Goal: Task Accomplishment & Management: Manage account settings

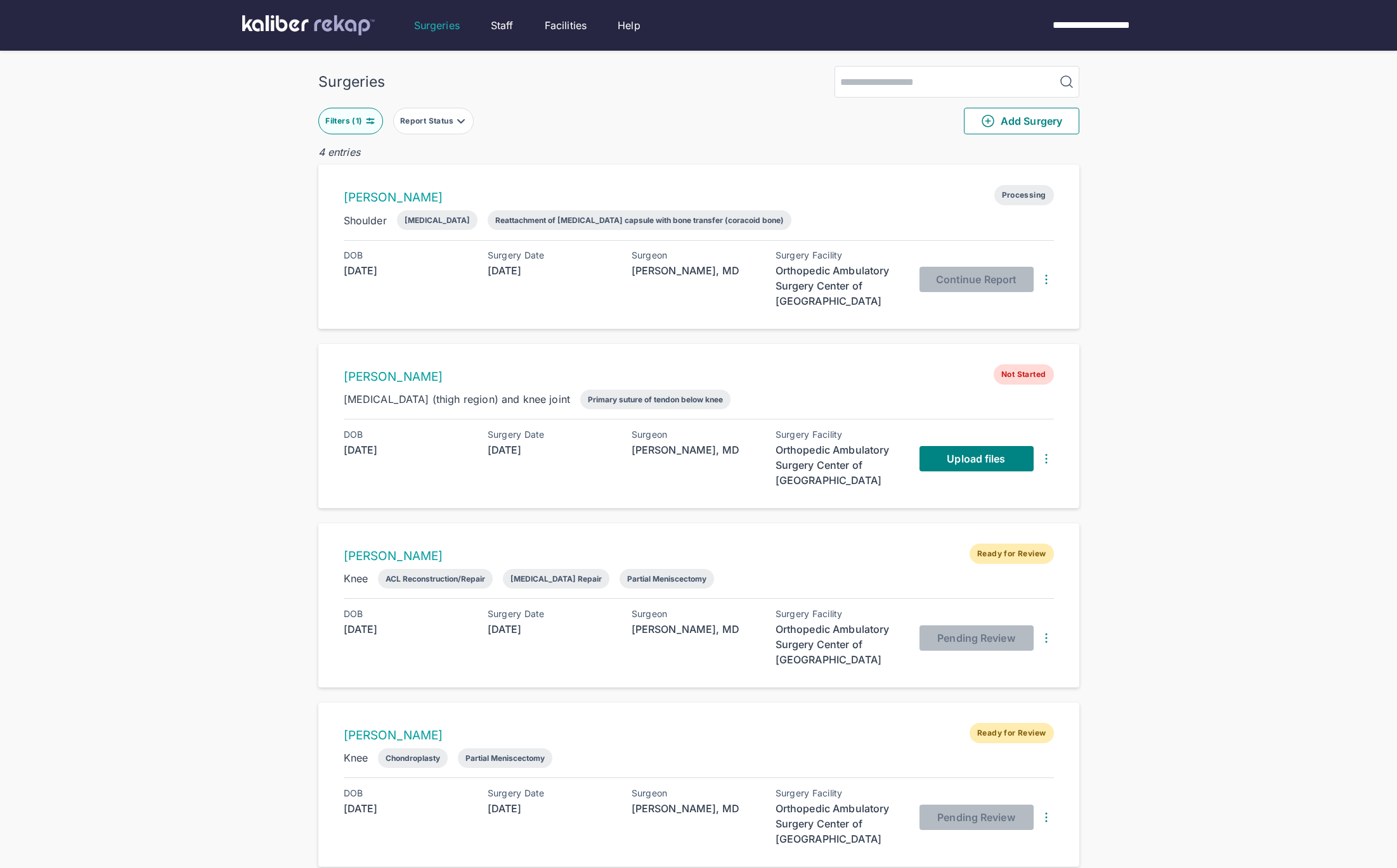
scroll to position [193, 0]
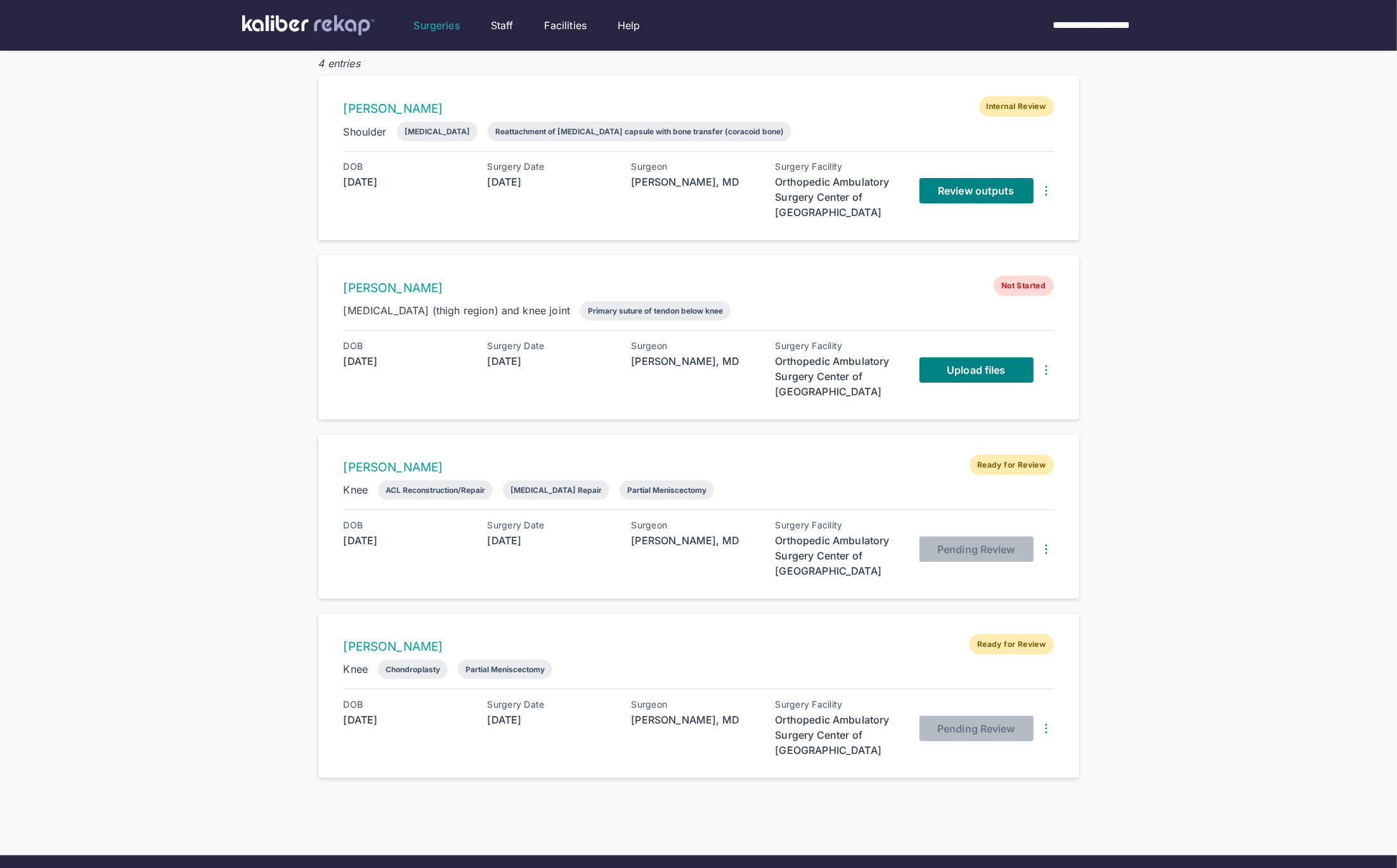
scroll to position [86, 0]
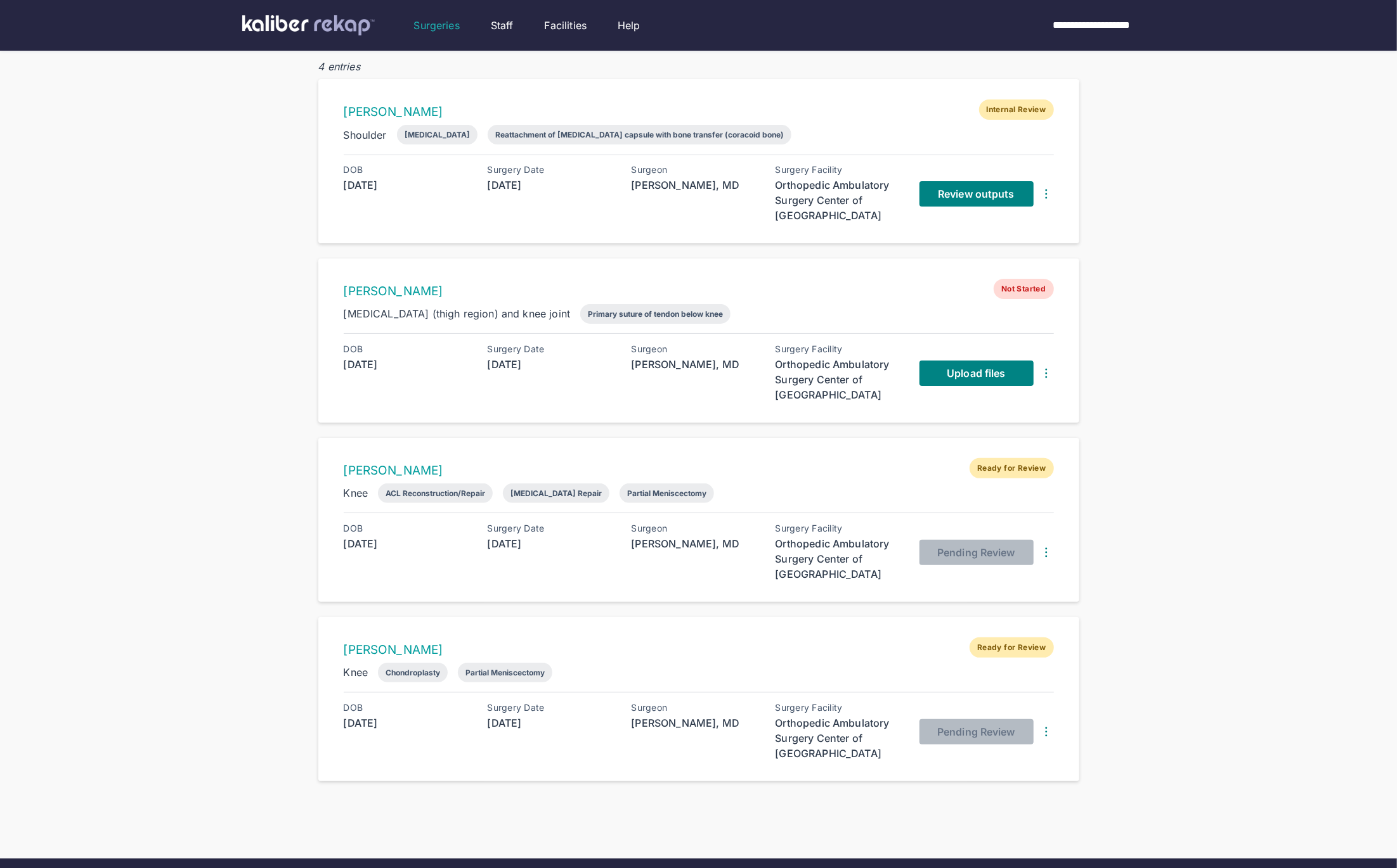
click at [965, 209] on div "Review outputs" at bounding box center [986, 193] width 135 height 58
click at [958, 197] on span "Review outputs" at bounding box center [976, 193] width 76 height 12
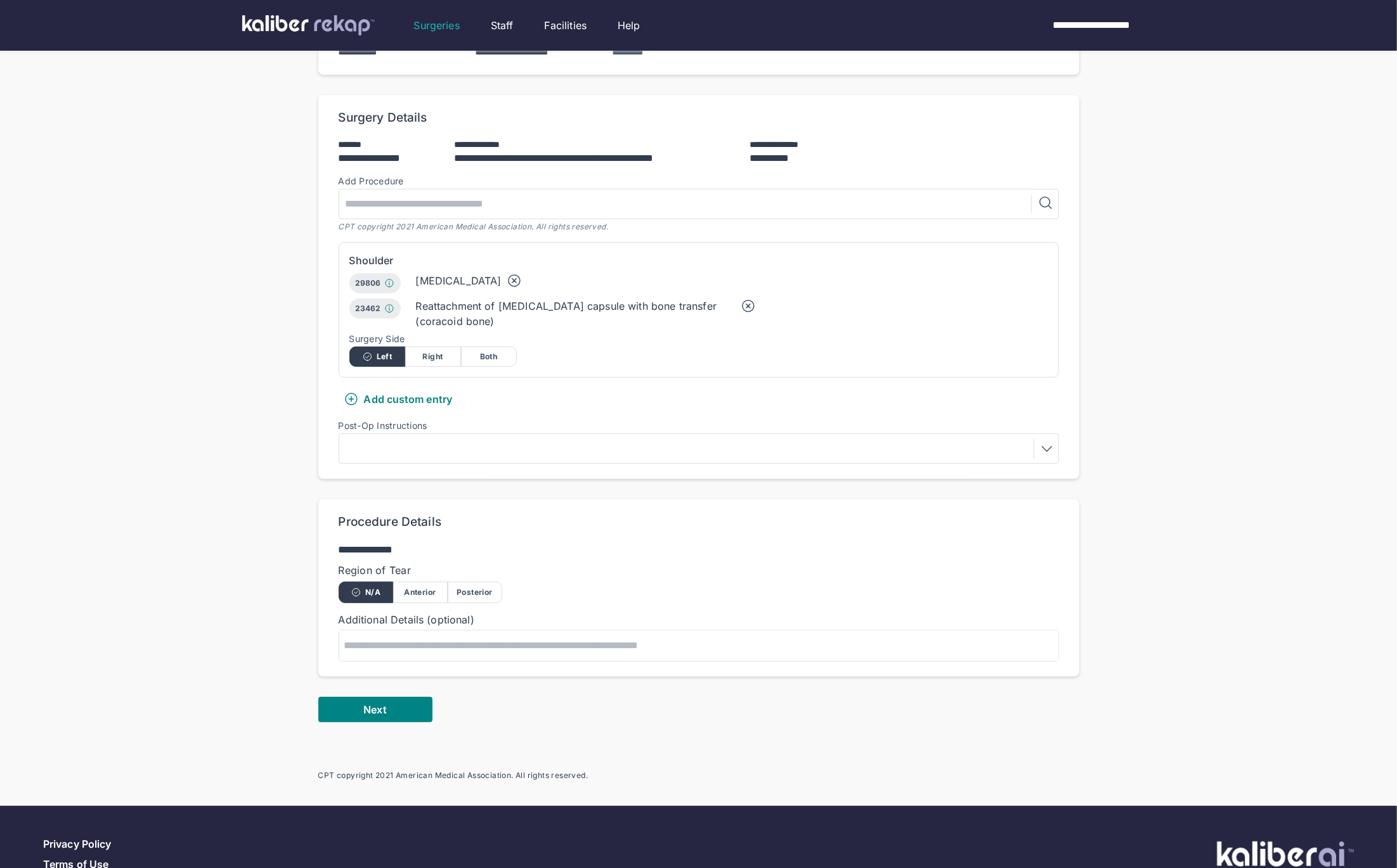
scroll to position [273, 0]
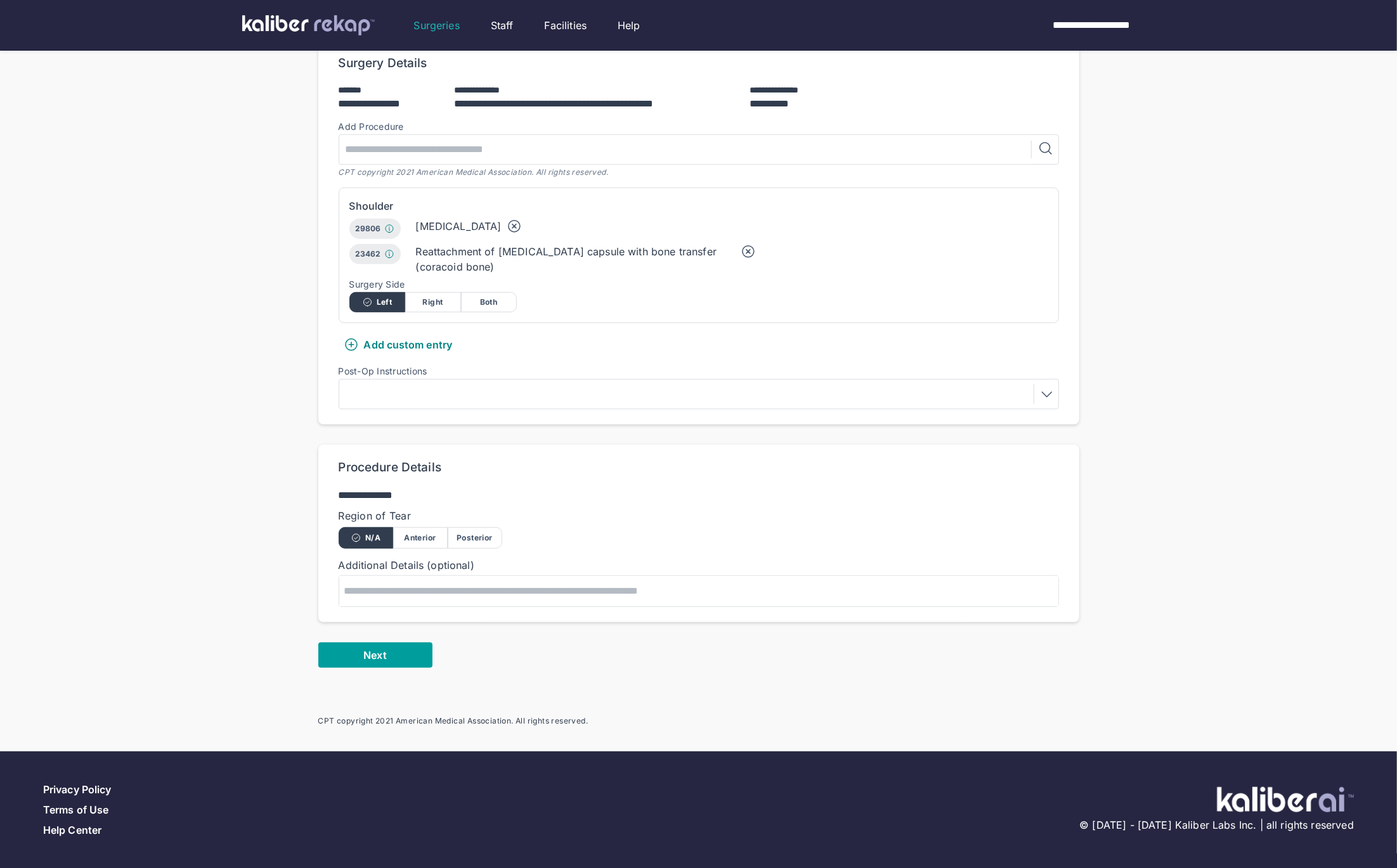
click at [354, 651] on button "Next" at bounding box center [375, 655] width 114 height 26
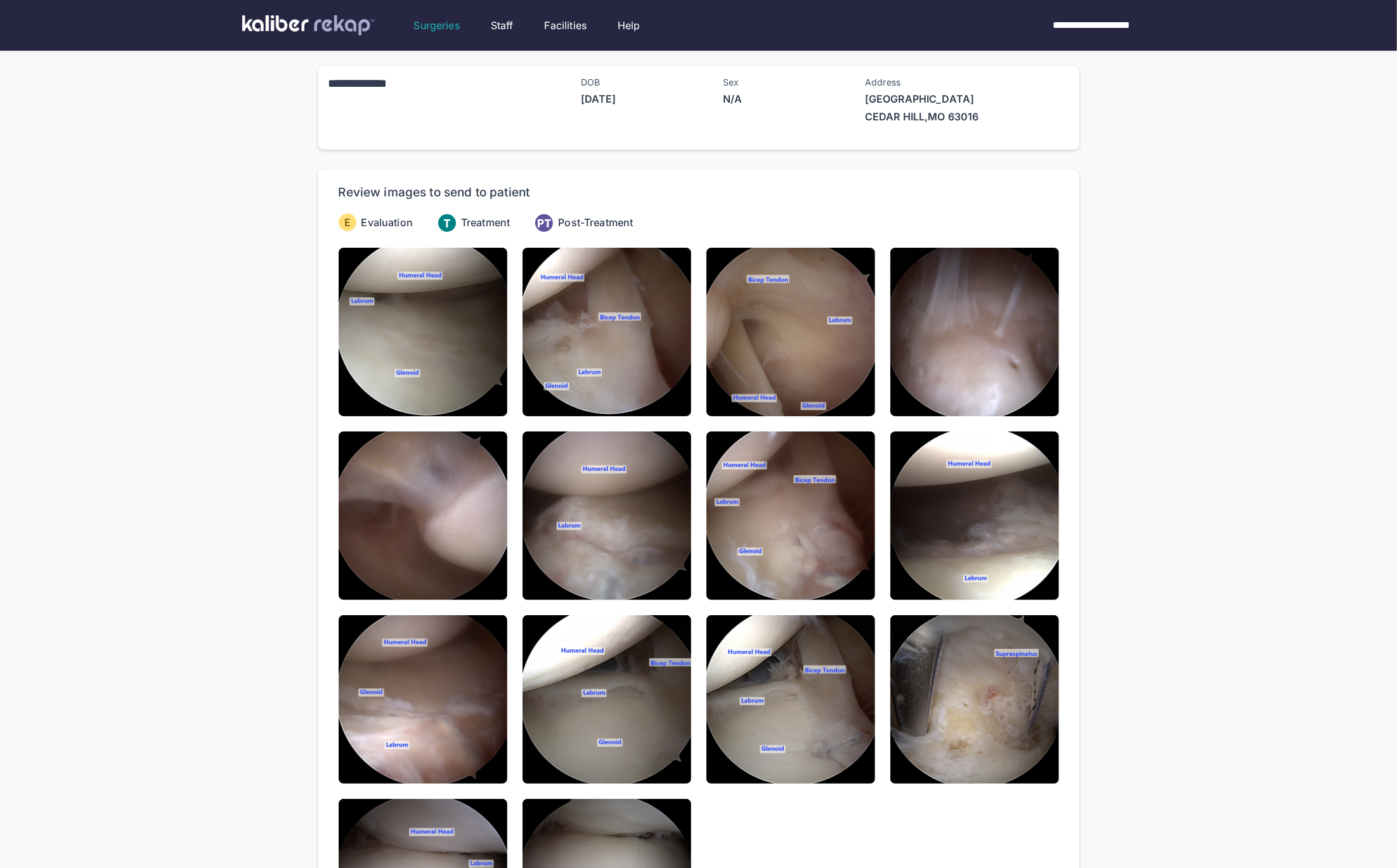
click at [232, 164] on div "**********" at bounding box center [698, 537] width 1397 height 1074
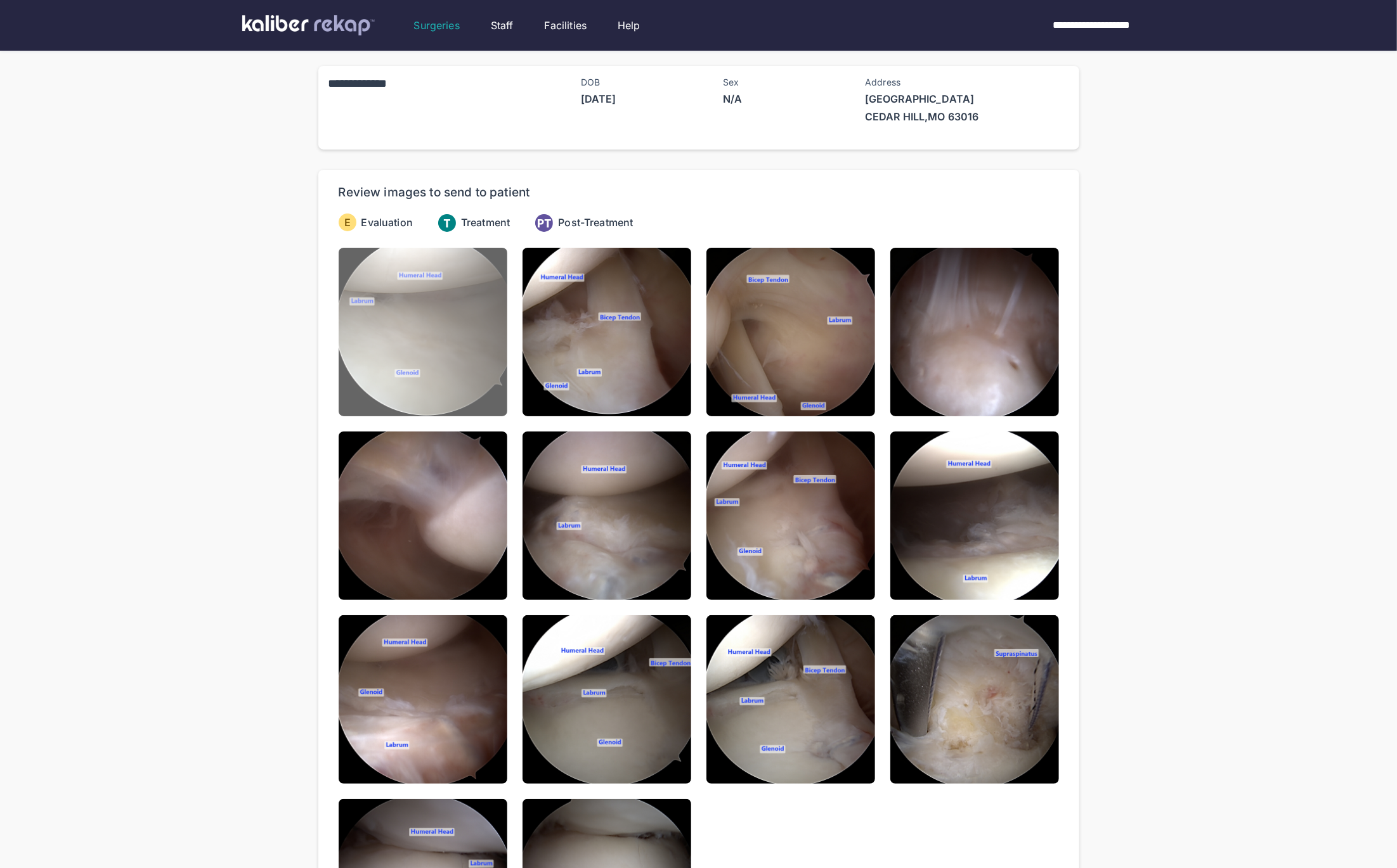
click at [405, 323] on img at bounding box center [423, 332] width 168 height 168
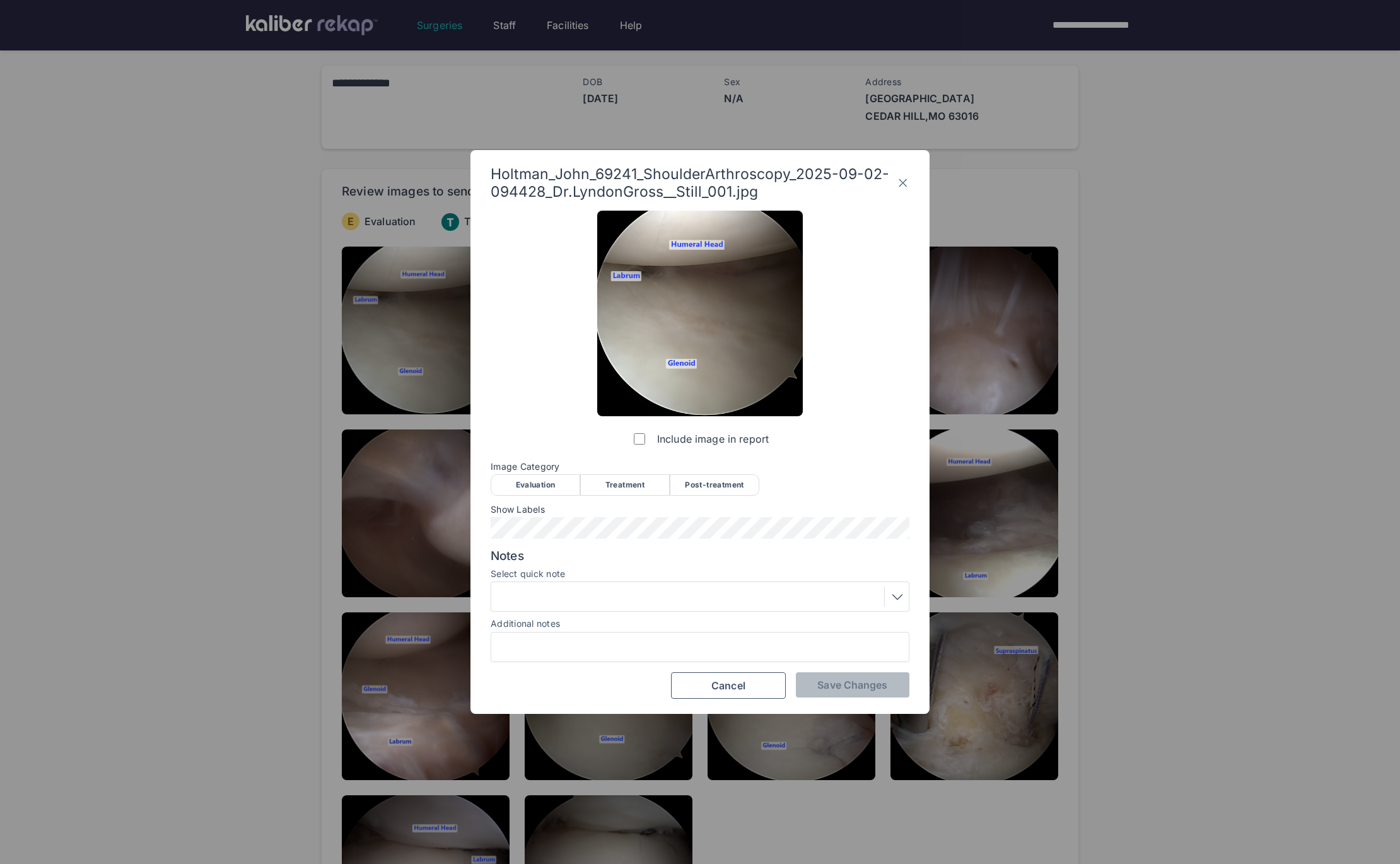
click at [542, 483] on div "Evaluation" at bounding box center [535, 485] width 89 height 22
click at [846, 691] on button "Save Changes" at bounding box center [852, 685] width 113 height 26
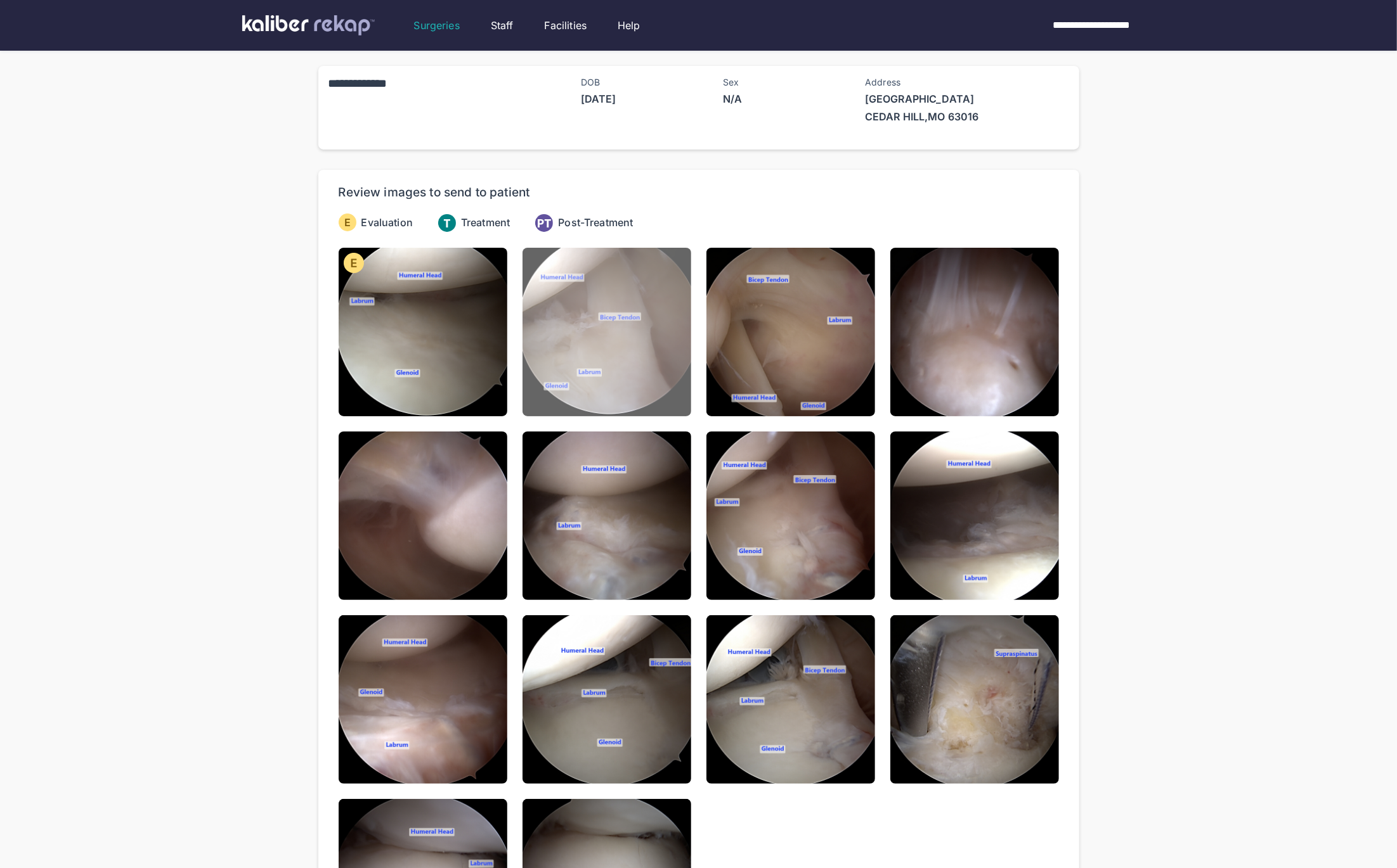
click at [632, 398] on img at bounding box center [606, 332] width 168 height 168
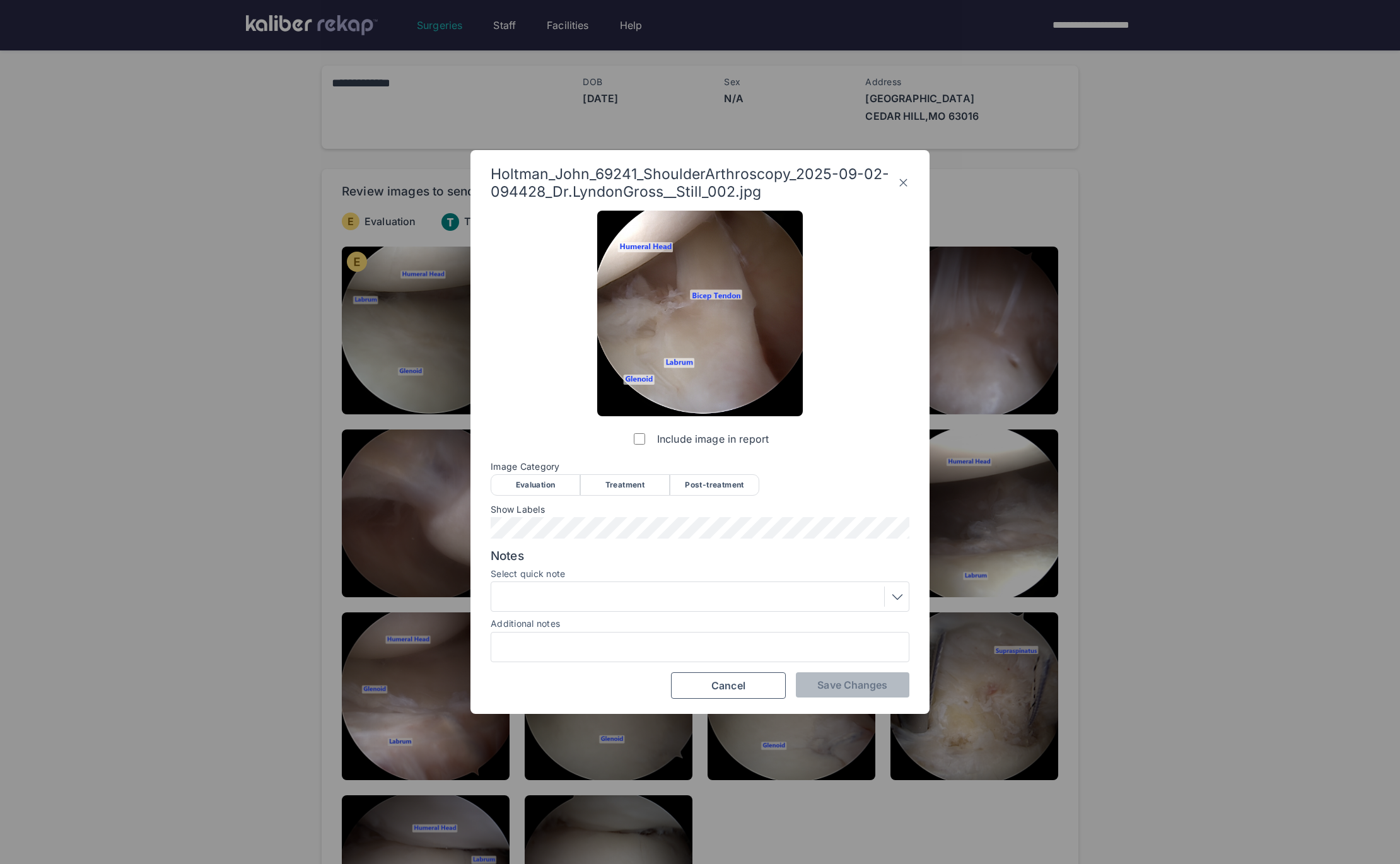
click at [539, 484] on div "Evaluation" at bounding box center [535, 485] width 89 height 22
click at [862, 692] on button "Save Changes" at bounding box center [852, 685] width 113 height 26
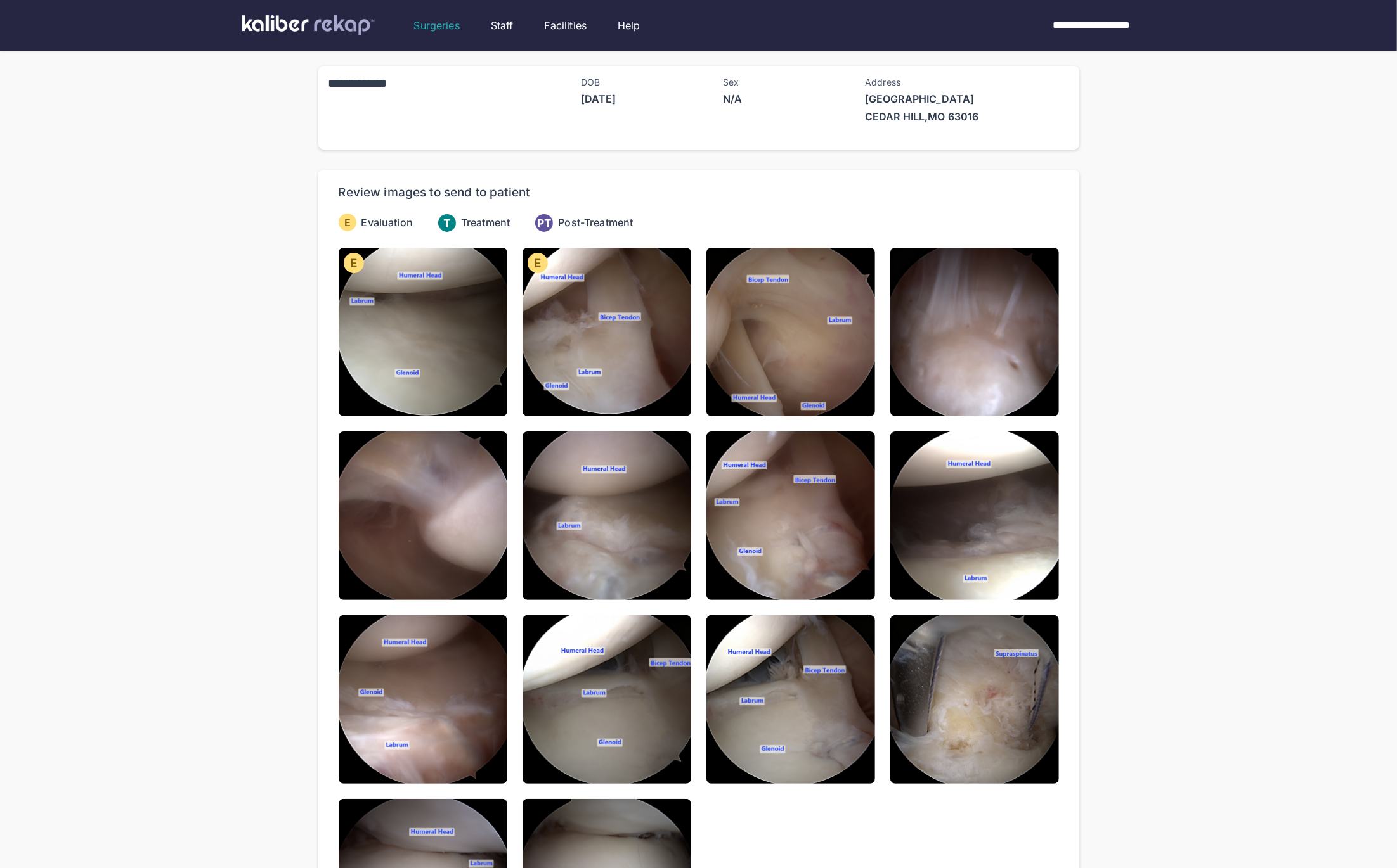
click at [1139, 590] on div "**********" at bounding box center [698, 537] width 1397 height 1074
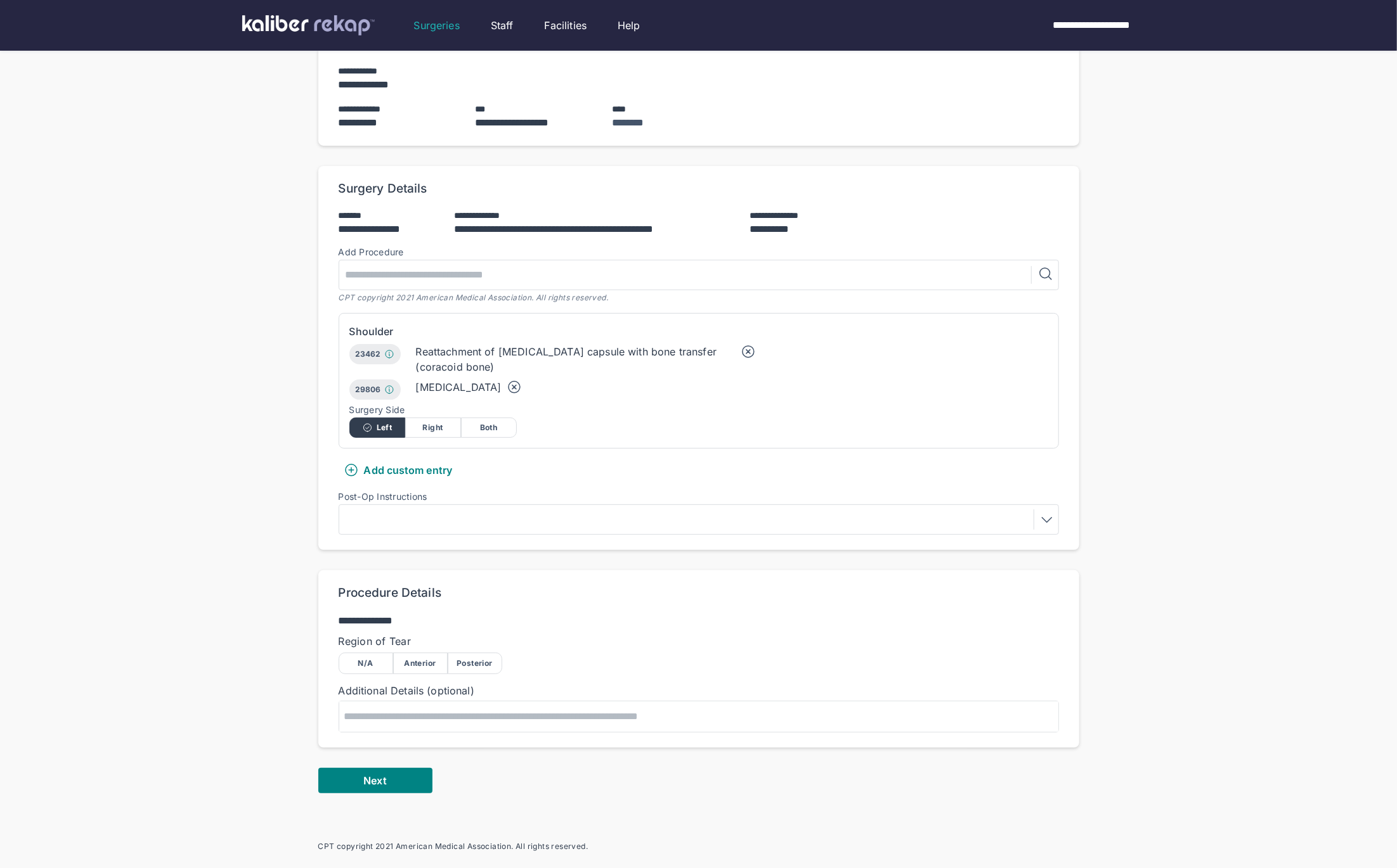
scroll to position [173, 0]
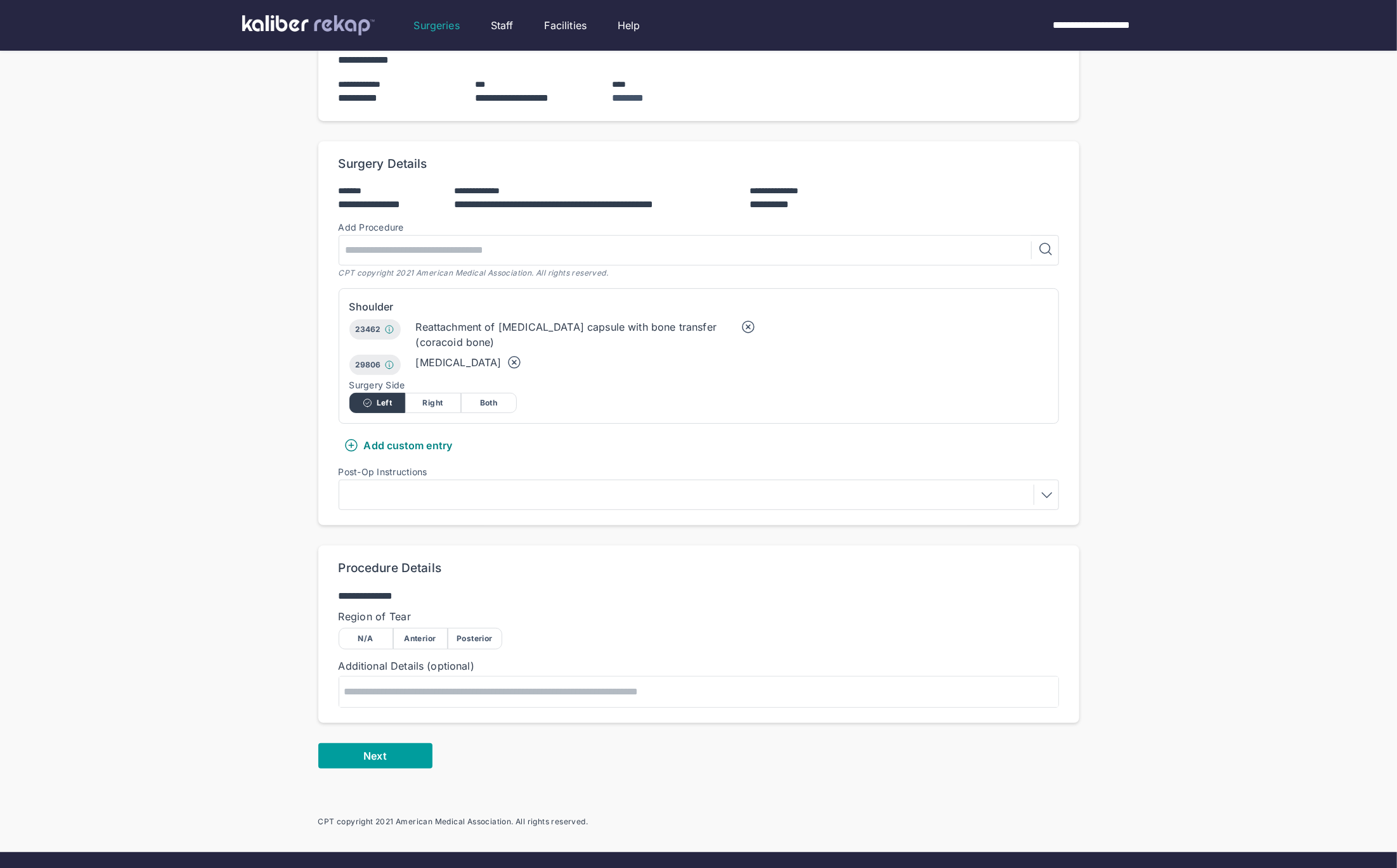
click at [386, 746] on button "Next" at bounding box center [375, 756] width 114 height 26
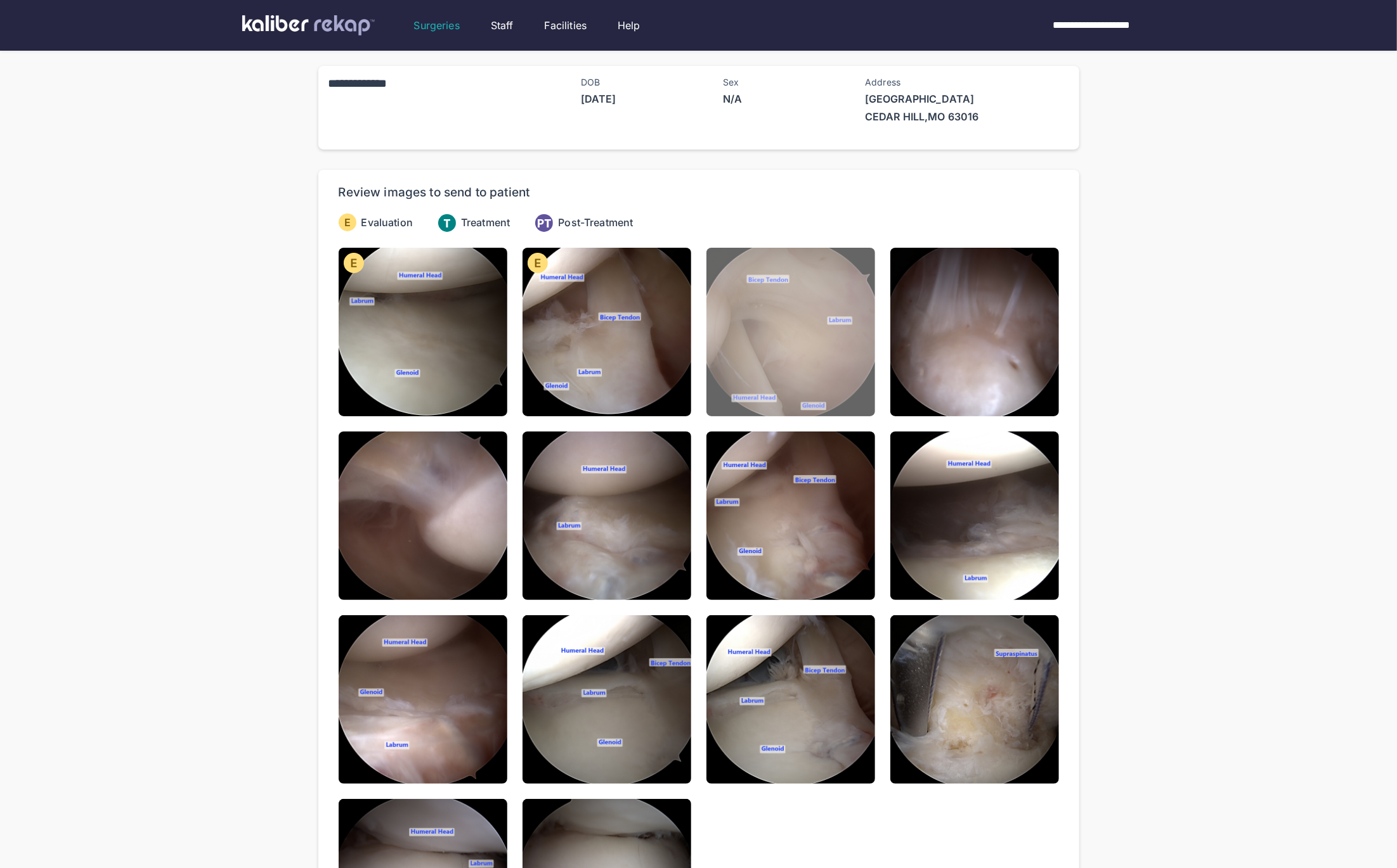
click at [764, 340] on img at bounding box center [791, 332] width 168 height 168
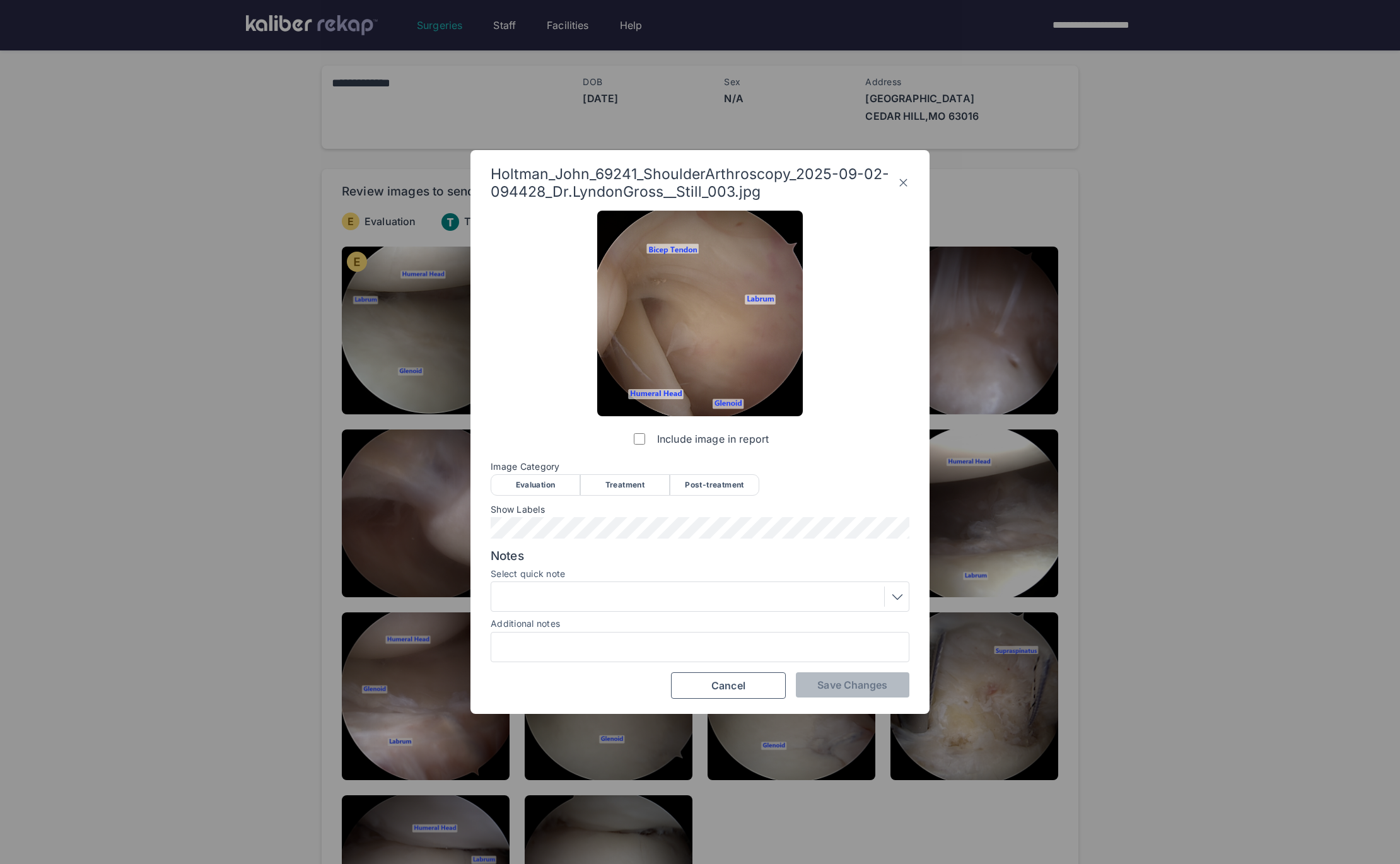
drag, startPoint x: 521, startPoint y: 479, endPoint x: 525, endPoint y: 497, distance: 18.4
click at [521, 480] on div "Evaluation" at bounding box center [535, 485] width 89 height 22
click at [840, 688] on span "Save Changes" at bounding box center [852, 684] width 70 height 12
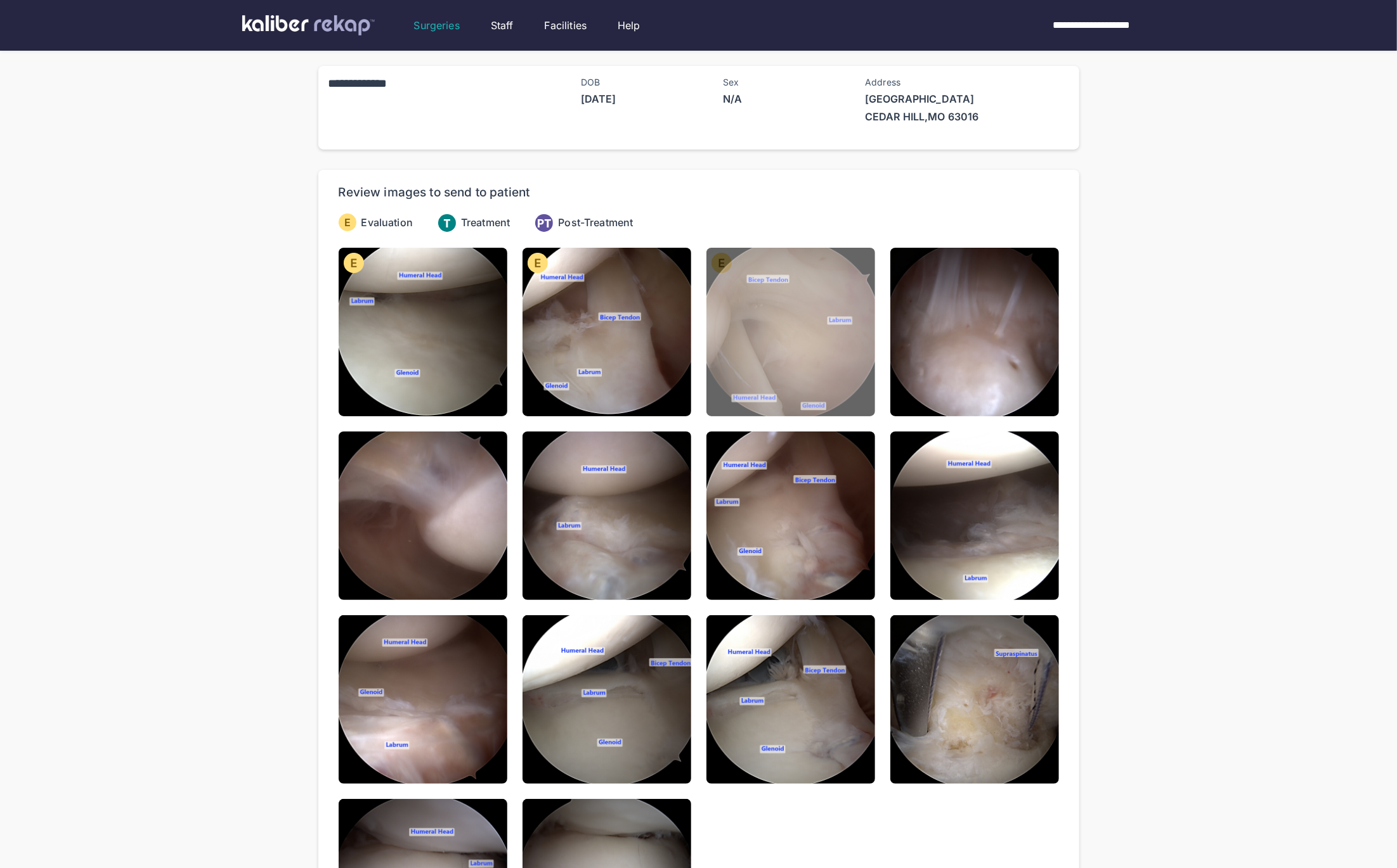
click at [739, 380] on img at bounding box center [791, 332] width 168 height 168
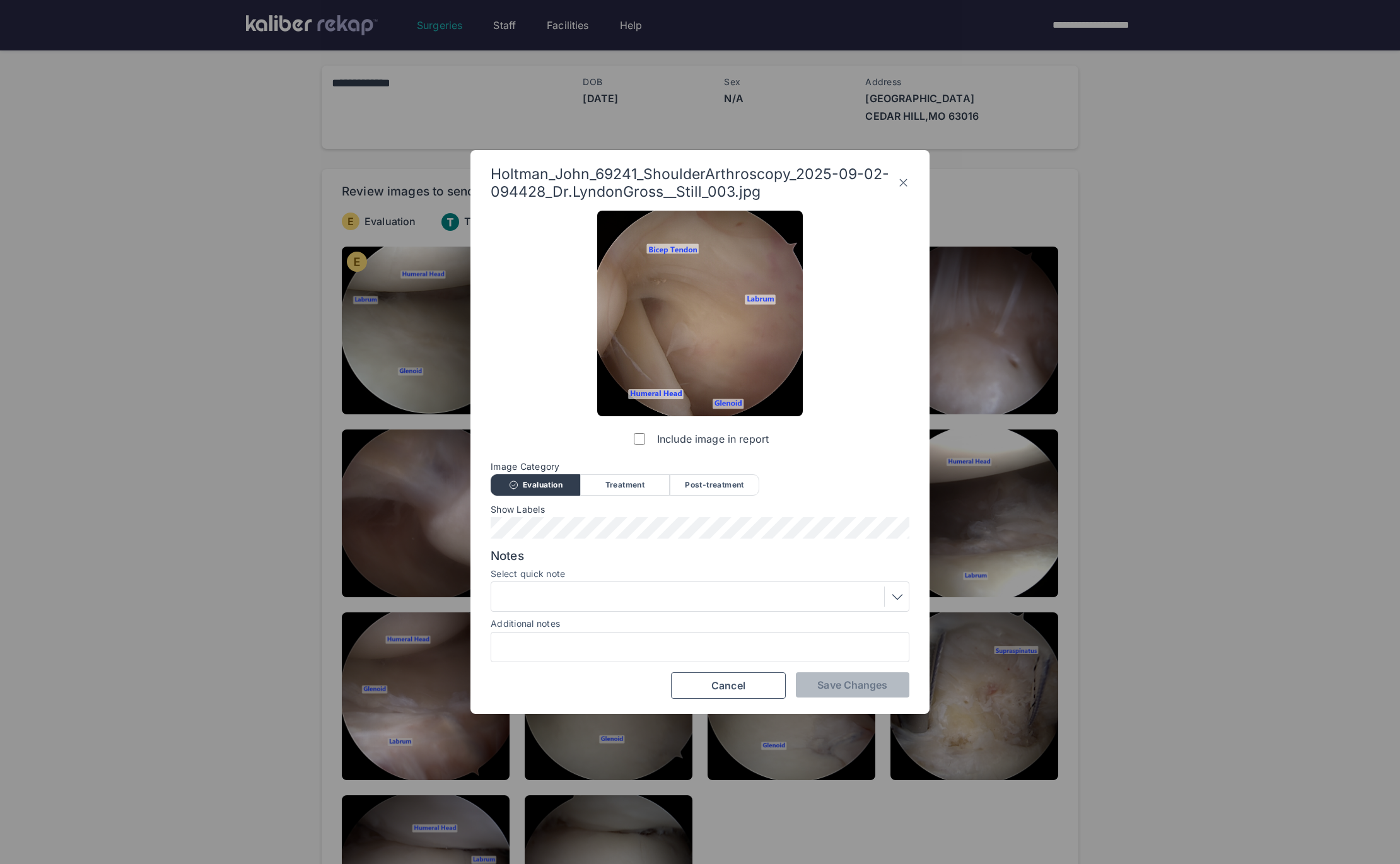
click at [908, 179] on icon at bounding box center [904, 183] width 12 height 20
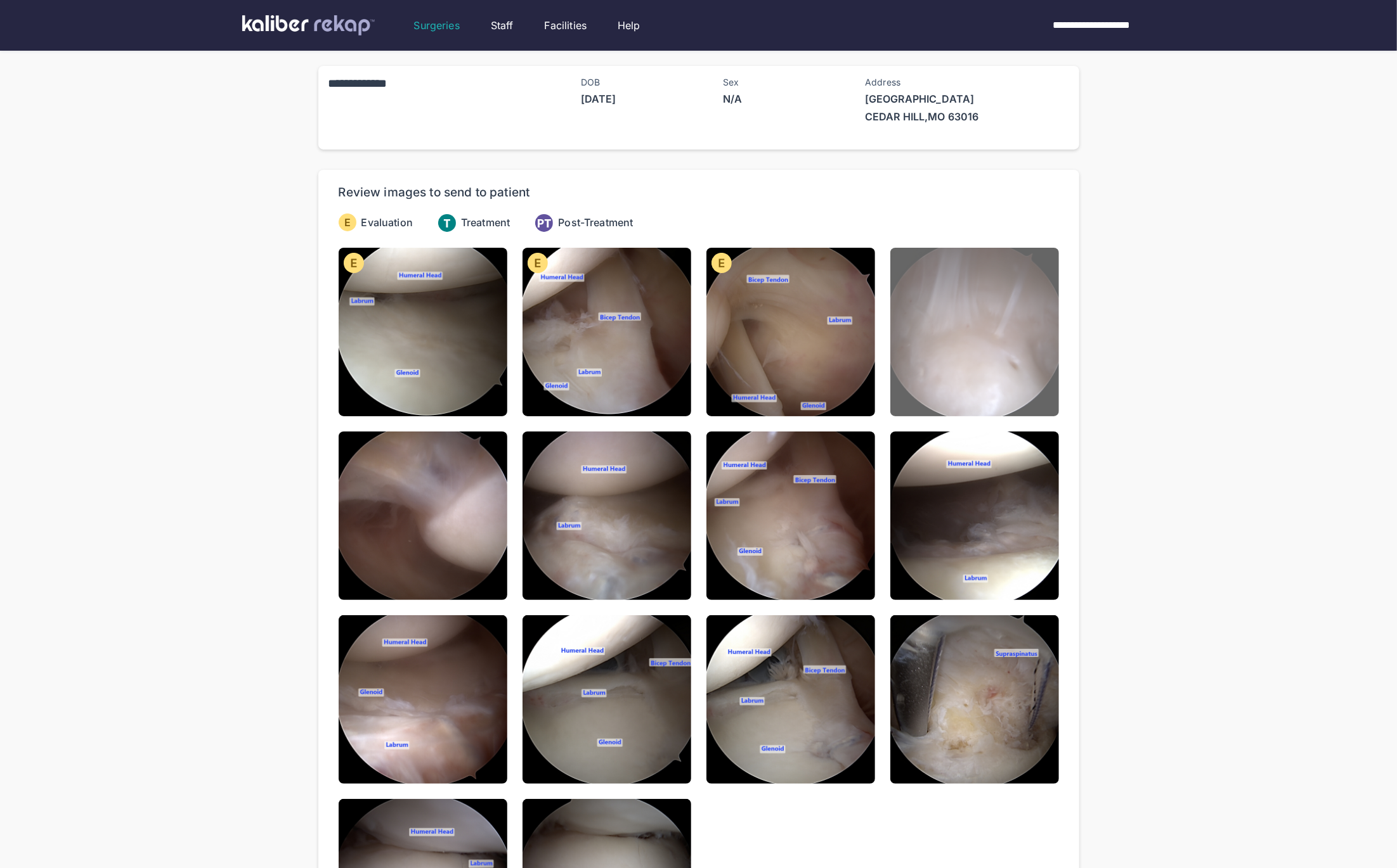
click at [934, 305] on img at bounding box center [974, 332] width 168 height 168
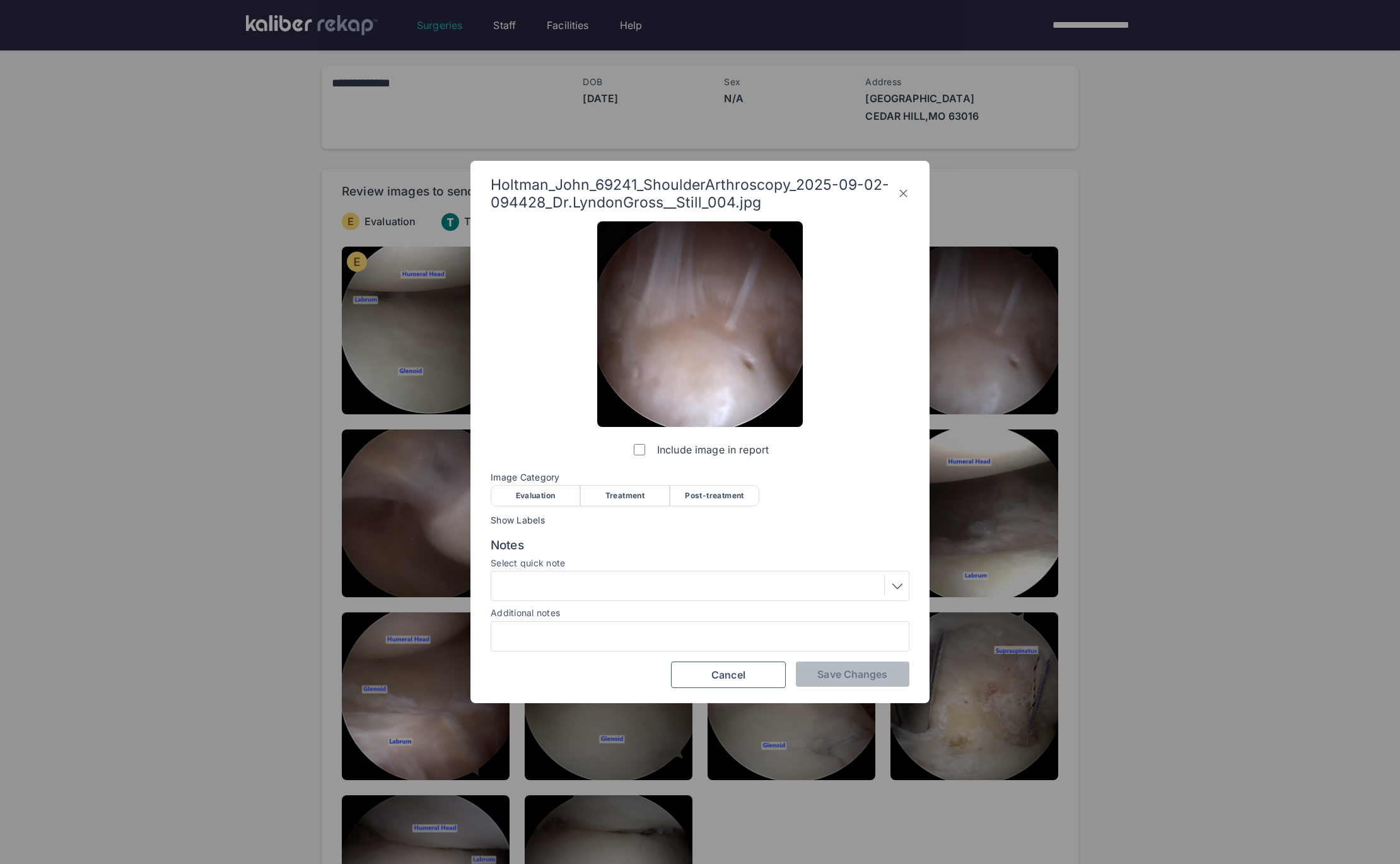
click at [566, 494] on div "Evaluation" at bounding box center [535, 496] width 89 height 22
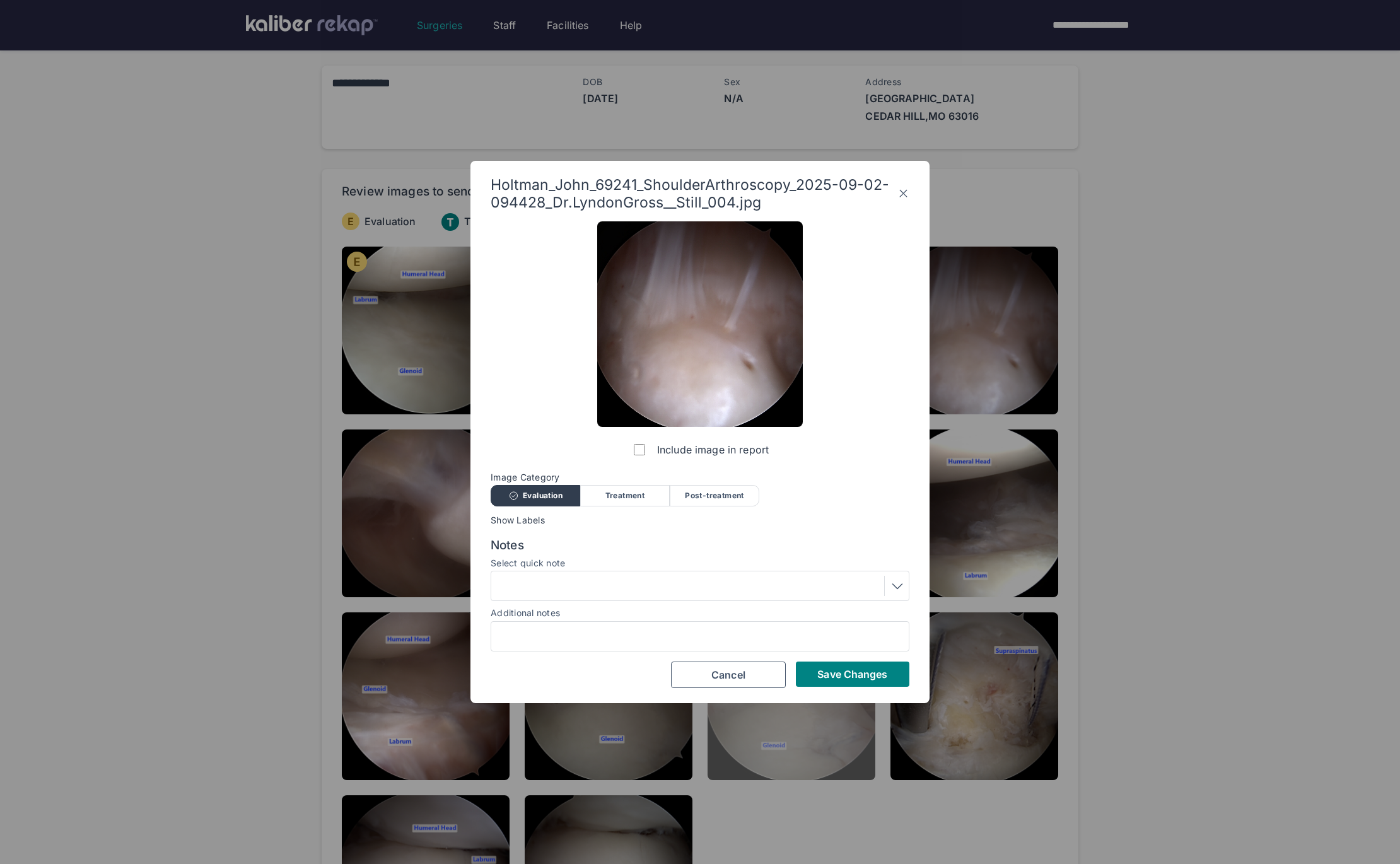
click at [806, 671] on button "Save Changes" at bounding box center [852, 675] width 113 height 26
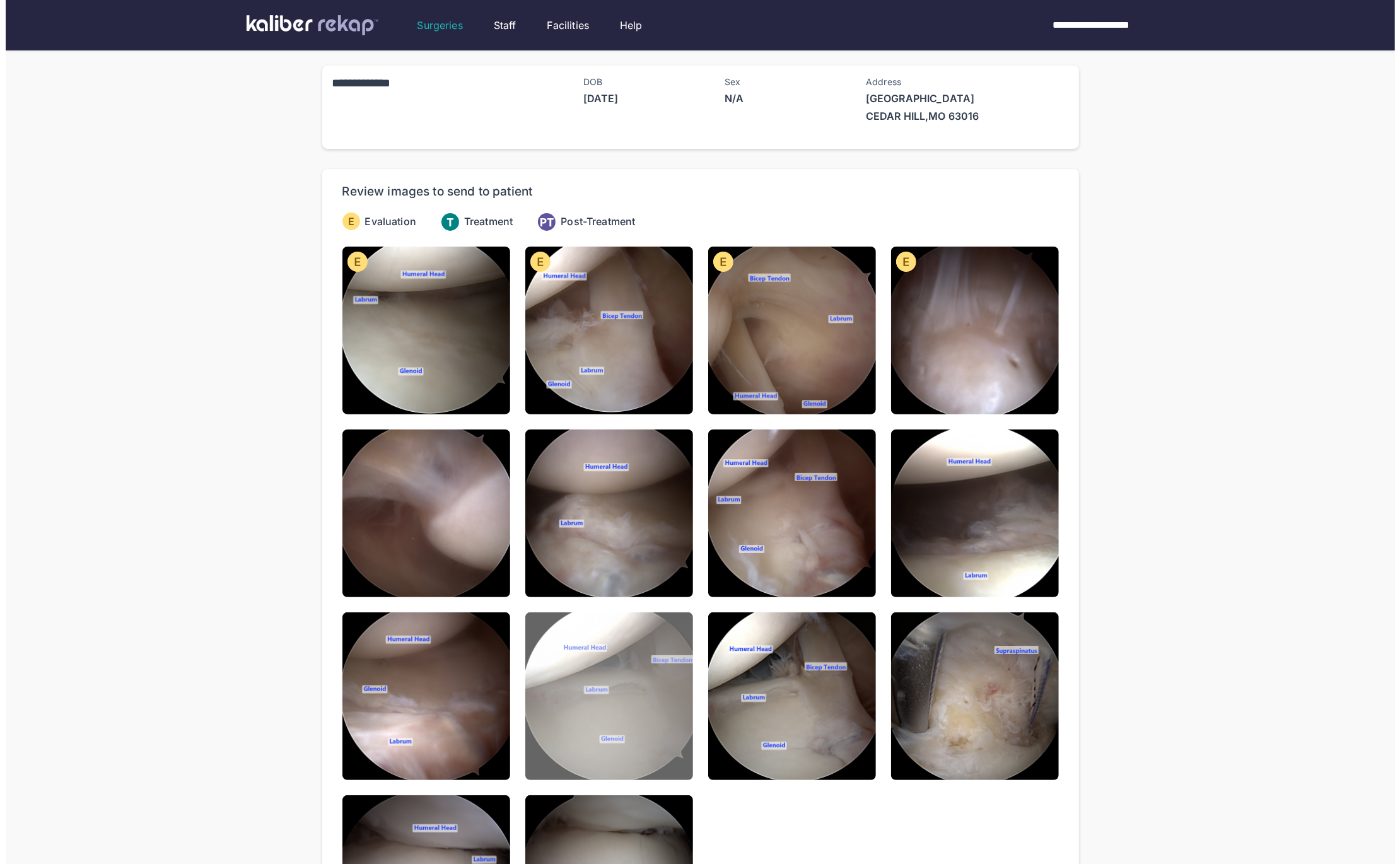
scroll to position [123, 0]
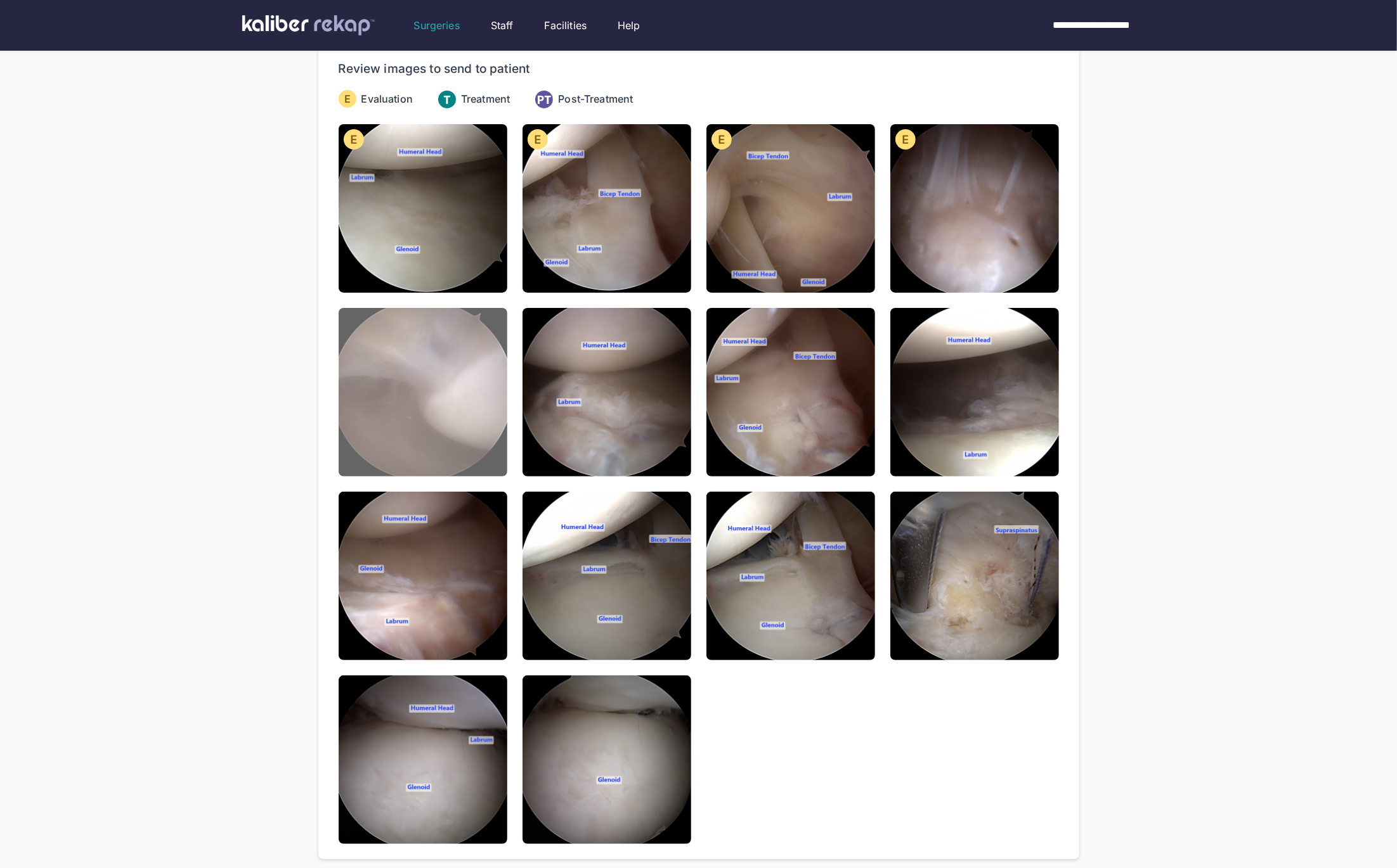
click at [469, 403] on img at bounding box center [423, 392] width 168 height 168
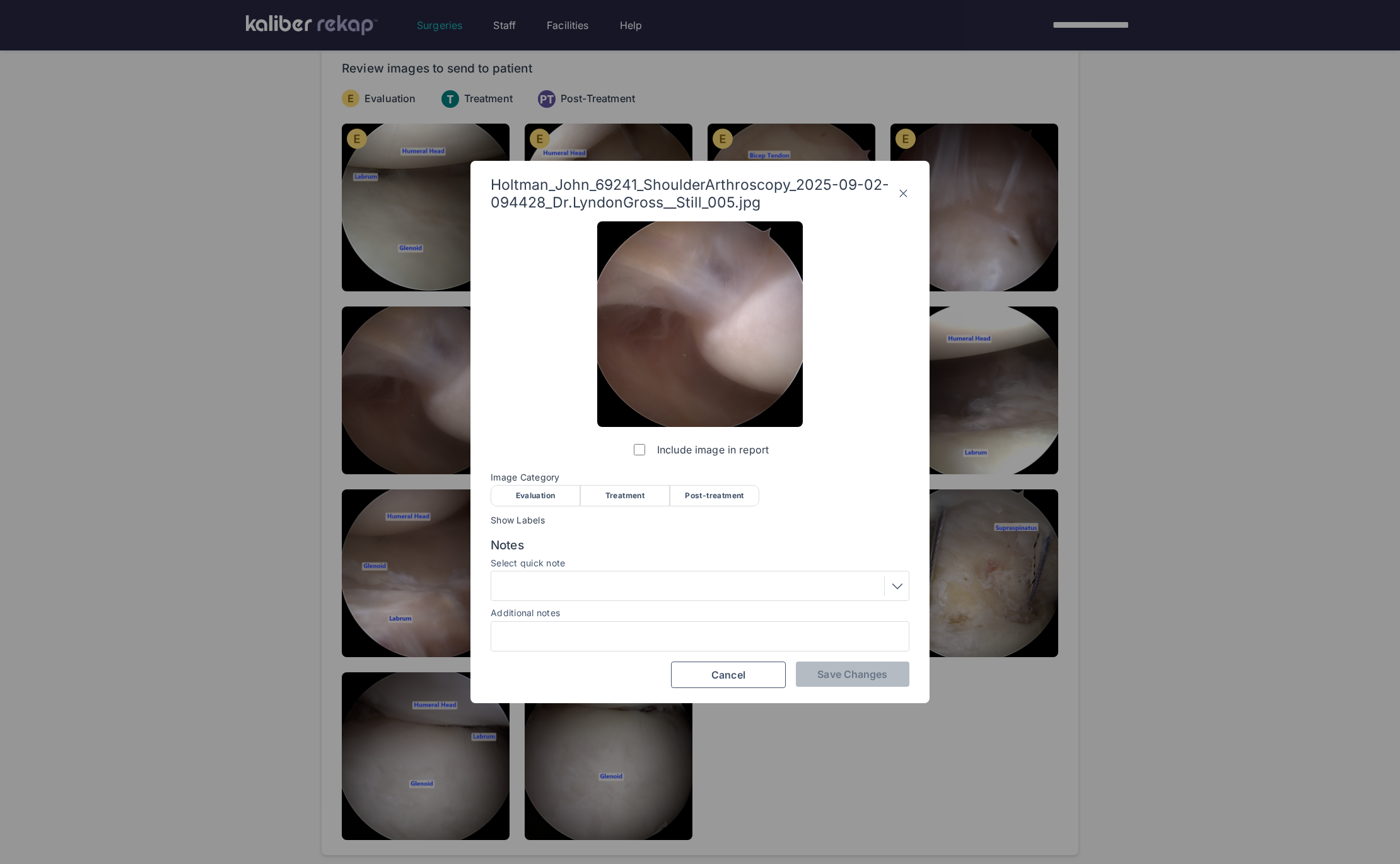
click at [539, 492] on div "Evaluation" at bounding box center [535, 496] width 89 height 22
click at [827, 673] on span "Save Changes" at bounding box center [852, 674] width 70 height 12
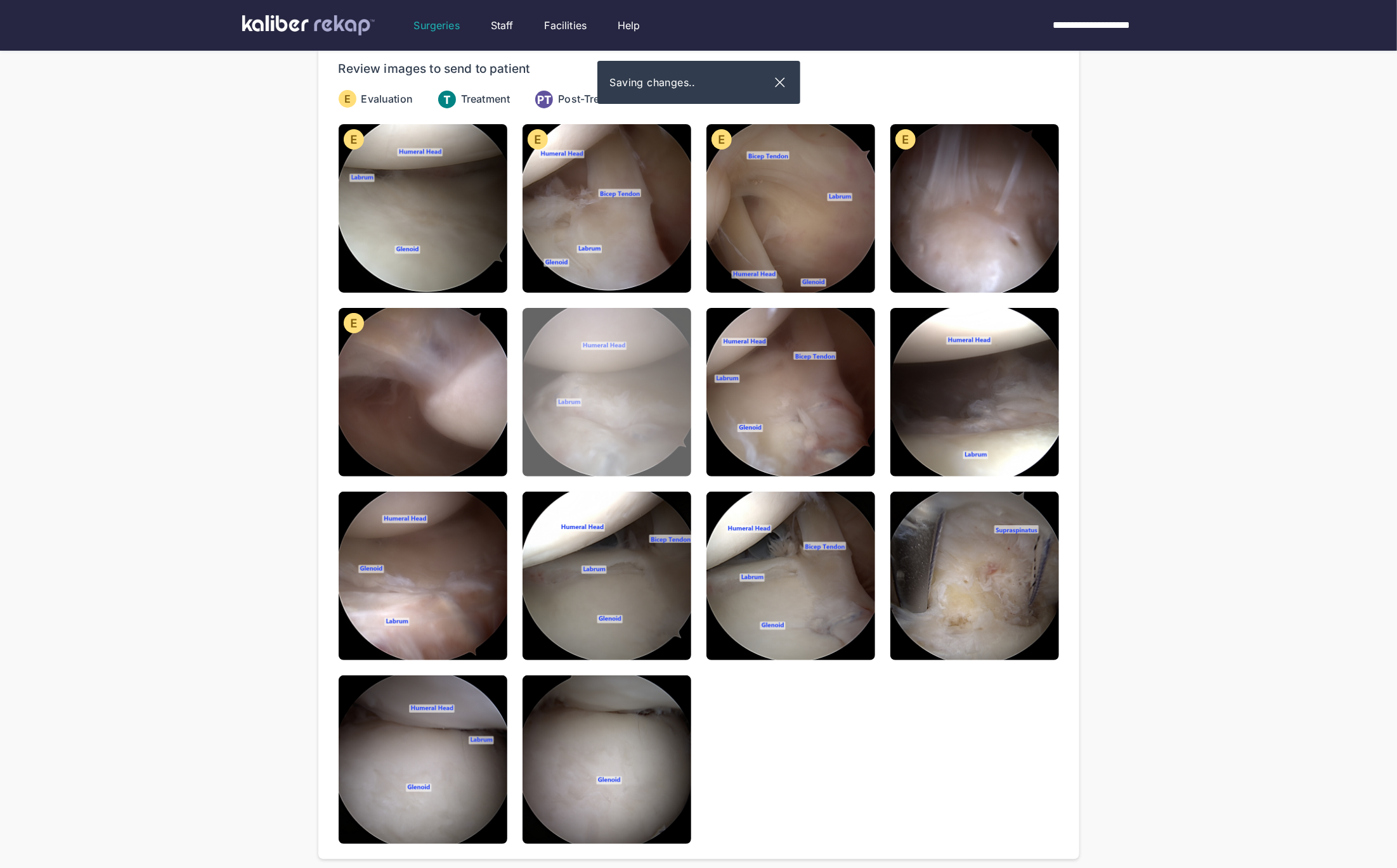
click at [629, 442] on img at bounding box center [606, 392] width 168 height 168
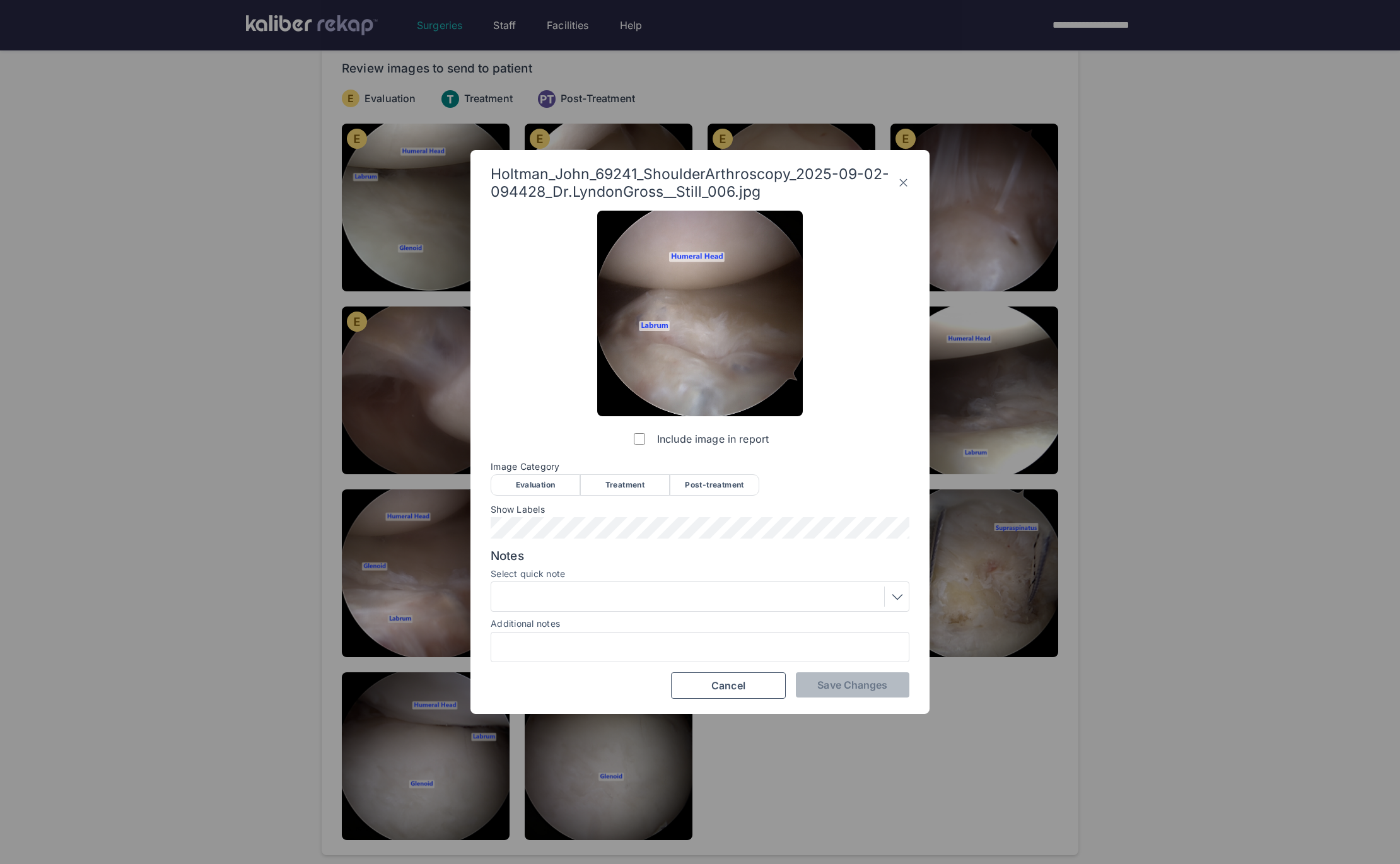
click at [517, 482] on div "Evaluation" at bounding box center [535, 485] width 89 height 22
click at [854, 692] on button "Save Changes" at bounding box center [852, 685] width 113 height 26
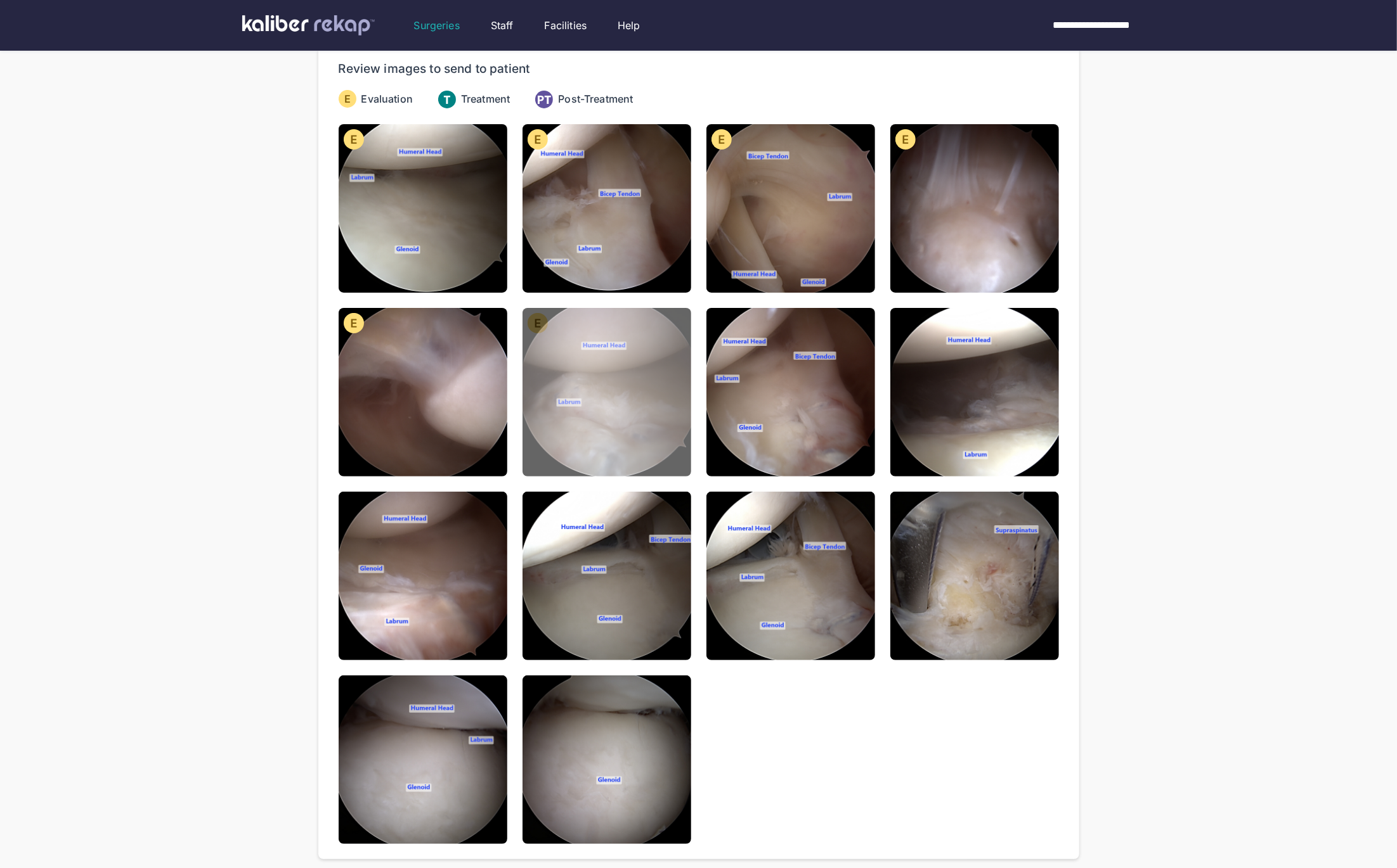
click at [639, 417] on img at bounding box center [606, 392] width 168 height 168
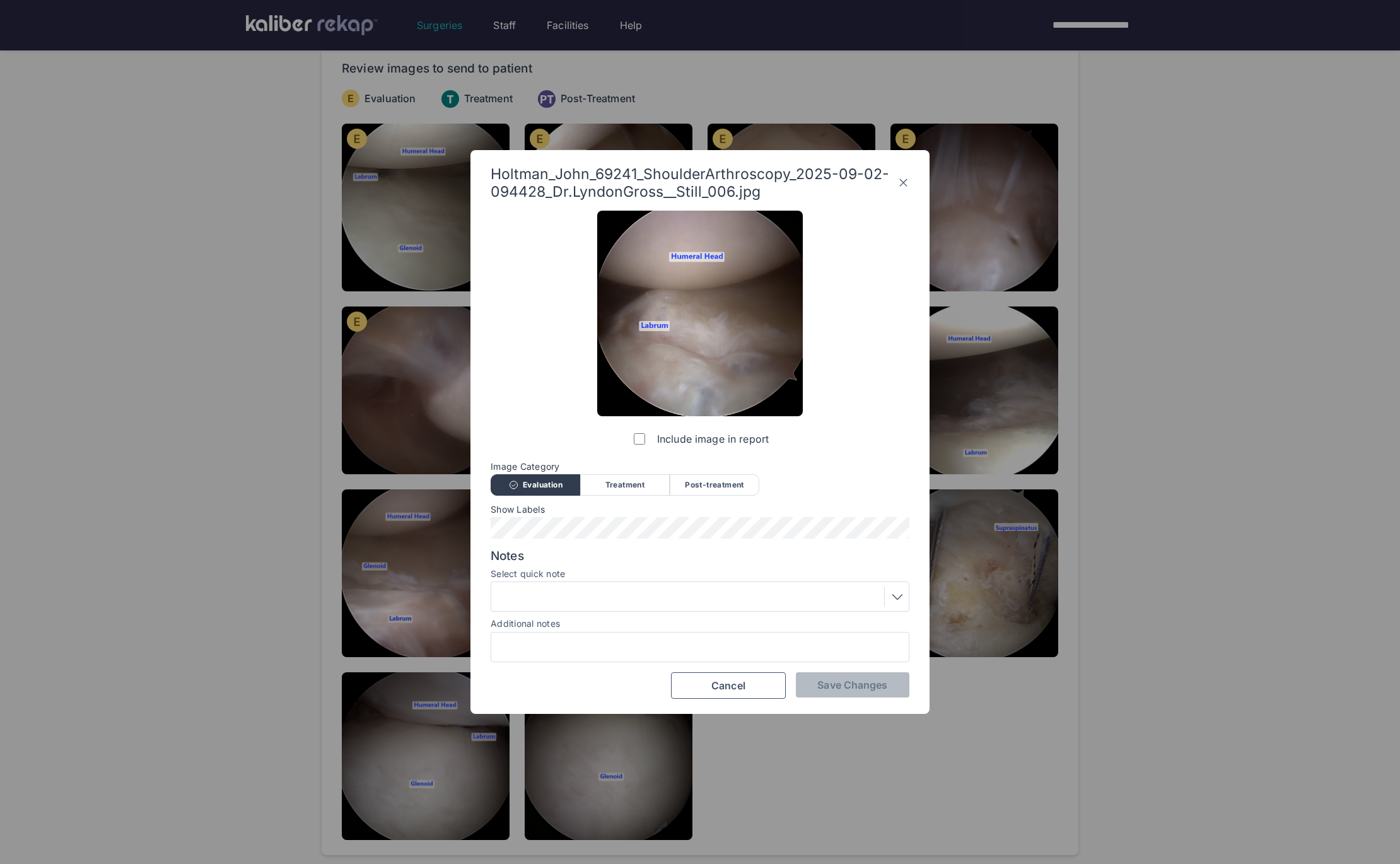
drag, startPoint x: 648, startPoint y: 590, endPoint x: 636, endPoint y: 603, distance: 17.7
click at [648, 590] on div at bounding box center [699, 597] width 410 height 20
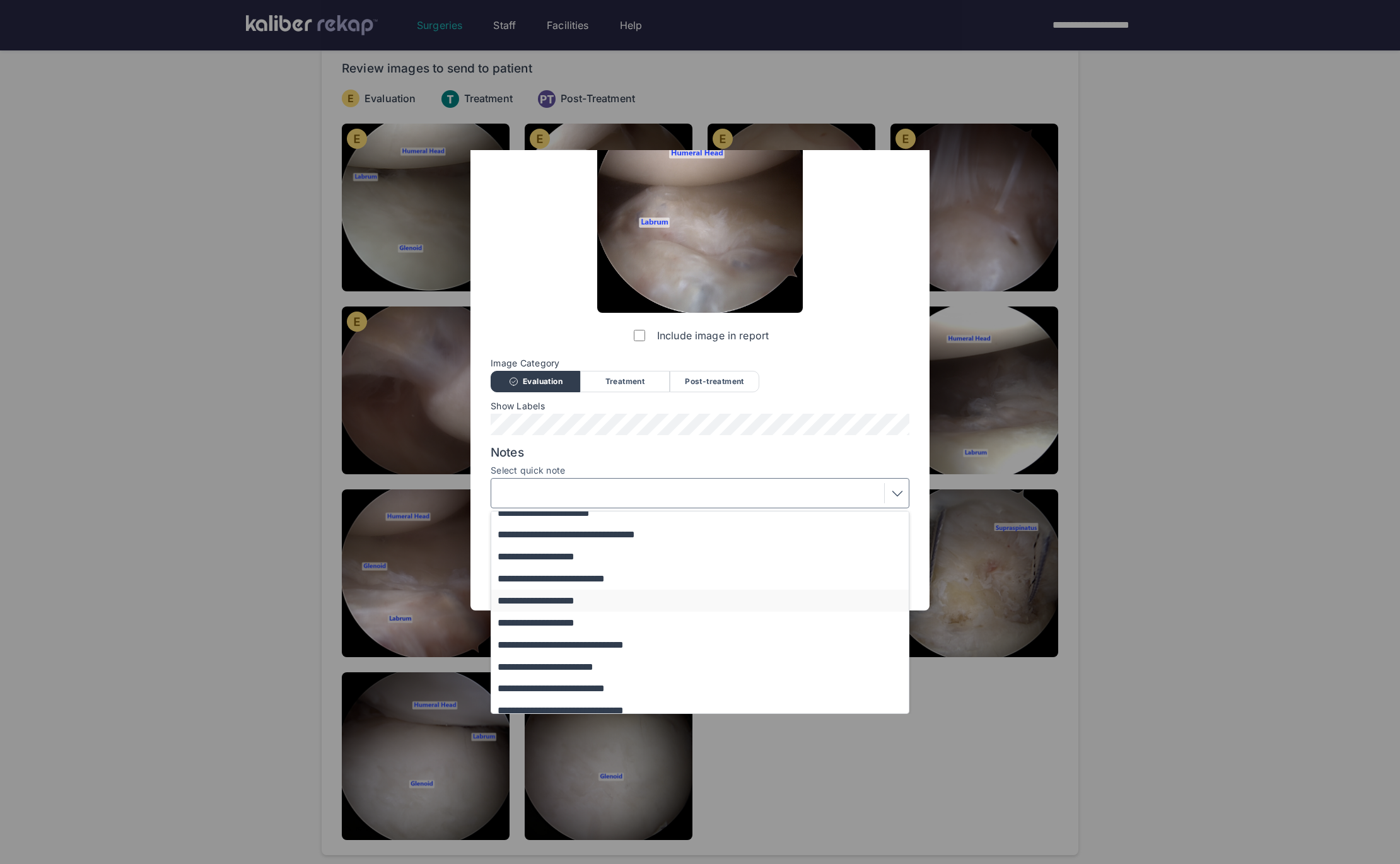
scroll to position [0, 0]
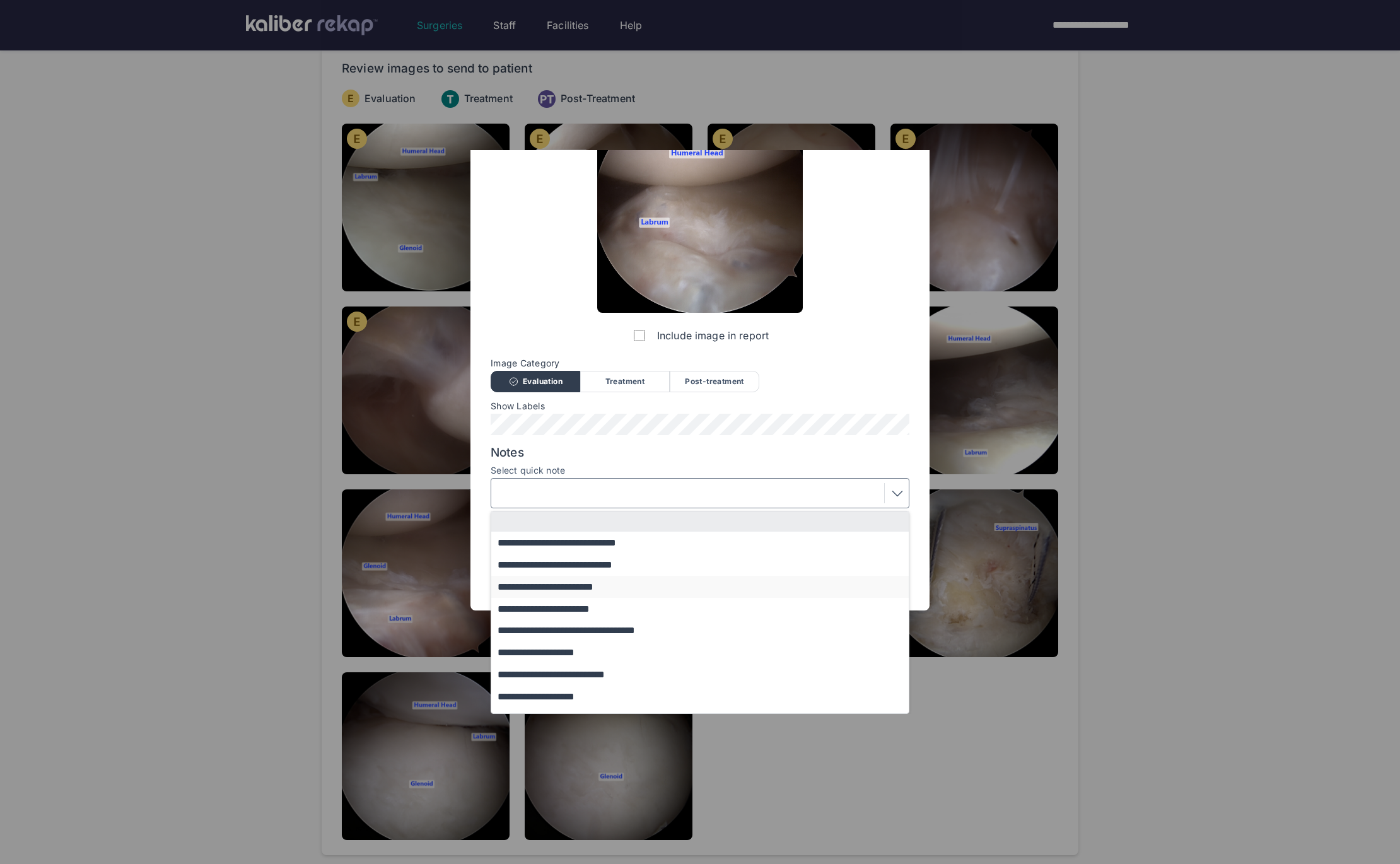
click at [589, 588] on button "**********" at bounding box center [707, 586] width 430 height 22
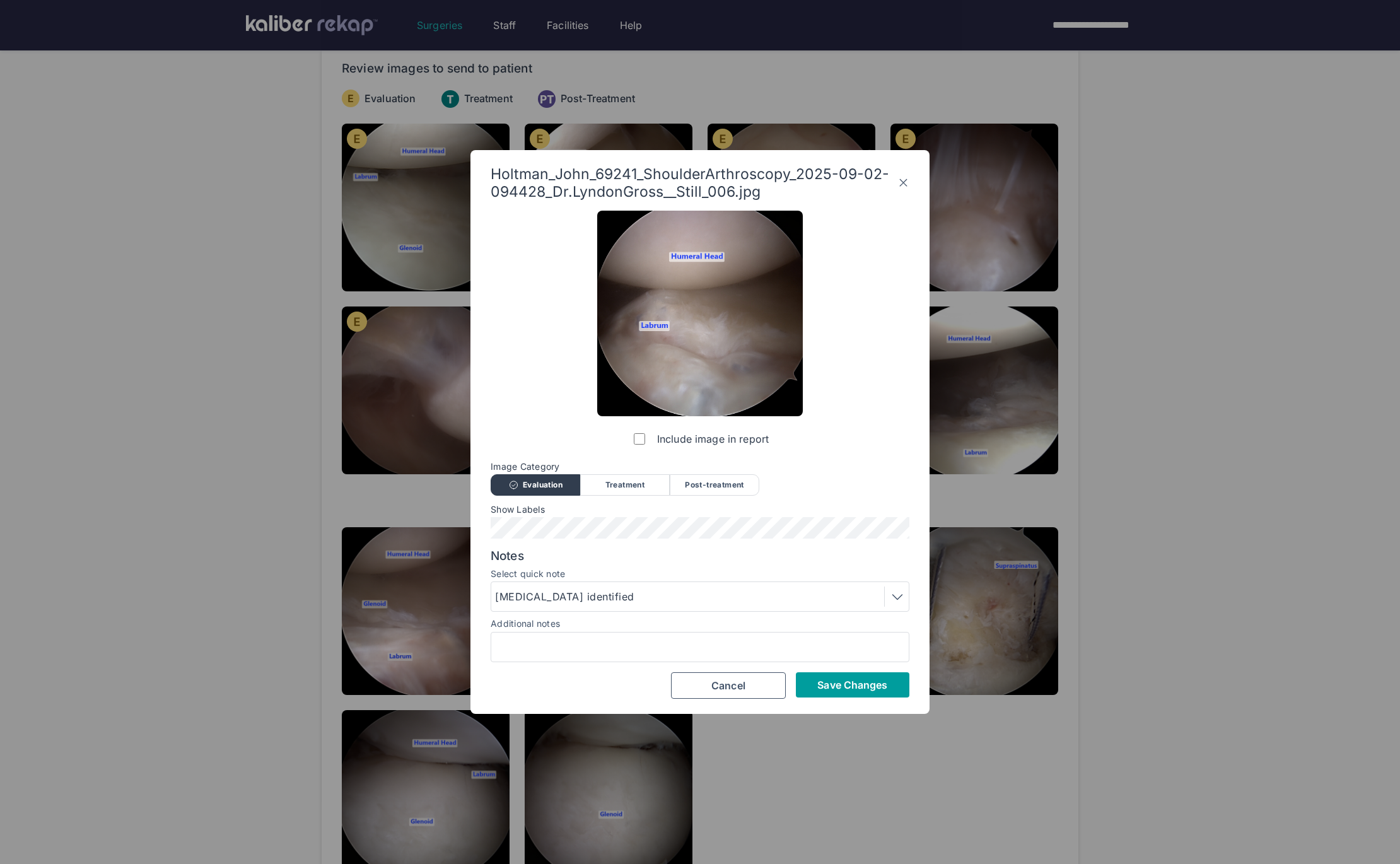
click at [824, 690] on span "Save Changes" at bounding box center [852, 684] width 70 height 12
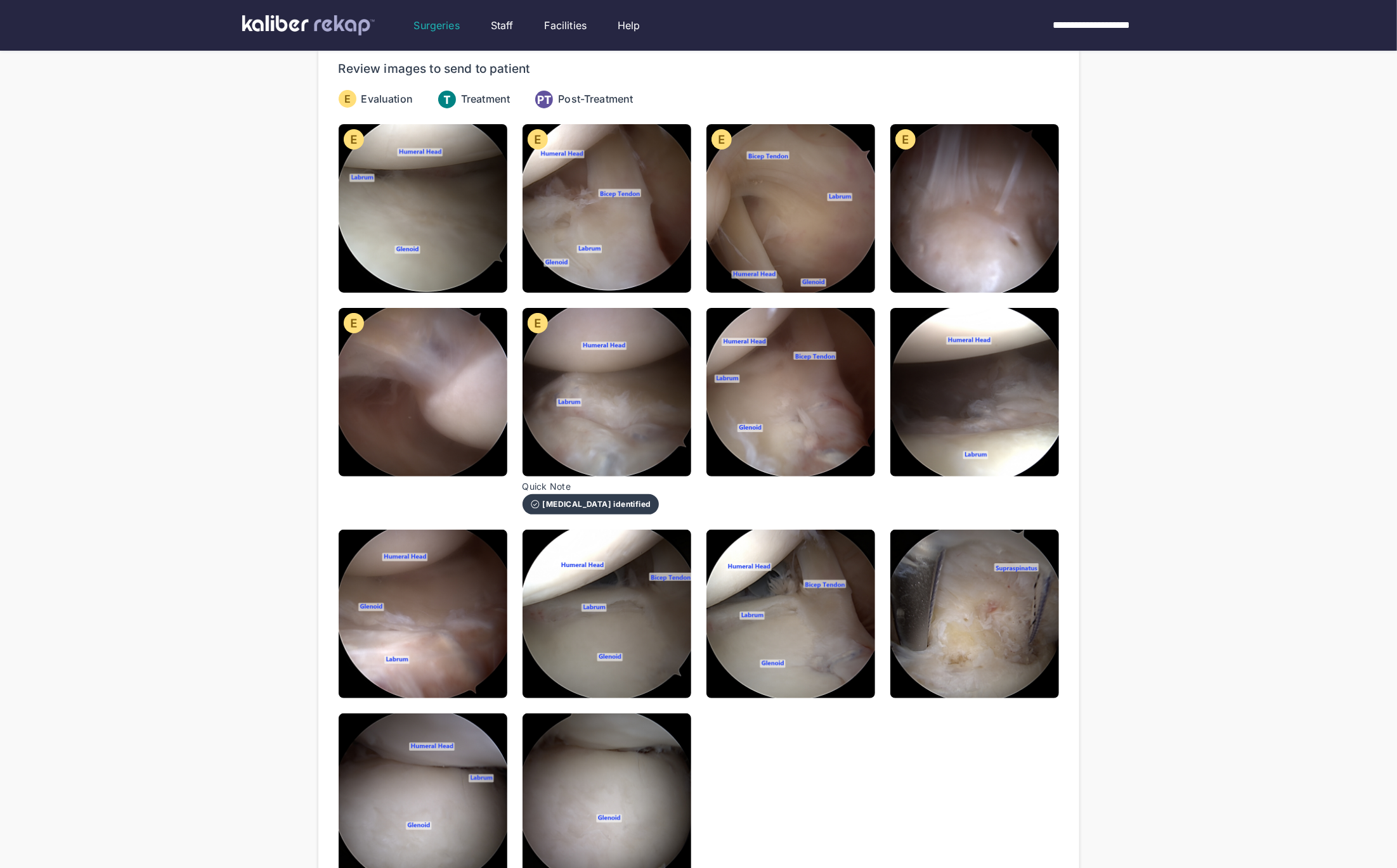
drag, startPoint x: 801, startPoint y: 434, endPoint x: 739, endPoint y: 455, distance: 65.5
click at [800, 436] on img at bounding box center [791, 392] width 168 height 168
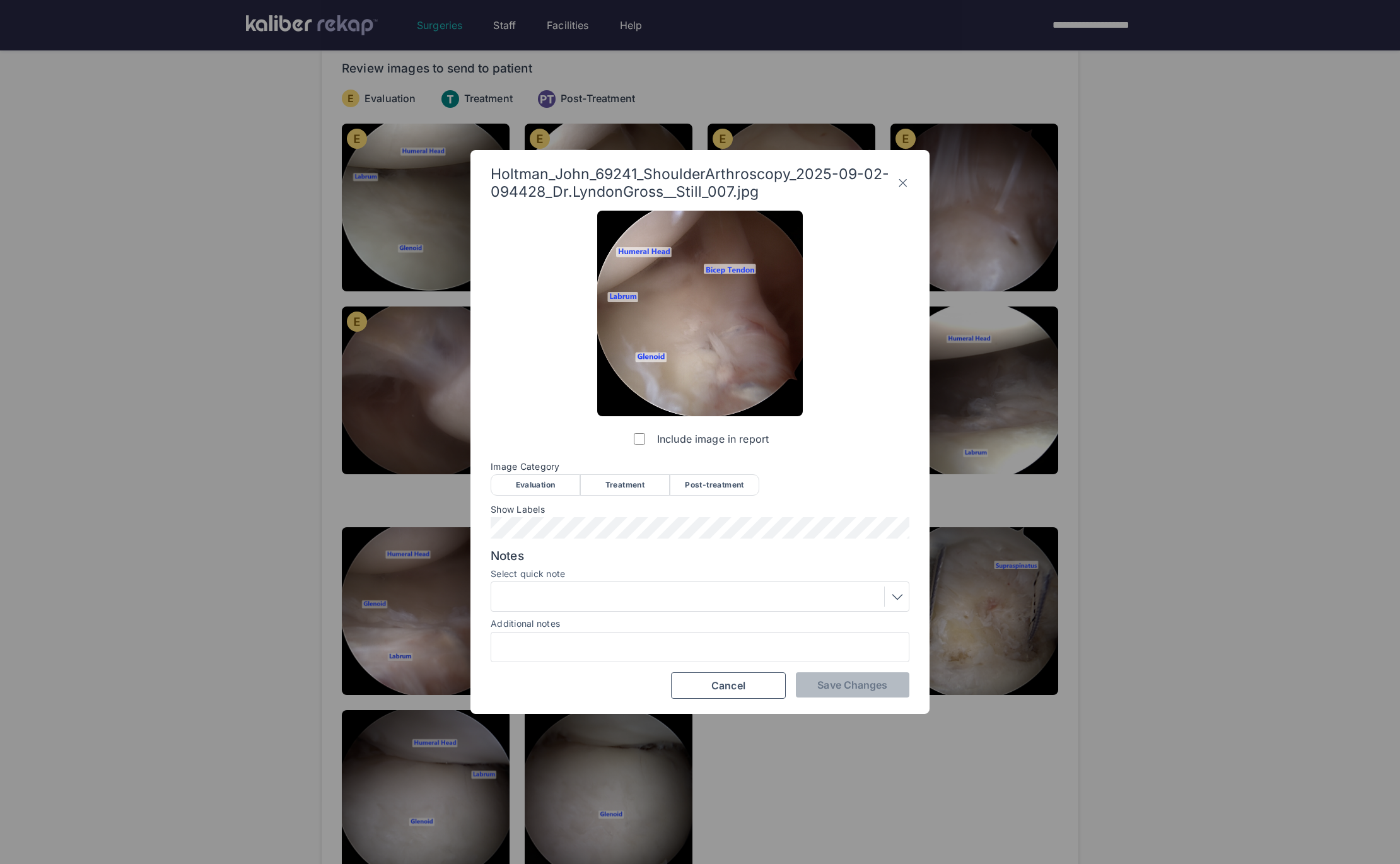
click at [534, 492] on div "Evaluation" at bounding box center [535, 485] width 89 height 22
click at [842, 686] on span "Save Changes" at bounding box center [852, 684] width 70 height 12
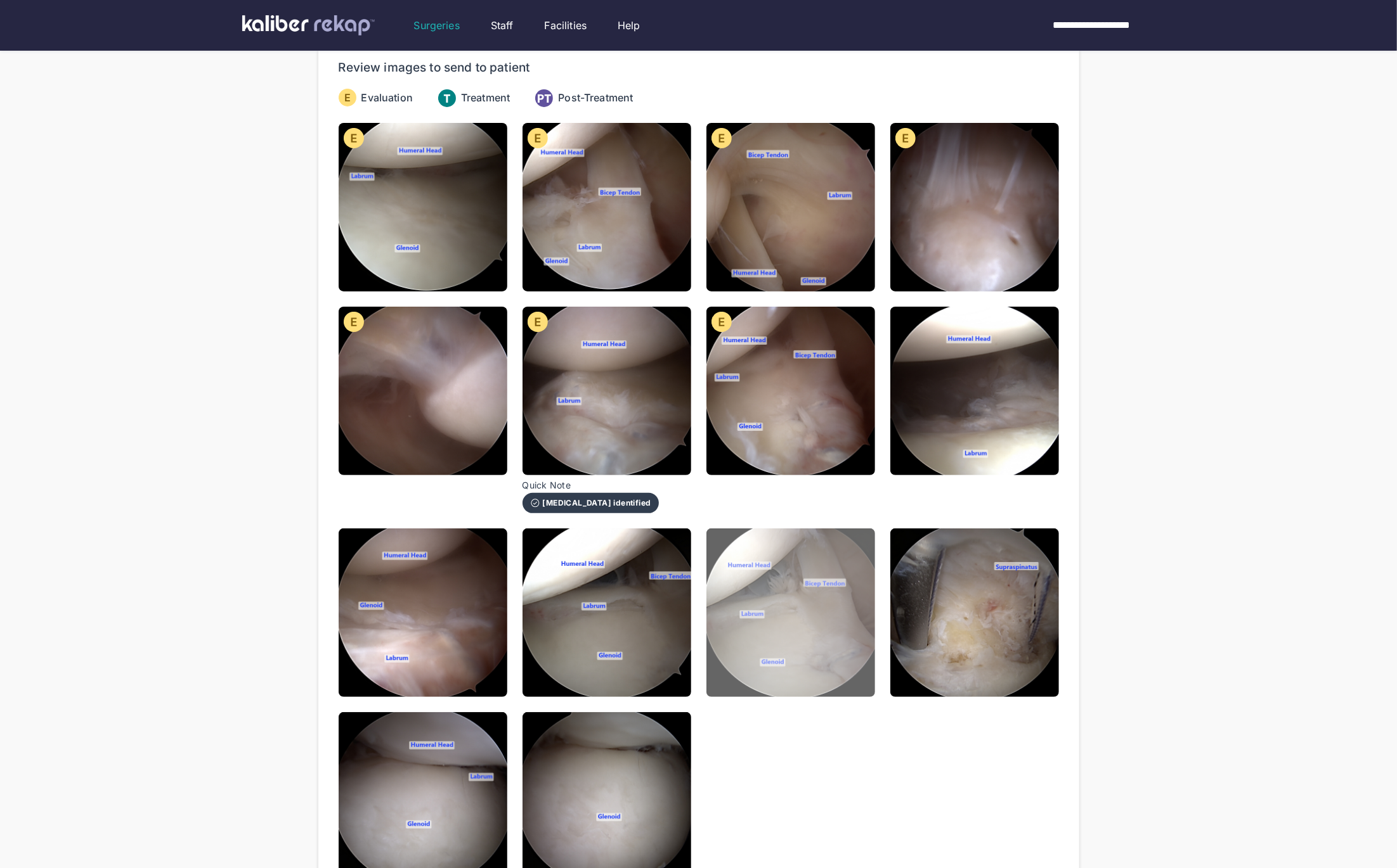
scroll to position [146, 0]
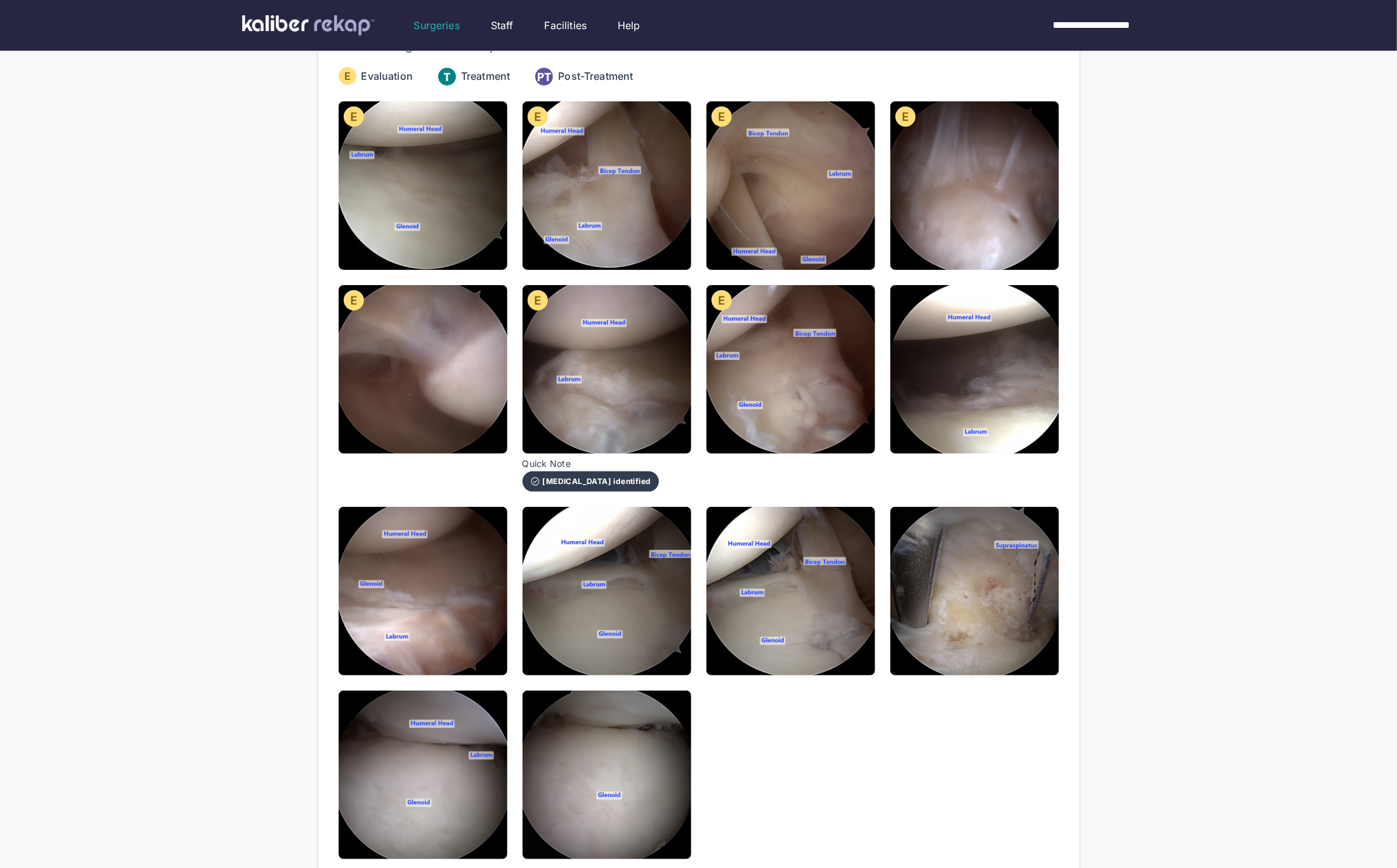
drag, startPoint x: 983, startPoint y: 380, endPoint x: 859, endPoint y: 424, distance: 131.6
click at [983, 380] on img at bounding box center [974, 369] width 168 height 168
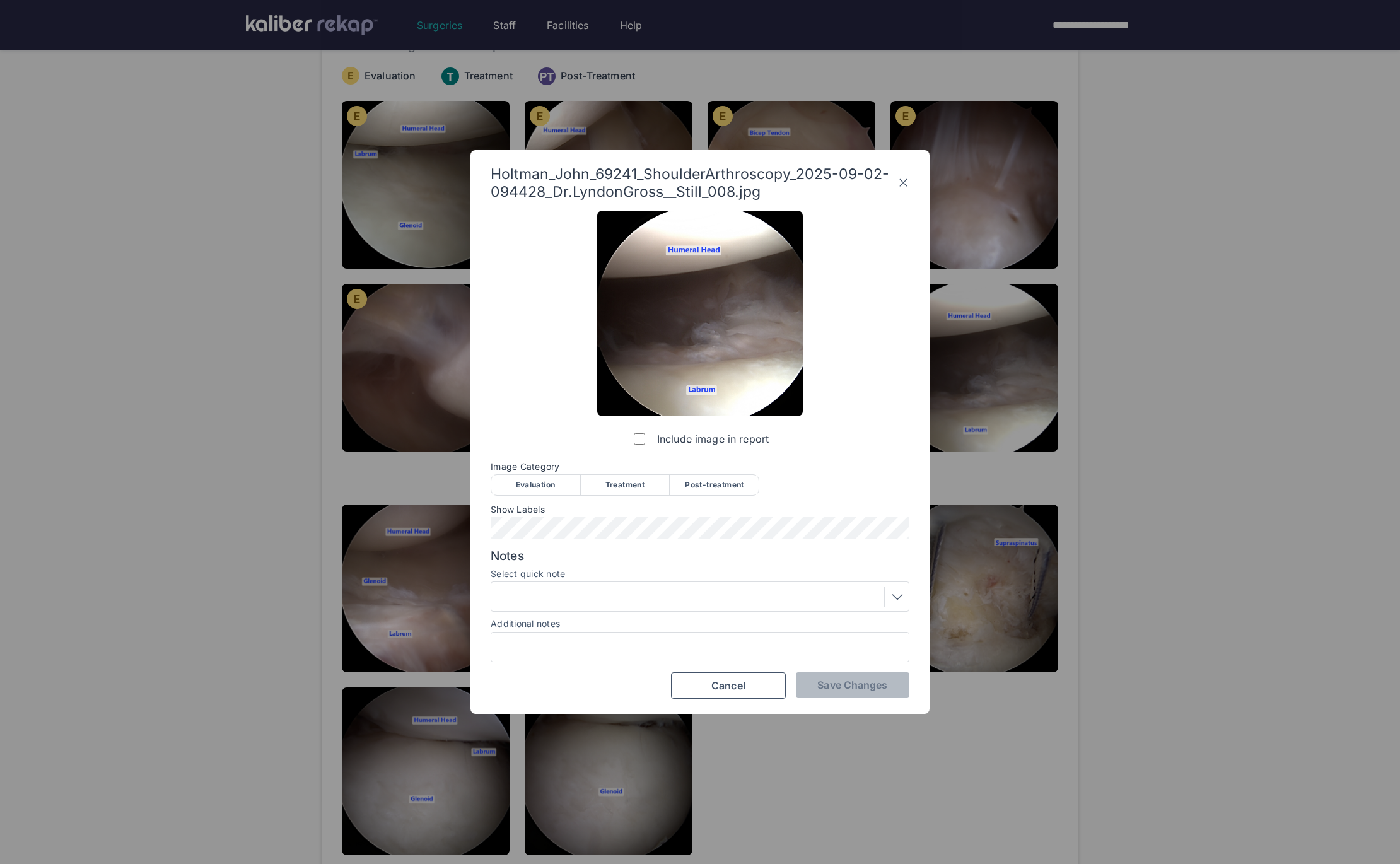
click at [544, 490] on div "Evaluation" at bounding box center [535, 485] width 89 height 22
click at [854, 688] on span "Save Changes" at bounding box center [852, 684] width 70 height 12
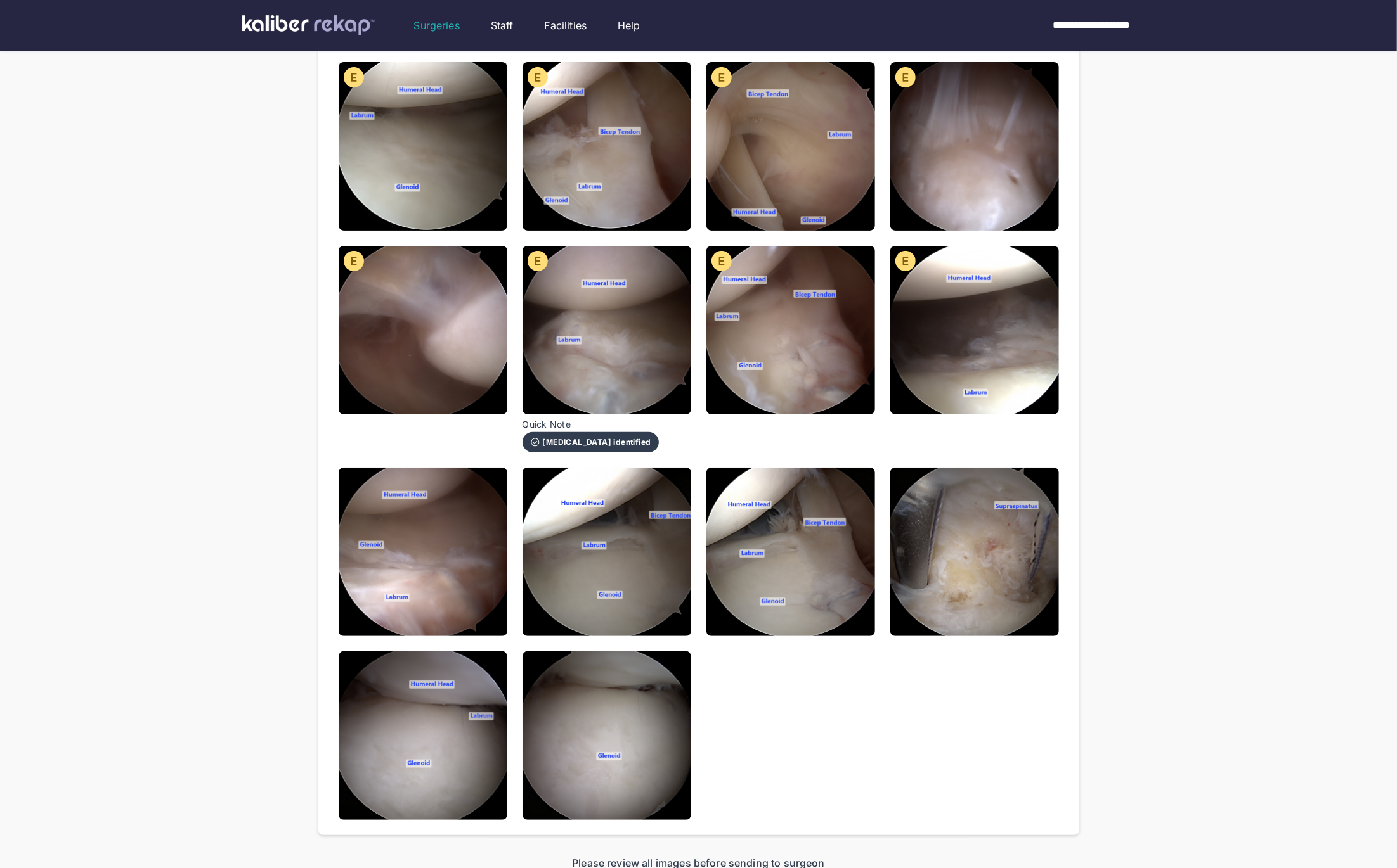
scroll to position [255, 0]
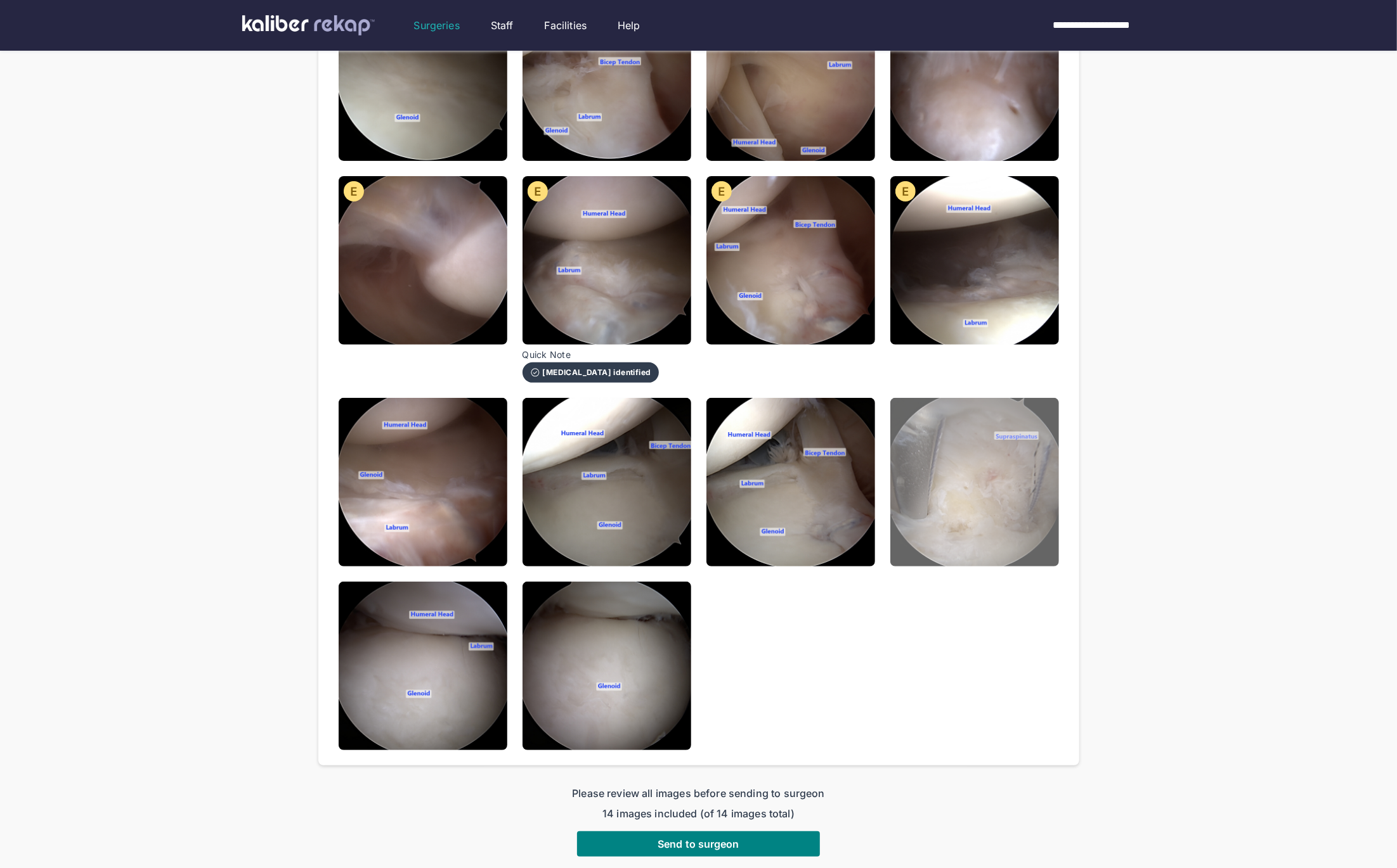
click at [991, 496] on img at bounding box center [974, 482] width 168 height 168
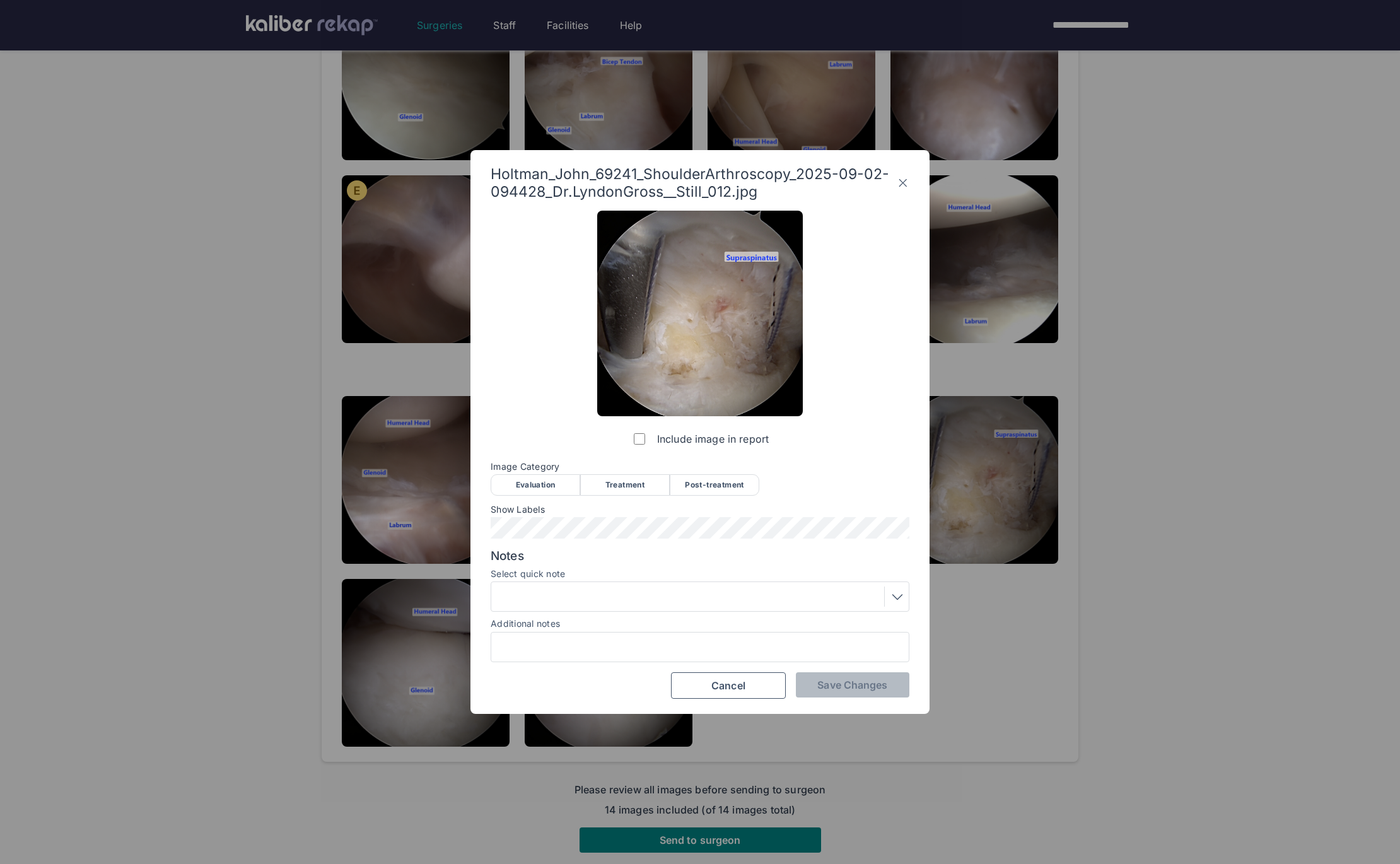
click at [911, 187] on div "Holtman_John_69241_ShoulderArthroscopy_2025-09-02-094428_Dr.LyndonGross__Still_…" at bounding box center [700, 432] width 459 height 564
click at [900, 187] on icon at bounding box center [903, 183] width 12 height 20
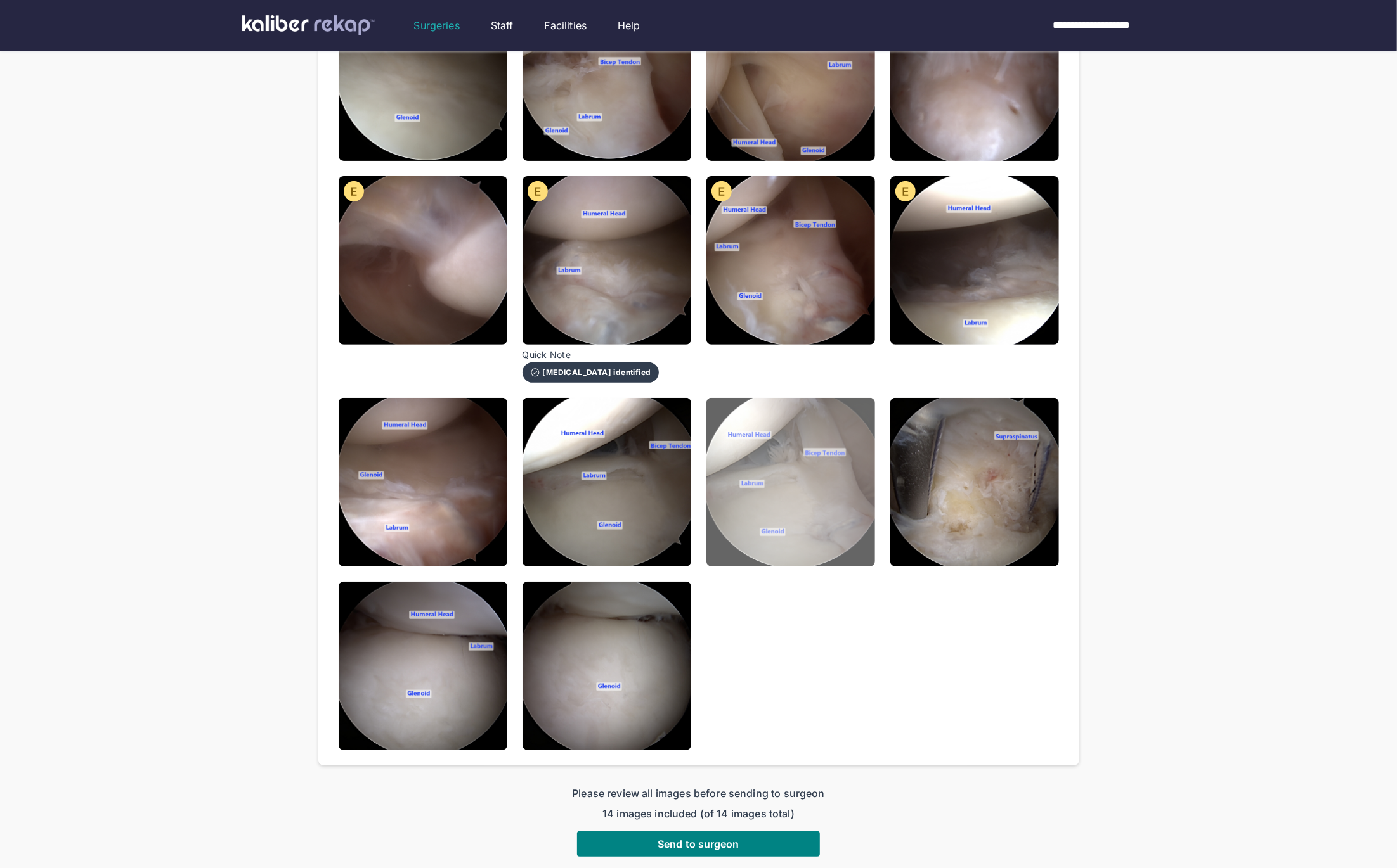
click at [827, 503] on img at bounding box center [791, 482] width 168 height 168
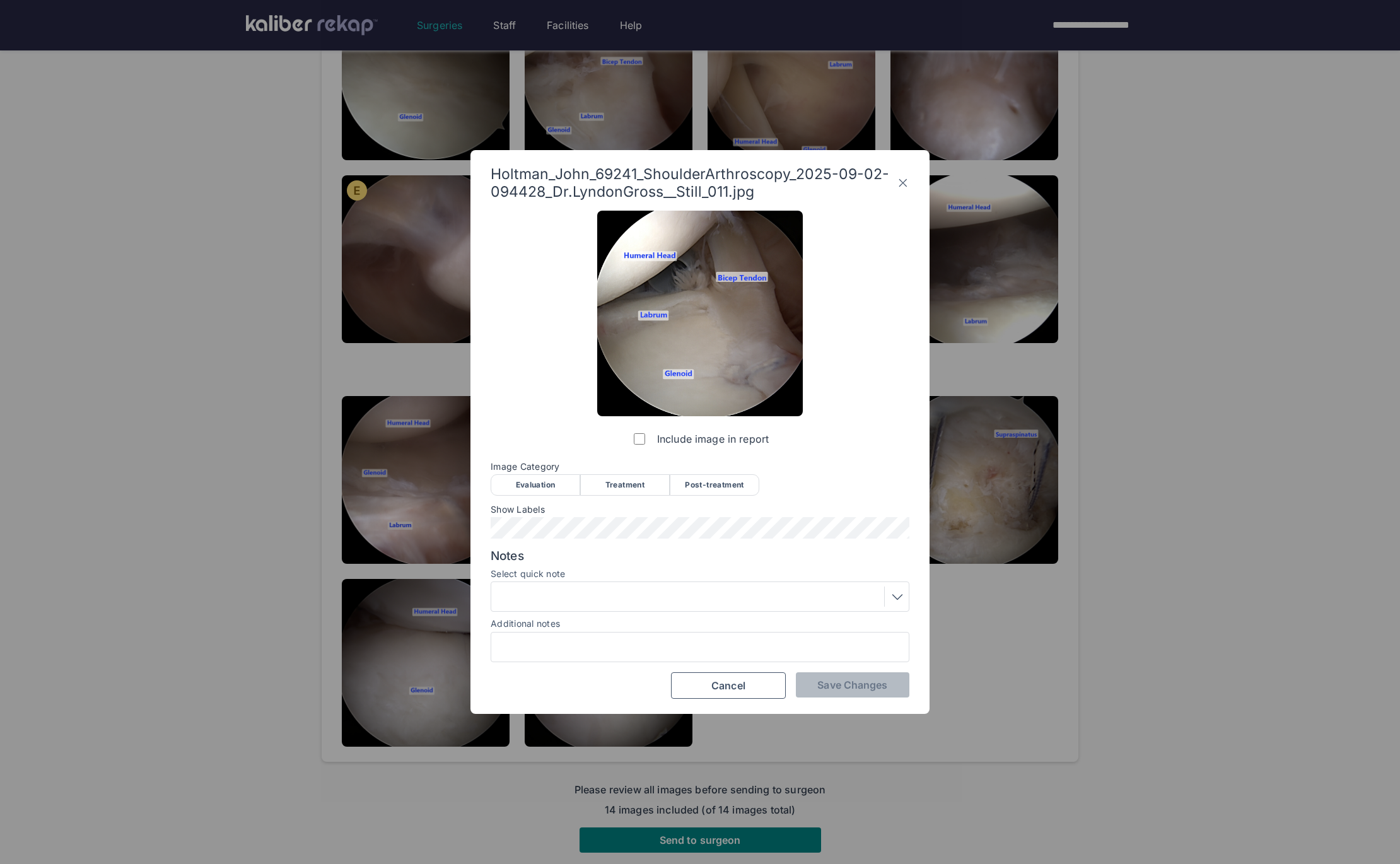
click at [903, 184] on icon at bounding box center [903, 183] width 12 height 20
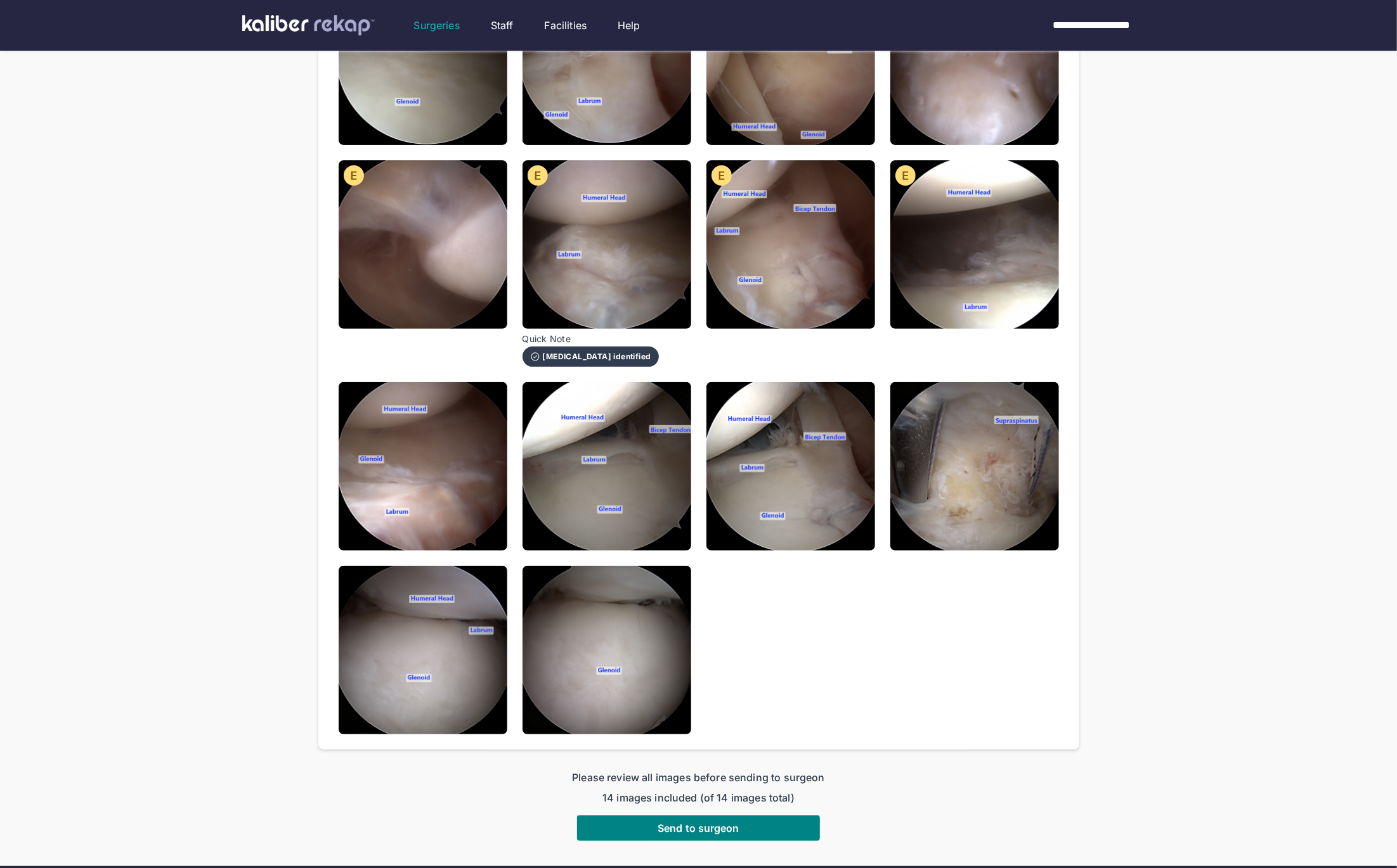
scroll to position [280, 0]
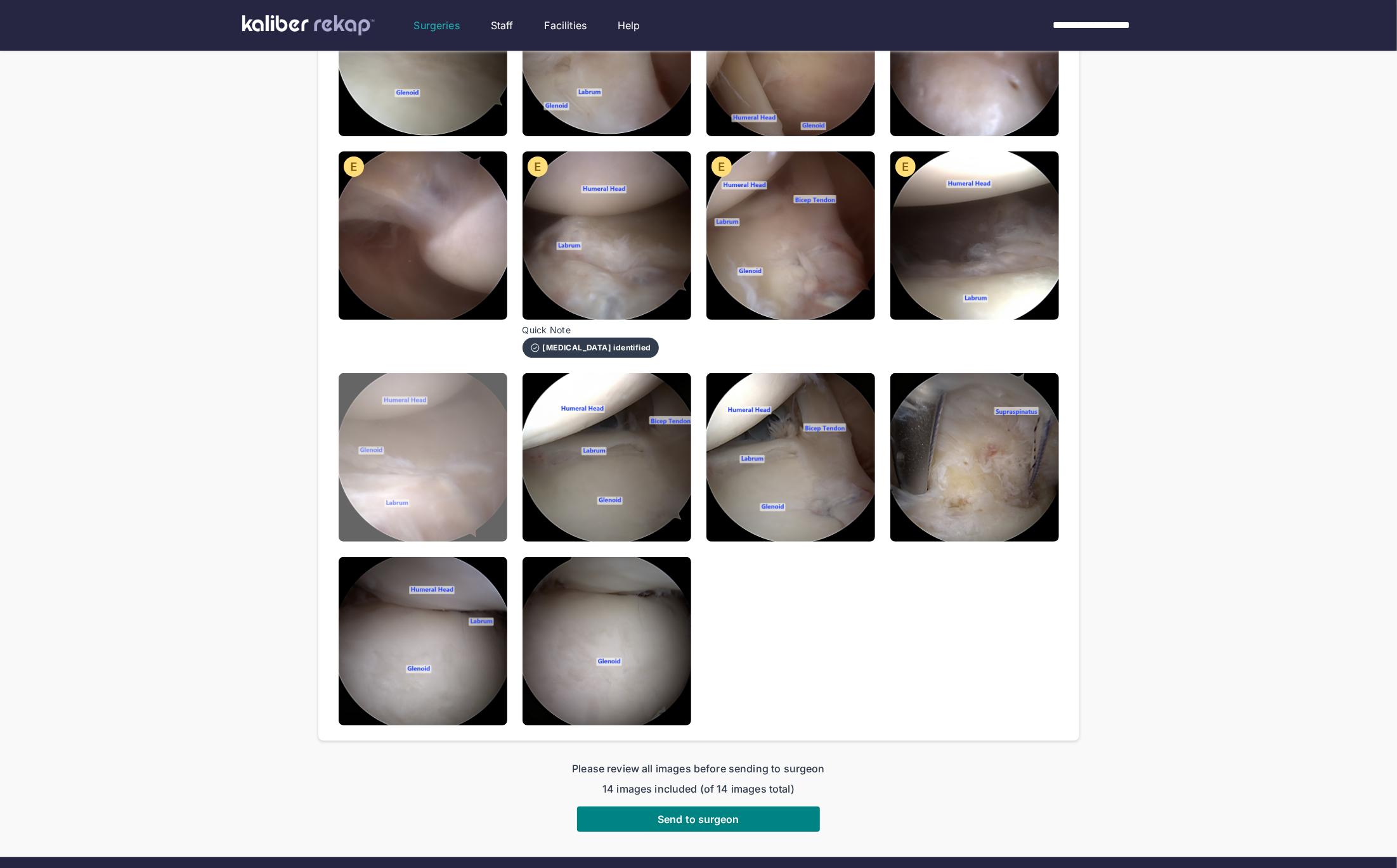
click at [400, 474] on img at bounding box center [423, 458] width 168 height 168
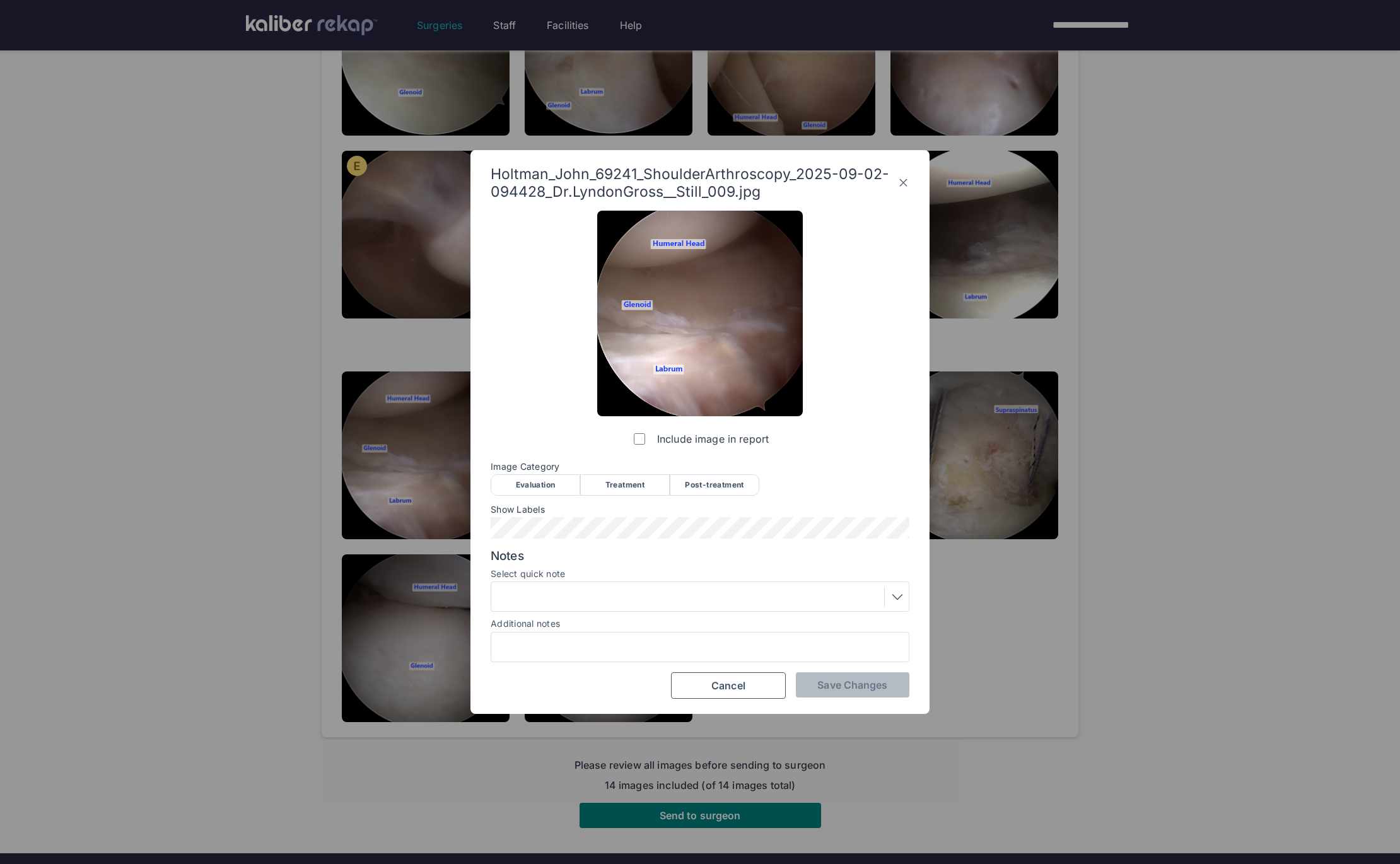
click at [536, 481] on div "Evaluation" at bounding box center [535, 485] width 89 height 22
click at [848, 675] on button "Save Changes" at bounding box center [852, 685] width 113 height 26
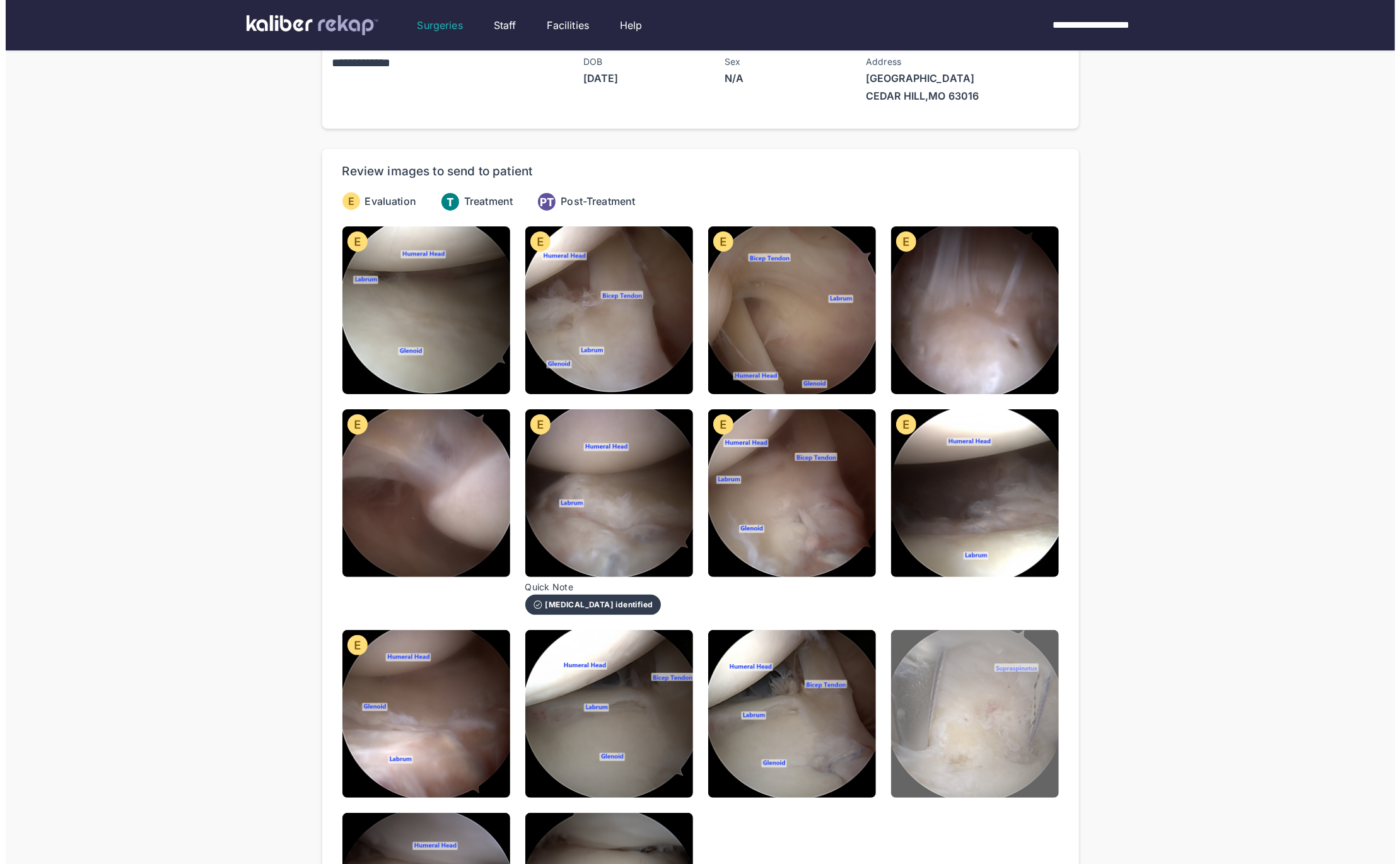
scroll to position [14, 0]
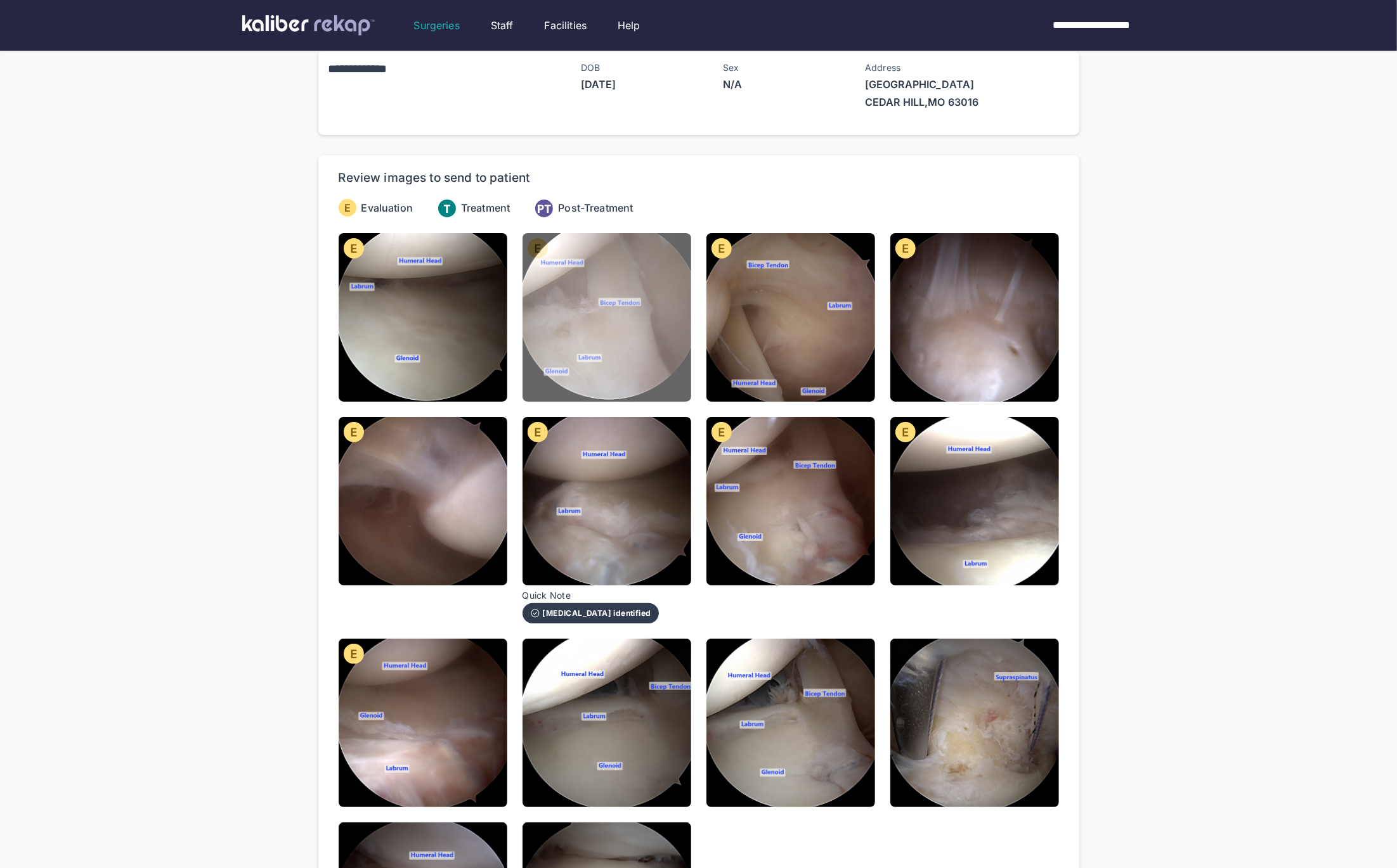
click at [613, 299] on img at bounding box center [606, 317] width 168 height 168
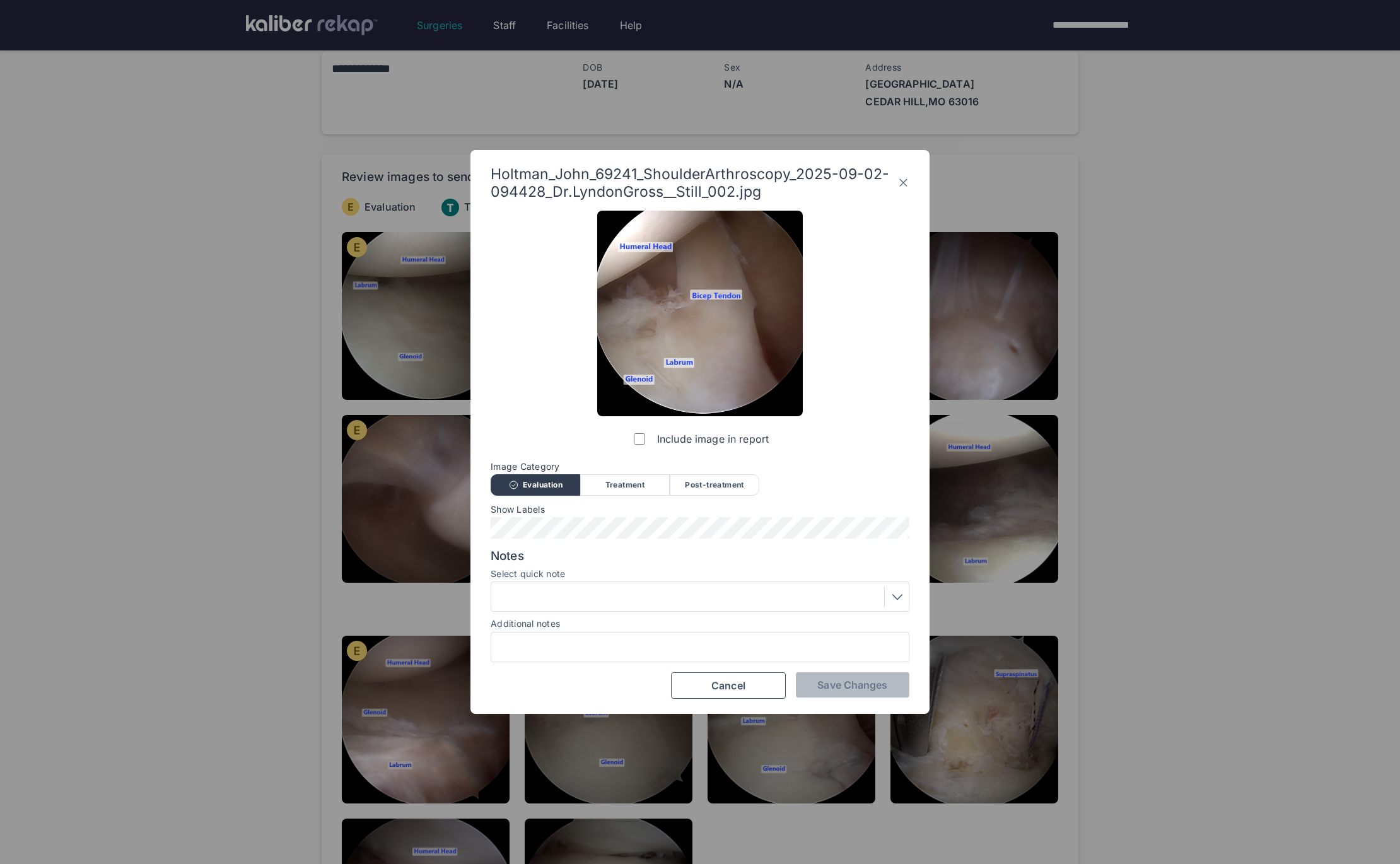
click at [588, 596] on div at bounding box center [699, 597] width 410 height 20
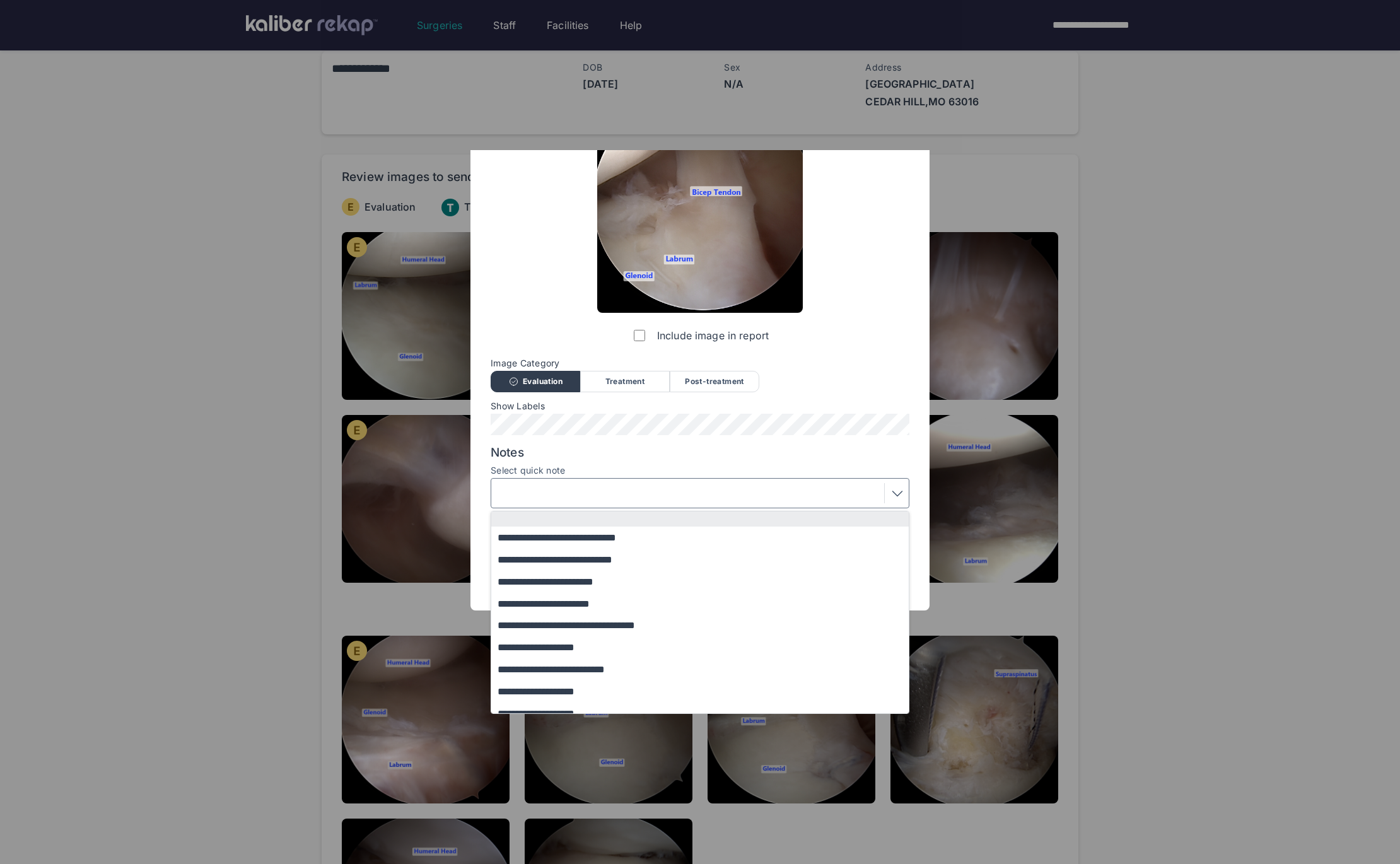
scroll to position [0, 0]
click at [826, 465] on label "Select quick note" at bounding box center [700, 470] width 418 height 10
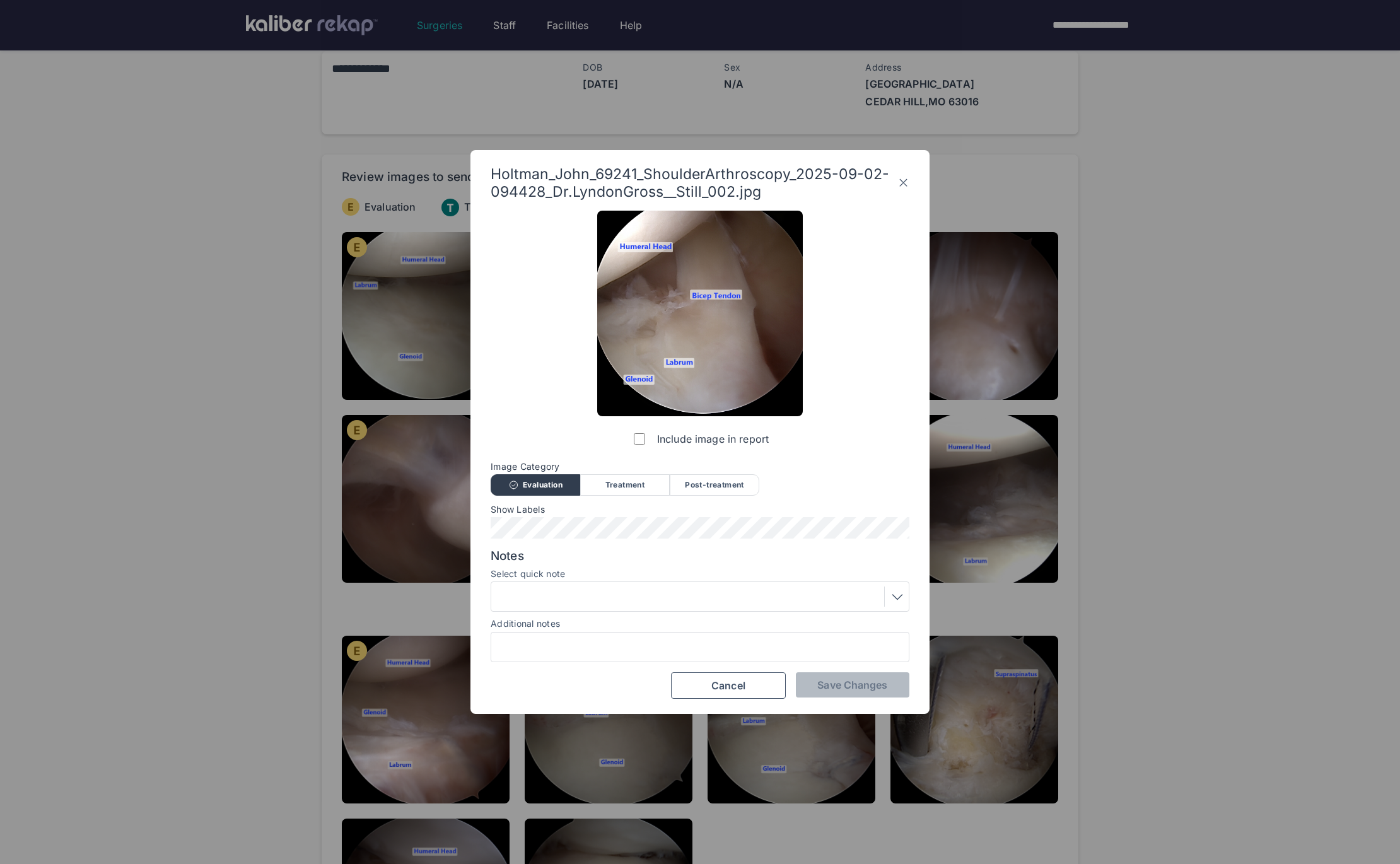
click at [848, 411] on div "Include image in report Image Category Evaluation Treatment Post-treatment Eval…" at bounding box center [700, 454] width 418 height 488
click at [900, 189] on icon at bounding box center [904, 183] width 12 height 20
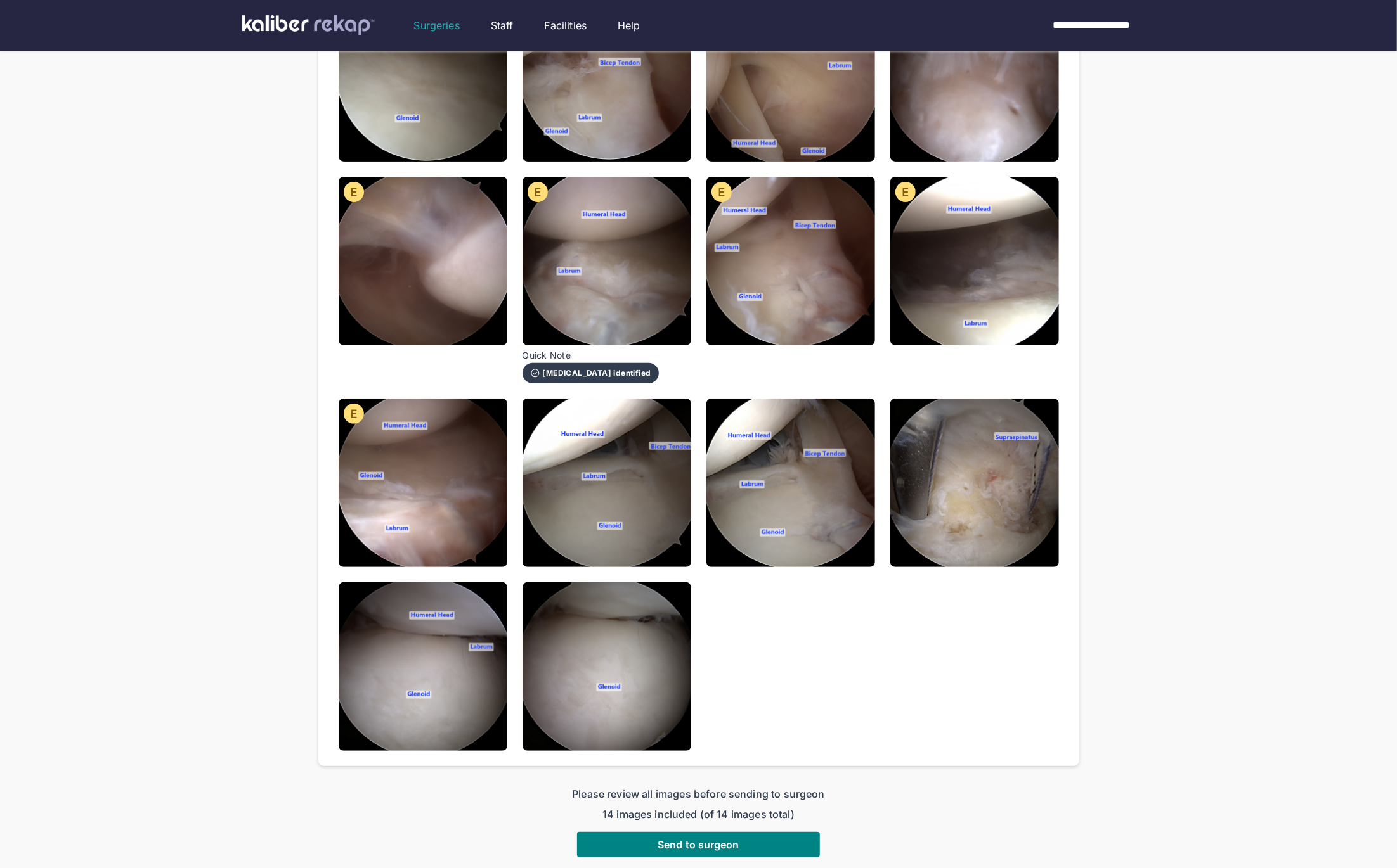
scroll to position [385, 0]
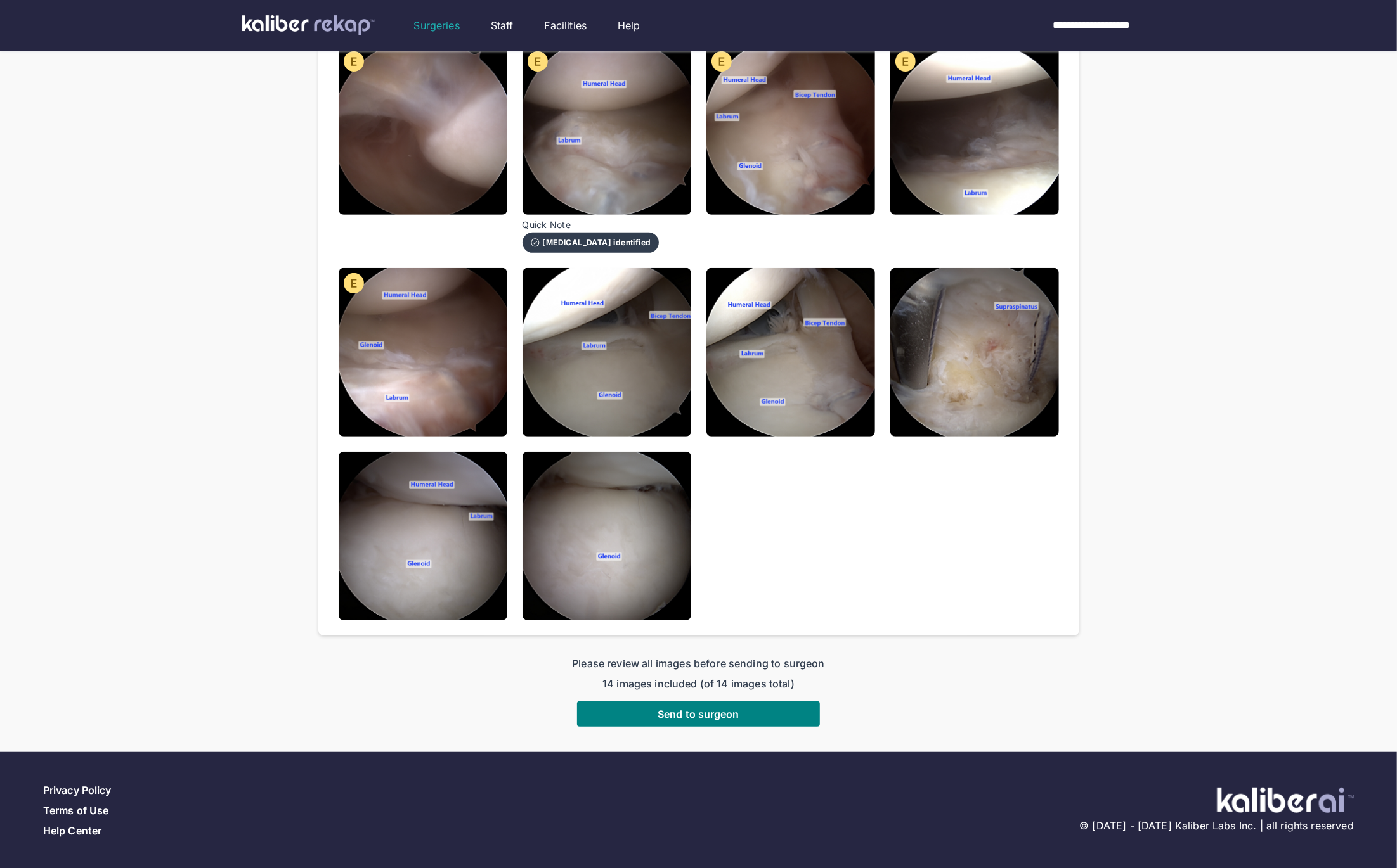
click at [993, 339] on img at bounding box center [974, 352] width 168 height 168
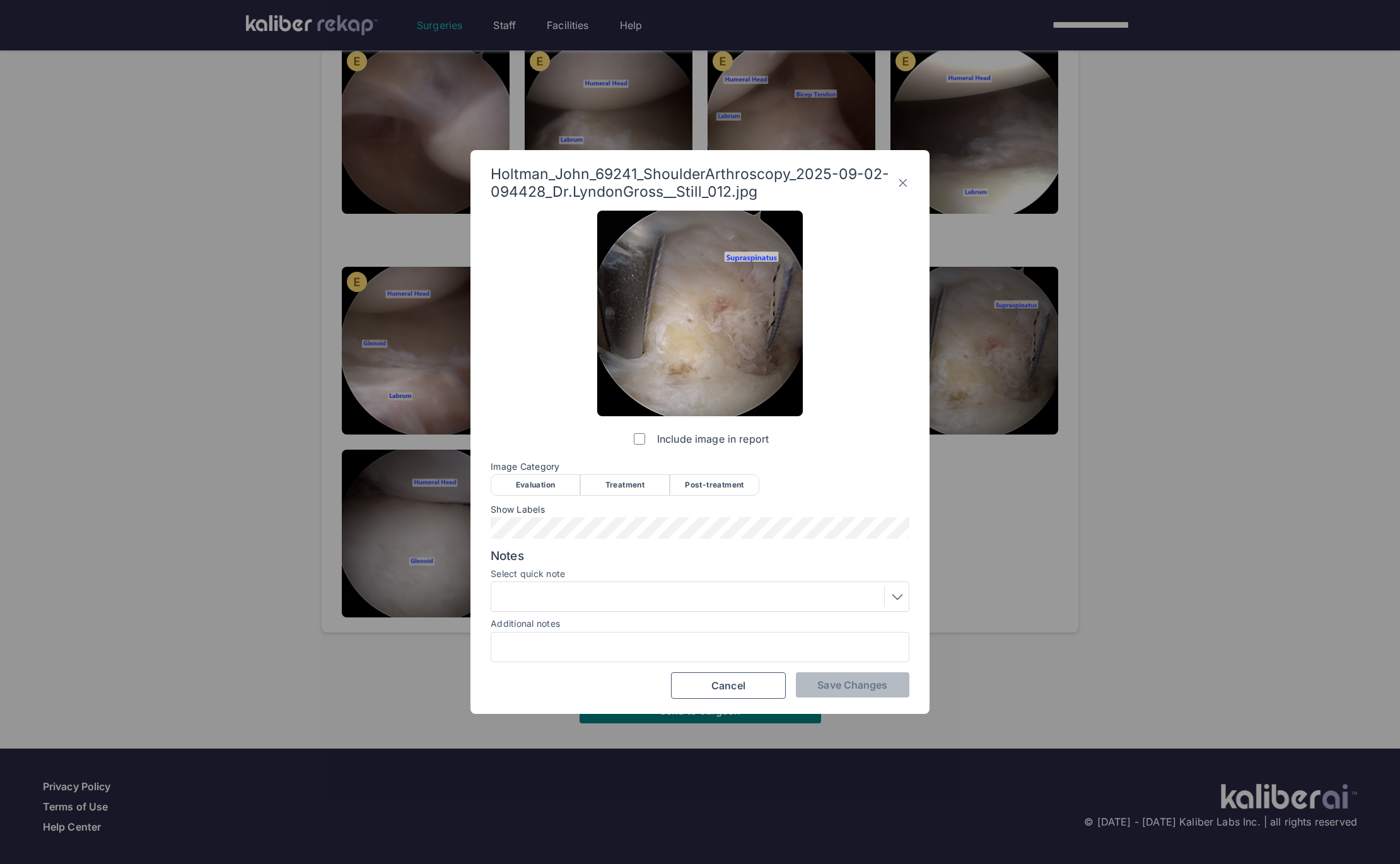
click at [618, 482] on div "Treatment" at bounding box center [625, 485] width 89 height 22
drag, startPoint x: 819, startPoint y: 689, endPoint x: 809, endPoint y: 688, distance: 10.0
click at [818, 690] on span "Save Changes" at bounding box center [852, 684] width 70 height 12
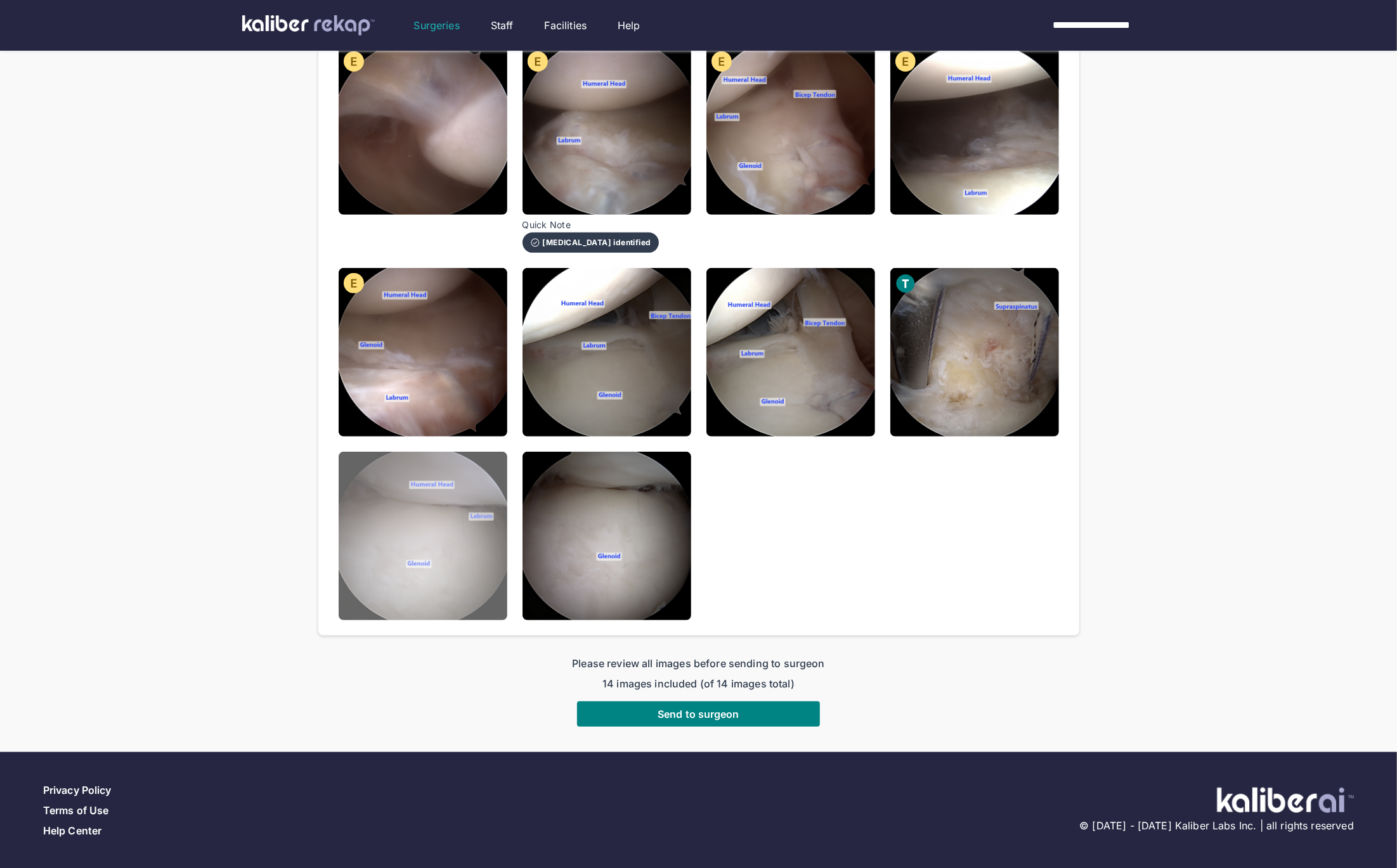
click at [388, 539] on img at bounding box center [423, 536] width 168 height 168
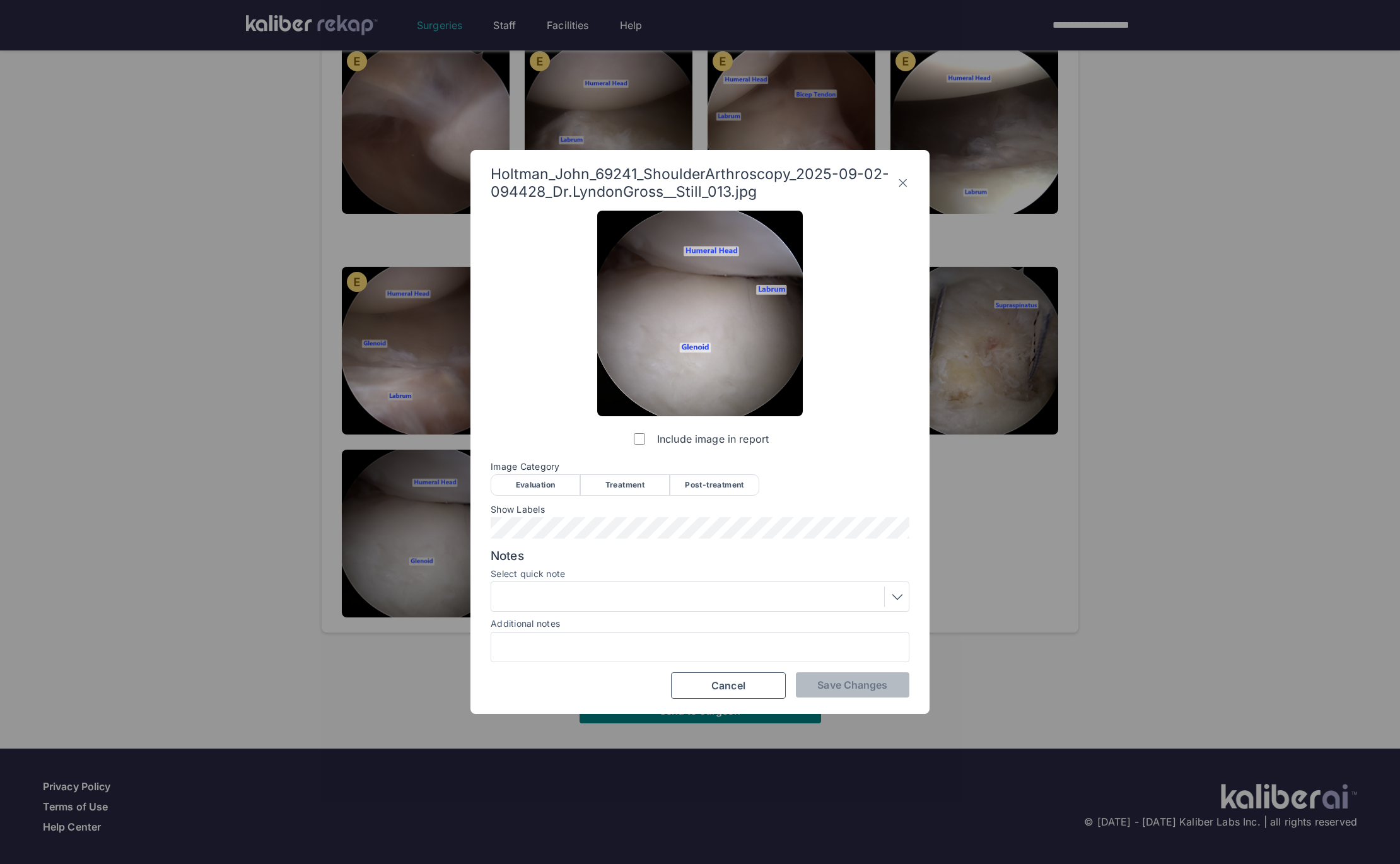
click at [900, 183] on icon at bounding box center [903, 183] width 12 height 20
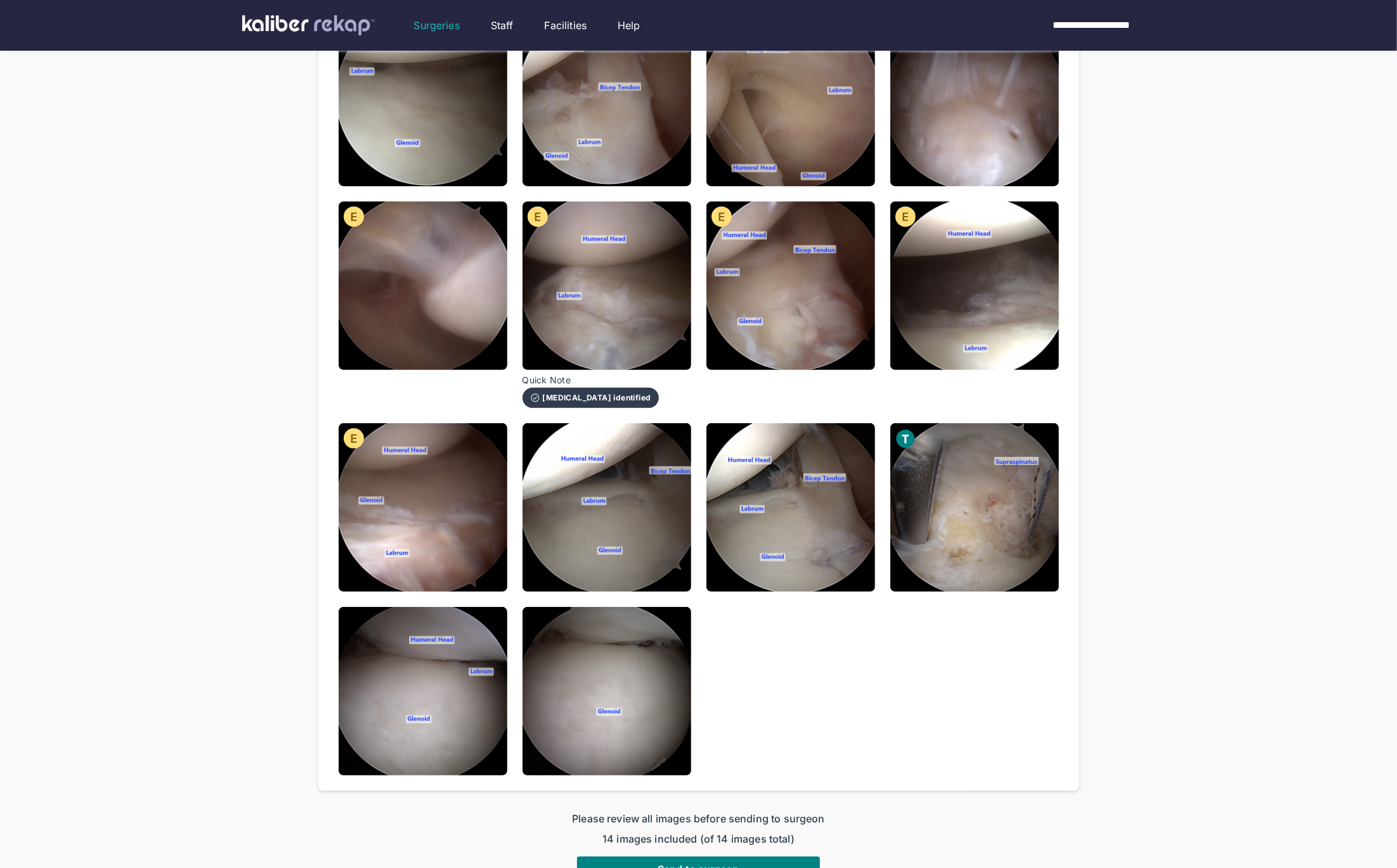
scroll to position [26, 0]
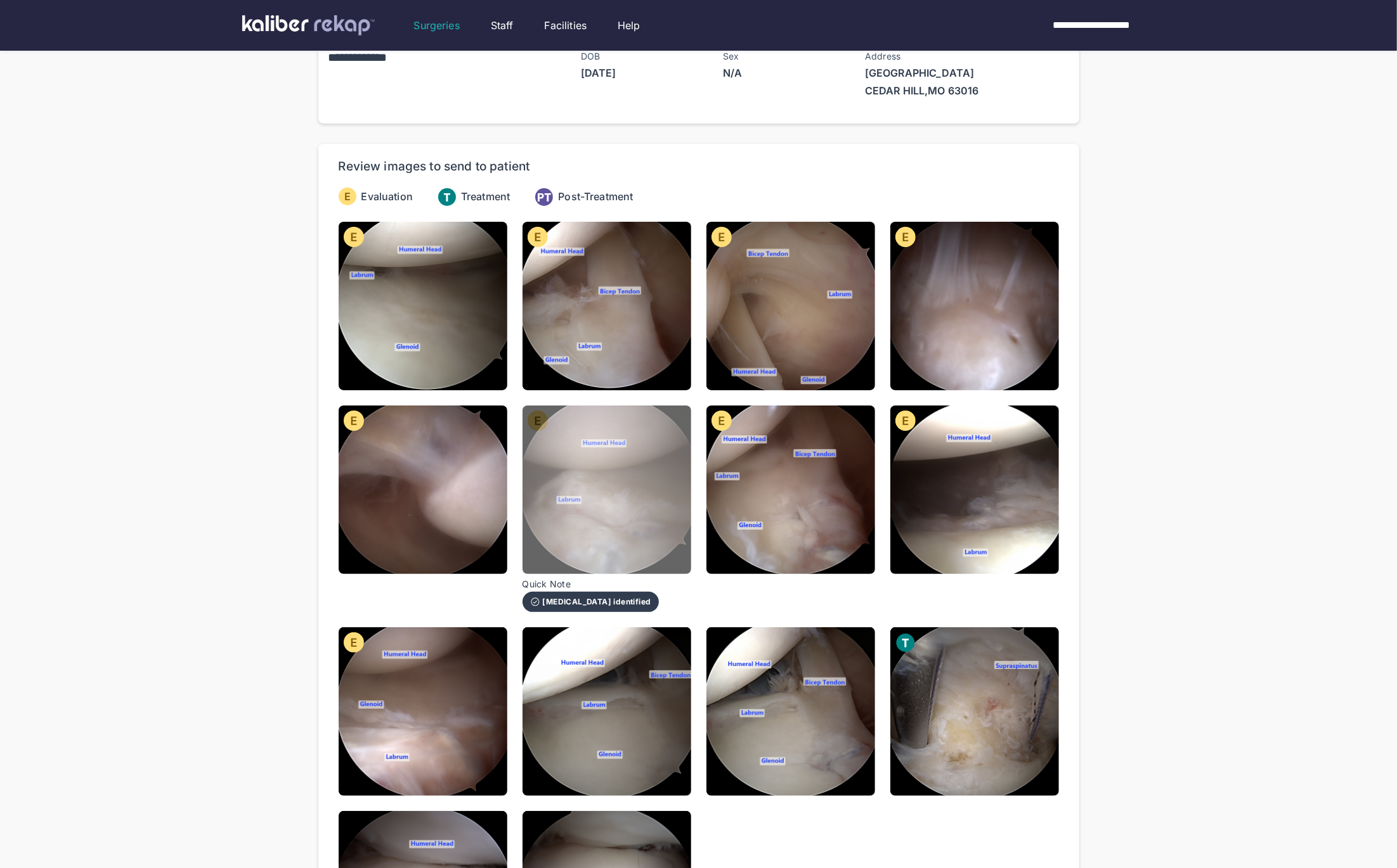
click at [622, 532] on img at bounding box center [606, 489] width 168 height 168
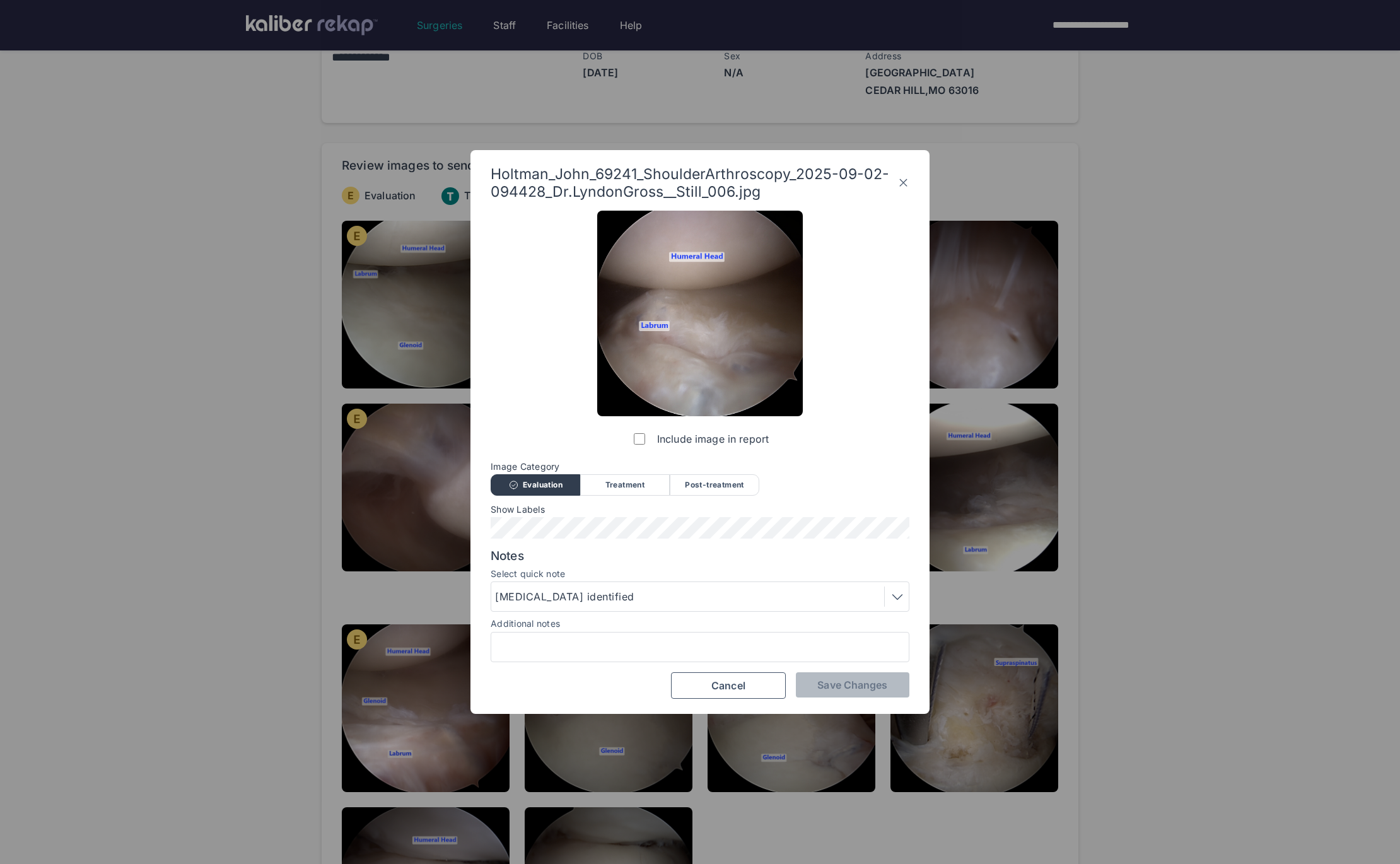
click at [903, 182] on icon at bounding box center [904, 183] width 12 height 20
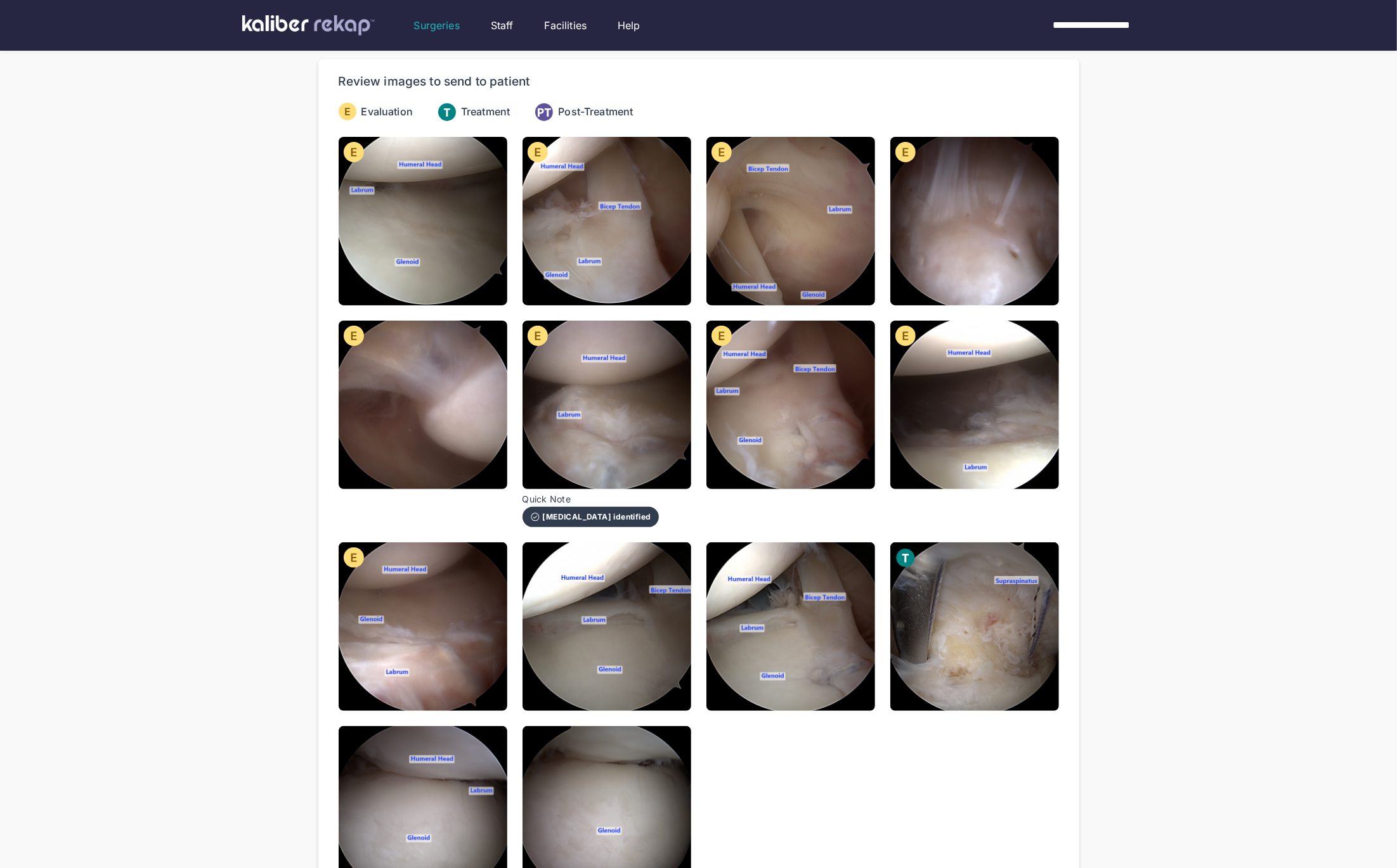
scroll to position [226, 0]
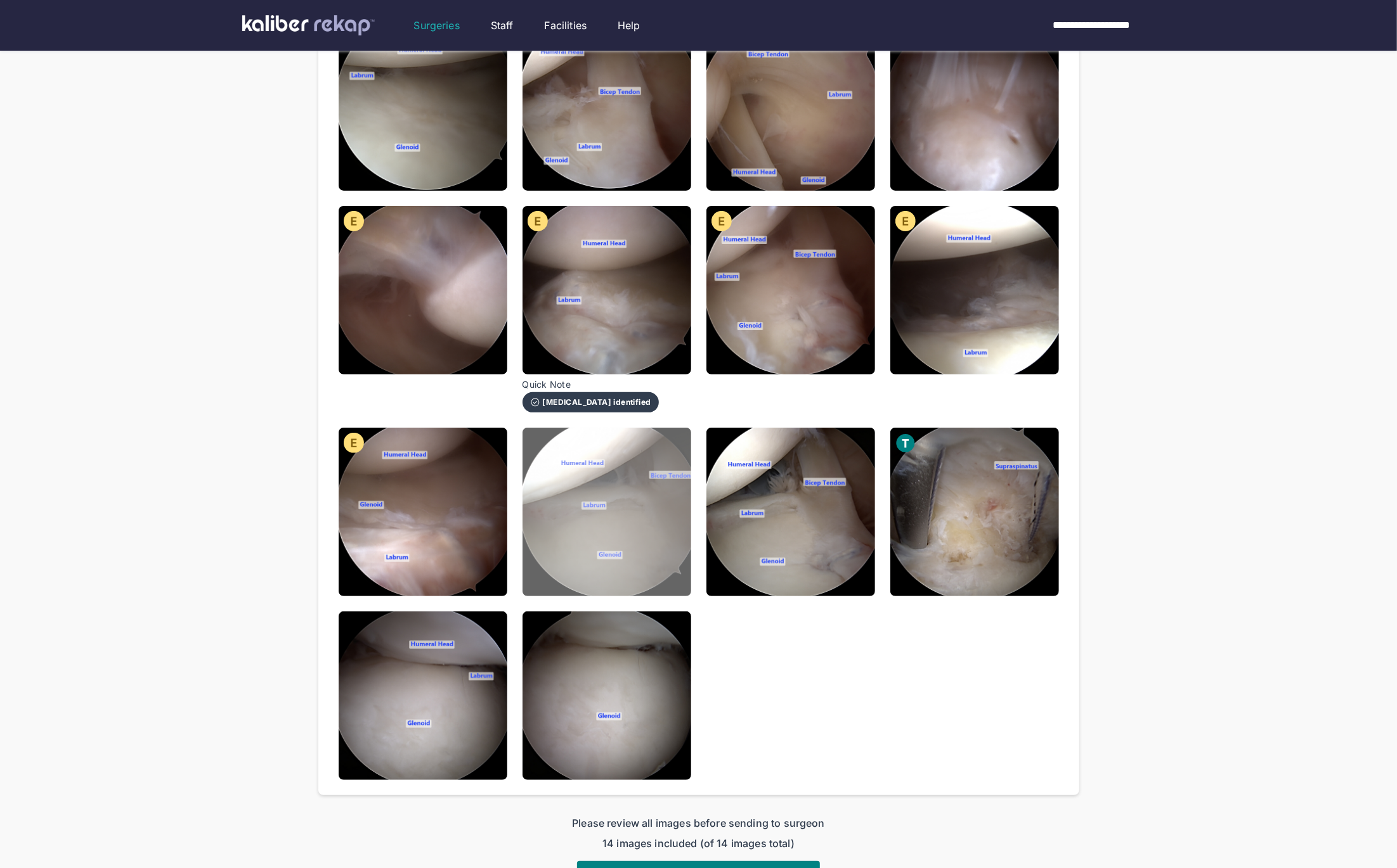
click at [631, 487] on img at bounding box center [606, 512] width 168 height 168
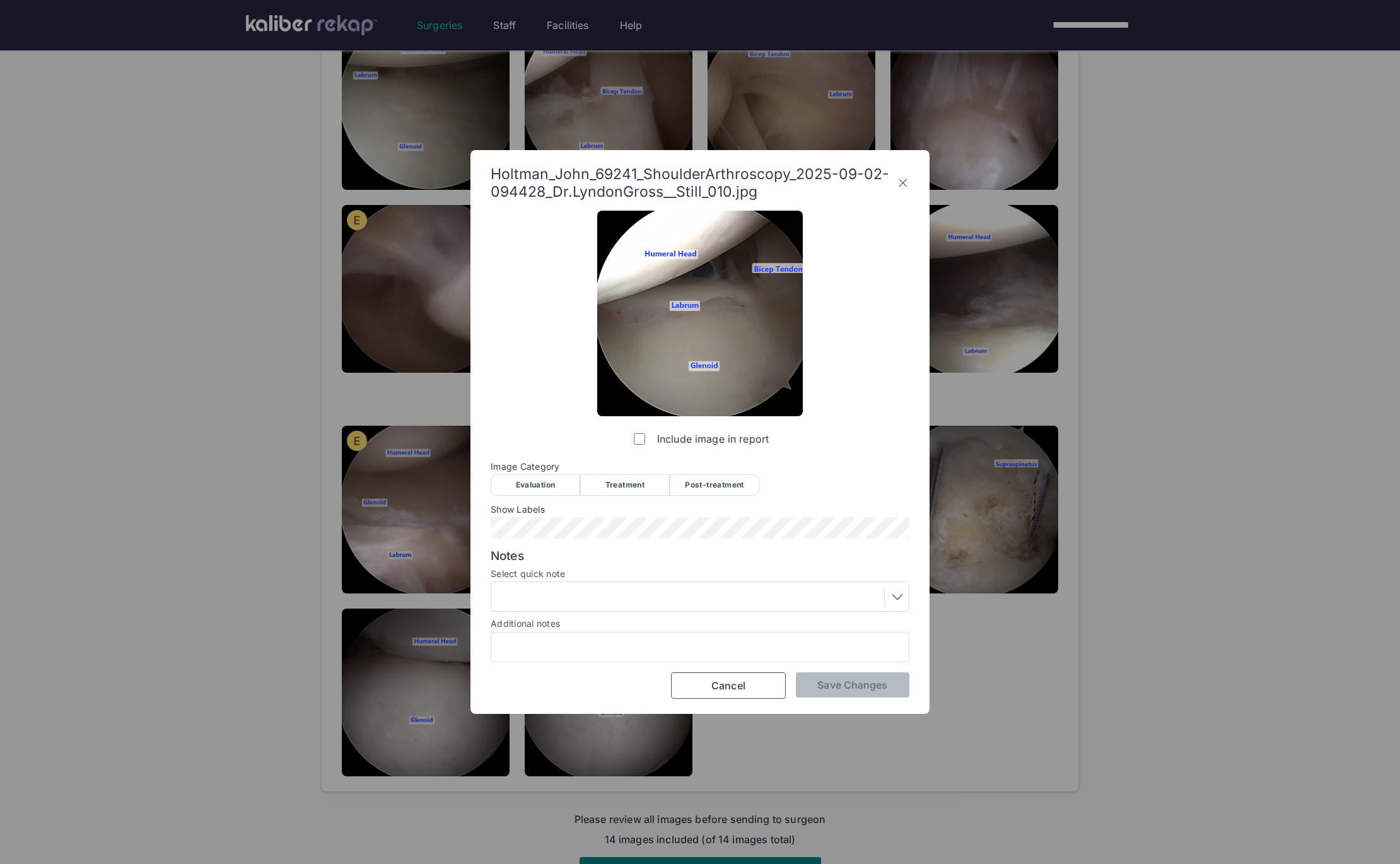
click at [906, 175] on icon at bounding box center [903, 183] width 12 height 20
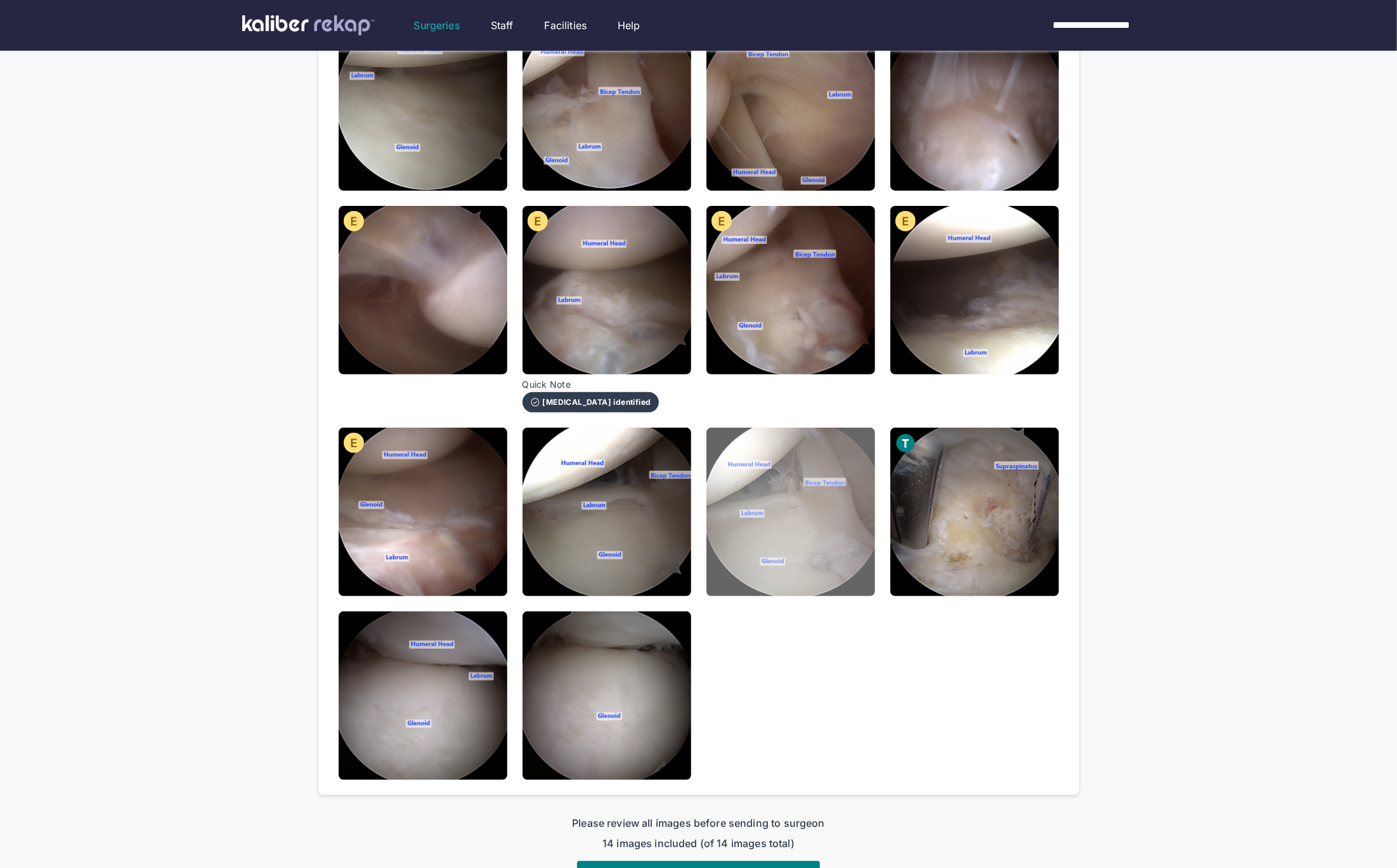
click at [793, 593] on img at bounding box center [791, 512] width 168 height 168
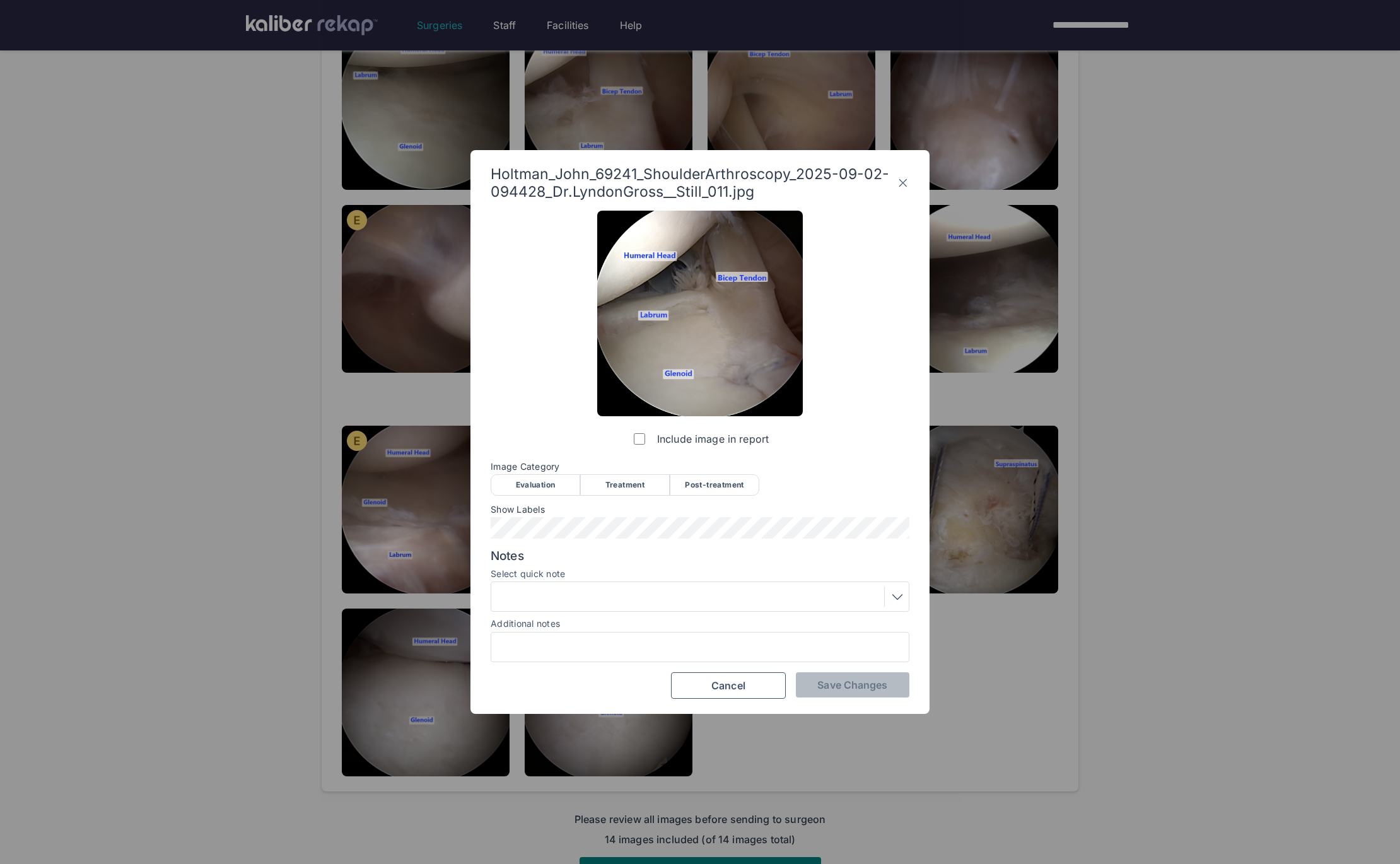
click at [905, 177] on icon at bounding box center [903, 183] width 12 height 20
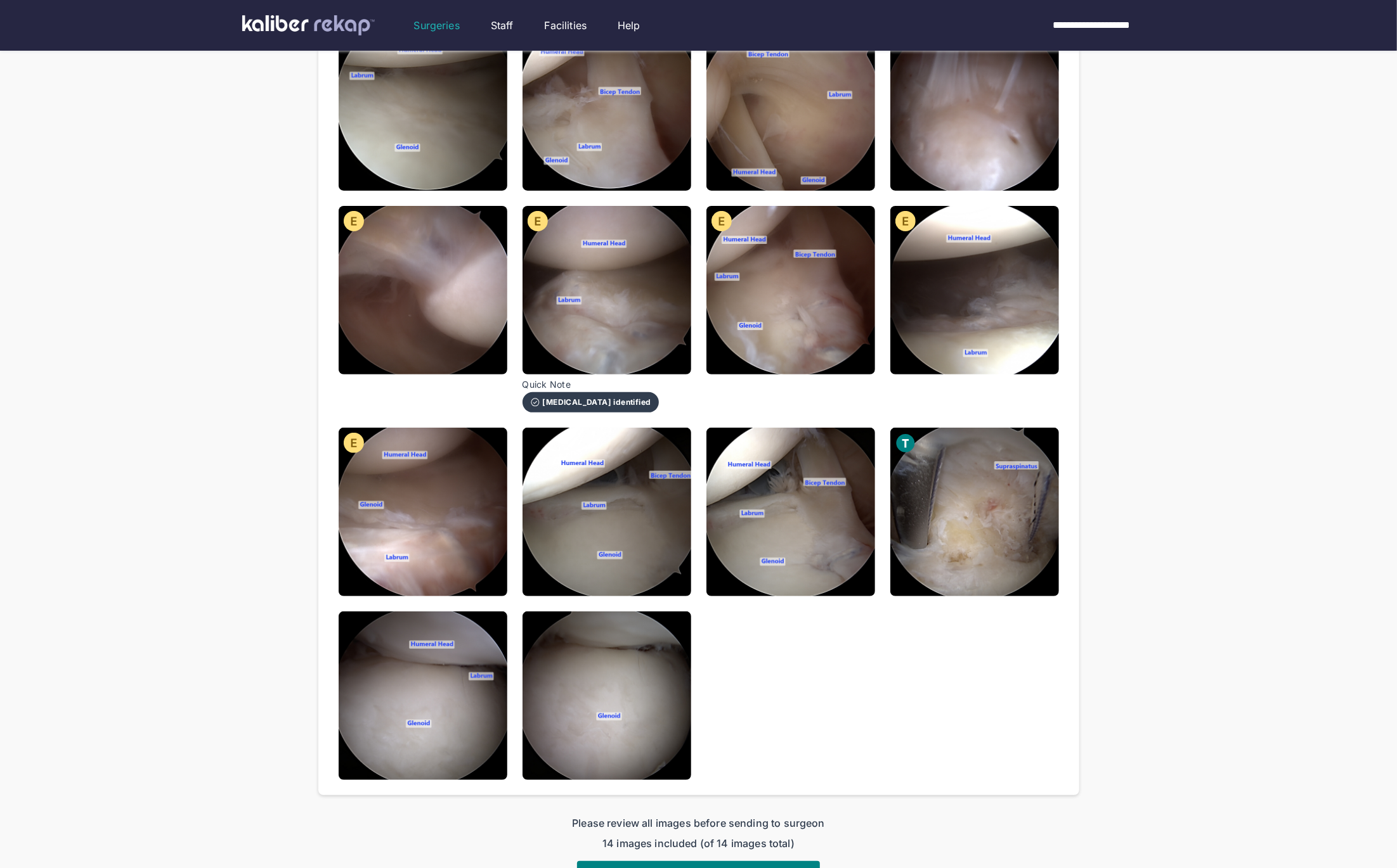
click at [1119, 229] on div "**********" at bounding box center [698, 331] width 1397 height 1113
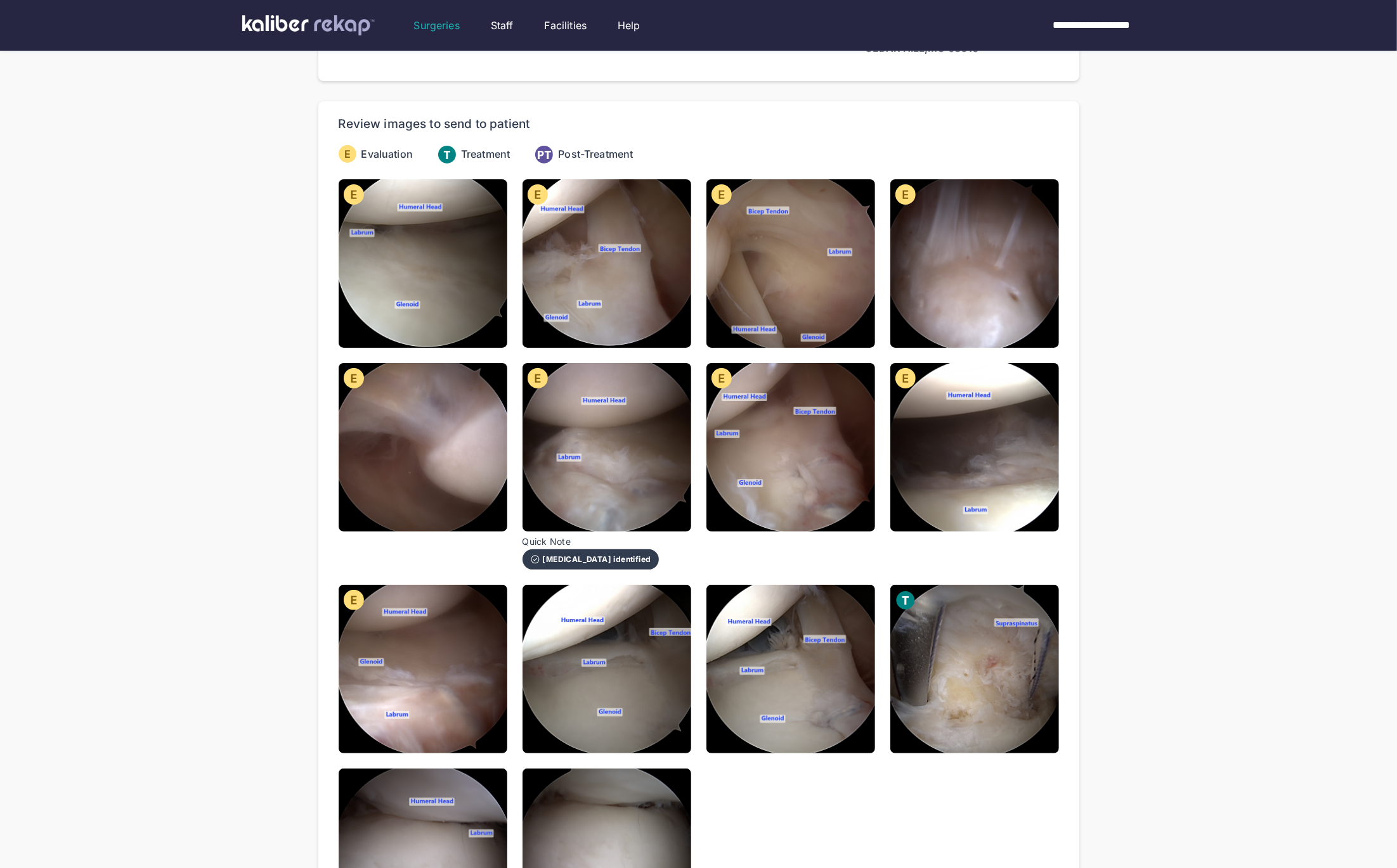
scroll to position [0, 0]
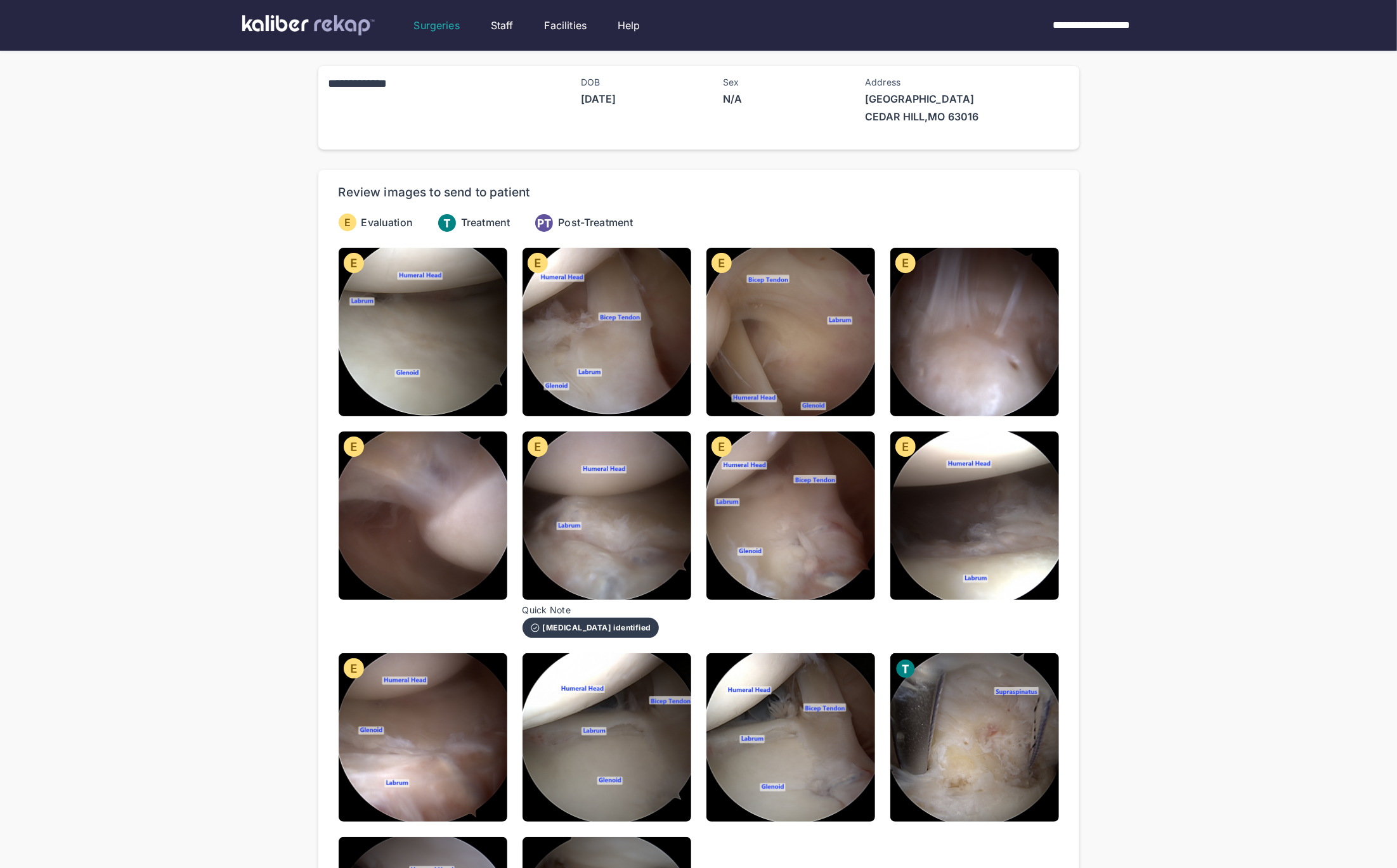
click at [686, 168] on div "**********" at bounding box center [699, 589] width 761 height 1047
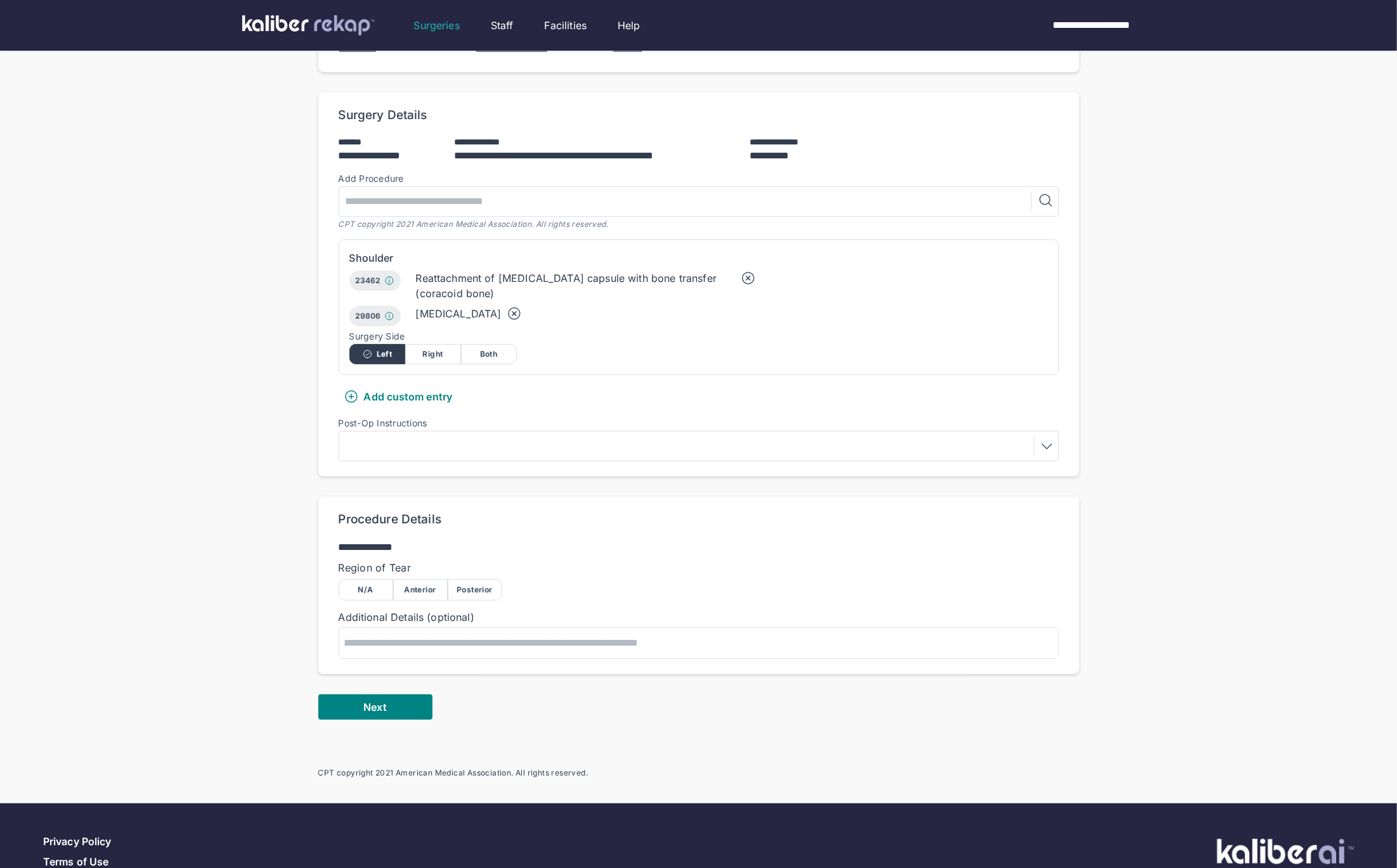
scroll to position [273, 0]
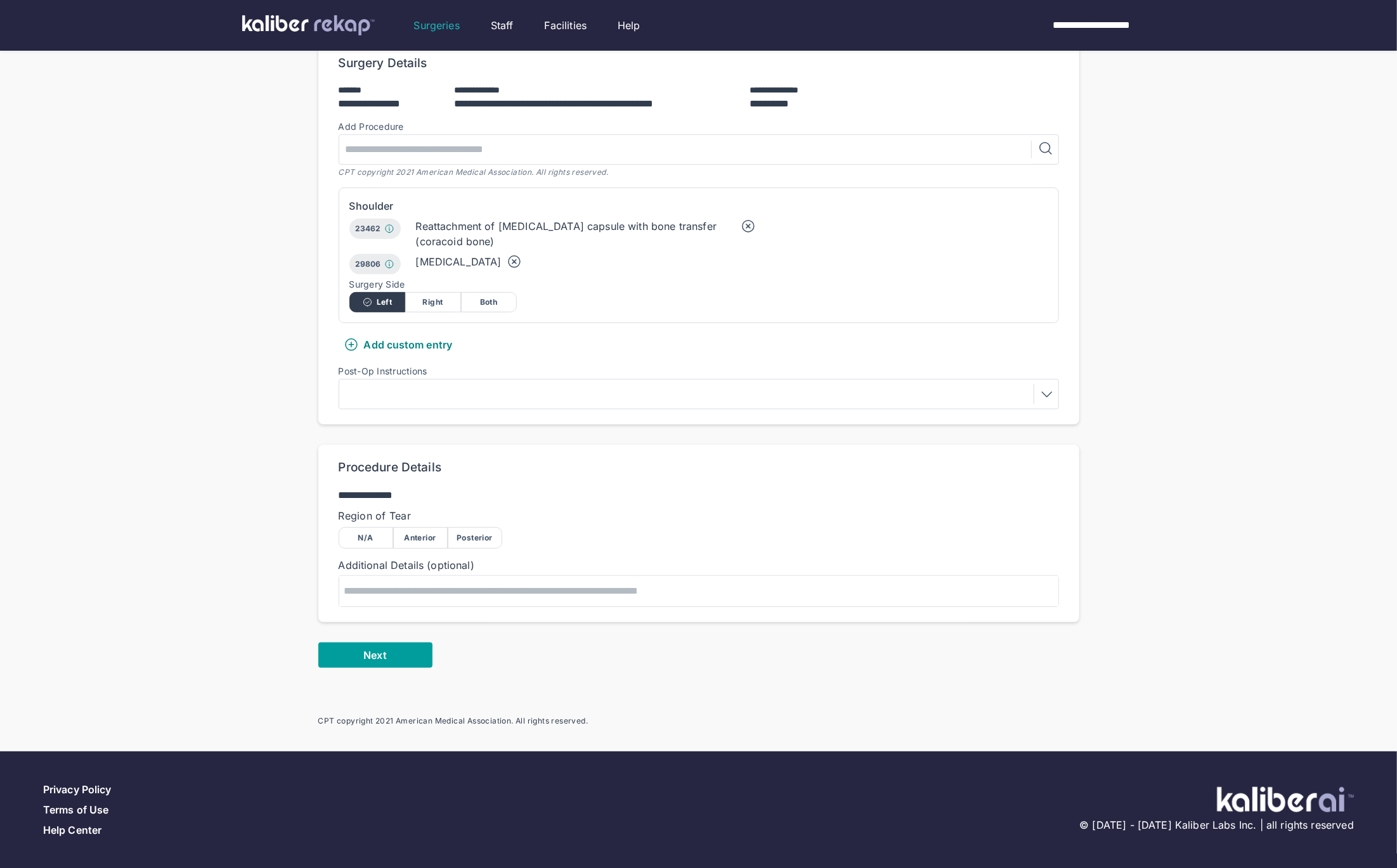
click at [404, 654] on button "Next" at bounding box center [375, 655] width 114 height 26
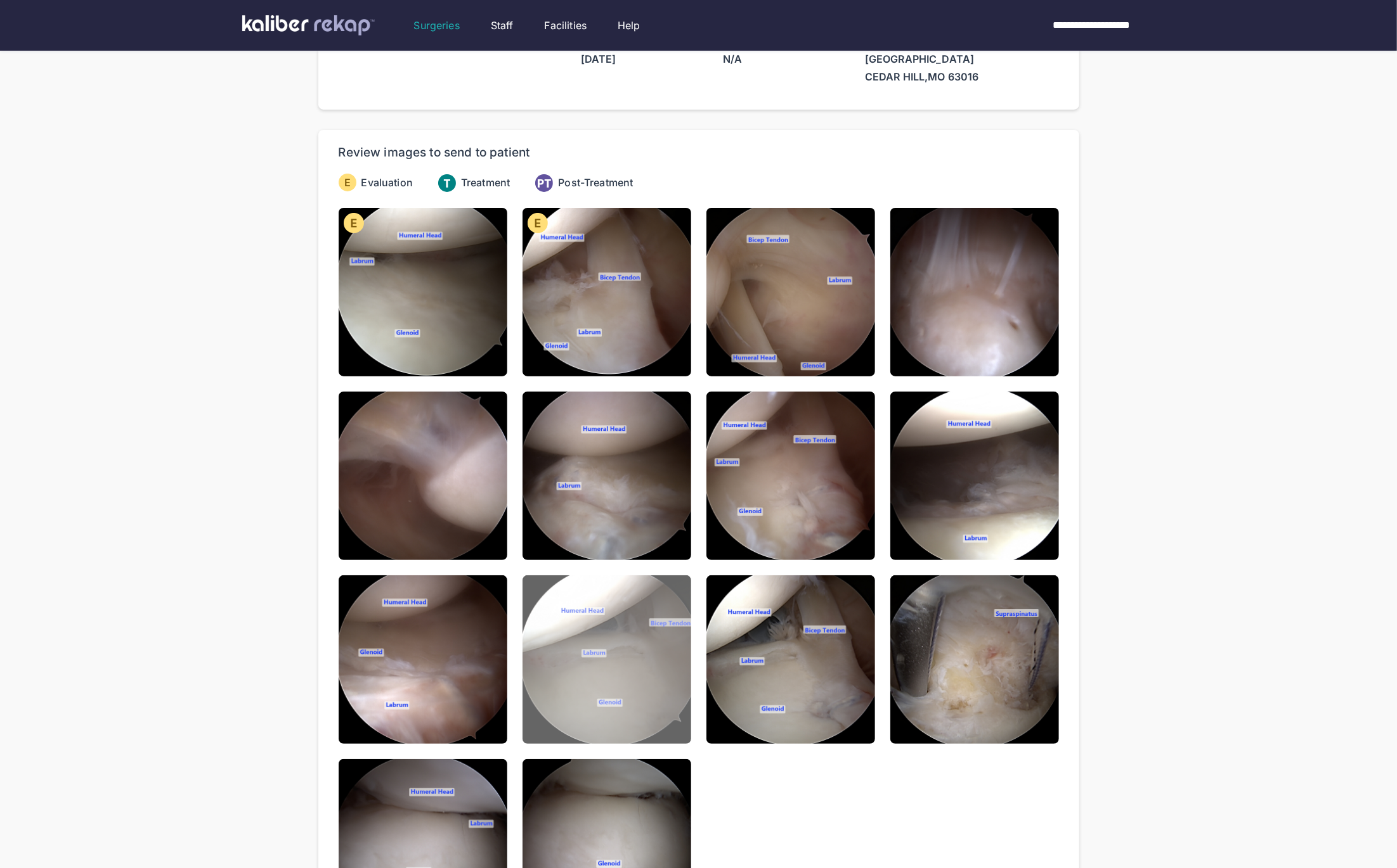
scroll to position [123, 0]
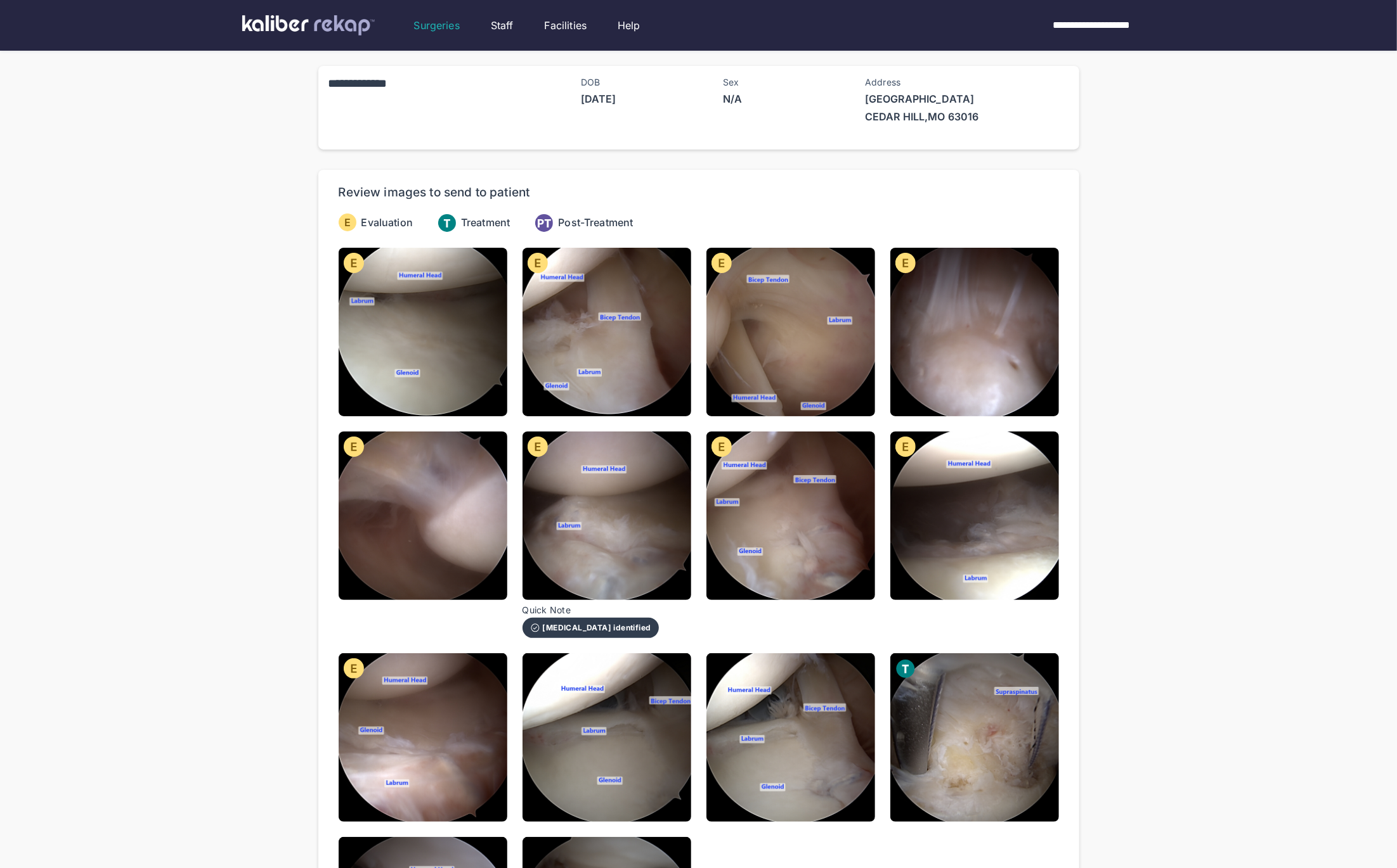
drag, startPoint x: 1241, startPoint y: 522, endPoint x: 1233, endPoint y: 524, distance: 8.2
click at [1241, 522] on div "**********" at bounding box center [698, 556] width 1397 height 1113
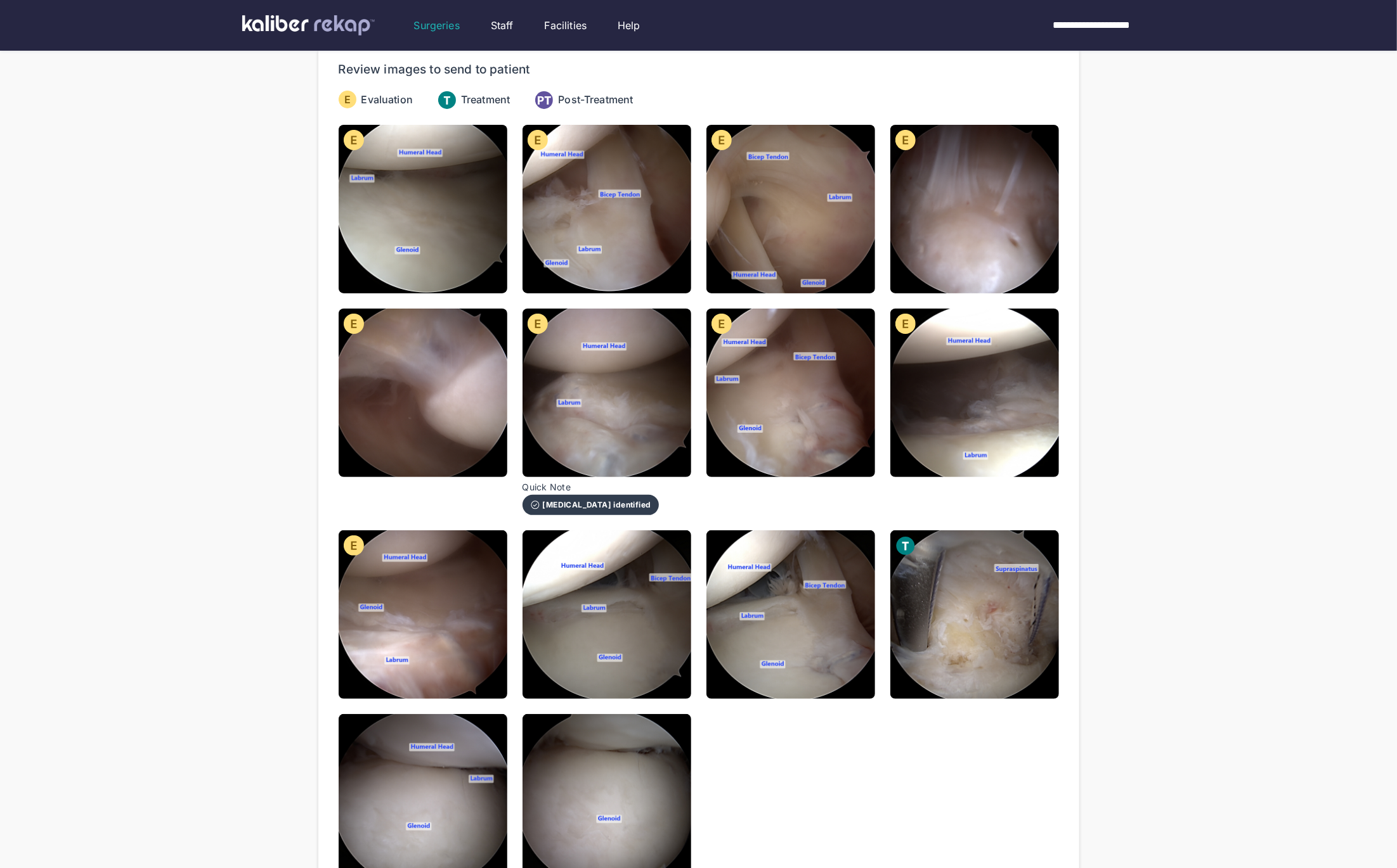
scroll to position [275, 0]
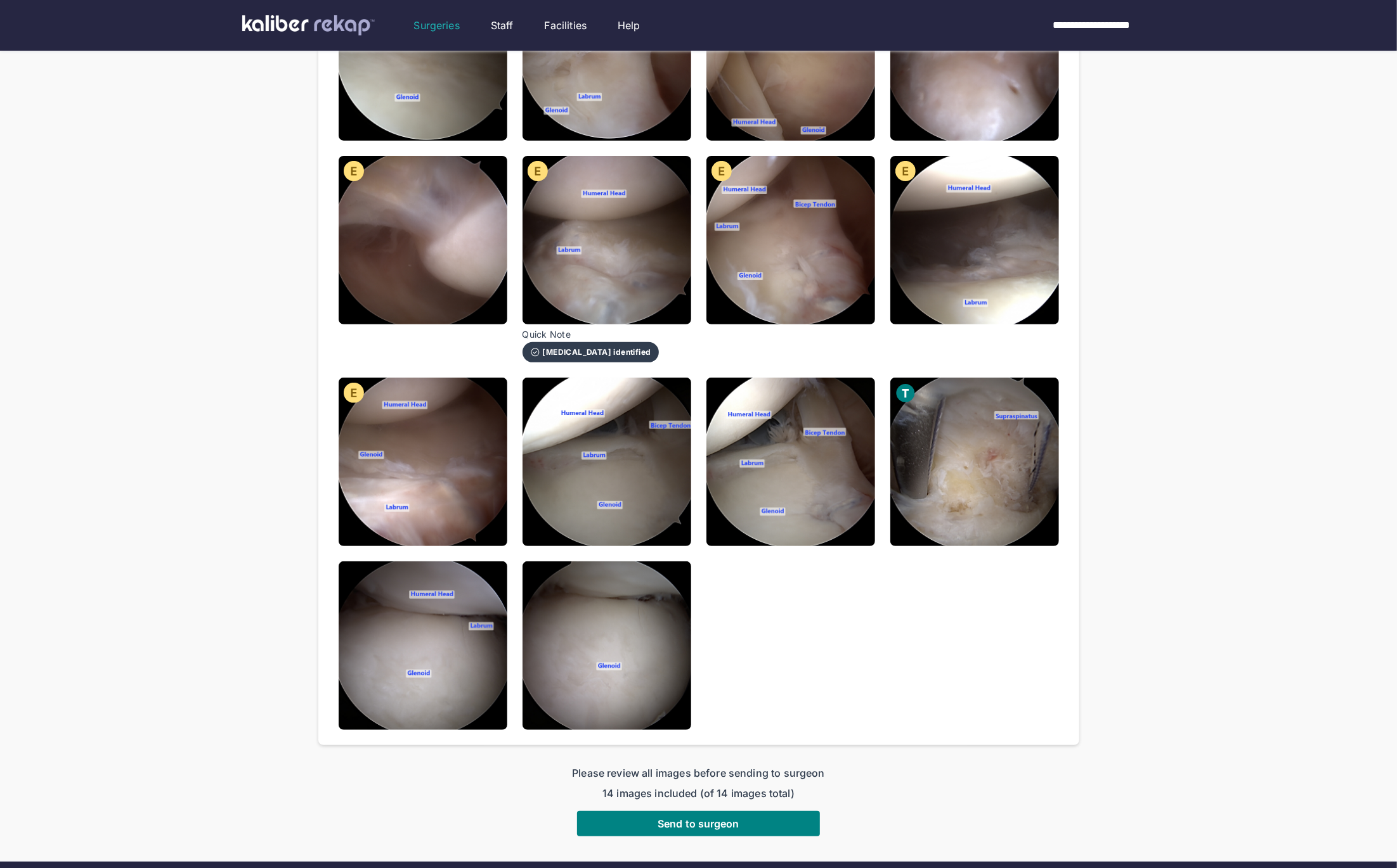
click at [1066, 379] on div "Review images to send to patient Evaluation Treatment Post-Treatment Holtman_Jo…" at bounding box center [699, 319] width 761 height 851
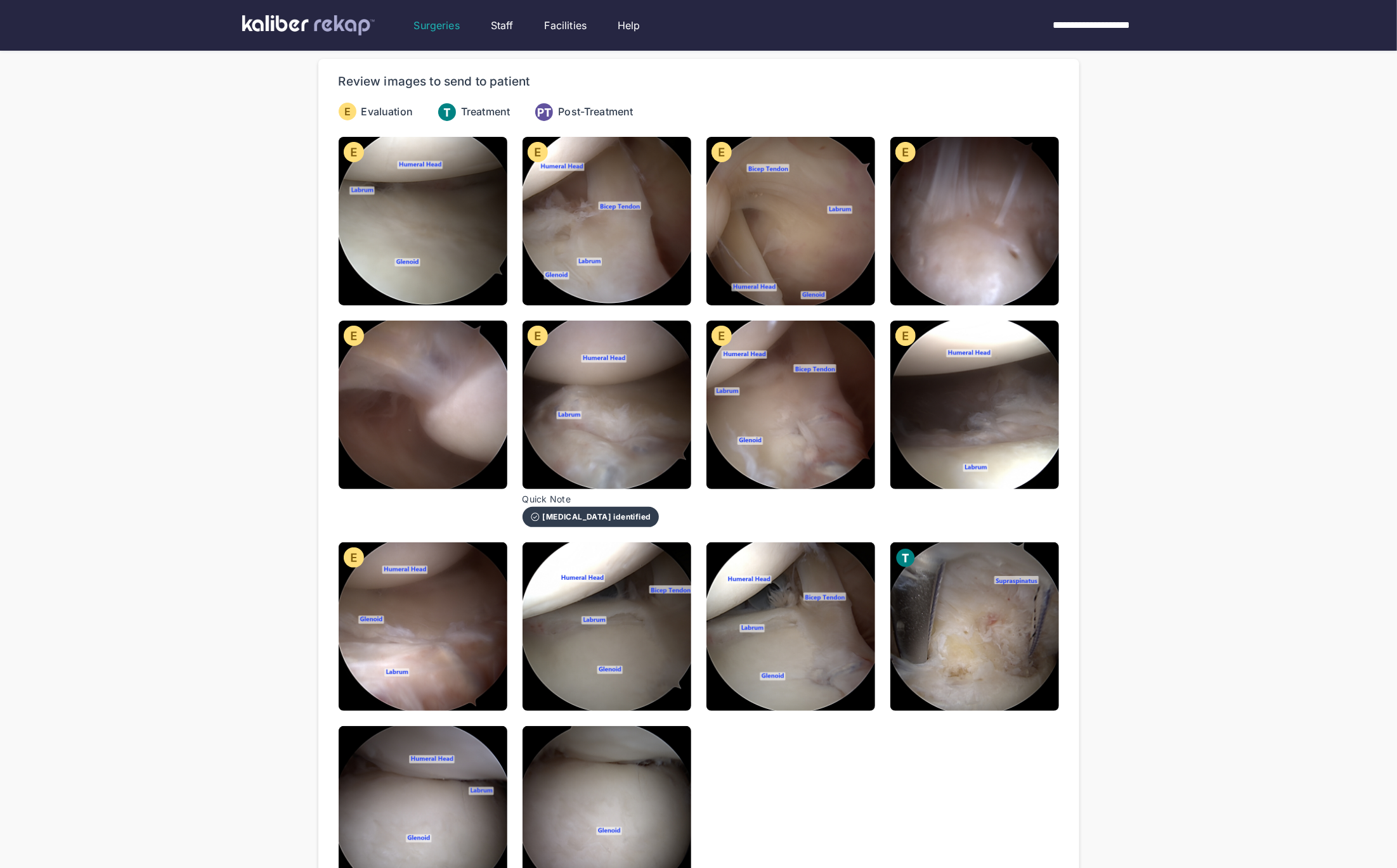
scroll to position [110, 0]
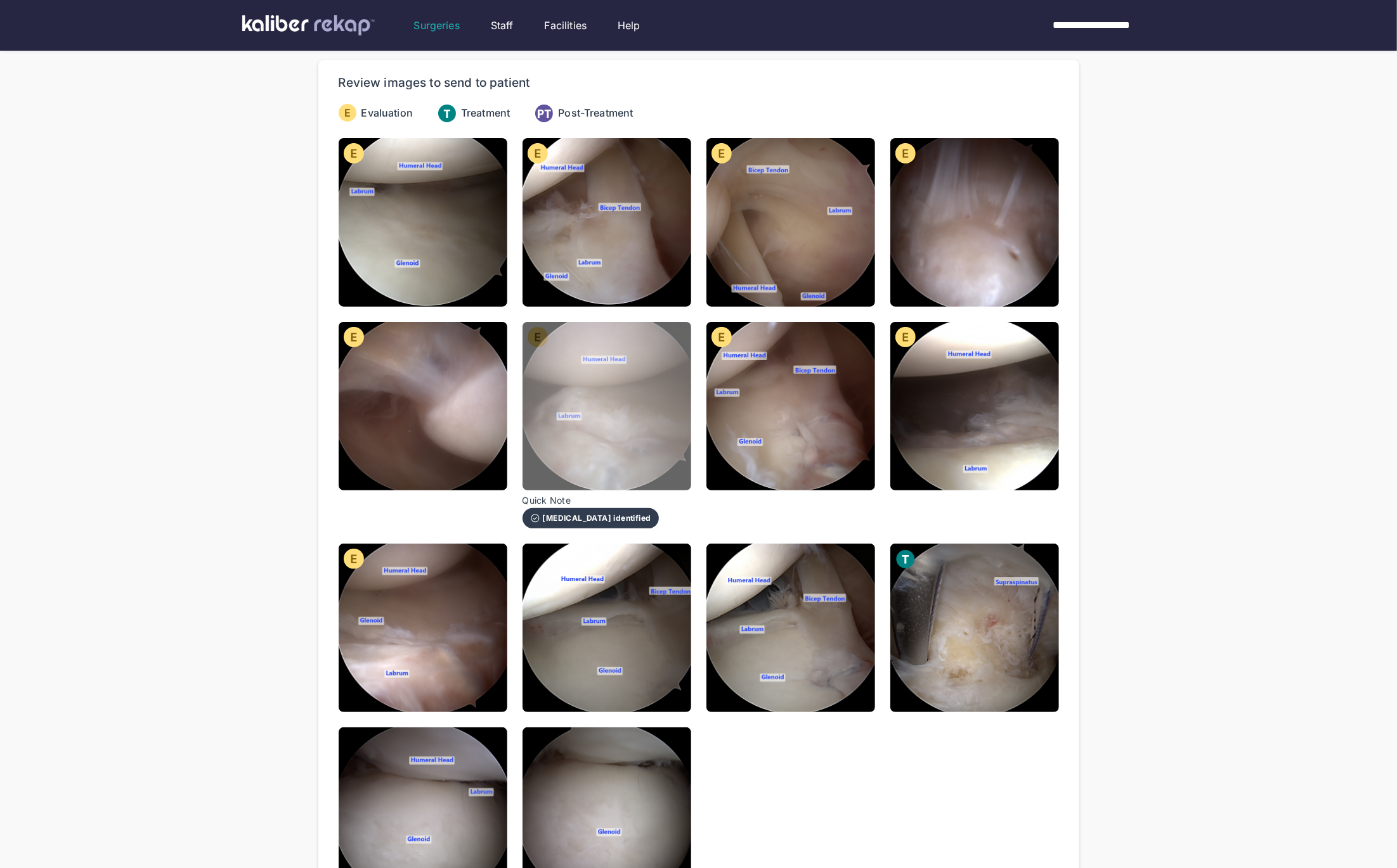
click at [620, 423] on img at bounding box center [606, 406] width 168 height 168
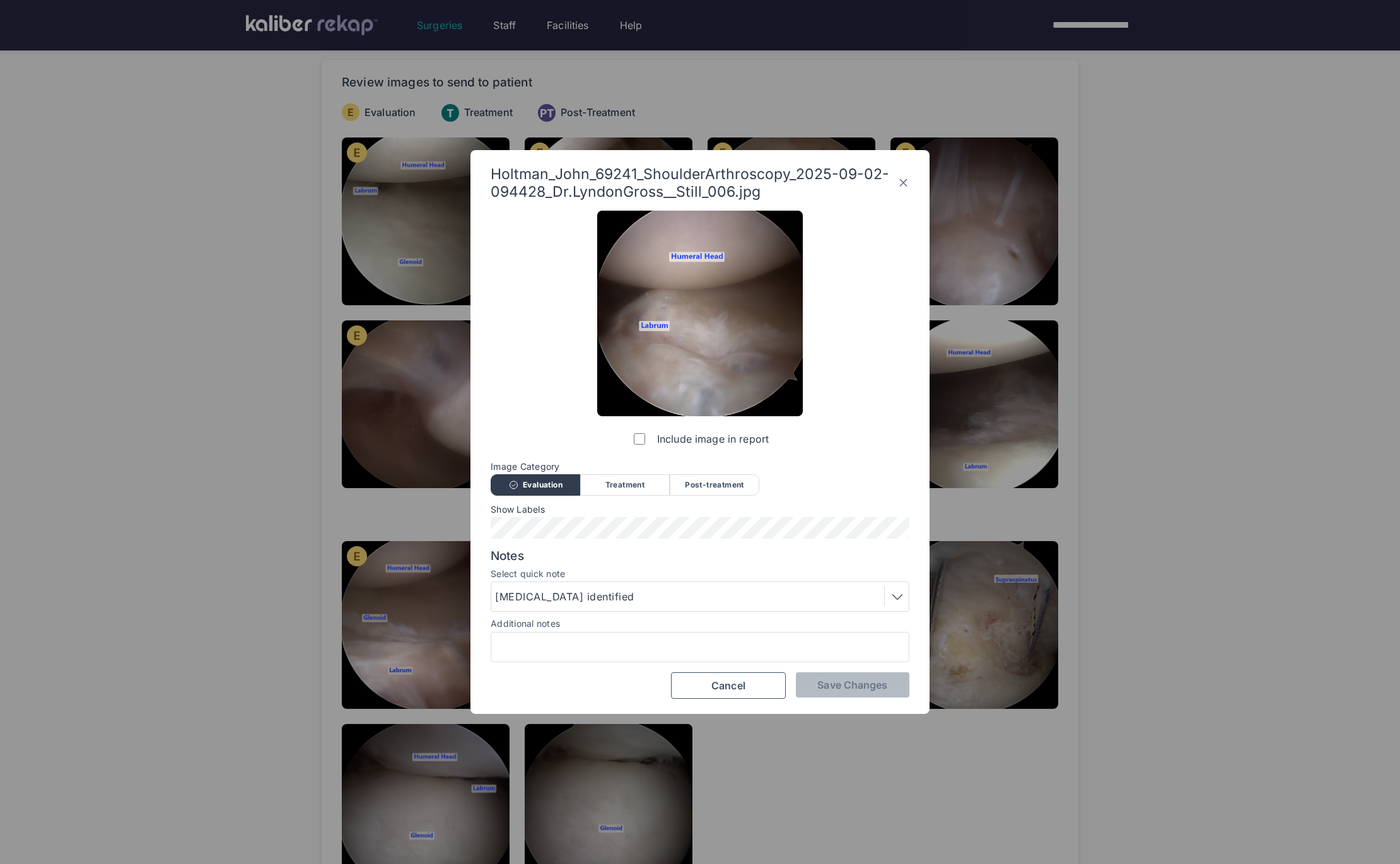
click at [579, 603] on div "[MEDICAL_DATA] identified" at bounding box center [566, 597] width 144 height 15
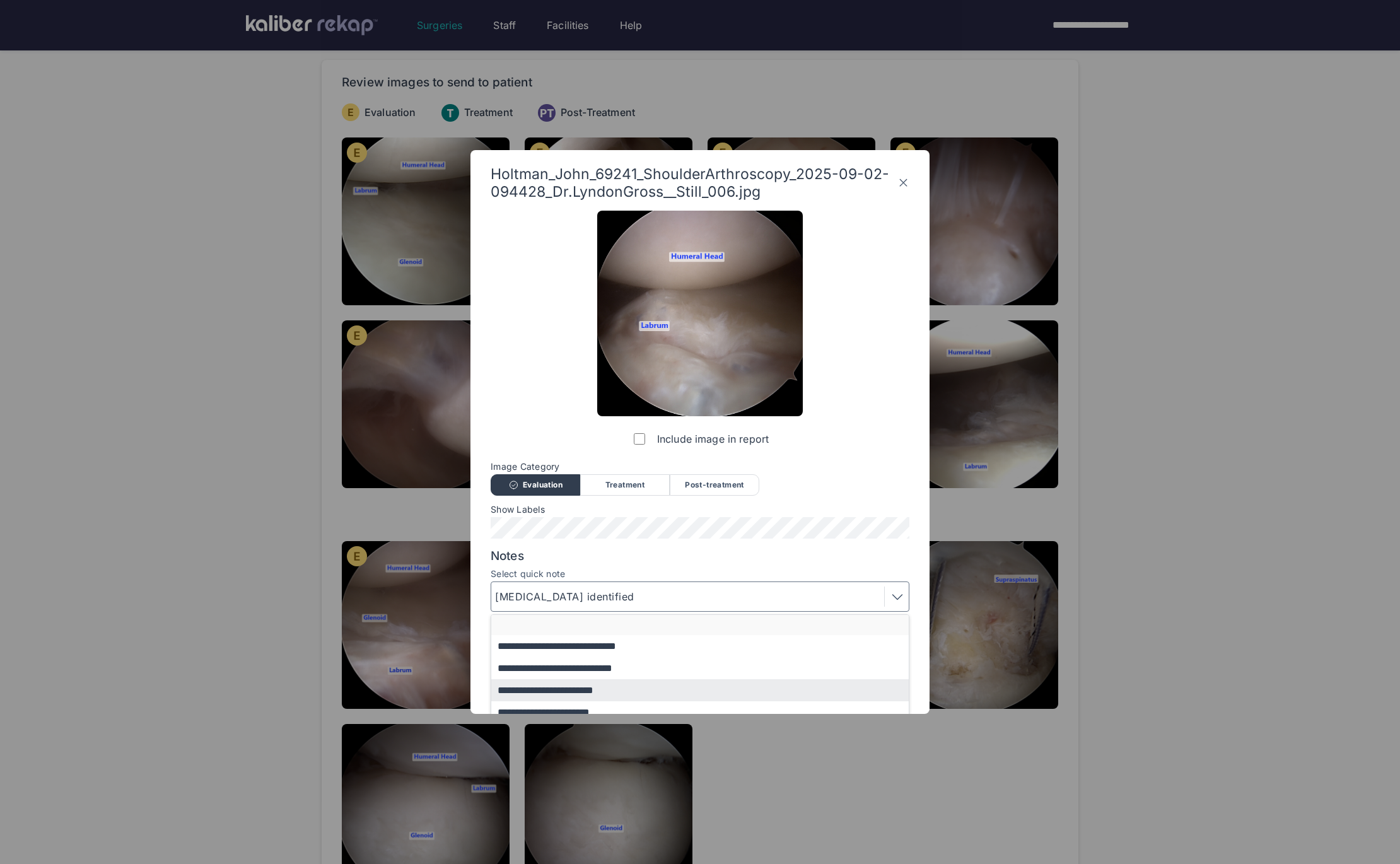
click at [570, 626] on button "button" at bounding box center [707, 624] width 430 height 20
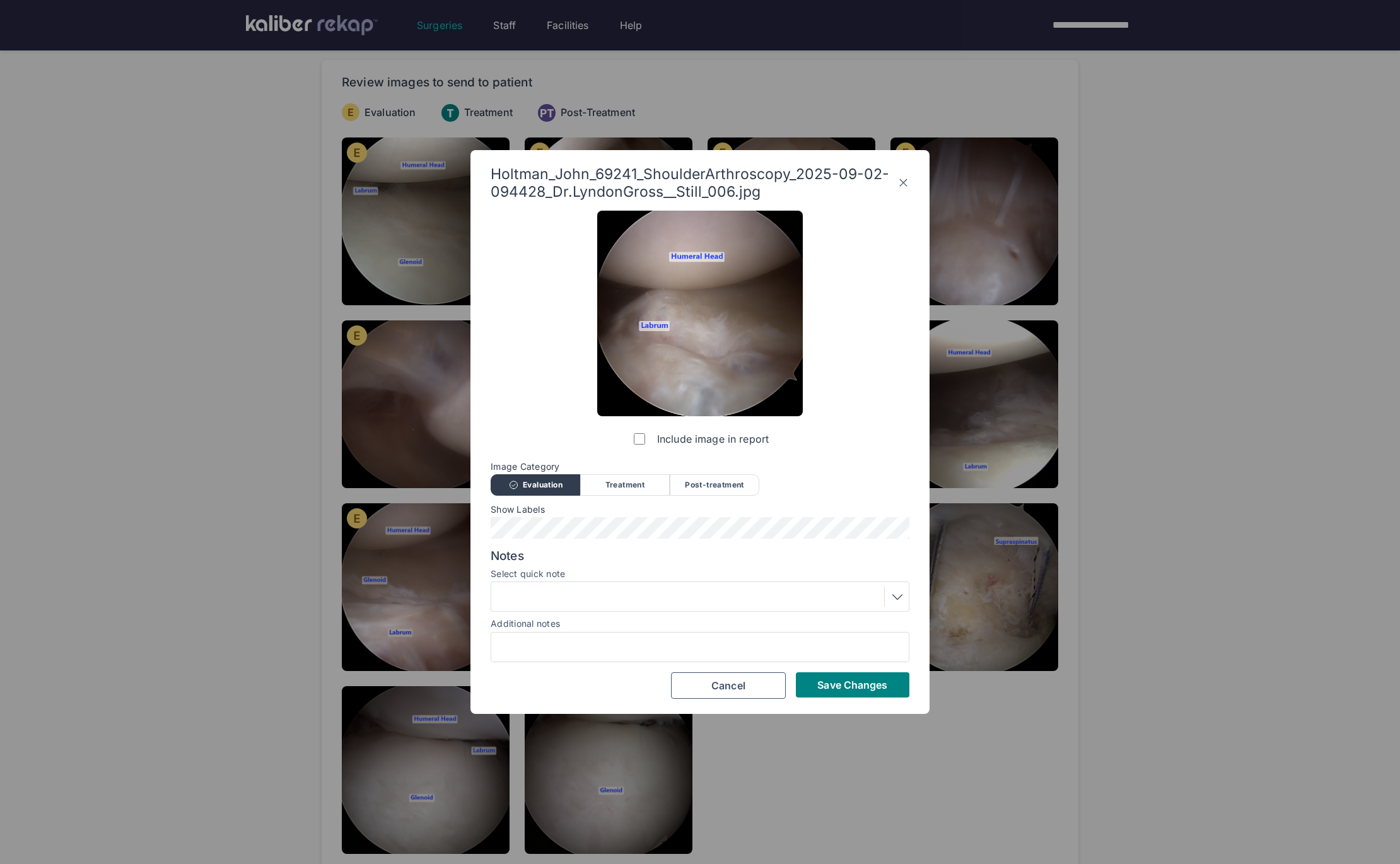
click at [831, 687] on span "Save Changes" at bounding box center [852, 684] width 70 height 12
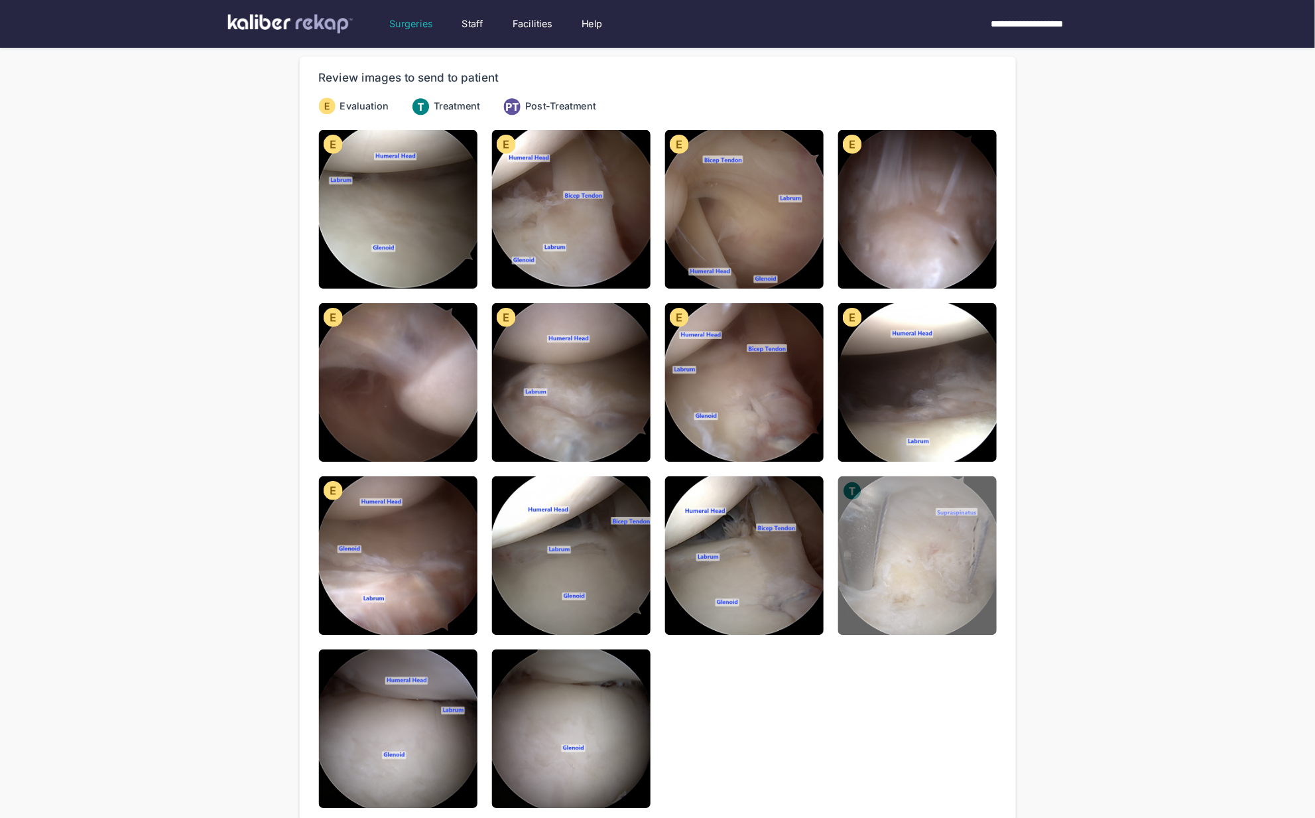
scroll to position [0, 0]
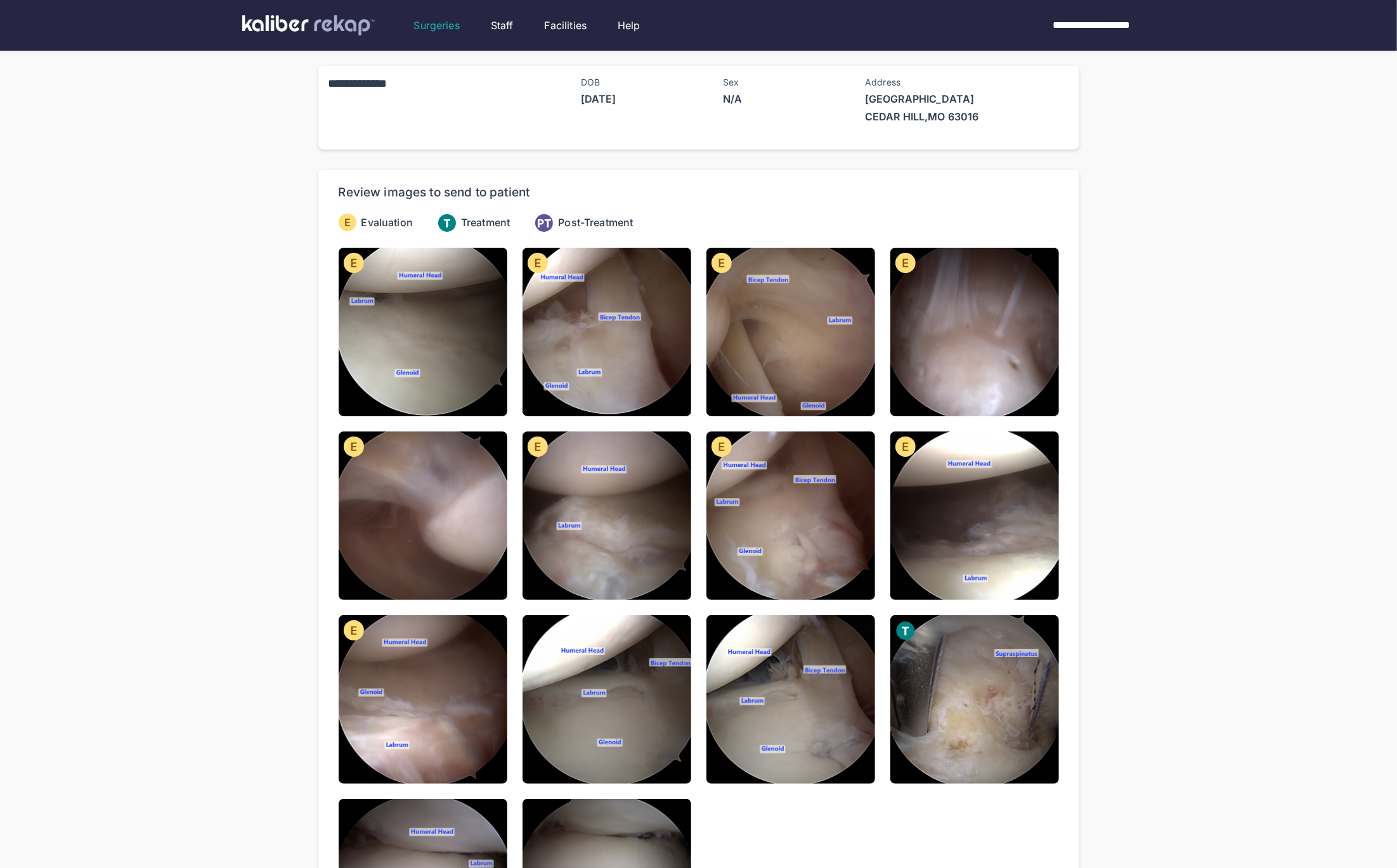
click at [201, 204] on div "**********" at bounding box center [698, 537] width 1397 height 1074
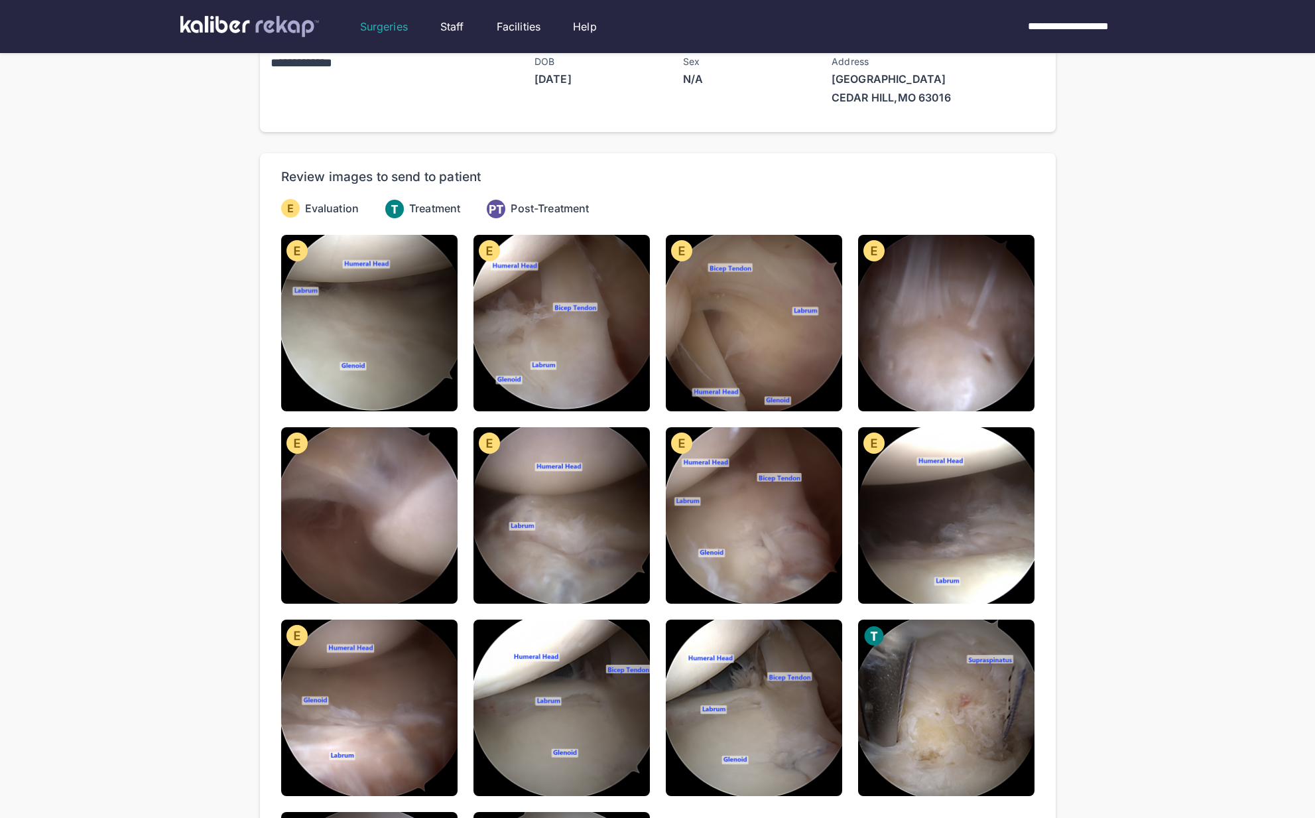
scroll to position [25, 0]
click at [176, 410] on div "**********" at bounding box center [657, 537] width 1315 height 1124
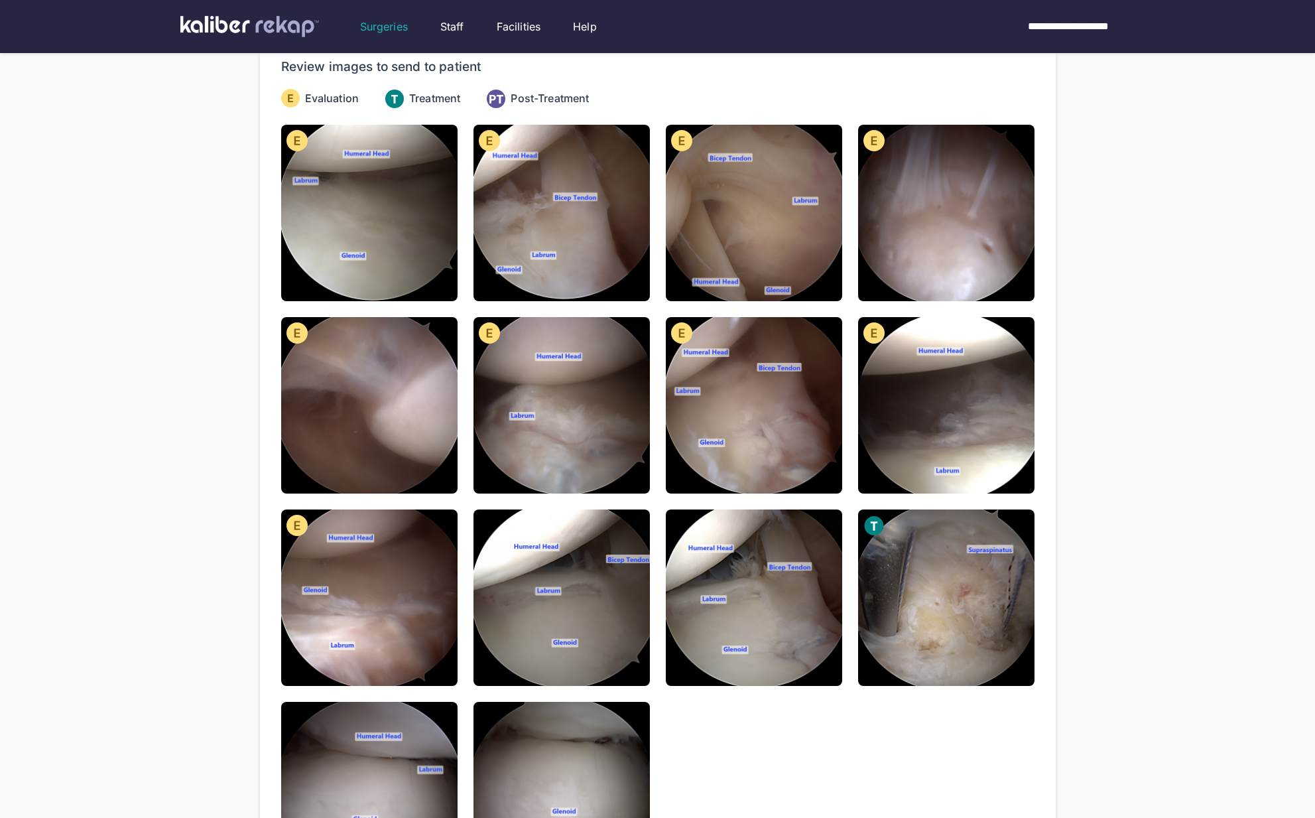
scroll to position [136, 0]
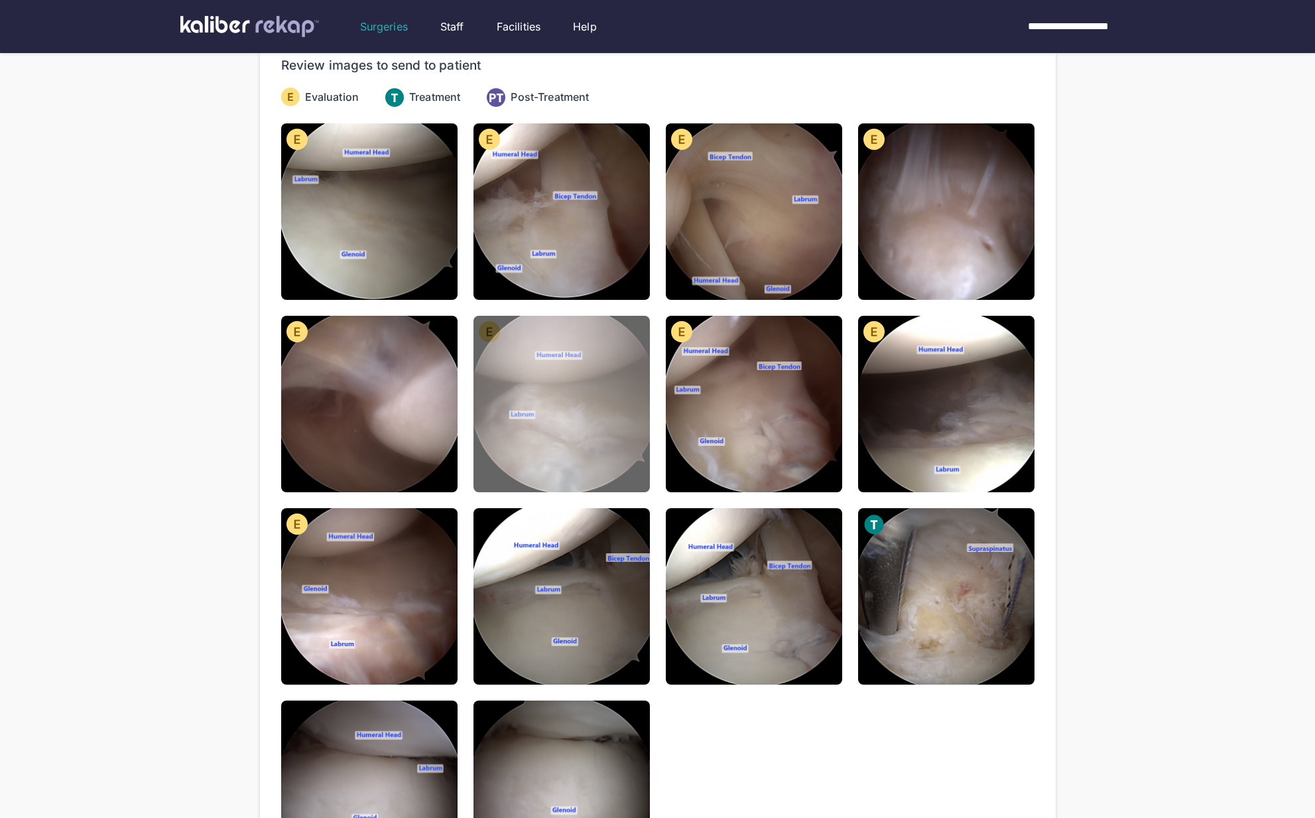
click at [563, 374] on img at bounding box center [561, 404] width 176 height 176
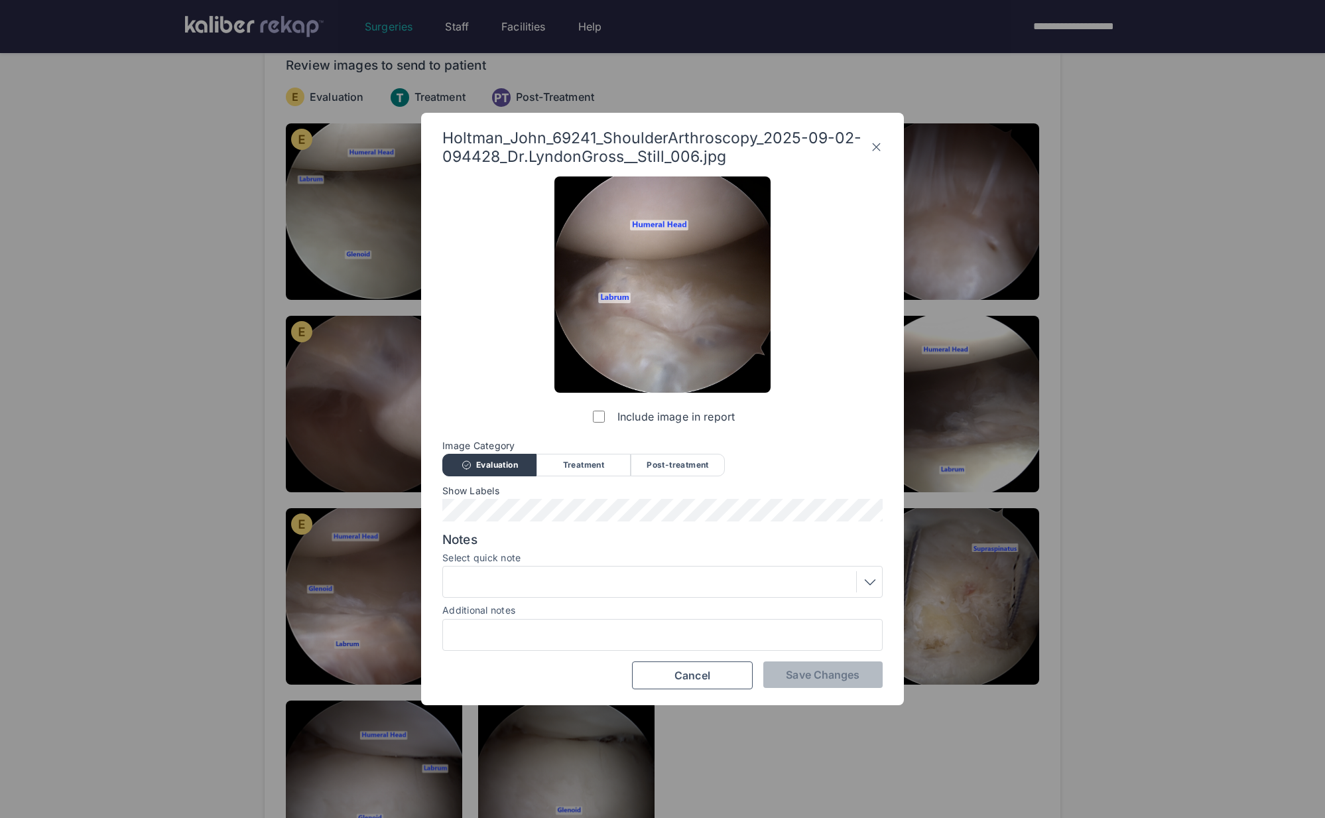
click at [874, 144] on icon at bounding box center [876, 147] width 13 height 21
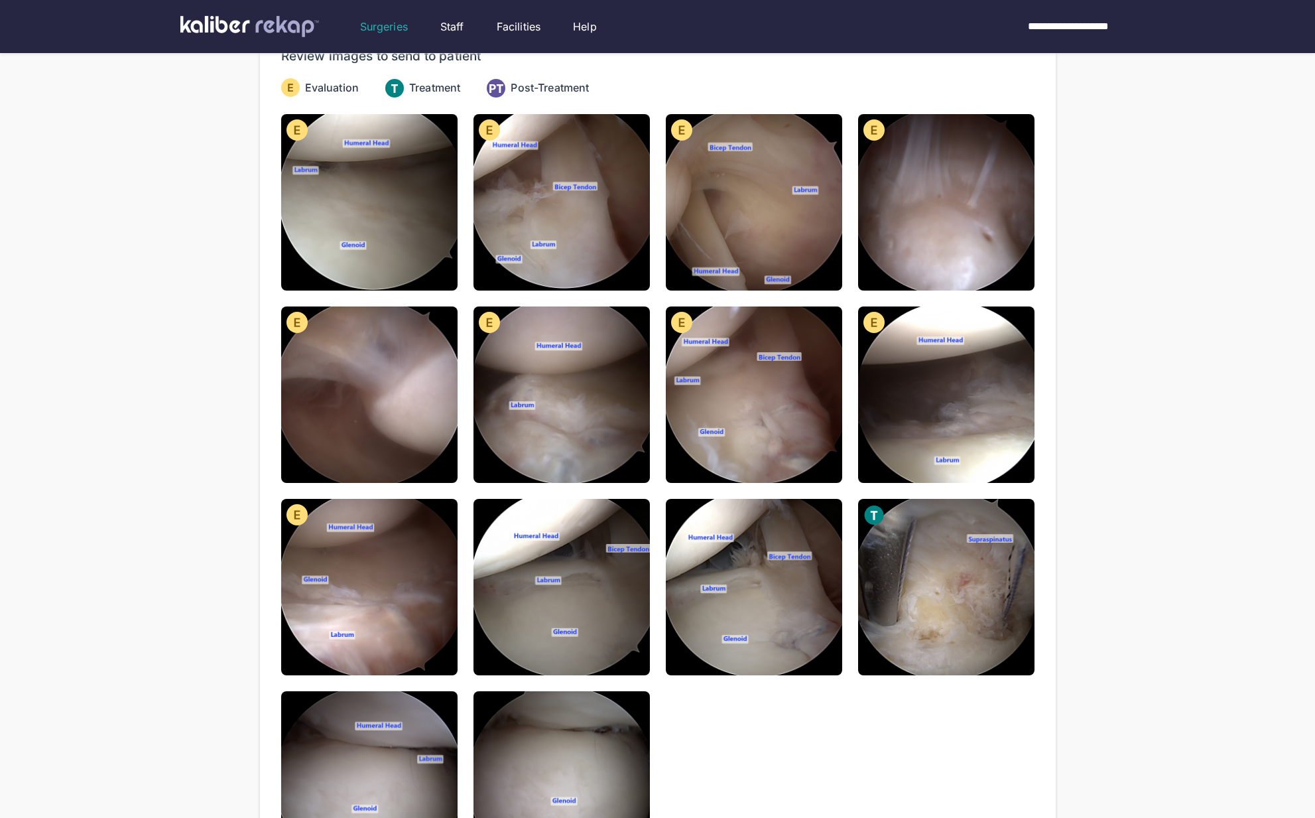
scroll to position [146, 0]
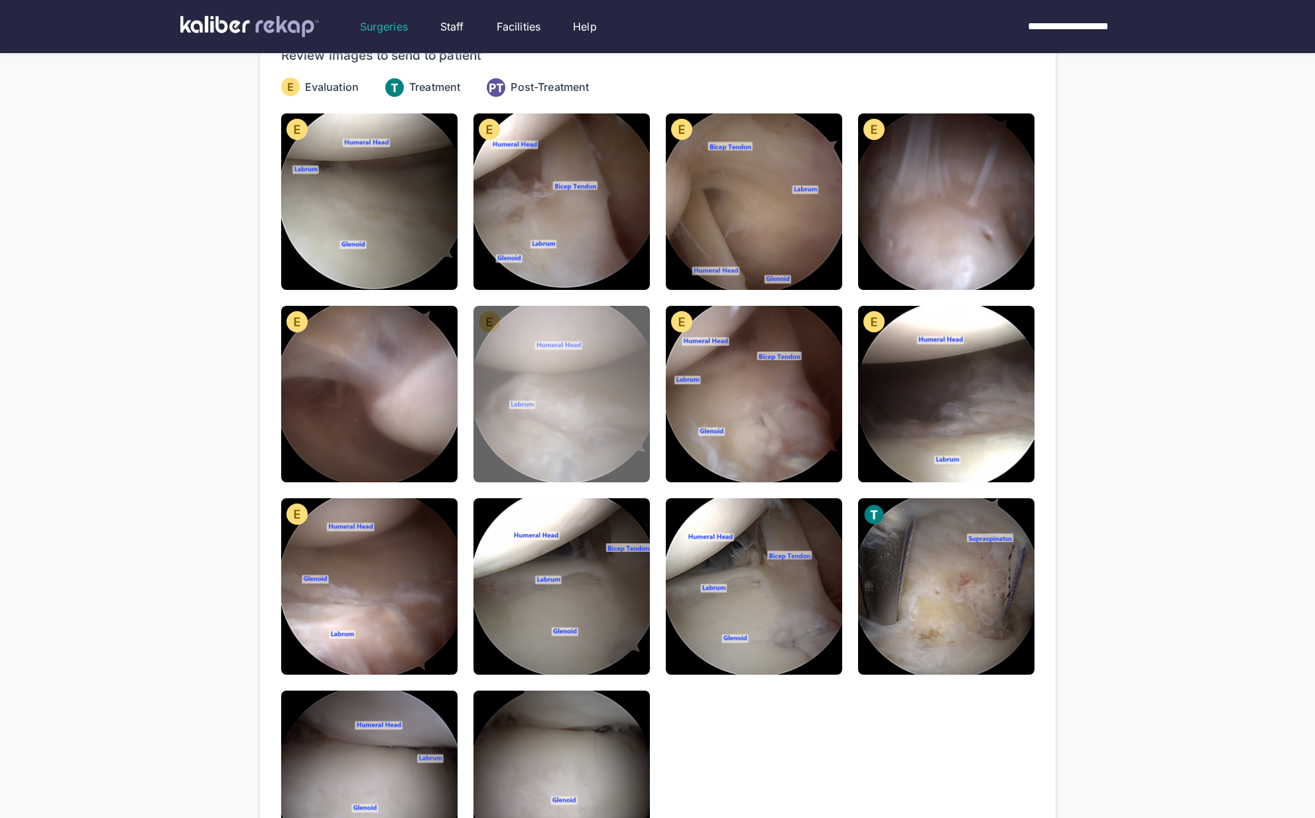
click at [572, 415] on img at bounding box center [561, 394] width 176 height 176
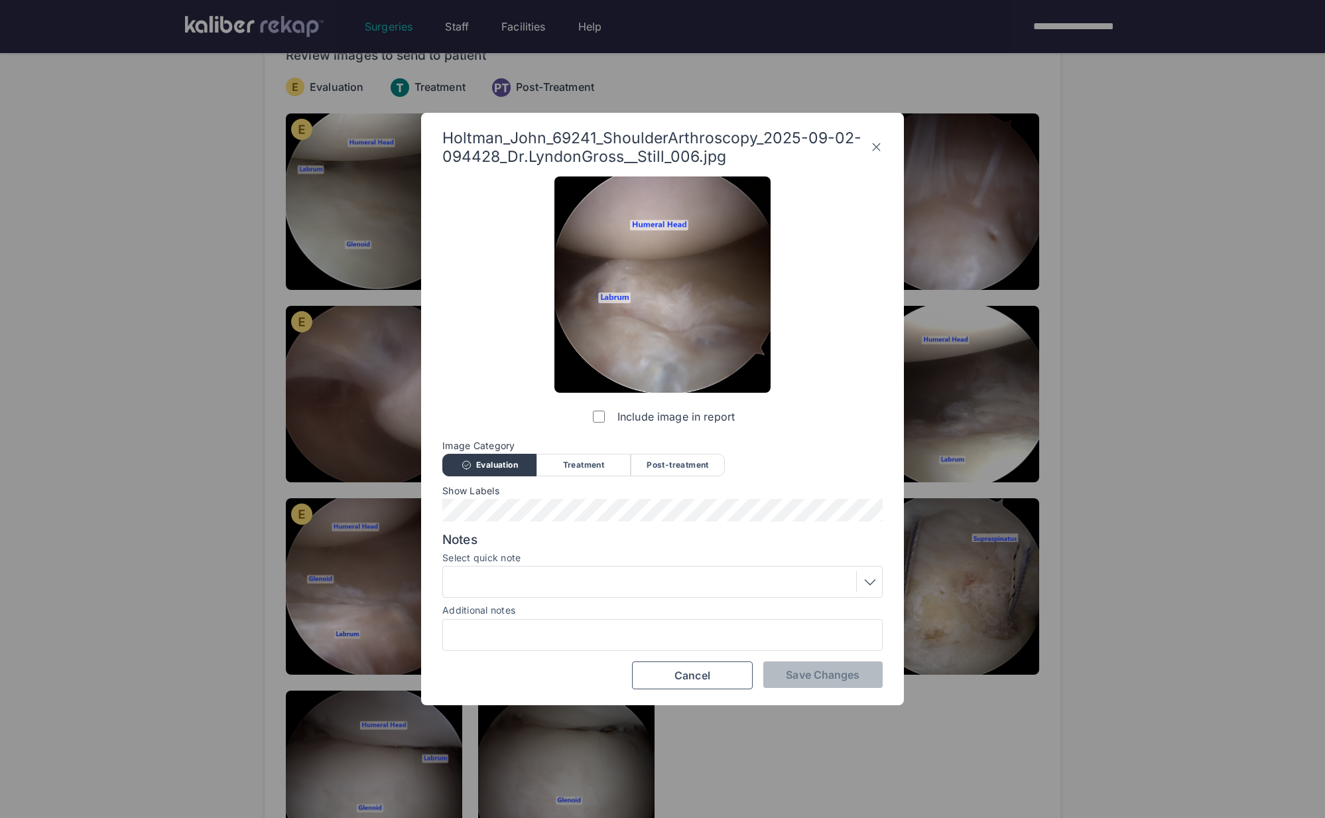
click at [663, 463] on div "Post-treatment" at bounding box center [678, 465] width 94 height 23
click at [599, 598] on div "Notes Select quick note Additional notes" at bounding box center [662, 591] width 440 height 119
click at [791, 674] on span "Save Changes" at bounding box center [823, 674] width 74 height 13
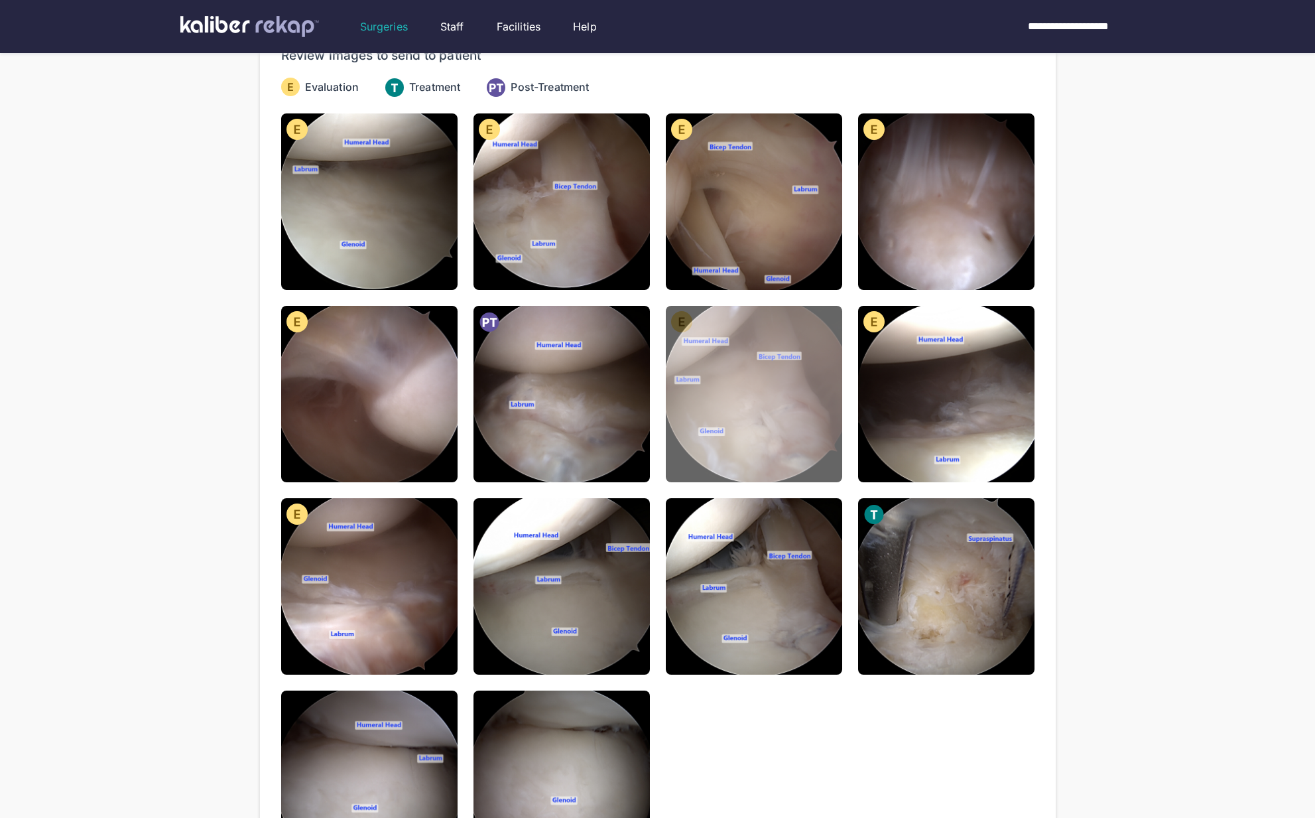
click at [808, 410] on img at bounding box center [754, 394] width 176 height 176
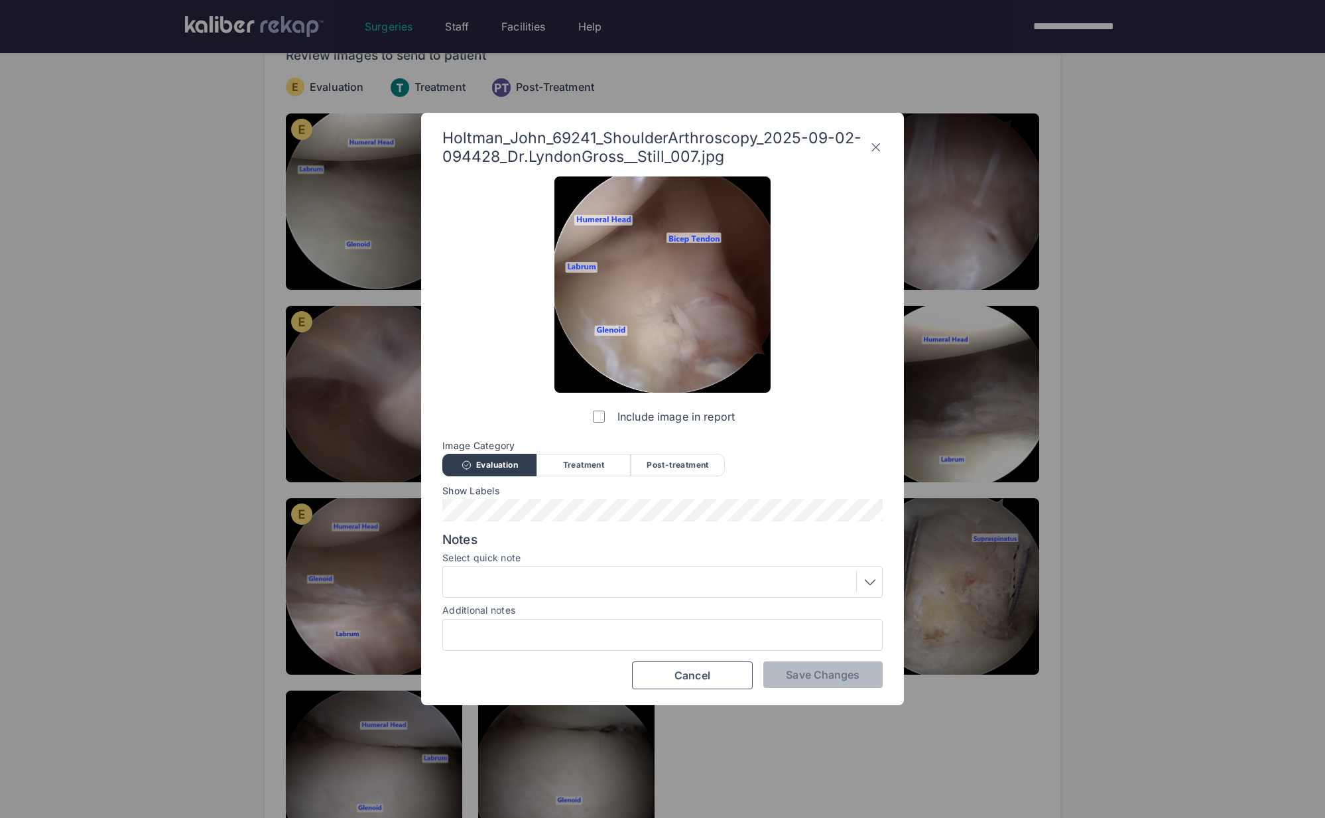
drag, startPoint x: 696, startPoint y: 463, endPoint x: 703, endPoint y: 493, distance: 30.7
click at [696, 464] on div "Post-treatment" at bounding box center [678, 465] width 94 height 23
click at [807, 664] on button "Save Changes" at bounding box center [822, 674] width 119 height 27
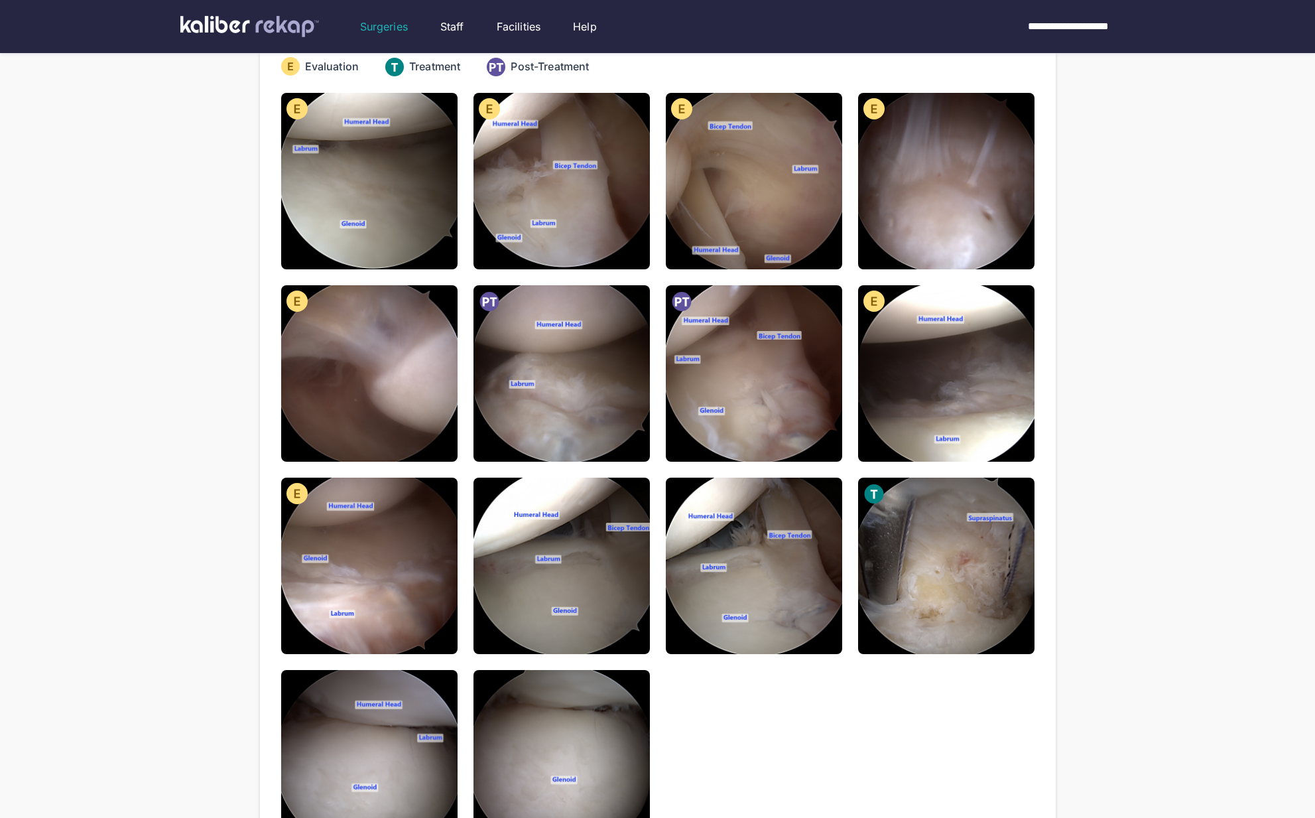
scroll to position [167, 0]
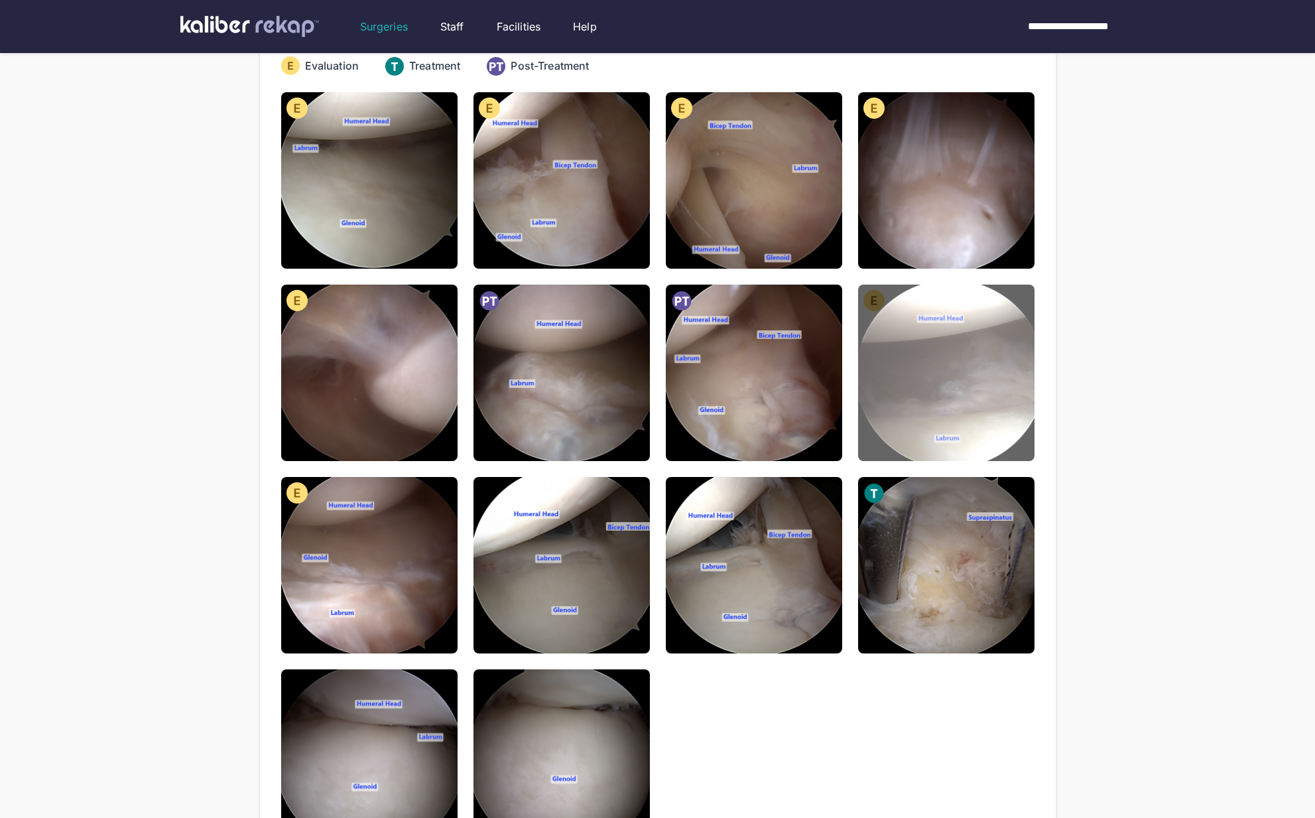
click at [928, 415] on img at bounding box center [946, 372] width 176 height 176
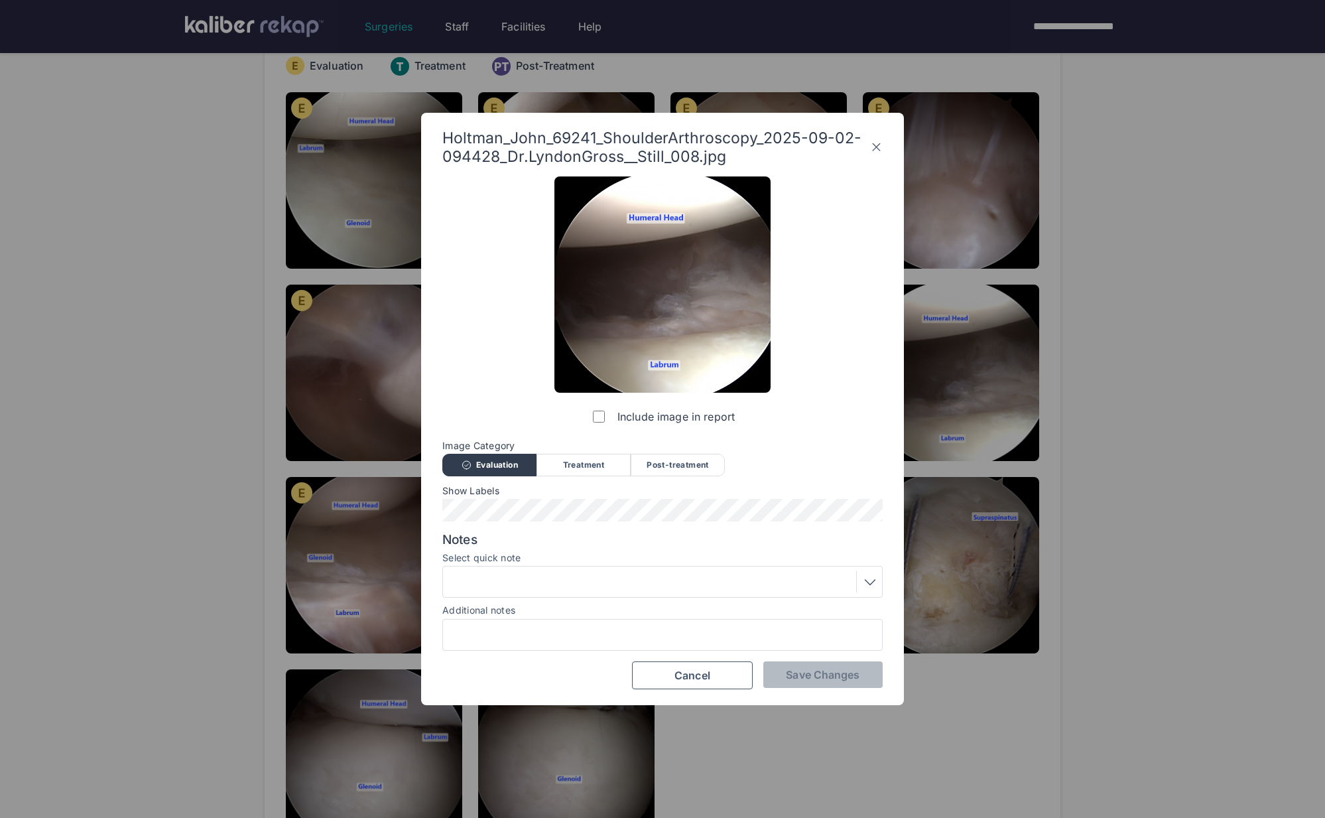
click at [873, 143] on icon at bounding box center [876, 147] width 13 height 21
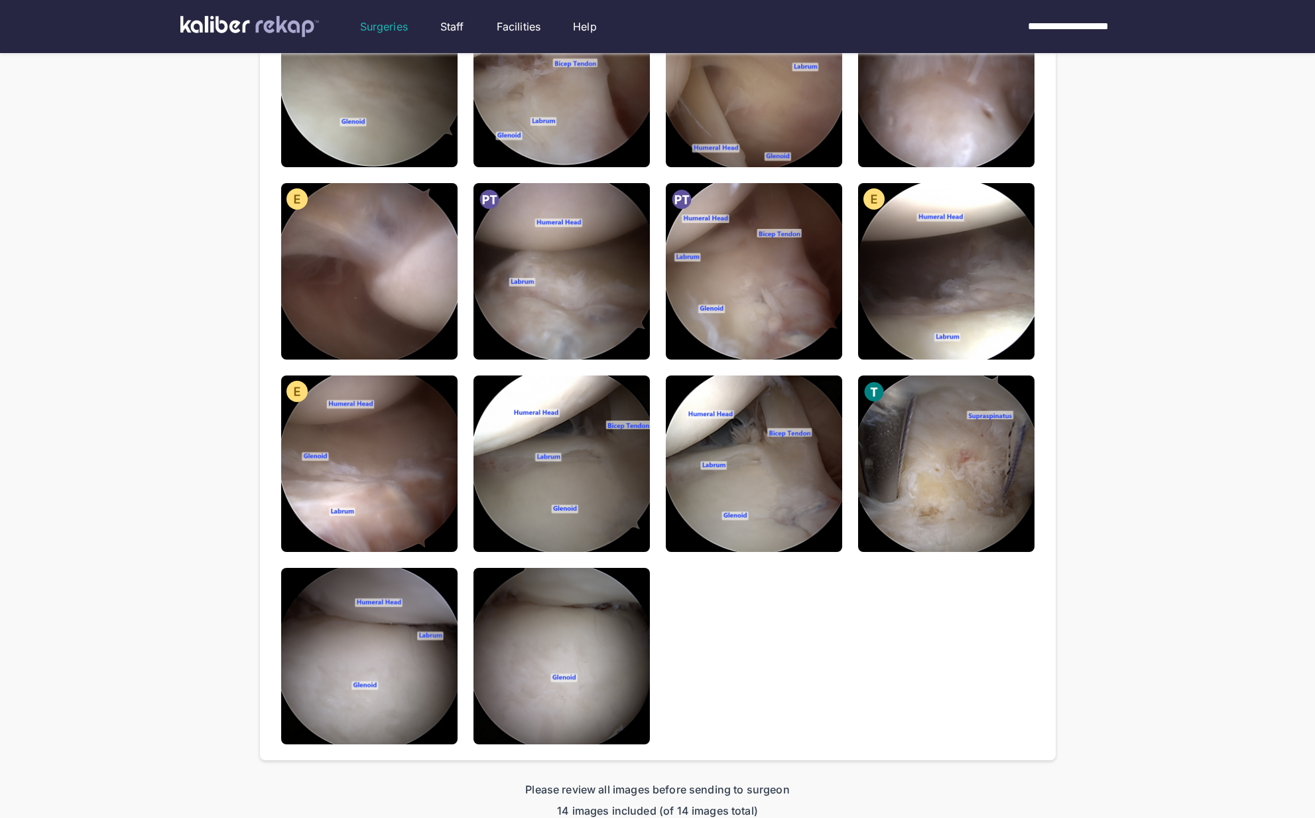
scroll to position [276, 0]
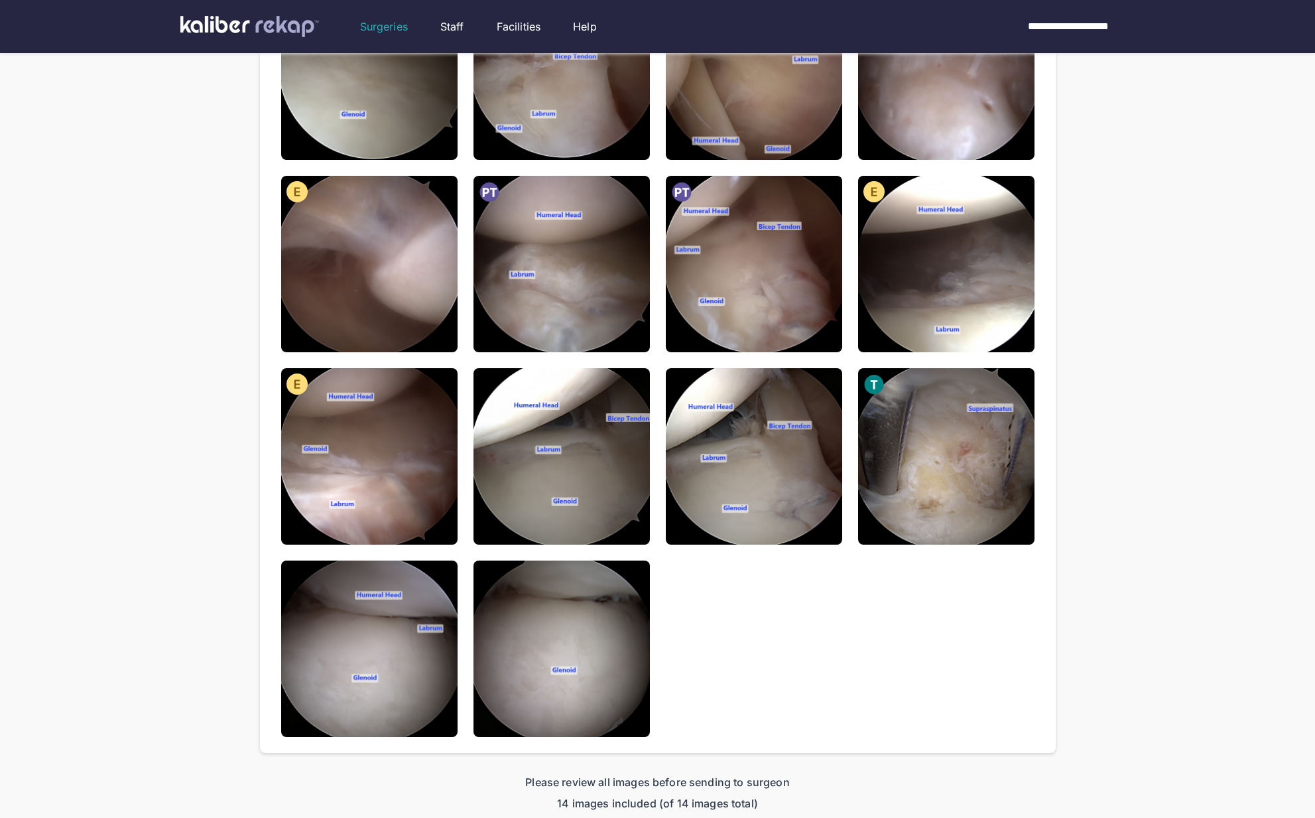
click at [382, 398] on img at bounding box center [369, 456] width 176 height 176
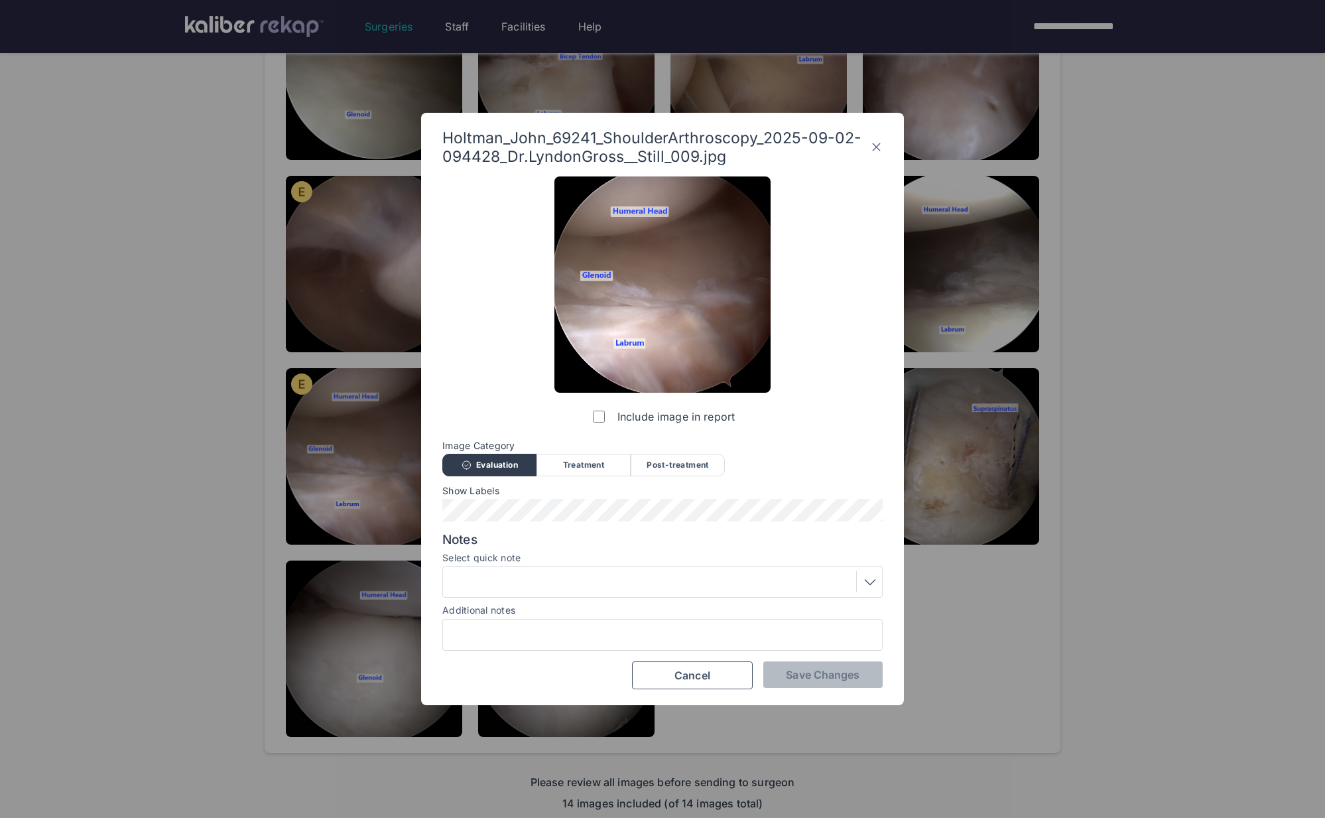
drag, startPoint x: 800, startPoint y: 454, endPoint x: 869, endPoint y: 262, distance: 204.3
click at [804, 450] on div "Image Category Evaluation Treatment Post-treatment Evaluation Treatment Post-tr…" at bounding box center [662, 457] width 440 height 34
click at [876, 151] on icon at bounding box center [876, 147] width 13 height 21
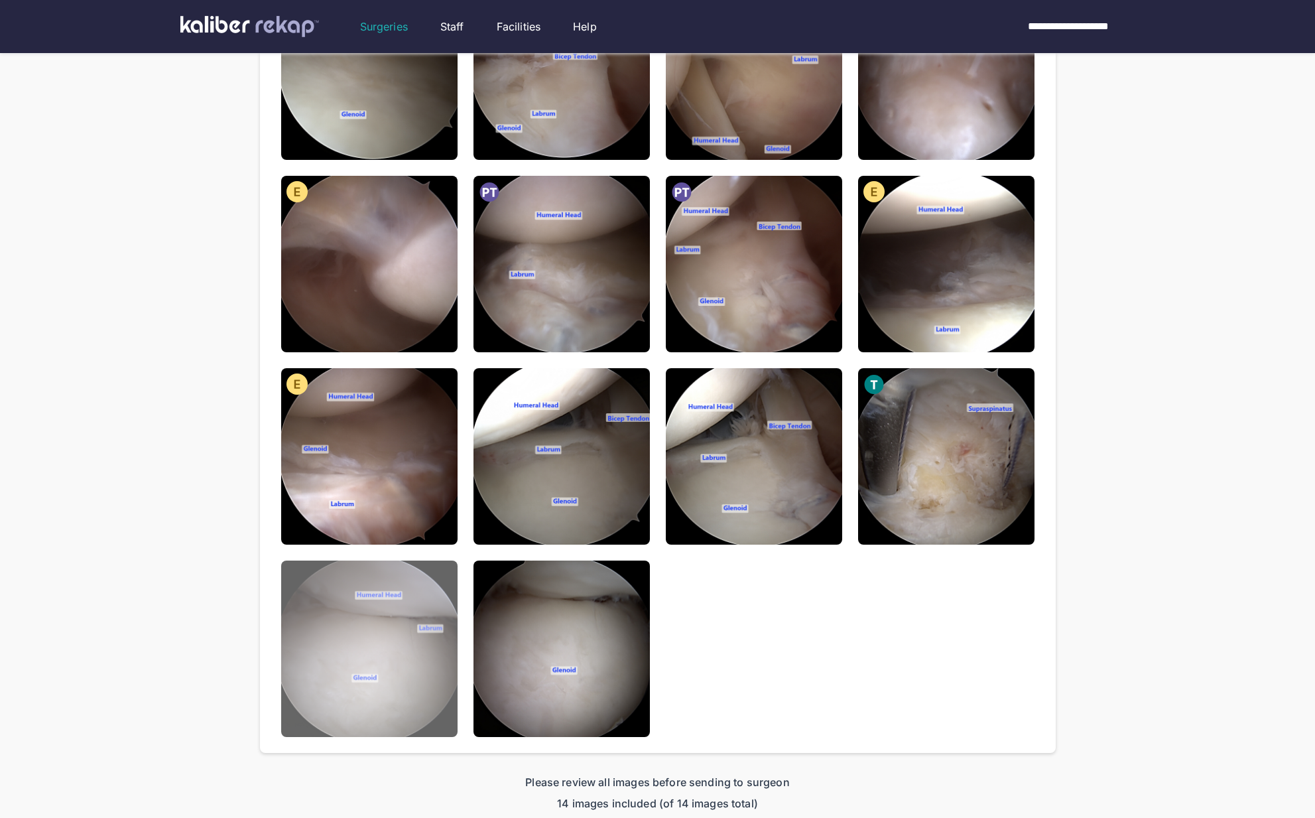
click at [406, 670] on img at bounding box center [369, 648] width 176 height 176
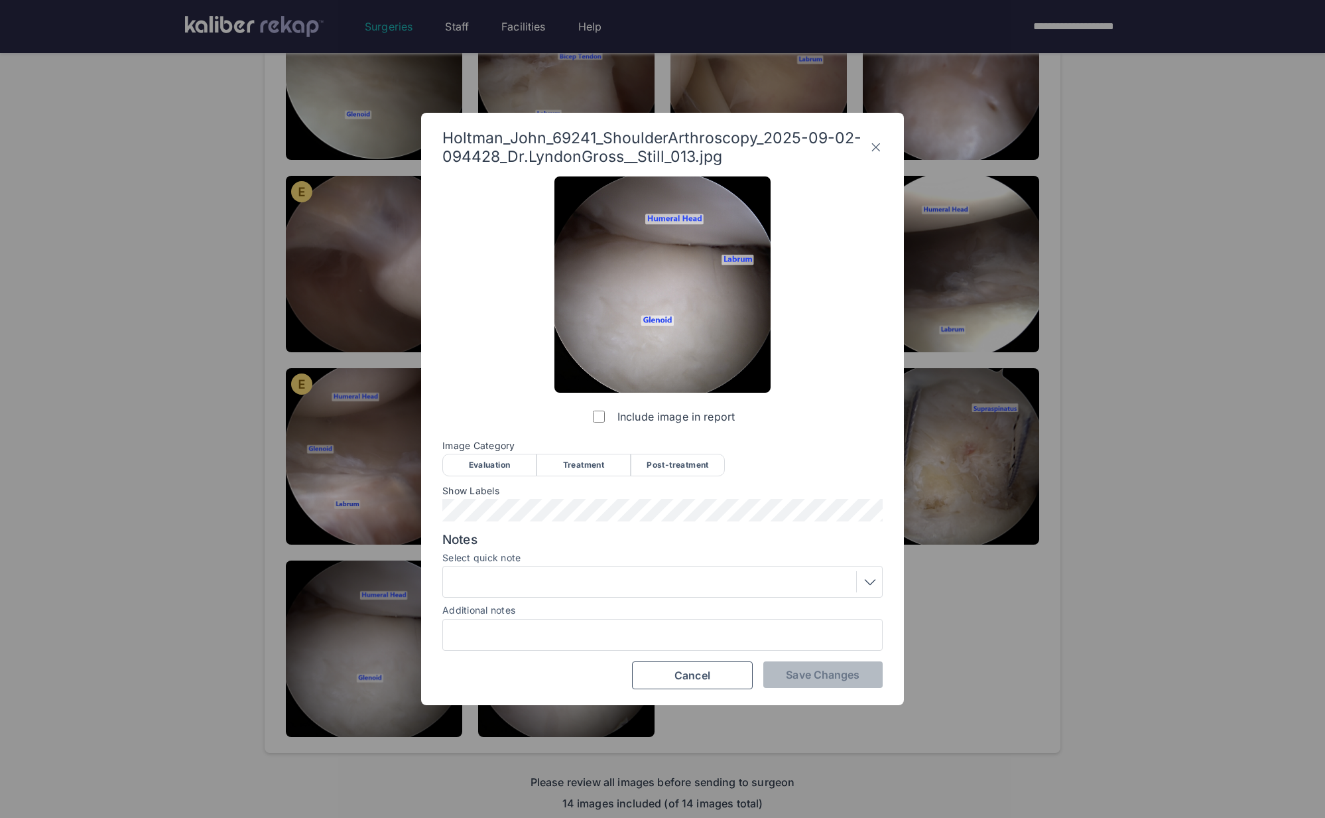
click at [873, 154] on icon at bounding box center [875, 147] width 13 height 21
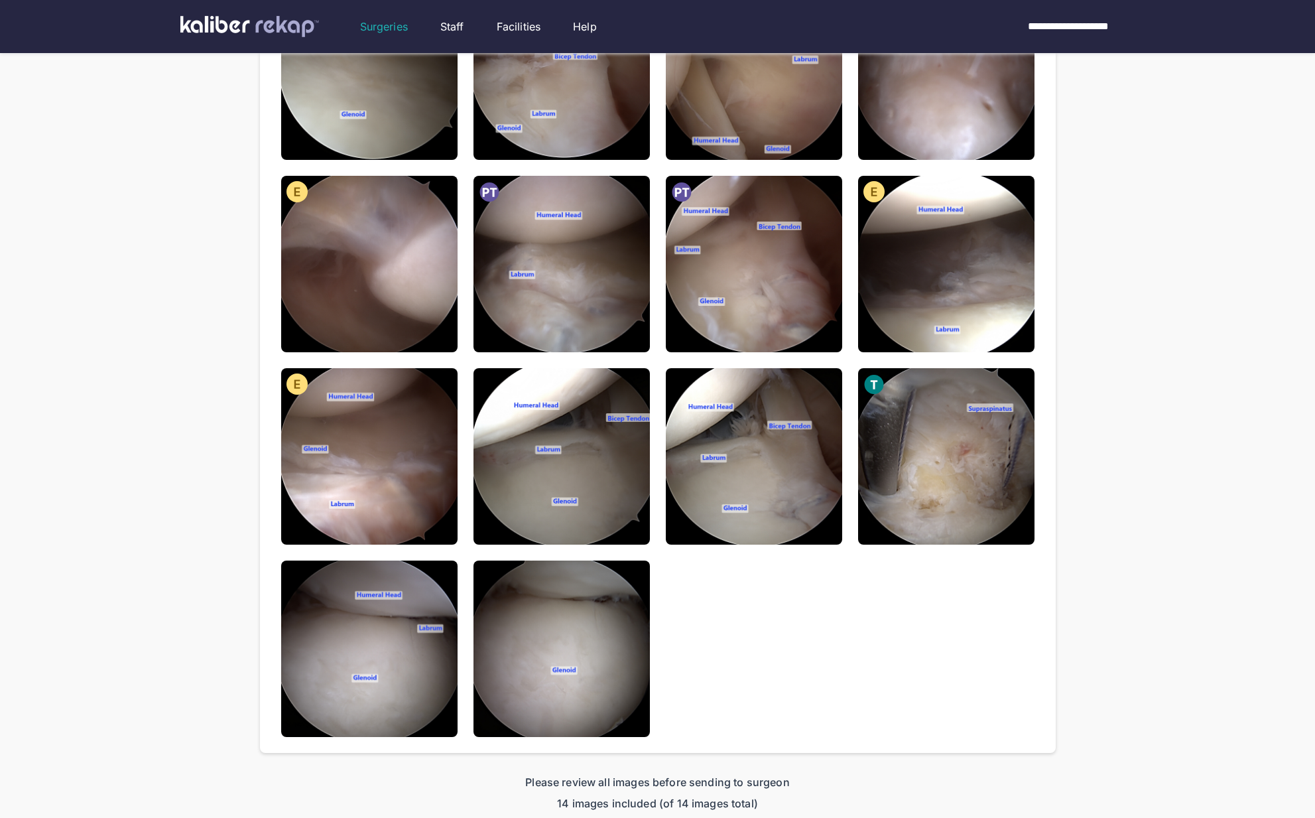
click at [1171, 350] on div "**********" at bounding box center [657, 286] width 1315 height 1124
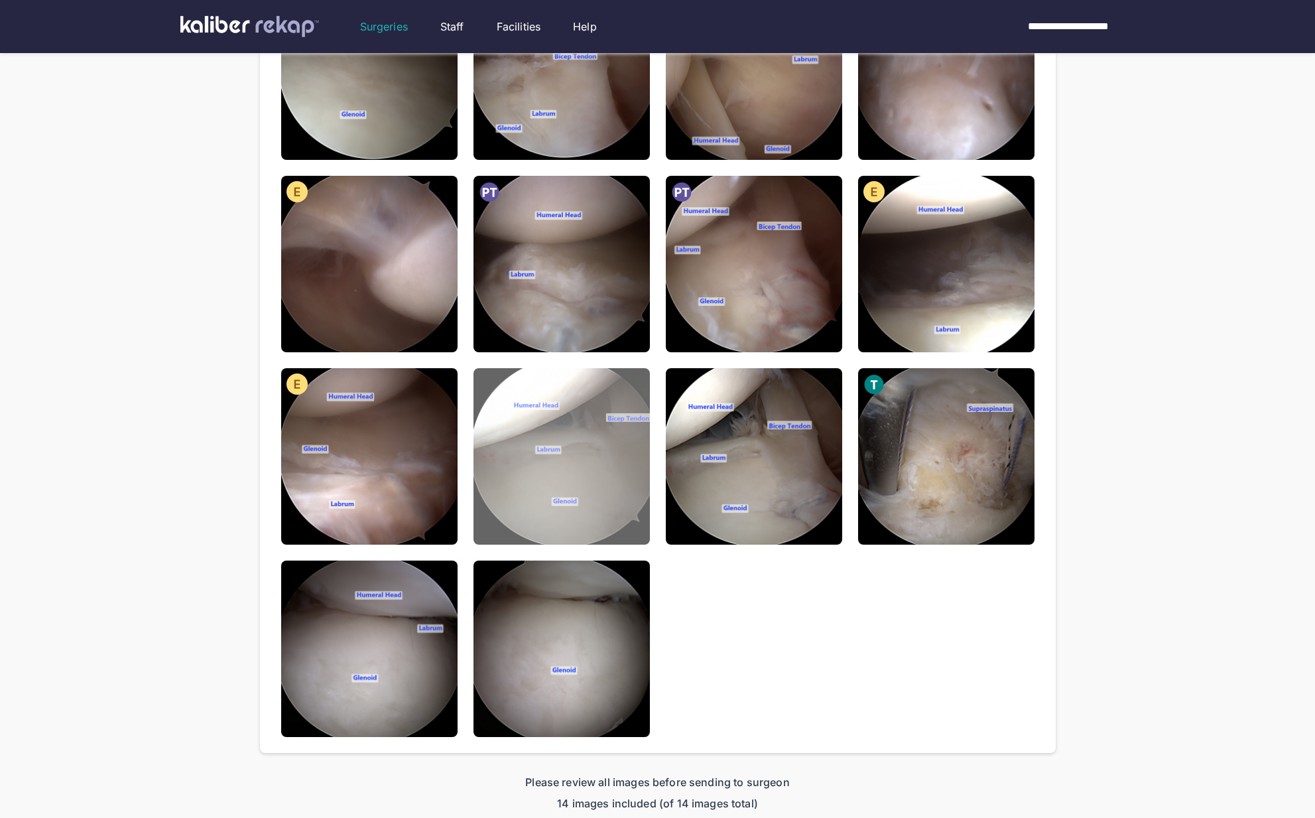
click at [621, 499] on img at bounding box center [561, 456] width 176 height 176
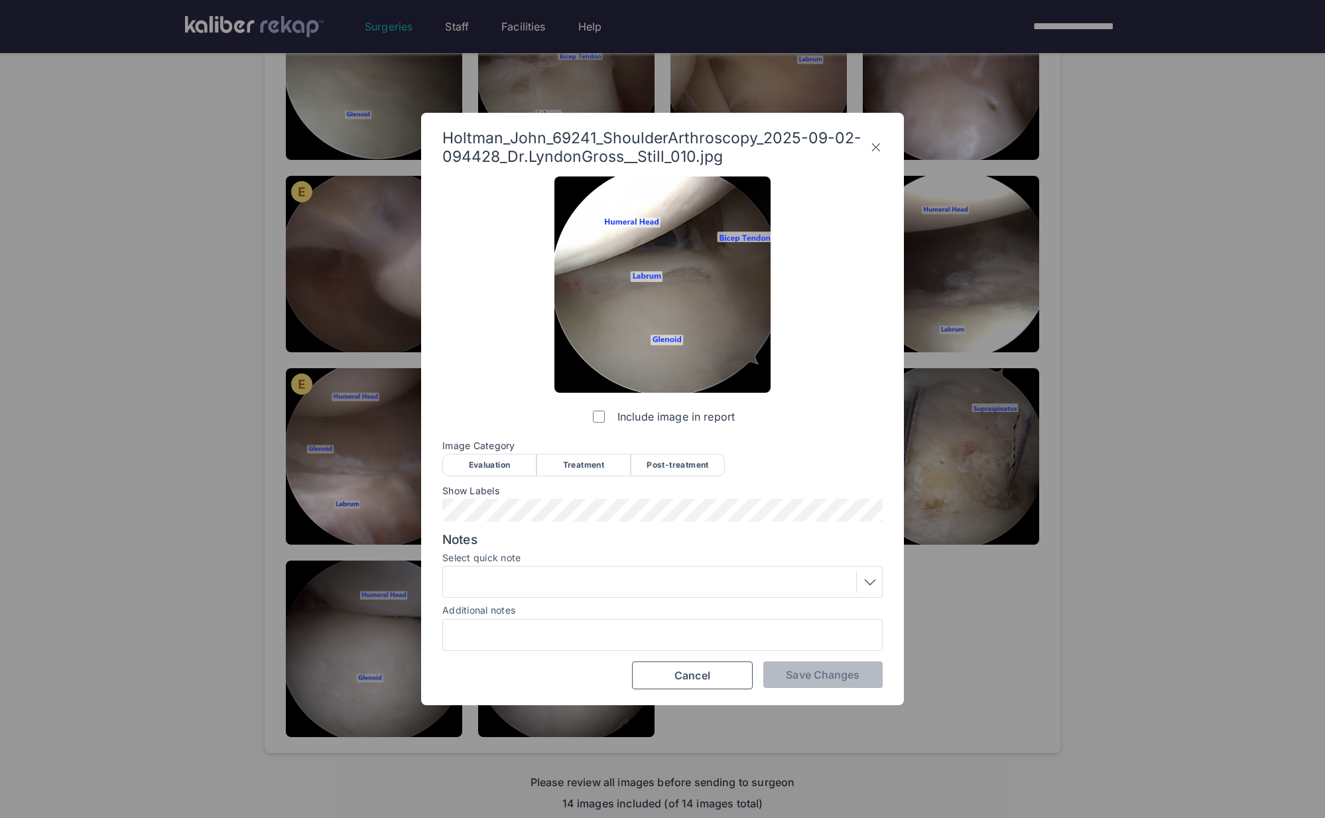
click at [702, 449] on span "Image Category" at bounding box center [662, 445] width 440 height 11
drag, startPoint x: 702, startPoint y: 471, endPoint x: 731, endPoint y: 495, distance: 37.7
click at [702, 471] on div "Post-treatment" at bounding box center [678, 465] width 94 height 23
click at [810, 685] on button "Save Changes" at bounding box center [822, 674] width 119 height 27
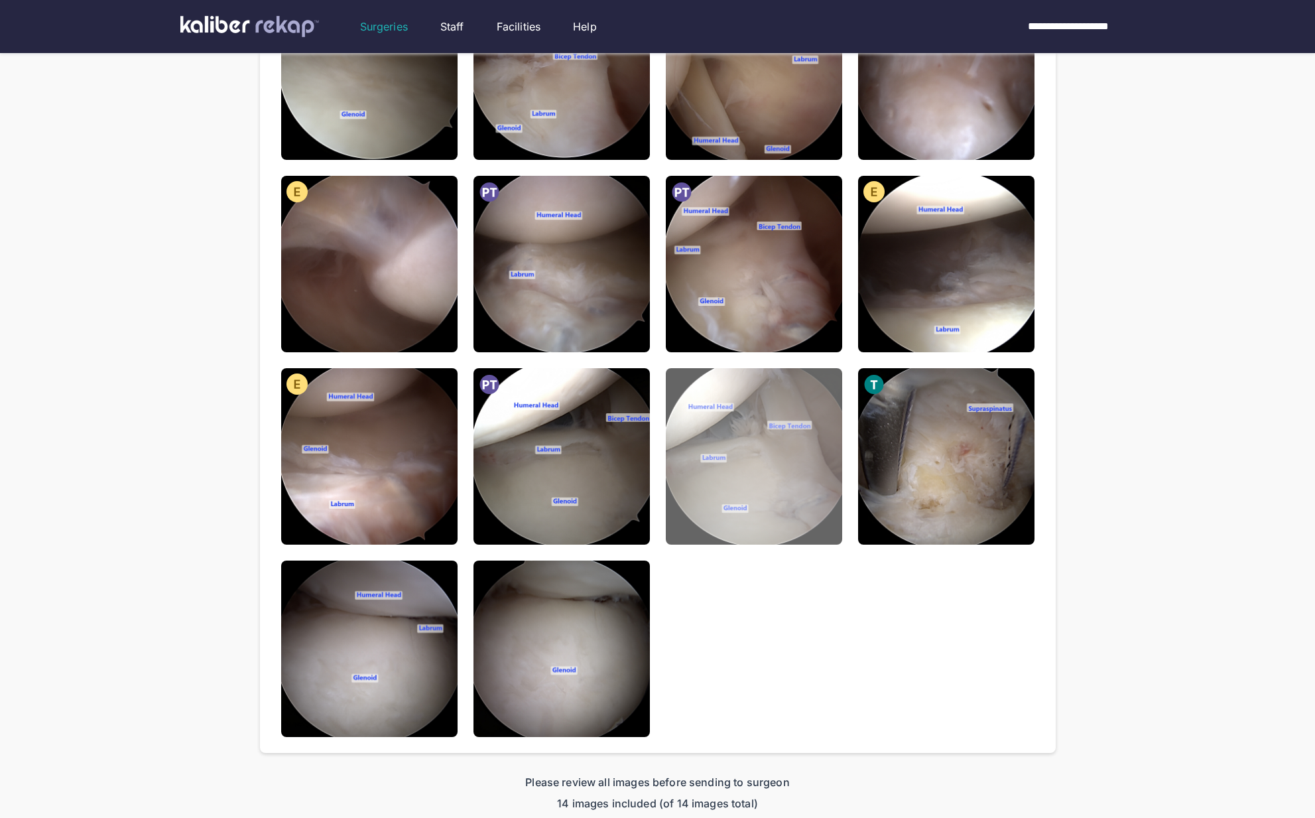
click at [751, 496] on img at bounding box center [754, 456] width 176 height 176
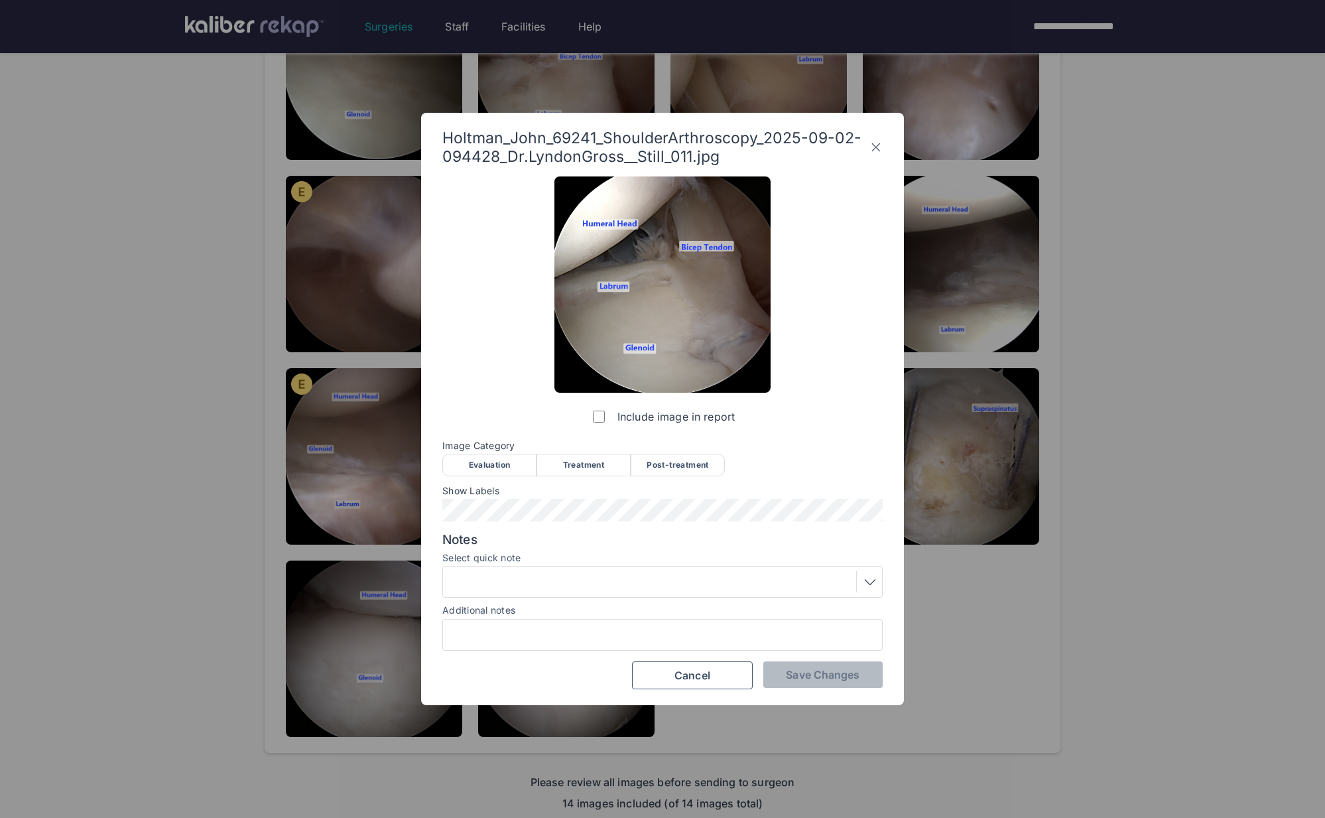
drag, startPoint x: 698, startPoint y: 456, endPoint x: 694, endPoint y: 469, distance: 13.2
click at [697, 456] on div "Post-treatment" at bounding box center [678, 465] width 94 height 23
click at [829, 676] on span "Save Changes" at bounding box center [823, 674] width 74 height 13
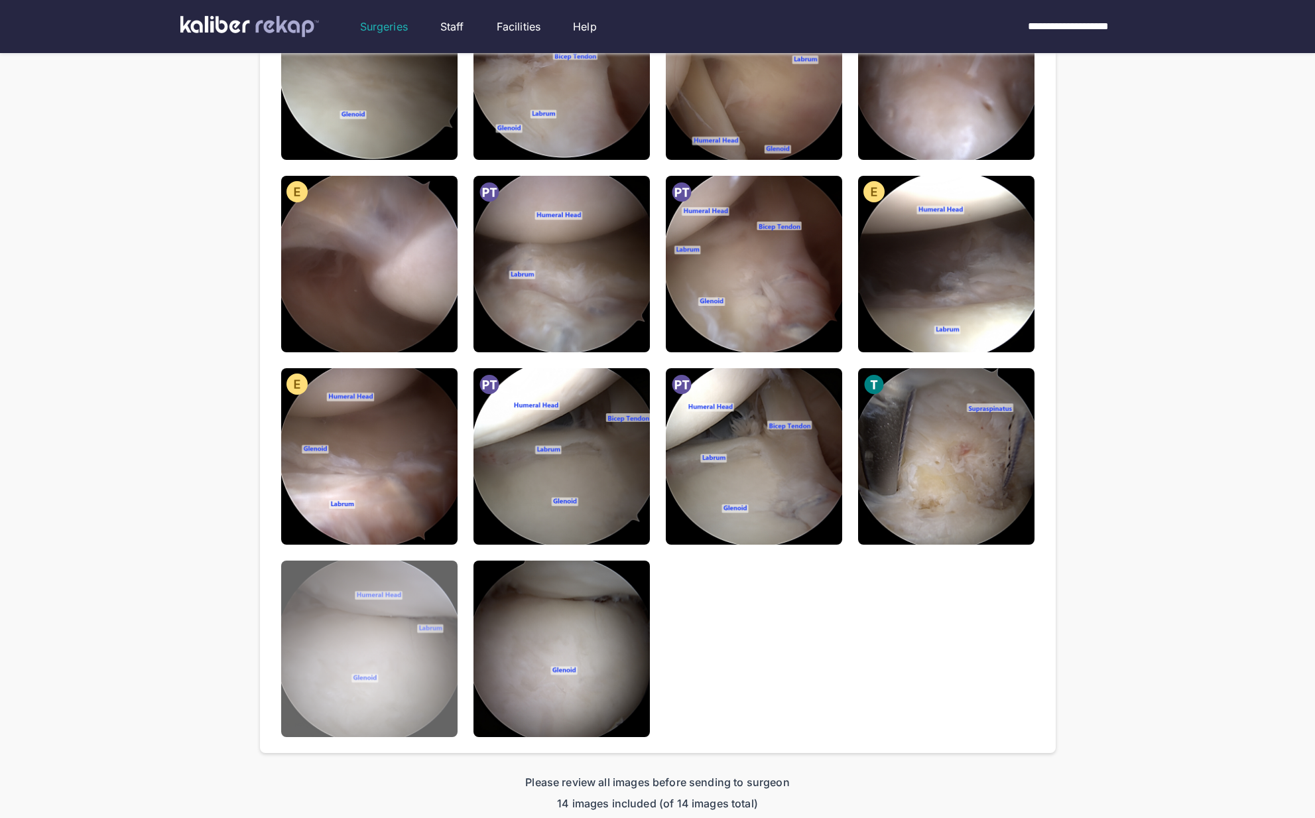
click at [325, 670] on img at bounding box center [369, 648] width 176 height 176
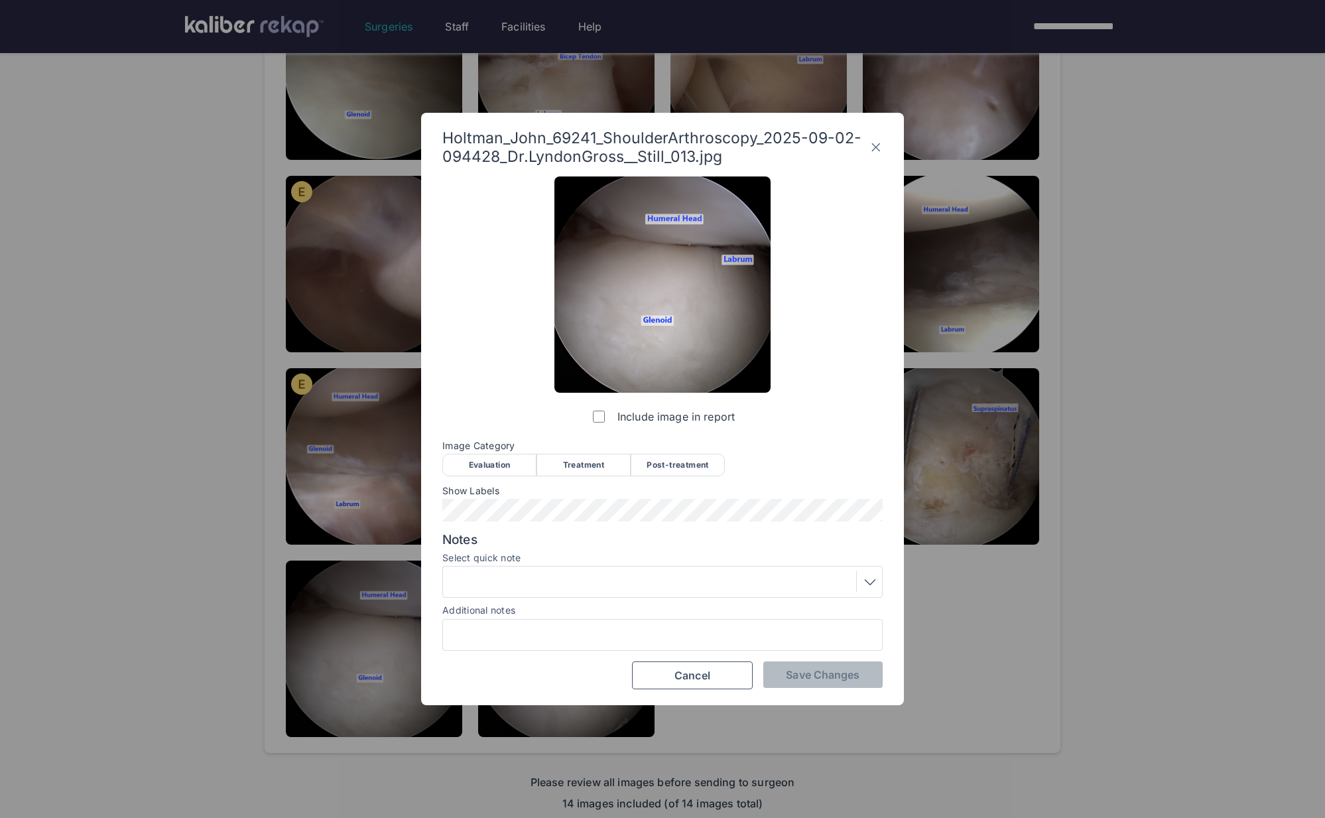
click at [877, 139] on icon at bounding box center [875, 147] width 13 height 21
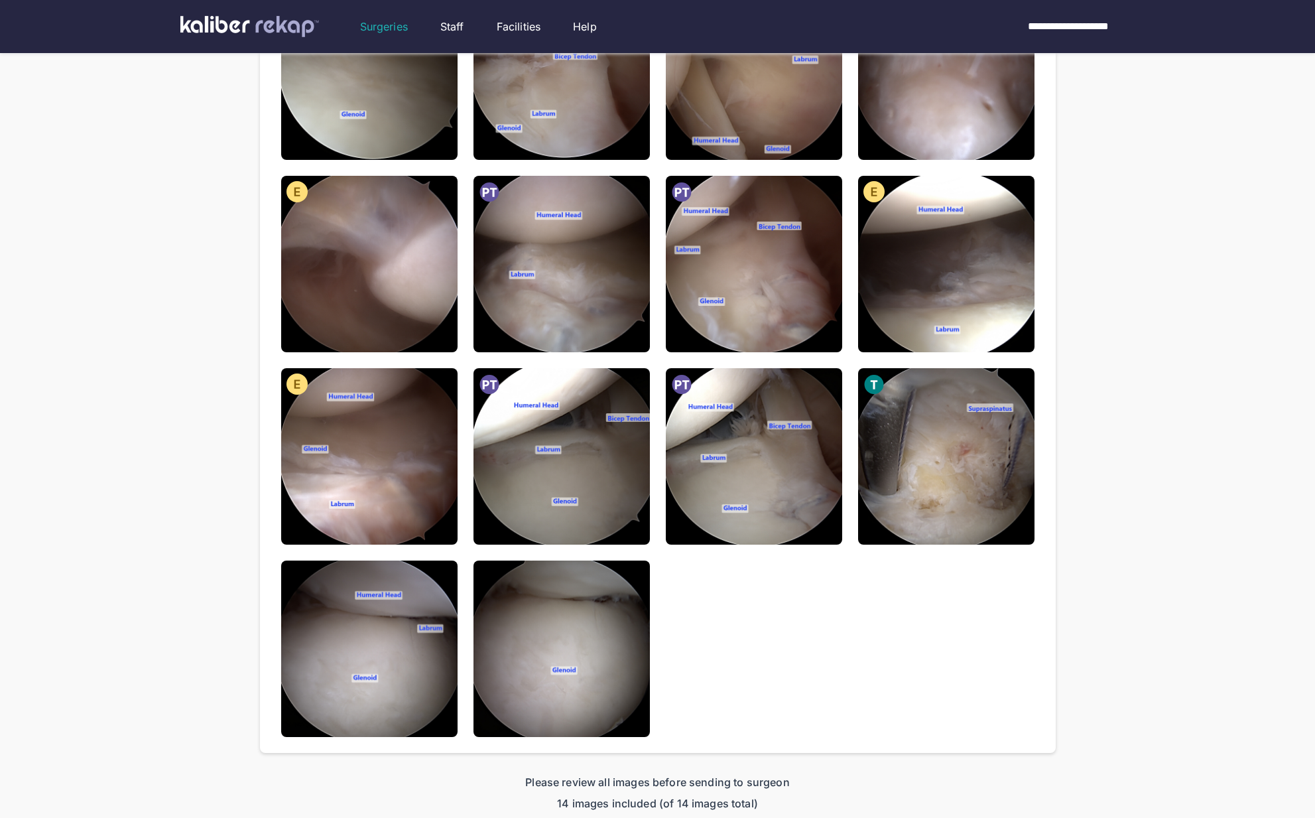
click at [1095, 386] on div "**********" at bounding box center [657, 286] width 1315 height 1124
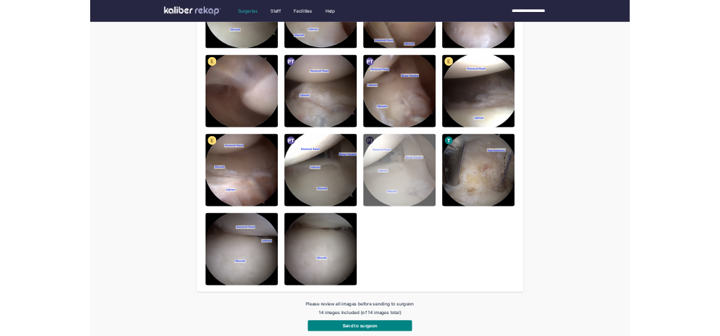
scroll to position [324, 0]
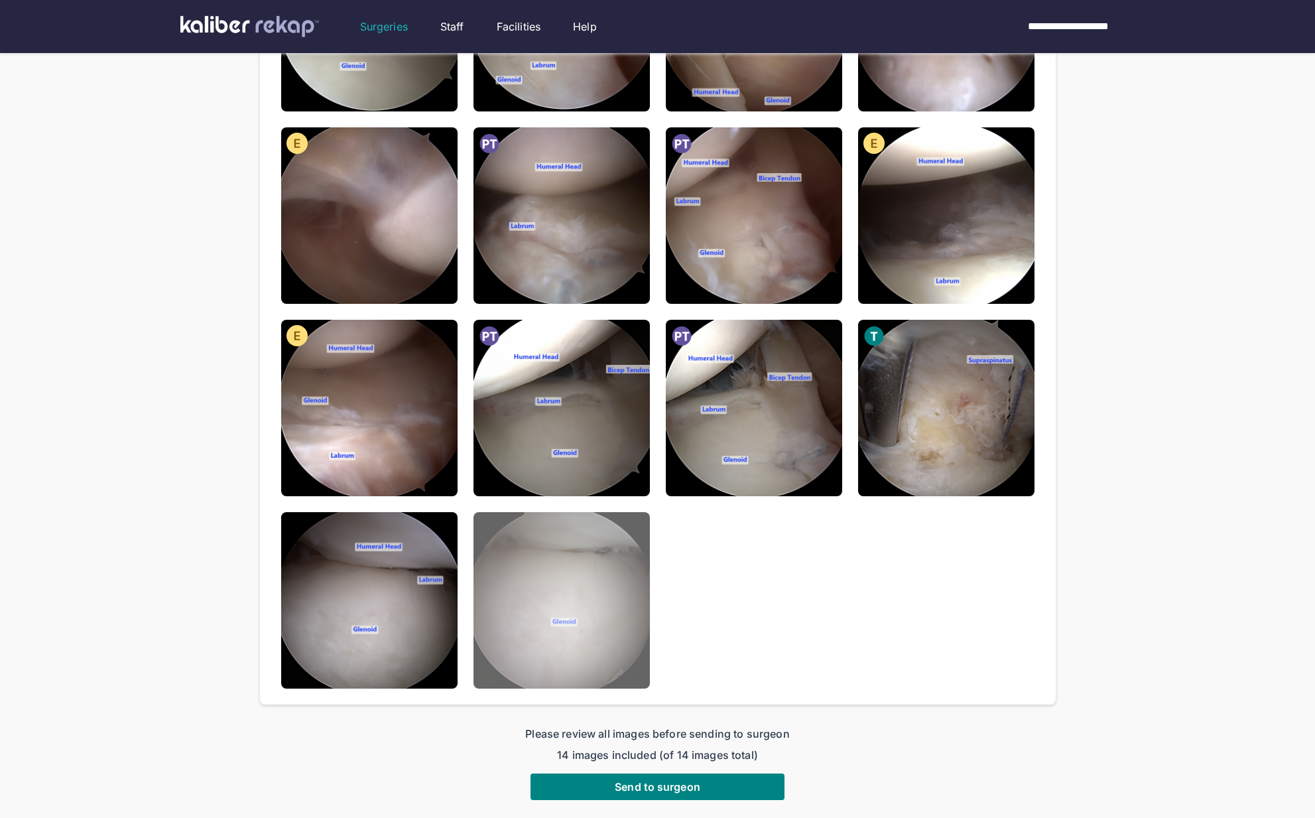
click at [507, 652] on img at bounding box center [561, 600] width 176 height 176
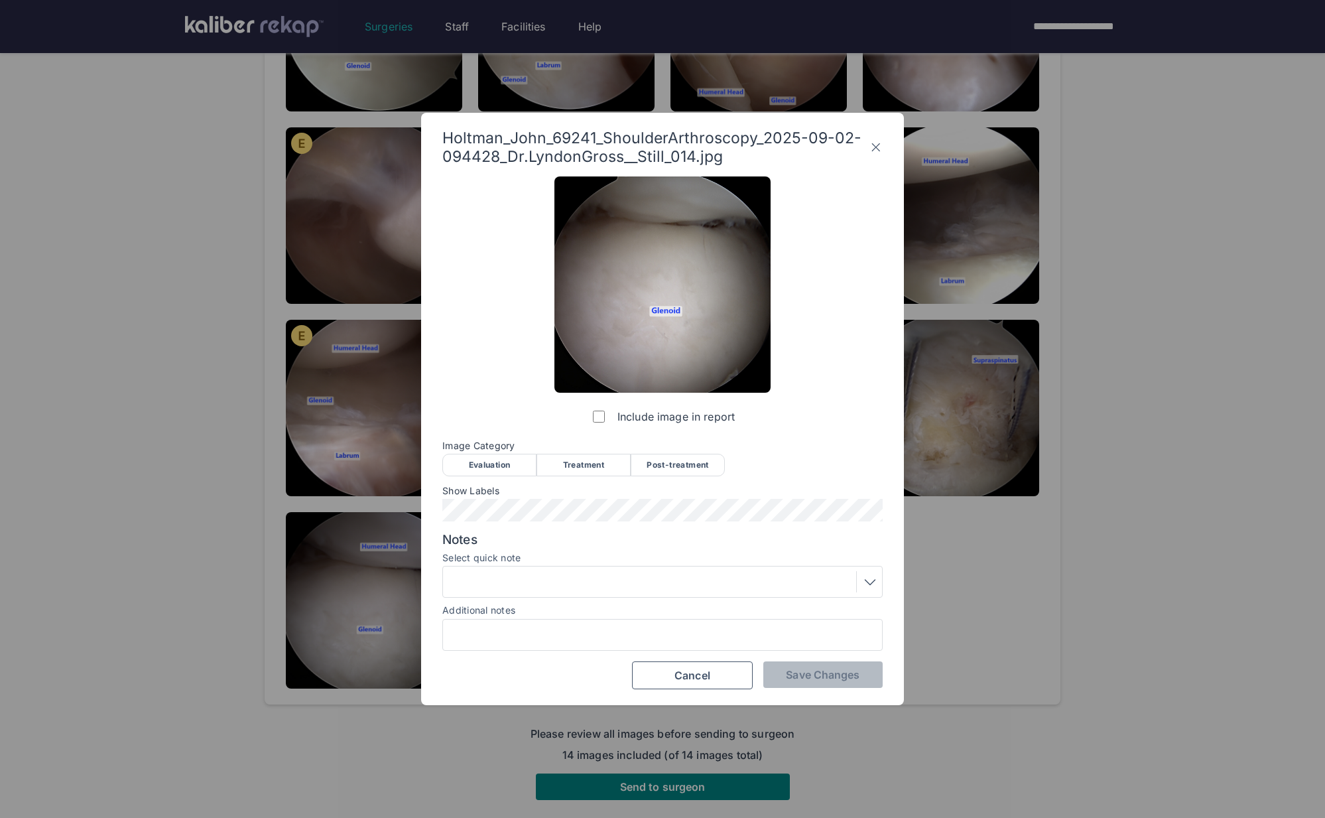
click at [658, 476] on div "Include image in report Image Category Evaluation Treatment Post-treatment Eval…" at bounding box center [662, 432] width 440 height 513
click at [666, 471] on div "Post-treatment" at bounding box center [678, 465] width 94 height 23
drag, startPoint x: 833, startPoint y: 677, endPoint x: 690, endPoint y: 655, distance: 144.9
click at [833, 678] on span "Save Changes" at bounding box center [823, 674] width 74 height 13
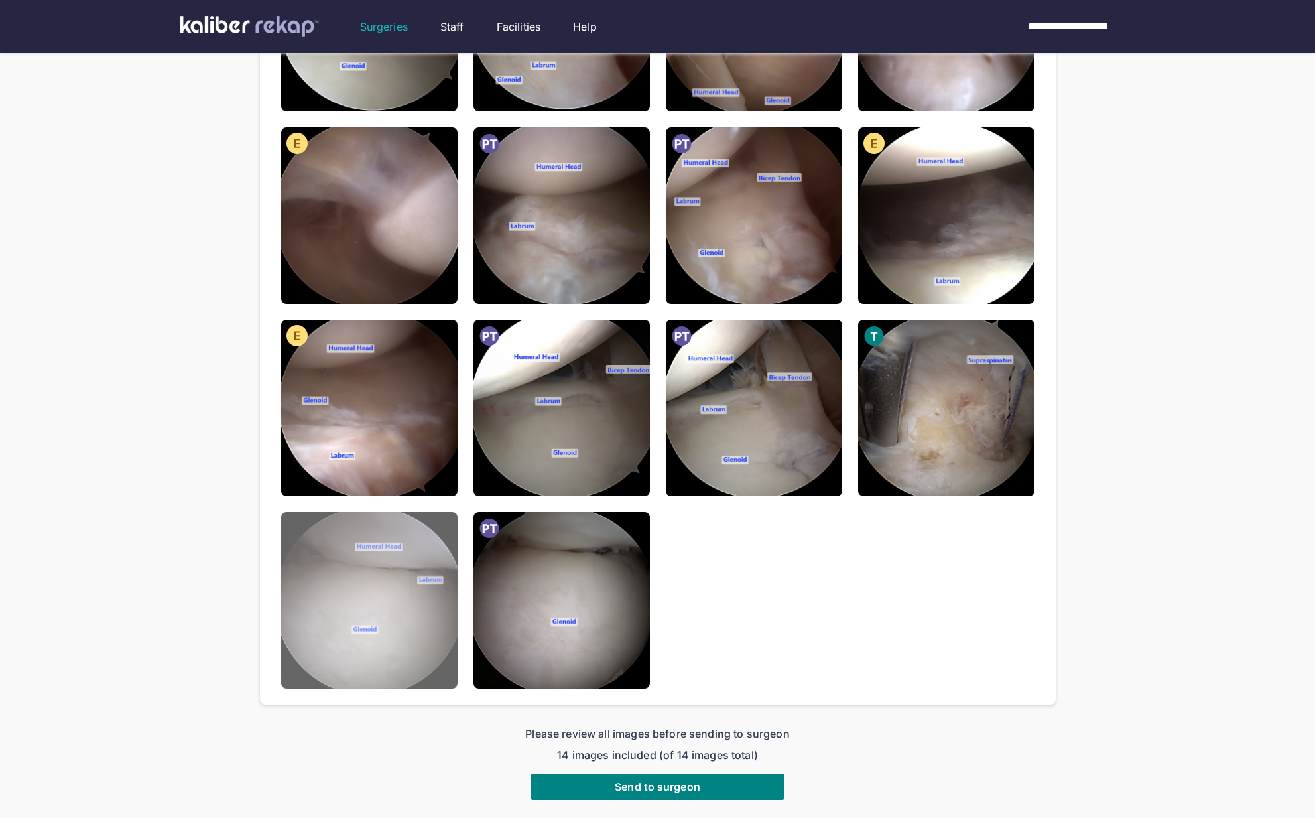
click at [333, 597] on img at bounding box center [369, 600] width 176 height 176
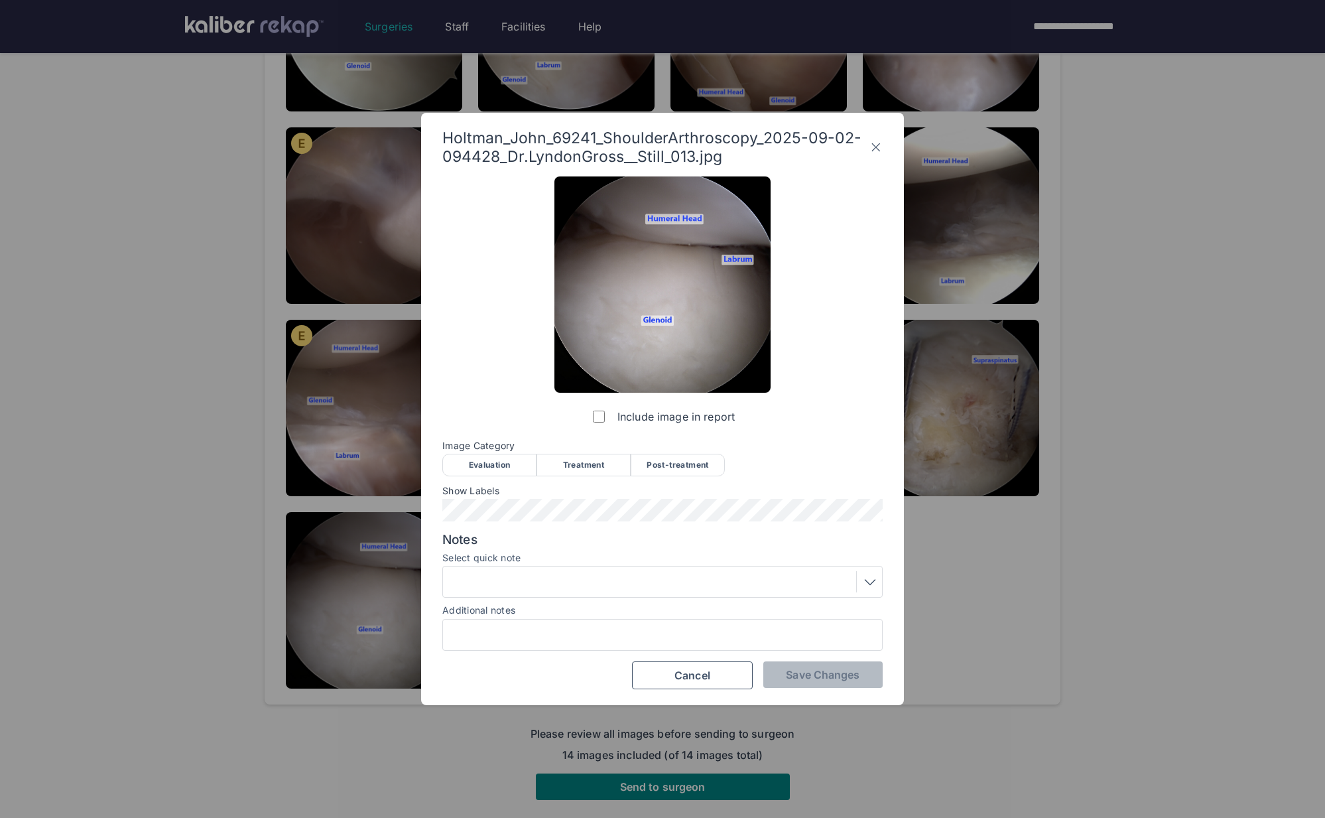
click at [684, 468] on div "Post-treatment" at bounding box center [678, 465] width 94 height 23
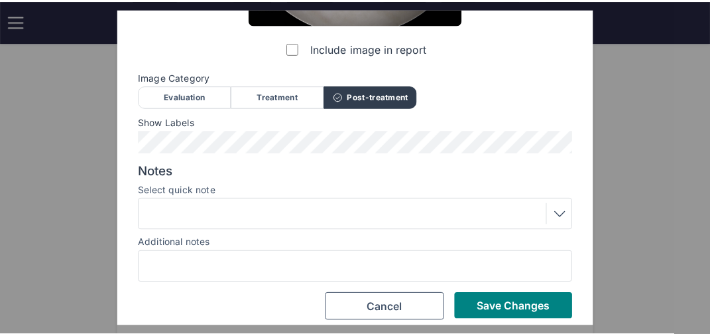
scroll to position [273, 0]
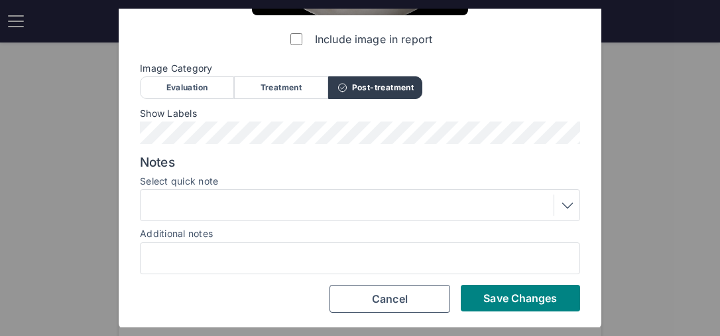
click at [332, 117] on span "Show Labels" at bounding box center [360, 113] width 440 height 11
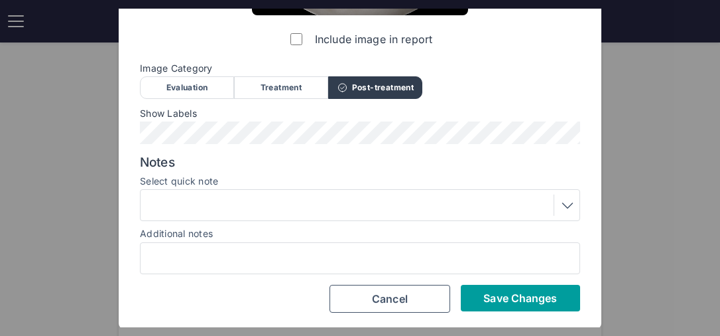
click at [525, 300] on span "Save Changes" at bounding box center [520, 297] width 74 height 13
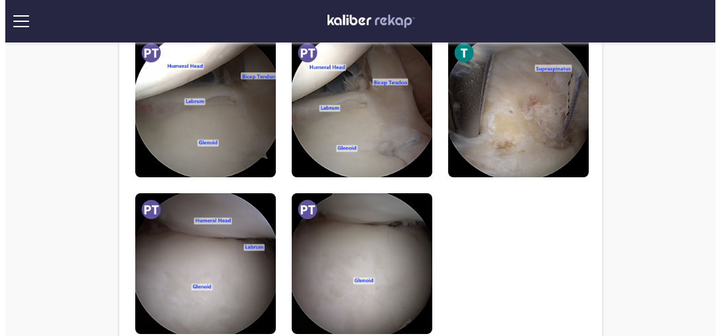
scroll to position [615, 0]
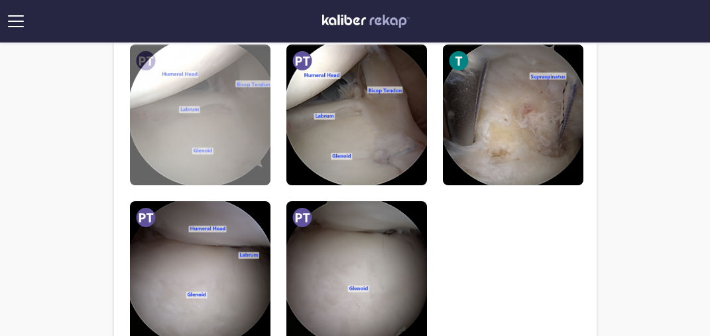
click at [174, 151] on img at bounding box center [200, 114] width 141 height 141
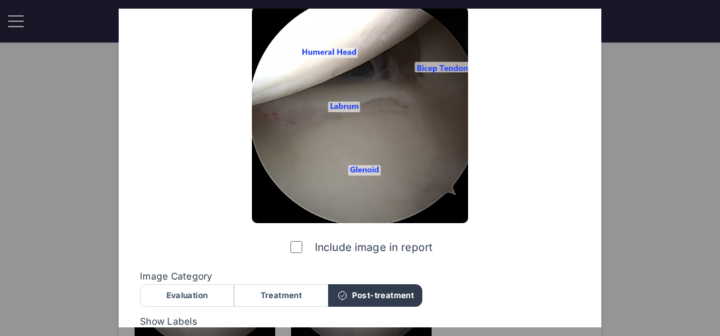
scroll to position [0, 0]
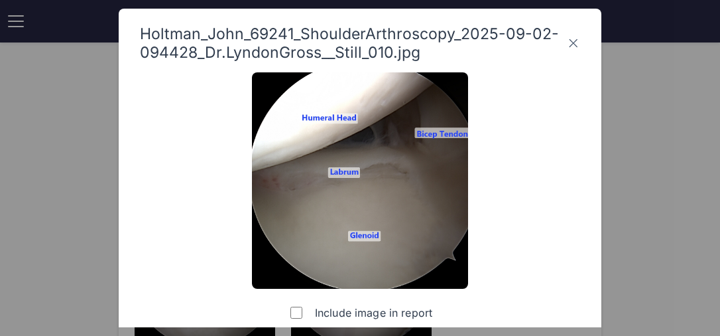
click at [573, 40] on icon at bounding box center [573, 42] width 13 height 21
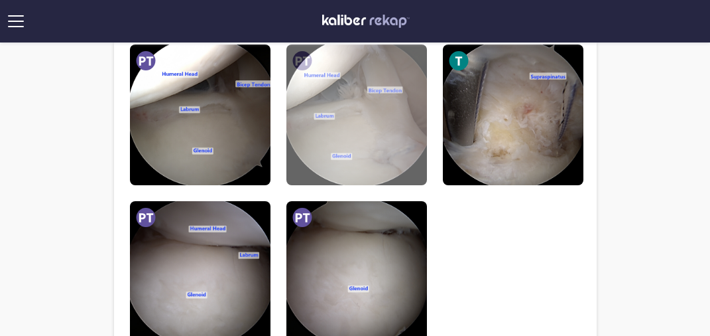
click at [359, 147] on img at bounding box center [356, 114] width 141 height 141
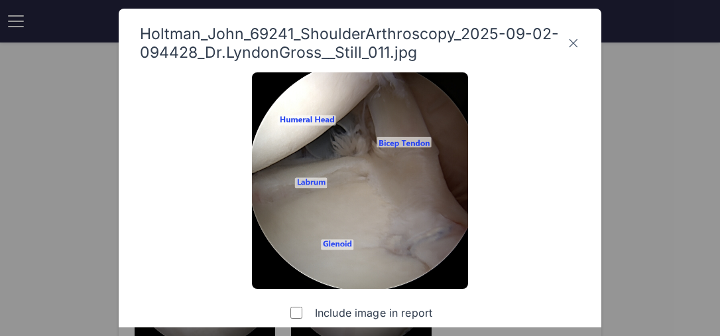
click at [570, 40] on icon at bounding box center [573, 42] width 13 height 21
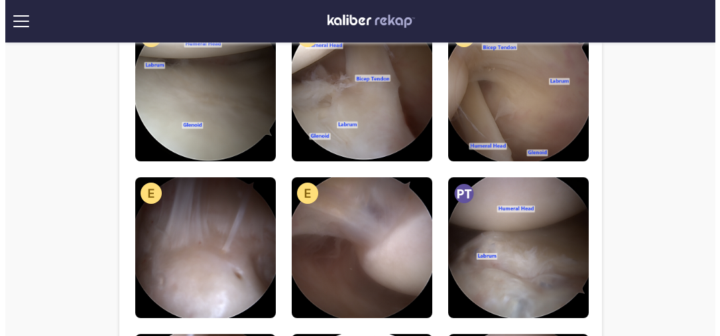
scroll to position [115, 0]
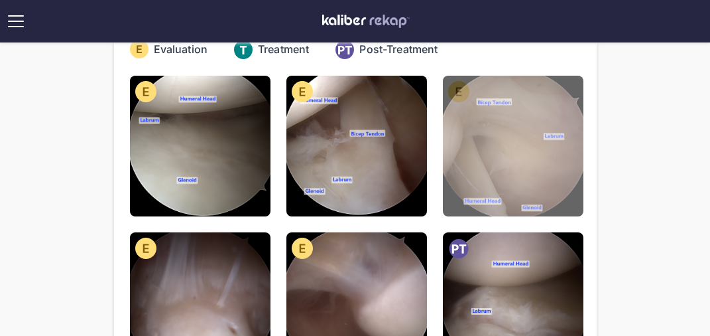
click at [476, 157] on img at bounding box center [513, 146] width 141 height 141
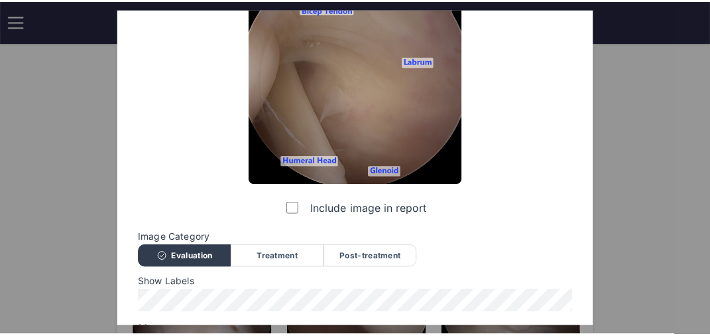
scroll to position [0, 0]
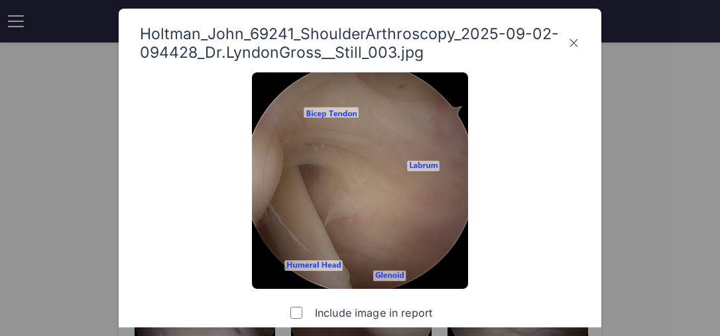
click at [572, 42] on icon at bounding box center [574, 42] width 13 height 21
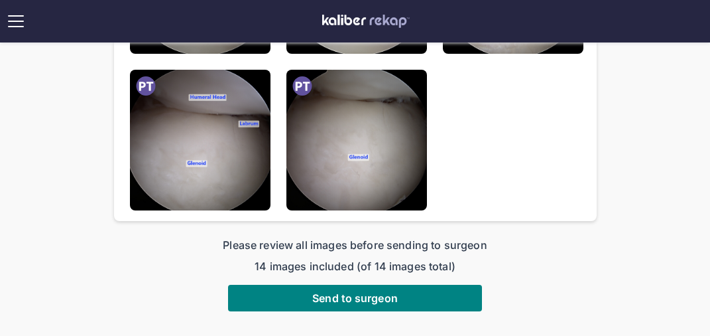
scroll to position [836, 0]
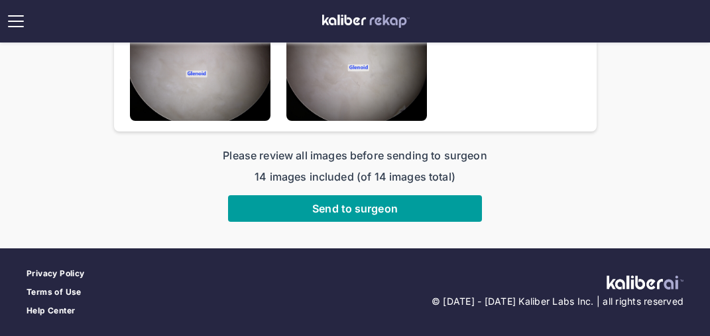
click at [368, 207] on span "Send to surgeon" at bounding box center [355, 208] width 86 height 13
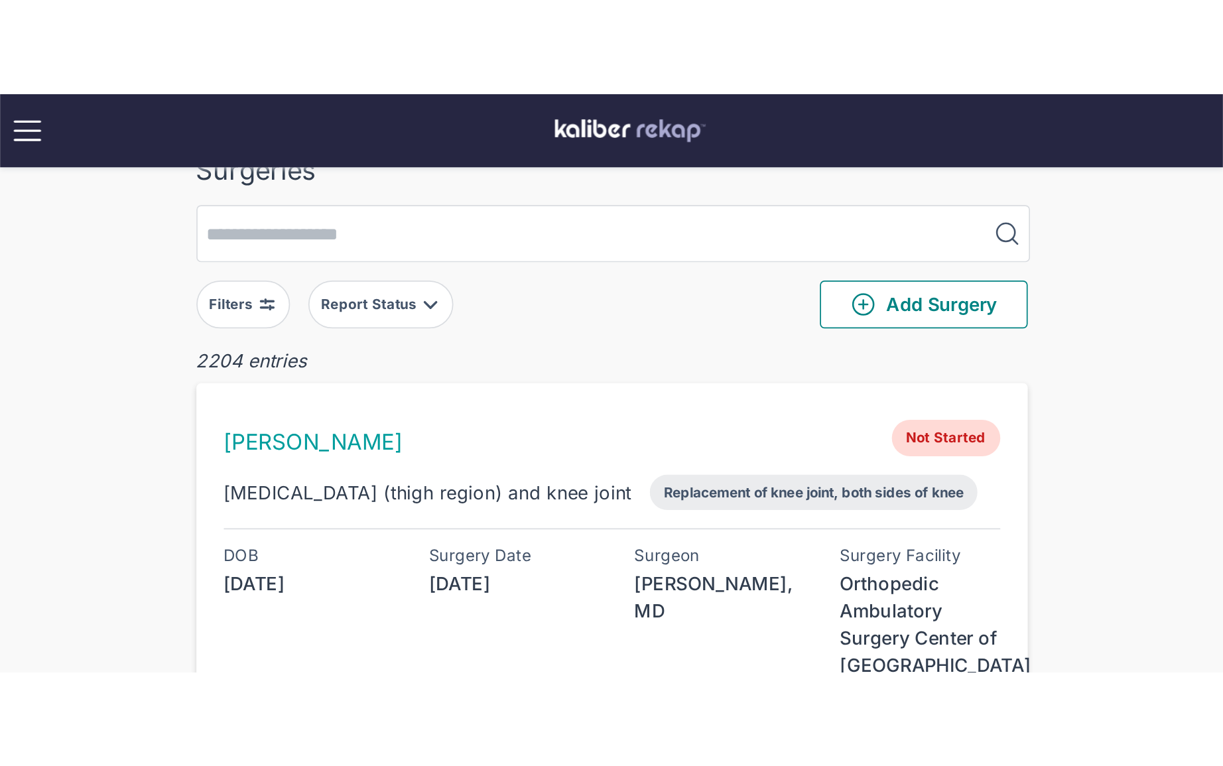
scroll to position [24, 0]
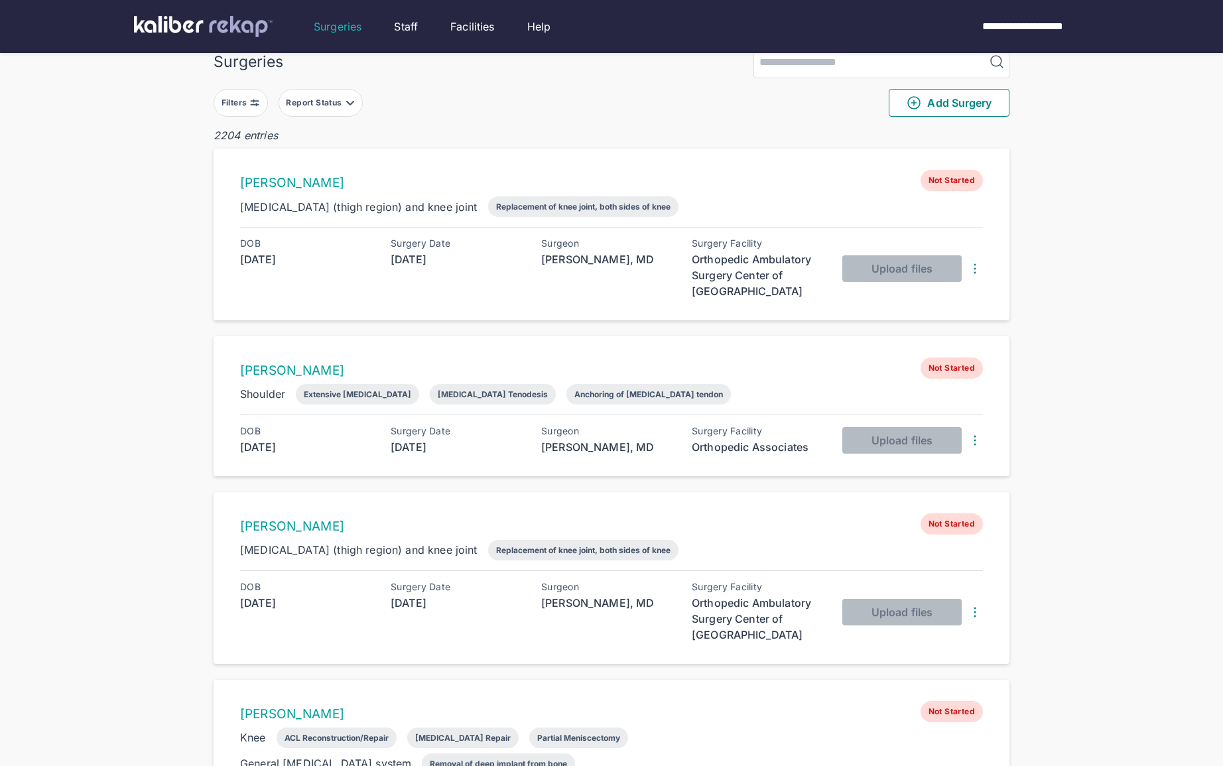
click at [214, 521] on div "[PERSON_NAME] Not Started [MEDICAL_DATA] (thigh region) and [MEDICAL_DATA] of k…" at bounding box center [612, 578] width 796 height 172
click at [223, 113] on button "Filters" at bounding box center [241, 103] width 54 height 28
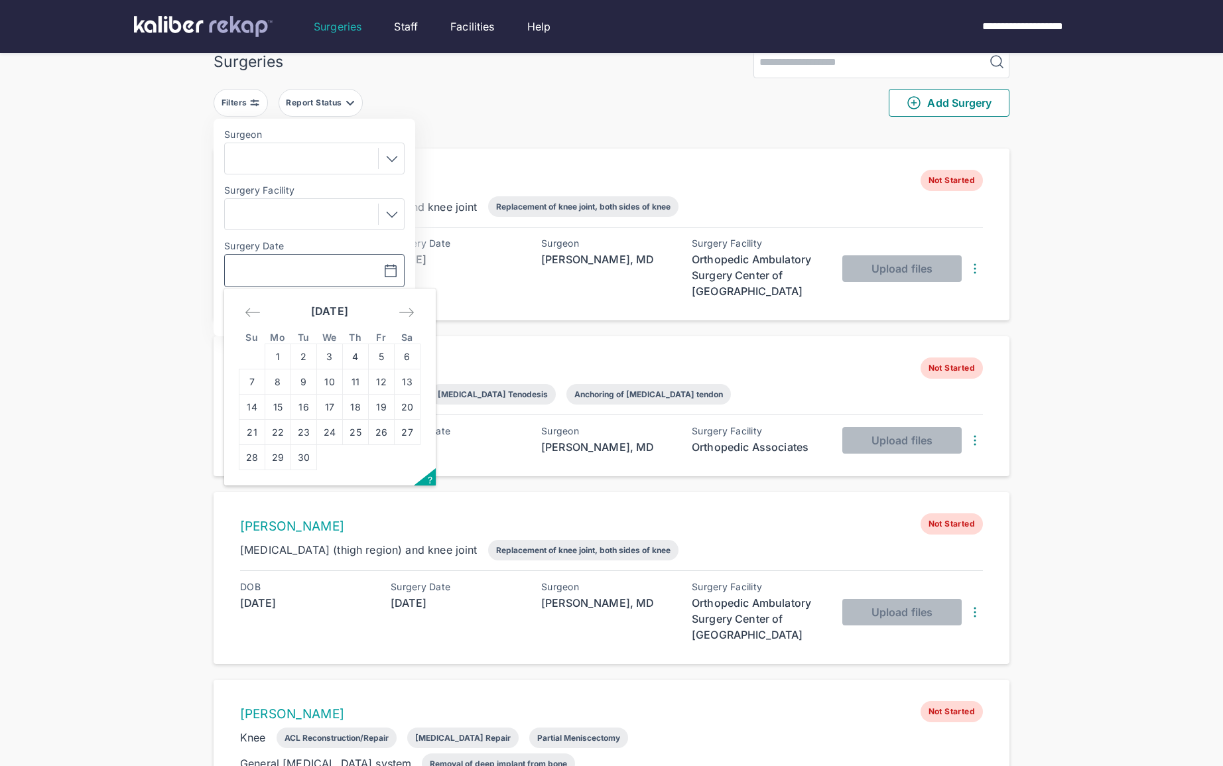
click at [255, 267] on input "text" at bounding box center [268, 271] width 77 height 16
click at [301, 357] on td "2" at bounding box center [304, 356] width 26 height 25
type input "**********"
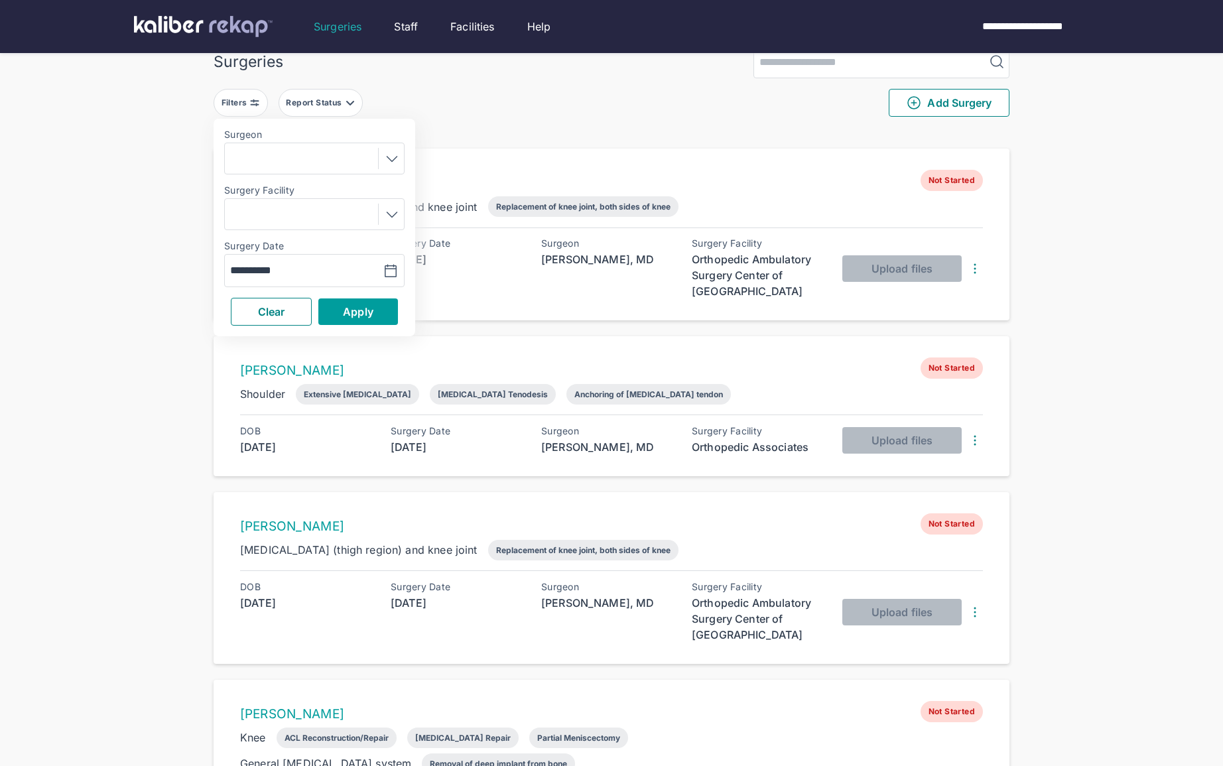
click at [338, 316] on button "Apply" at bounding box center [358, 311] width 80 height 27
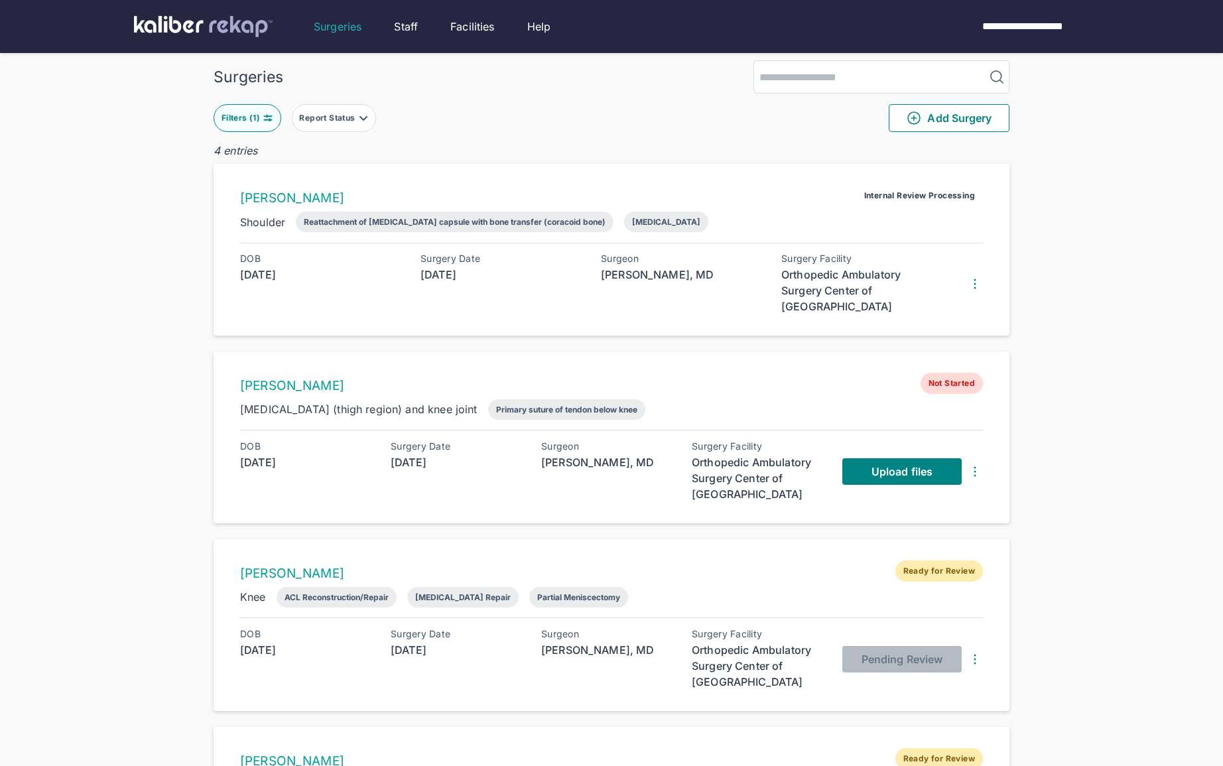
scroll to position [21, 0]
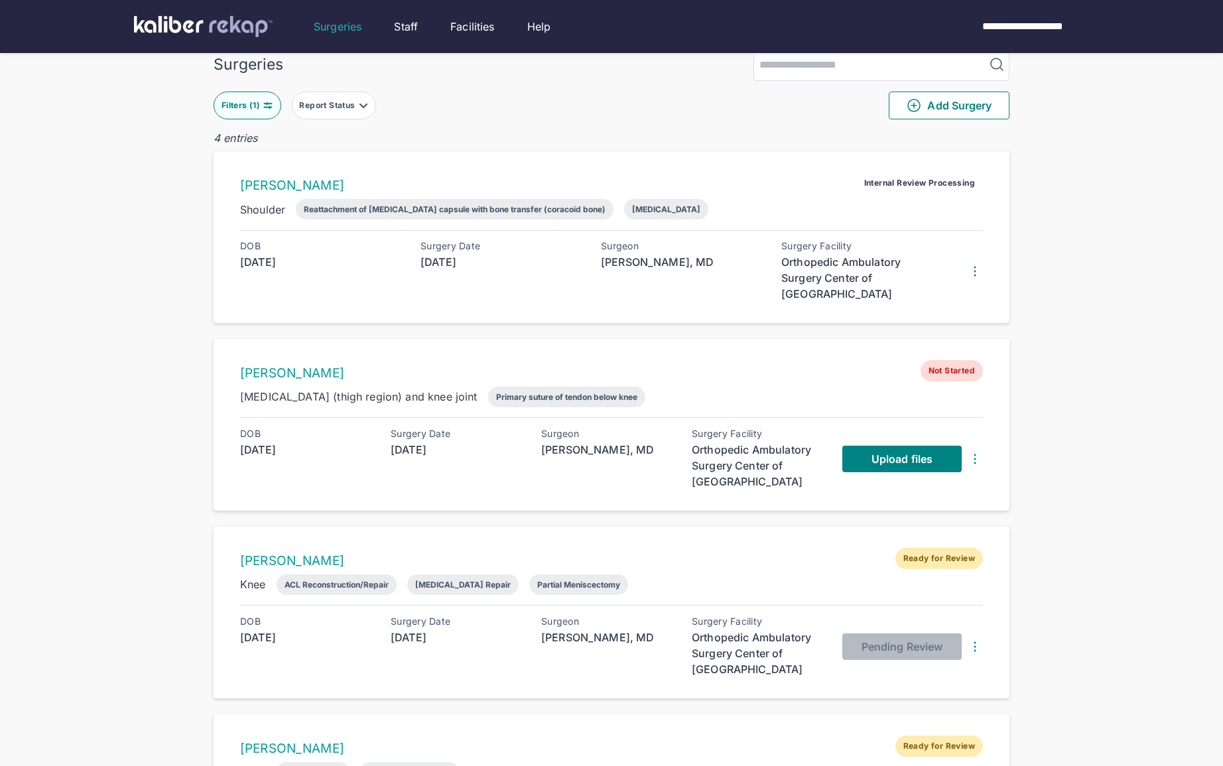
click at [503, 450] on div "[DATE]" at bounding box center [457, 450] width 133 height 16
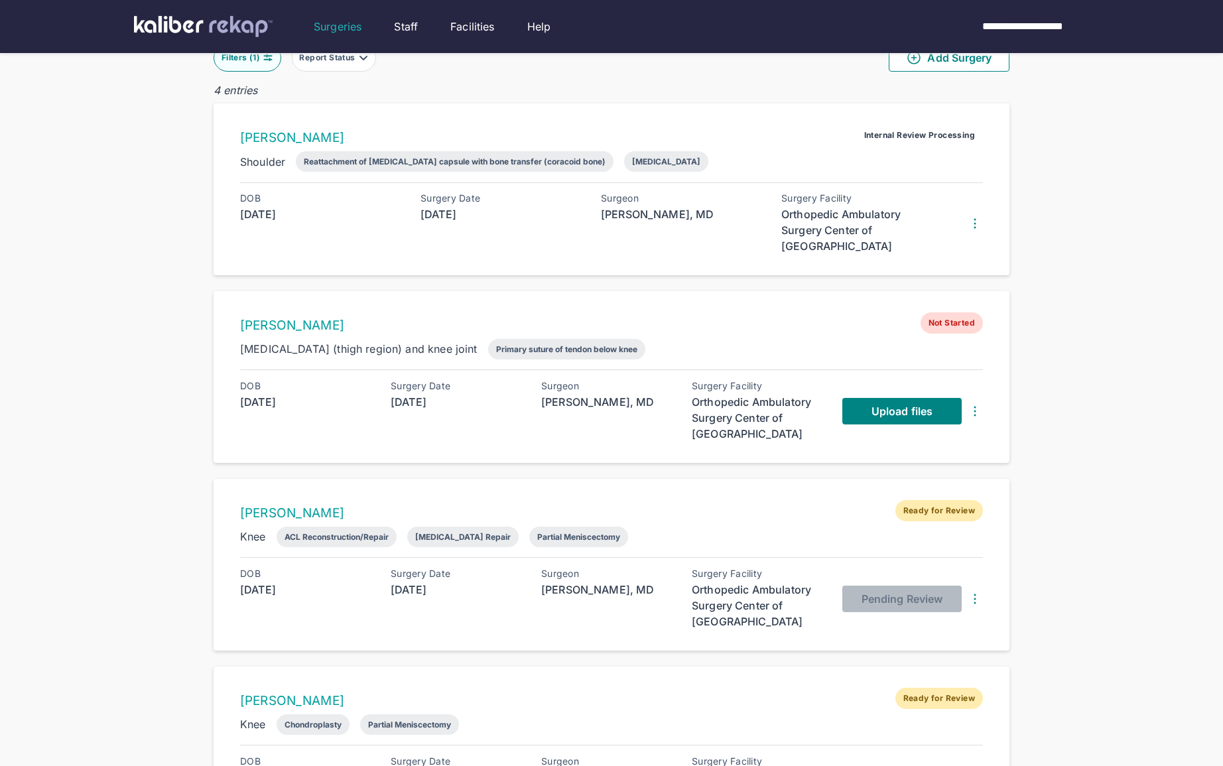
scroll to position [0, 0]
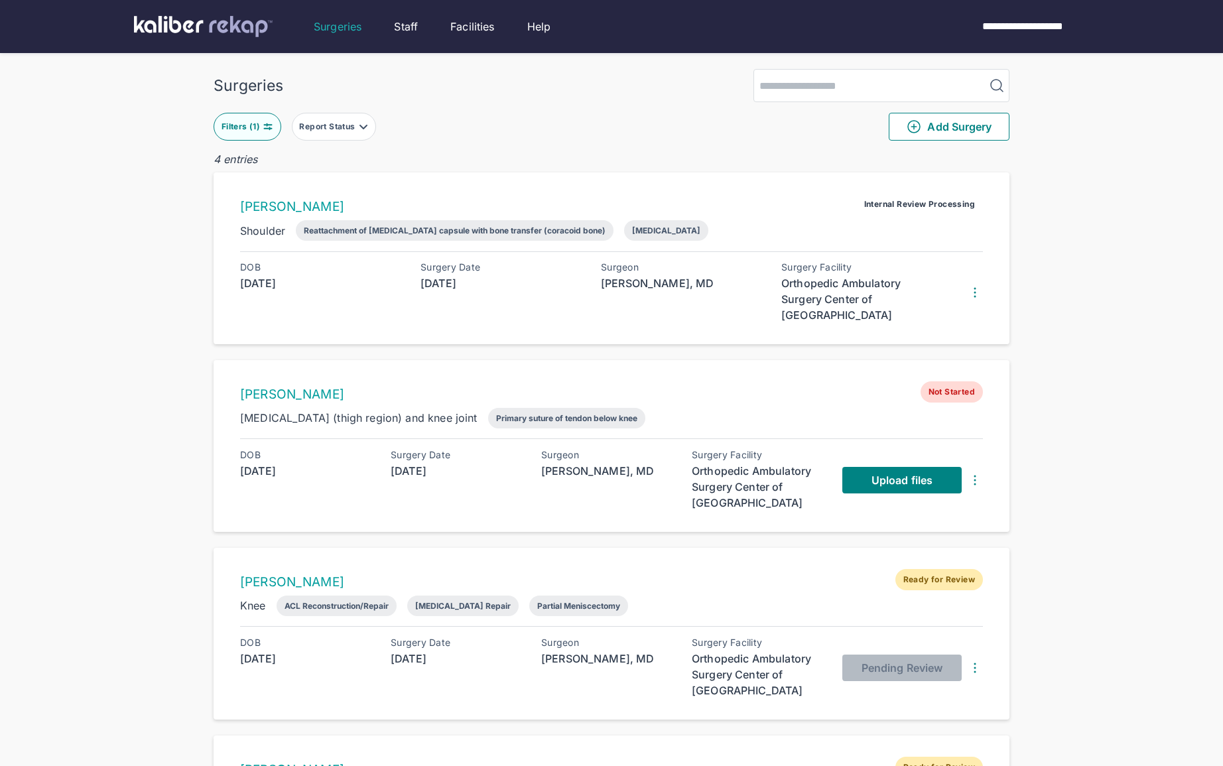
drag, startPoint x: 249, startPoint y: 133, endPoint x: 252, endPoint y: 140, distance: 7.1
click at [249, 133] on button "Filters ( 1 )" at bounding box center [248, 127] width 68 height 28
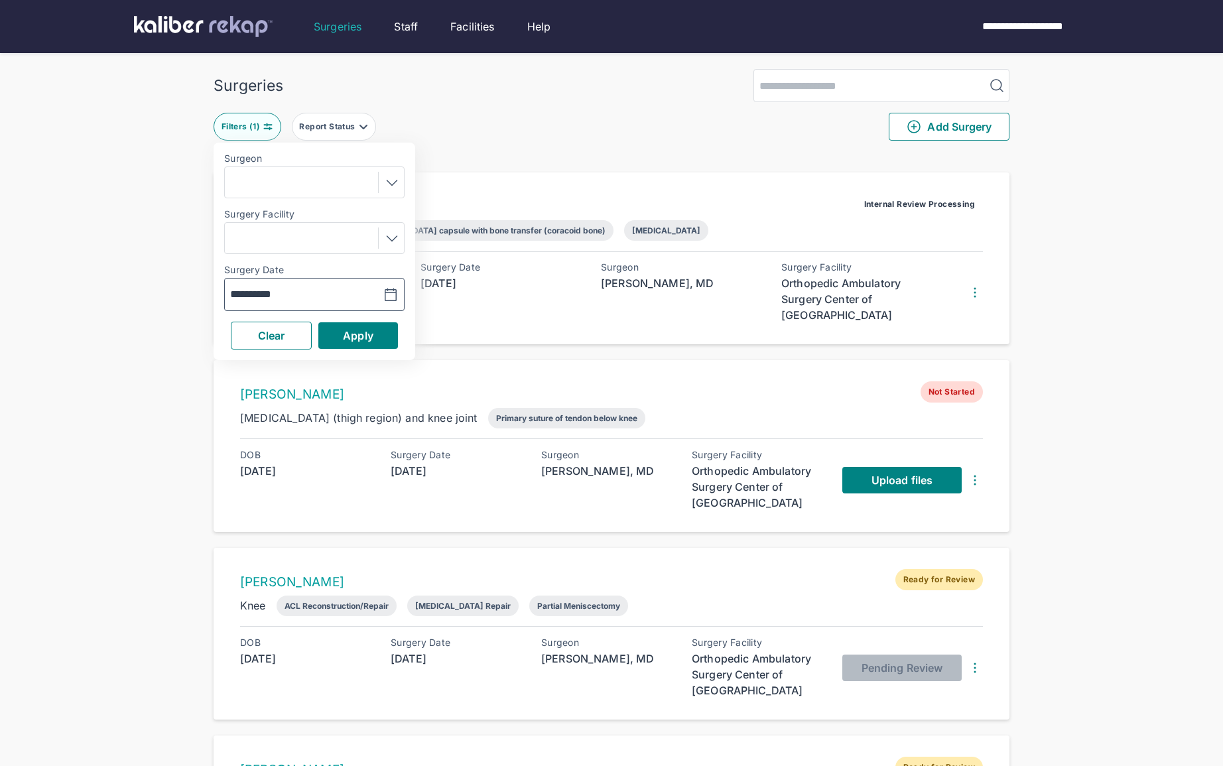
click at [298, 292] on input "**********" at bounding box center [268, 294] width 77 height 16
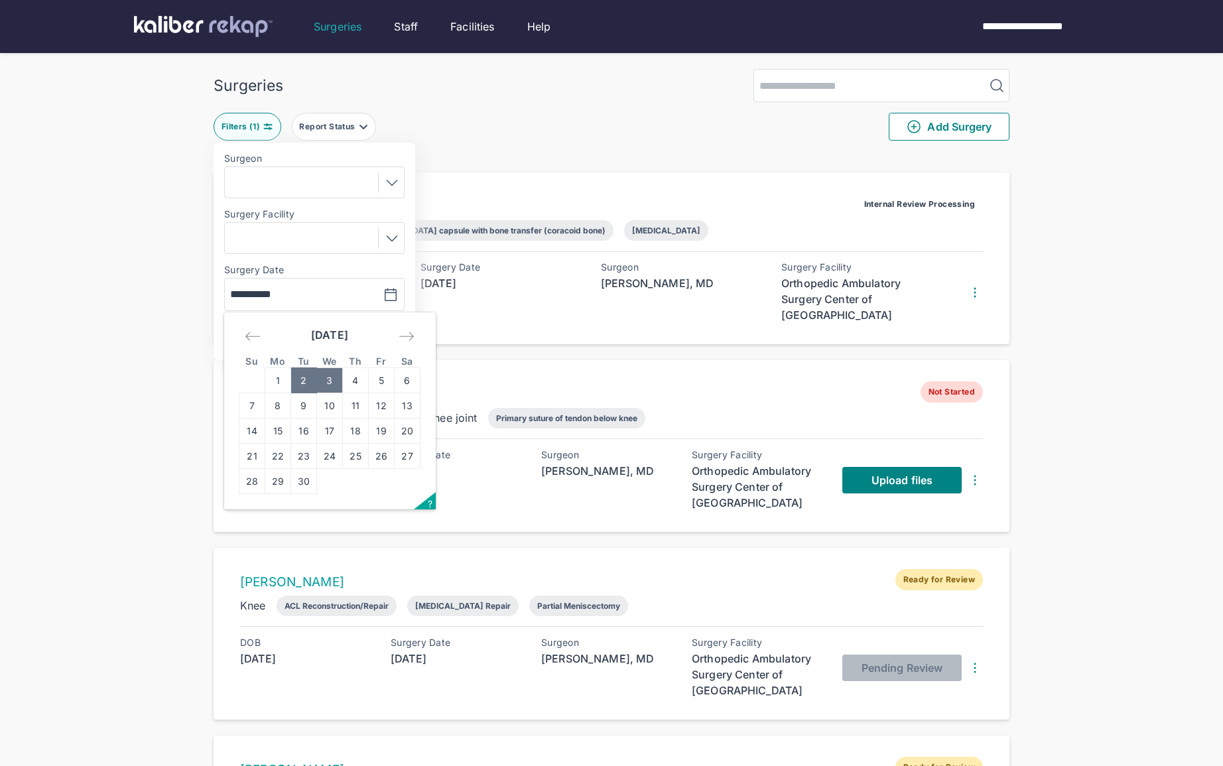
click at [332, 387] on td "3" at bounding box center [330, 380] width 26 height 25
type input "**********"
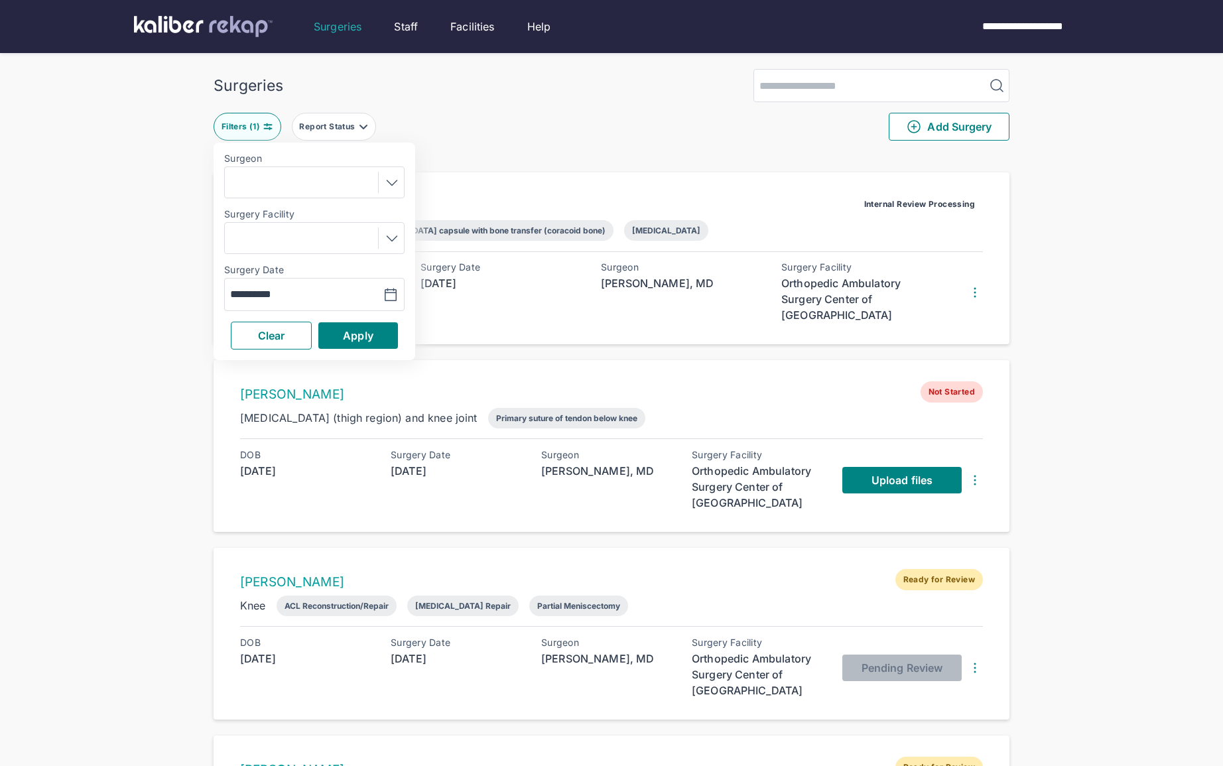
click at [344, 349] on div "Clear Apply" at bounding box center [314, 336] width 180 height 28
click at [345, 340] on span "Apply" at bounding box center [358, 335] width 31 height 13
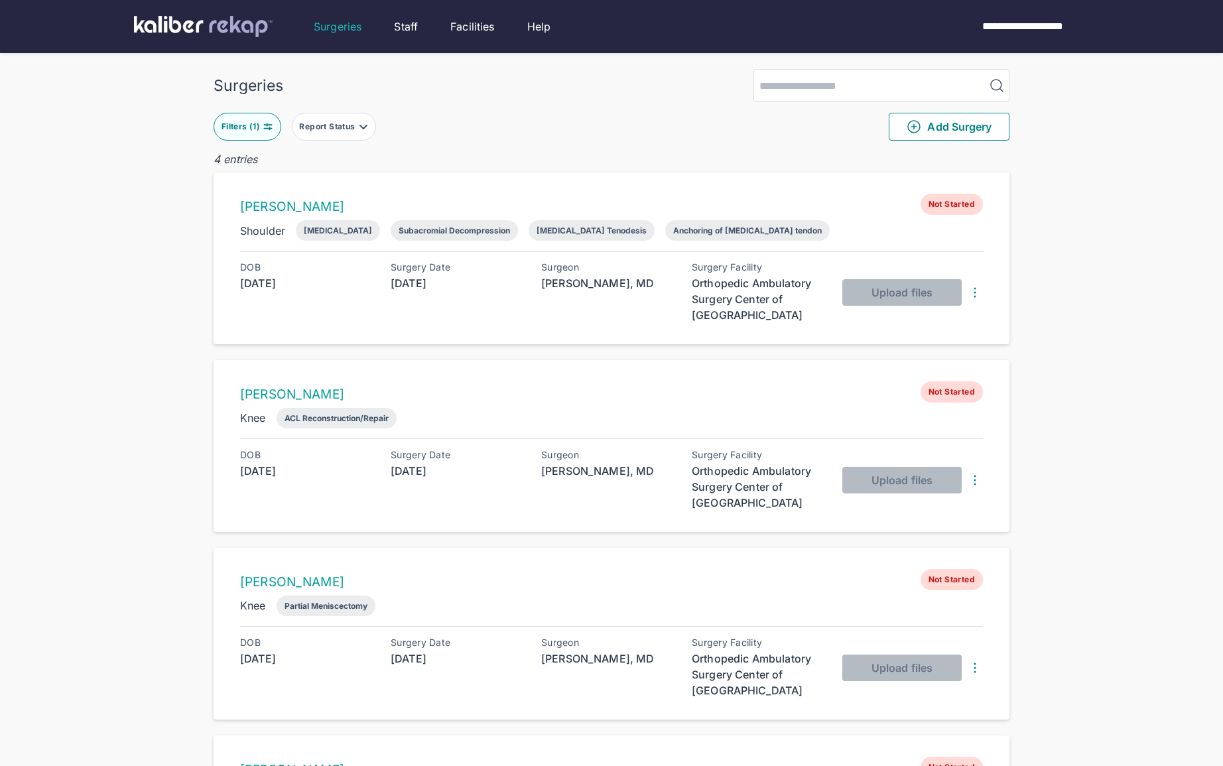
click at [249, 131] on div "Filters ( 1 )" at bounding box center [241, 126] width 41 height 11
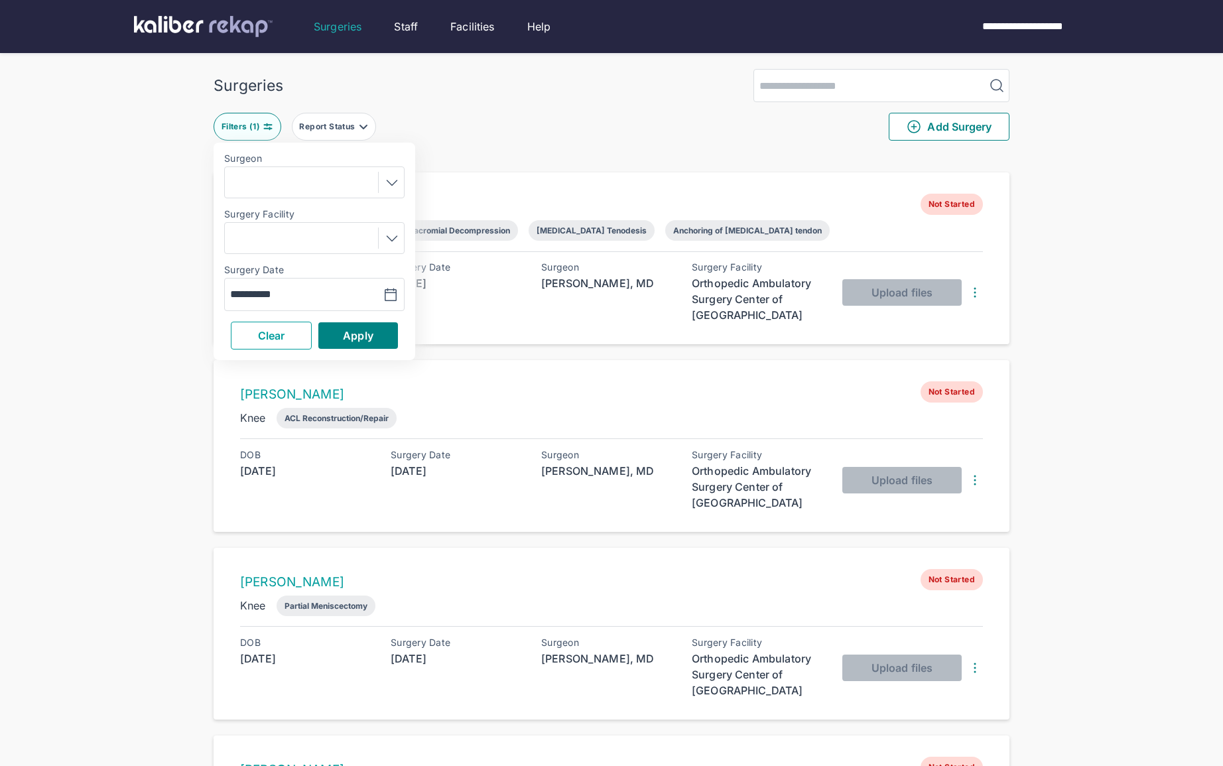
click at [254, 320] on div "**********" at bounding box center [315, 251] width 202 height 217
click at [253, 295] on input "**********" at bounding box center [268, 294] width 77 height 16
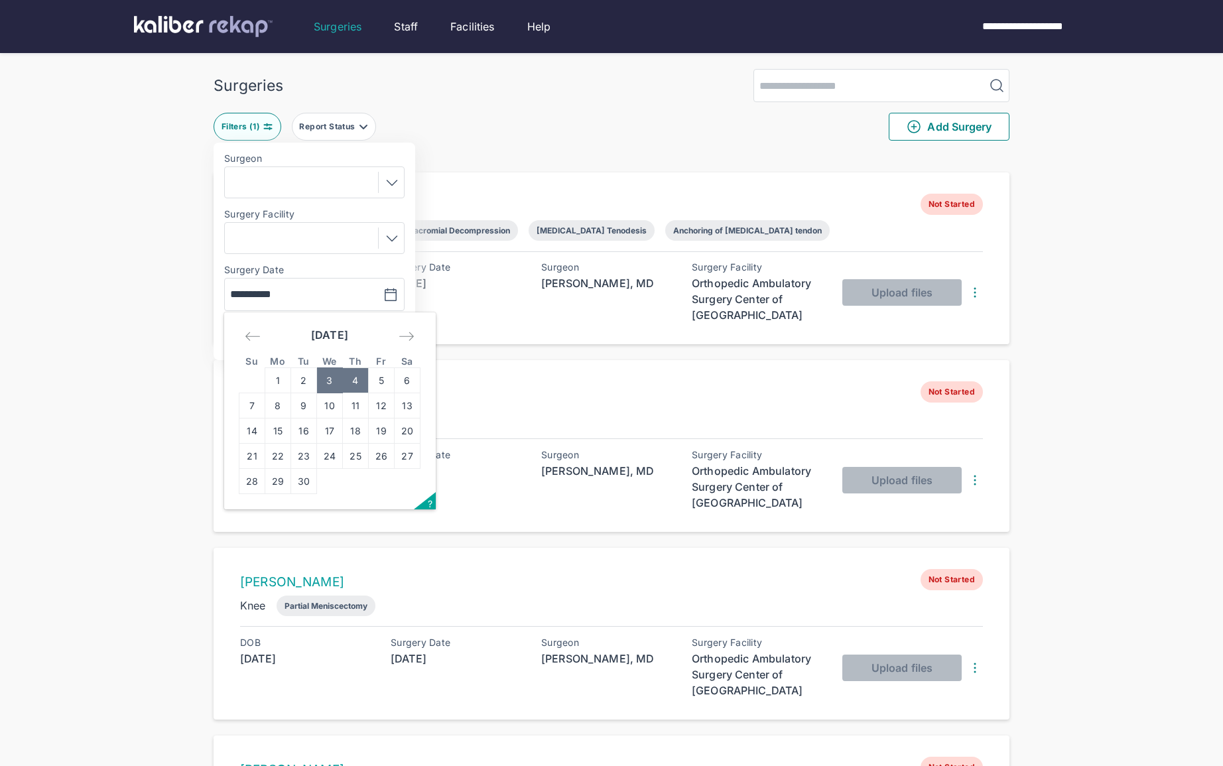
click at [351, 378] on td "4" at bounding box center [356, 380] width 26 height 25
type input "**********"
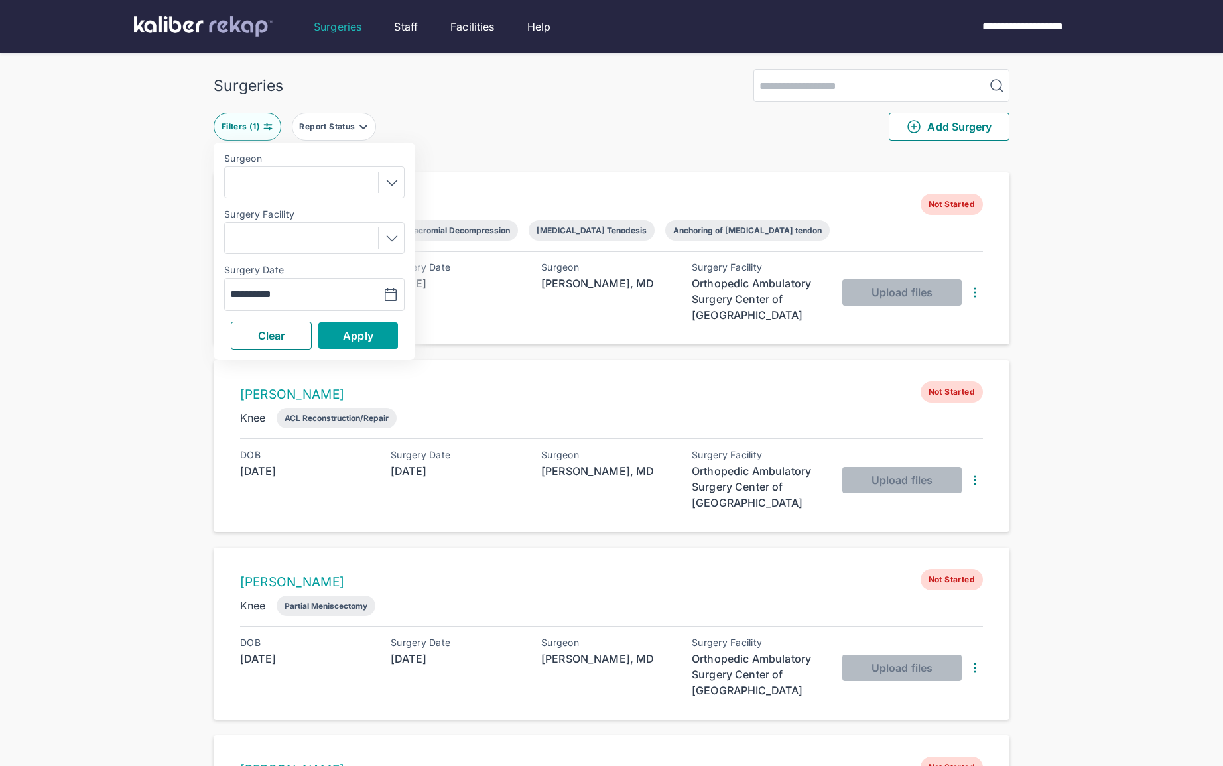
click at [355, 330] on span "Apply" at bounding box center [358, 335] width 31 height 13
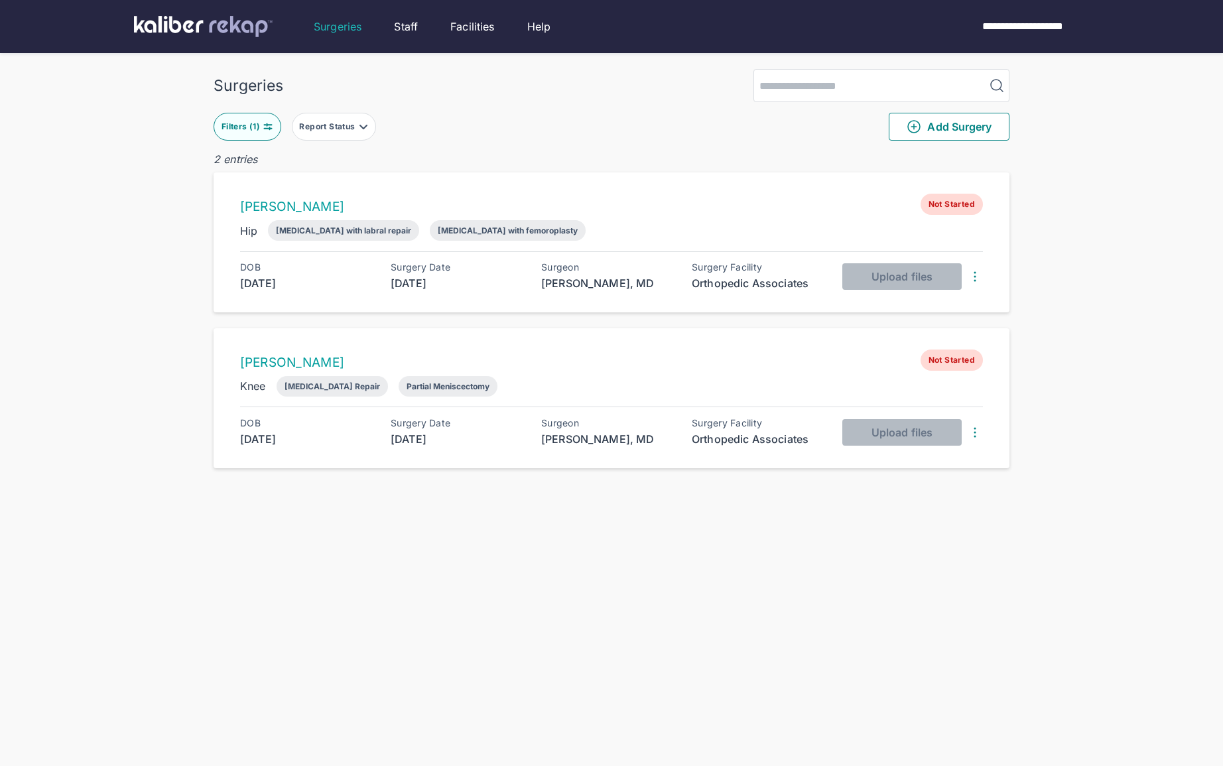
click at [241, 123] on div "Filters ( 1 )" at bounding box center [241, 126] width 41 height 11
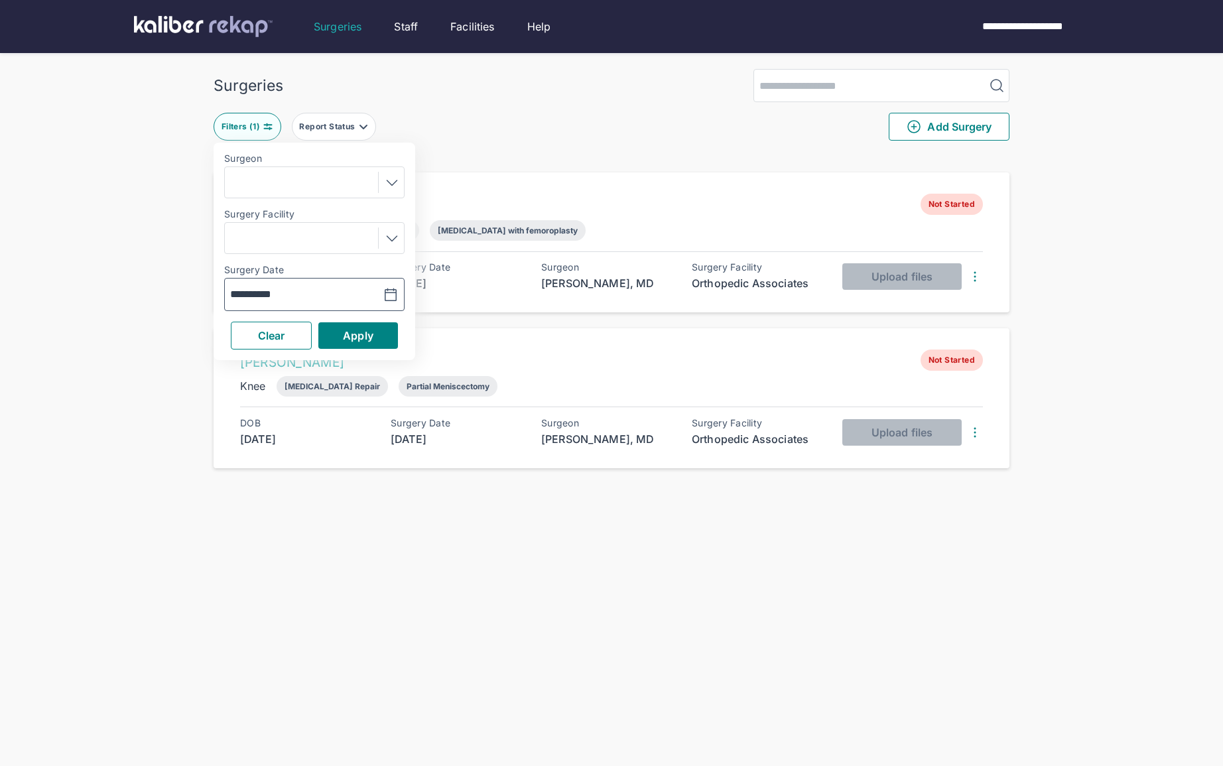
click at [337, 295] on button "button" at bounding box center [358, 294] width 92 height 31
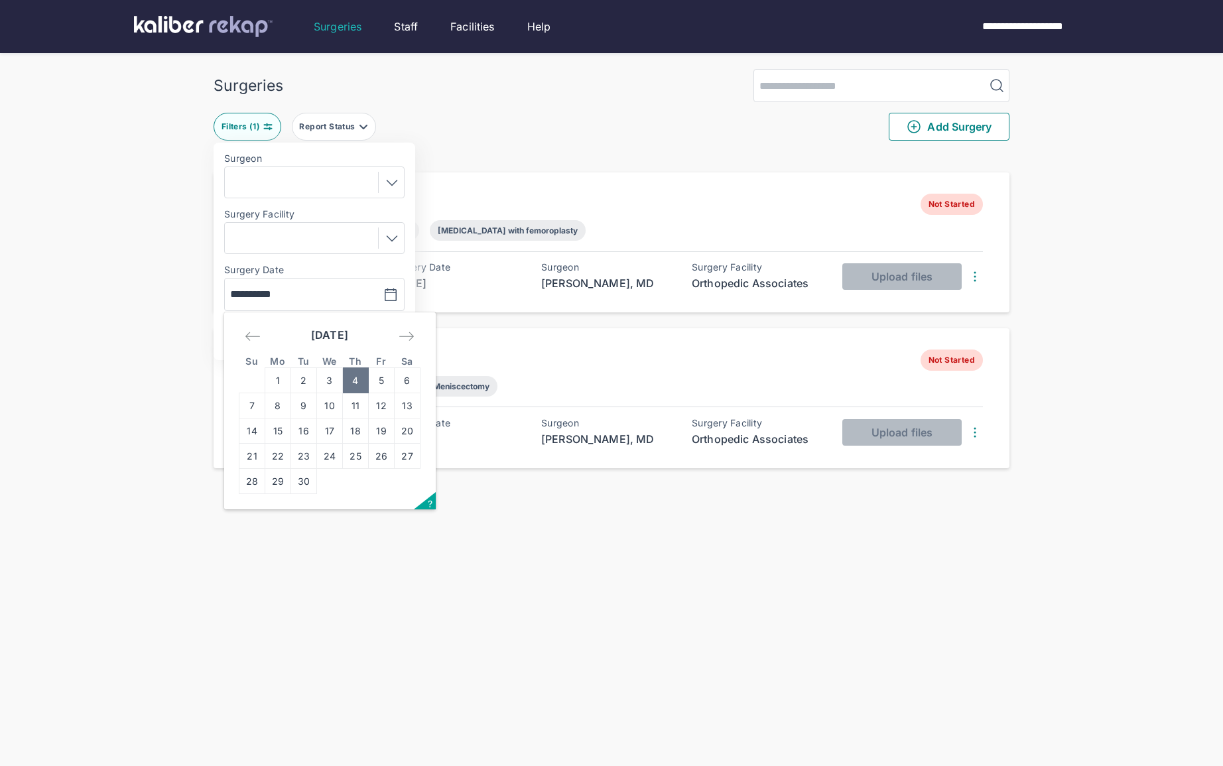
click at [385, 379] on td "5" at bounding box center [382, 380] width 26 height 25
type input "**********"
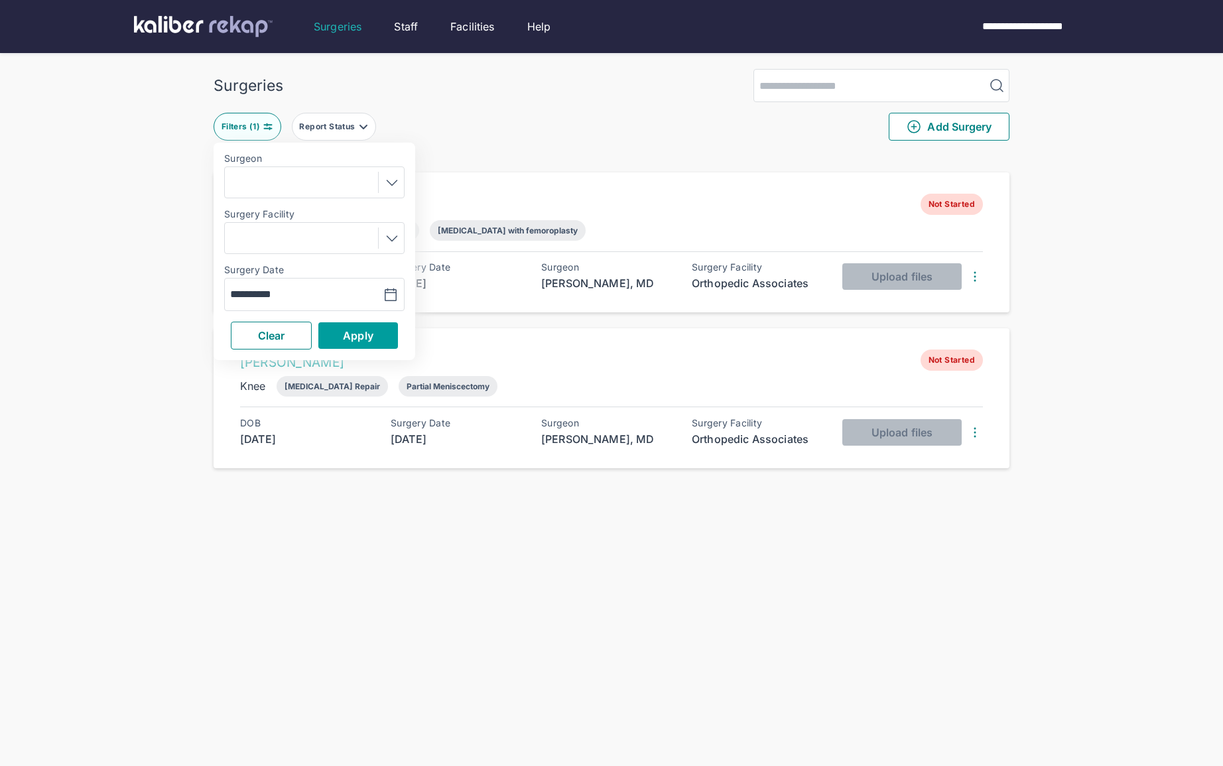
click at [371, 334] on span "Apply" at bounding box center [358, 335] width 31 height 13
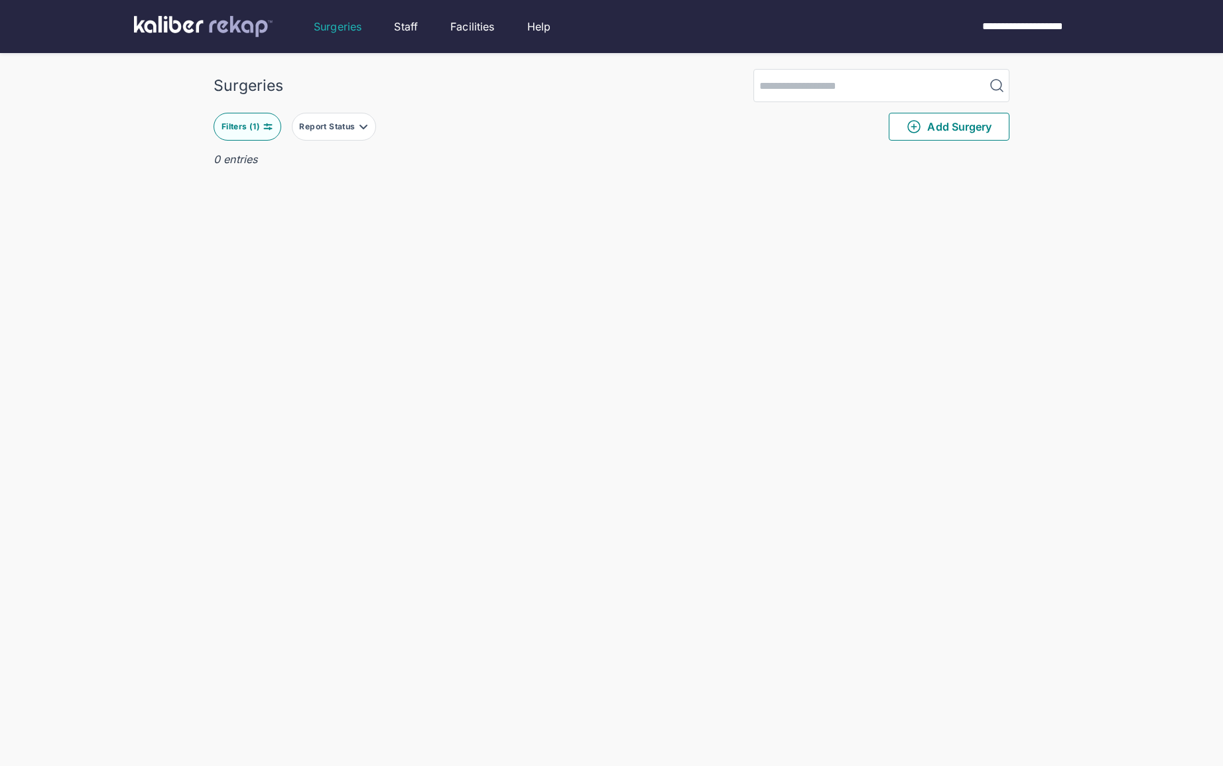
click at [244, 129] on div "Filters ( 1 )" at bounding box center [241, 126] width 41 height 11
click at [304, 293] on input "**********" at bounding box center [268, 294] width 77 height 16
click at [299, 379] on td "2" at bounding box center [304, 380] width 26 height 25
type input "**********"
click at [337, 338] on button "Apply" at bounding box center [358, 335] width 80 height 27
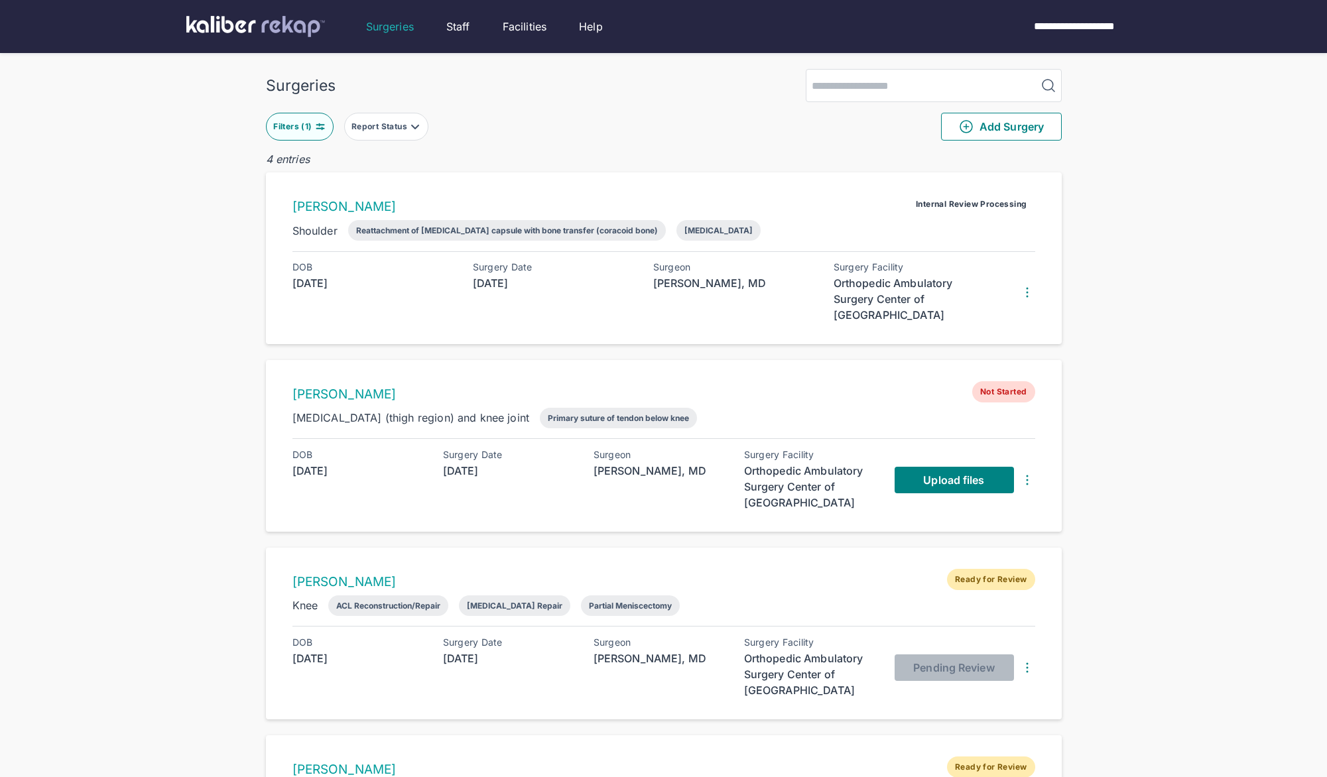
click at [1108, 324] on div "Surgeries Filters ( 1 ) Report Status Add Surgery 4 entries [PERSON_NAME] Inter…" at bounding box center [663, 461] width 1327 height 923
